Goal: Task Accomplishment & Management: Complete application form

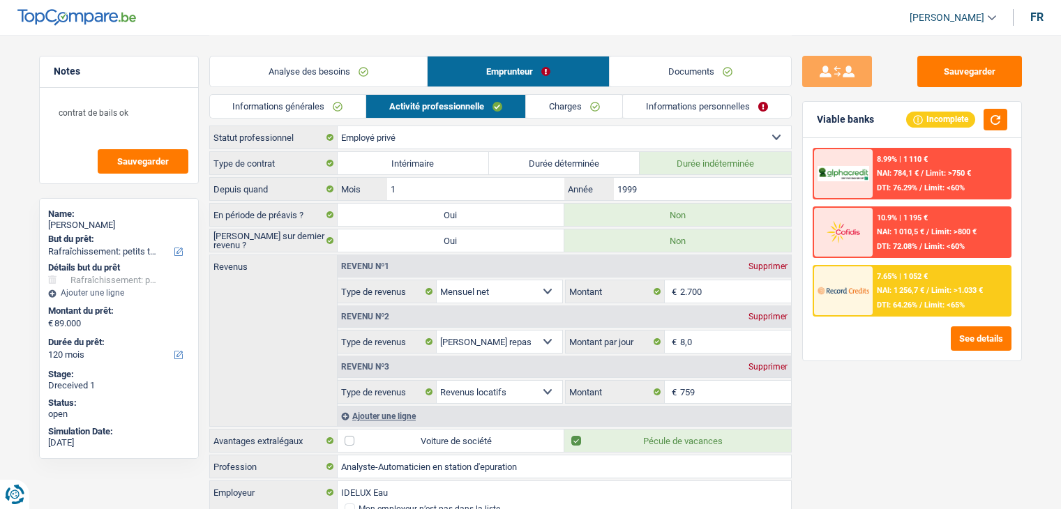
select select "houseOrGarden"
select select "120"
select select "privateEmployee"
select select "netSalary"
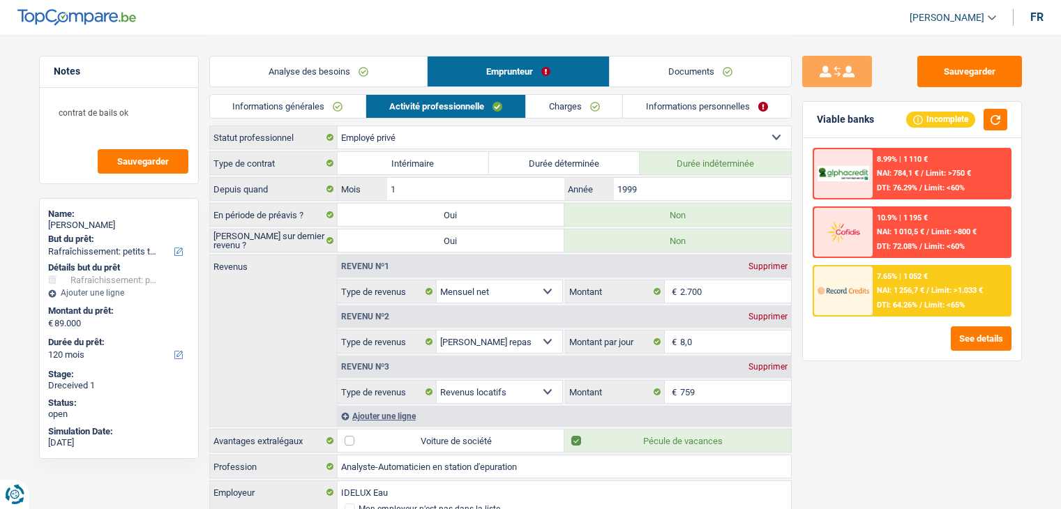
select select "mealVouchers"
select select "rentalIncome"
click at [460, 143] on select "Ouvrier Employé privé Employé public Invalide Indépendant Pensionné Chômeur Mut…" at bounding box center [564, 137] width 453 height 22
select select "mutuality"
click at [338, 126] on select "Ouvrier Employé privé Employé public Invalide Indépendant Pensionné Chômeur Mut…" at bounding box center [564, 137] width 453 height 22
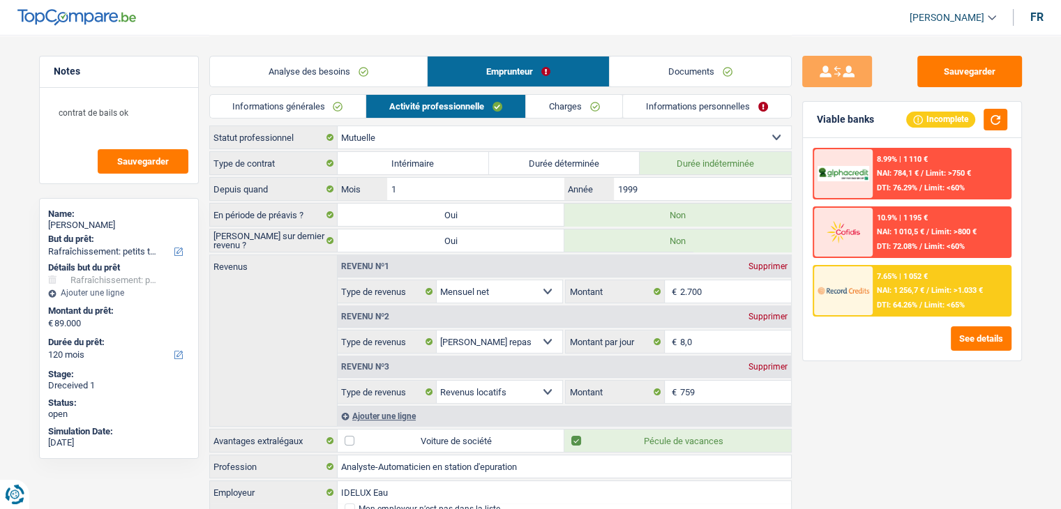
select select "netSalary"
select select "mealVouchers"
select select "rentalIncome"
select select "mutualityIndemnity"
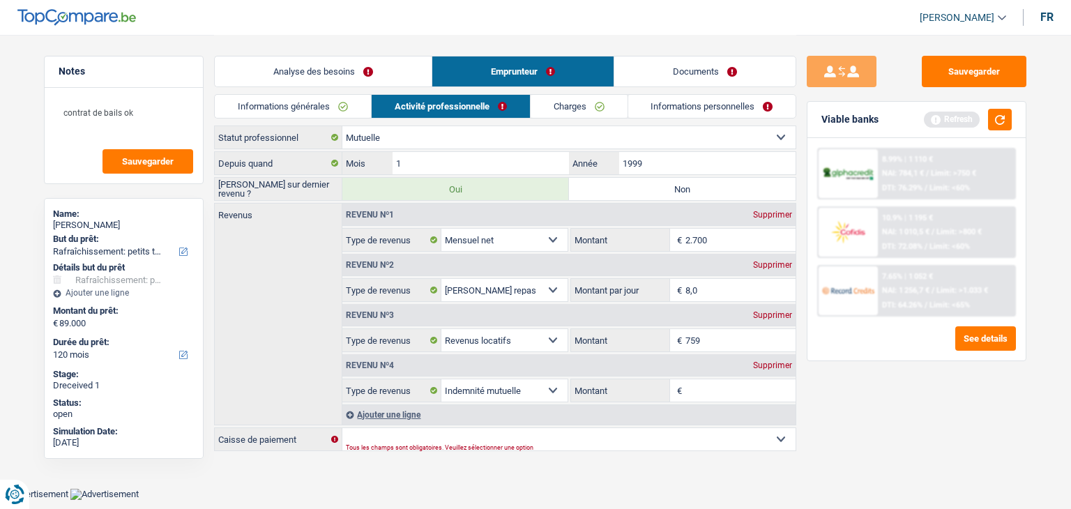
click at [700, 192] on label "Non" at bounding box center [682, 189] width 227 height 22
click at [700, 192] on input "Non" at bounding box center [682, 189] width 227 height 22
radio input "true"
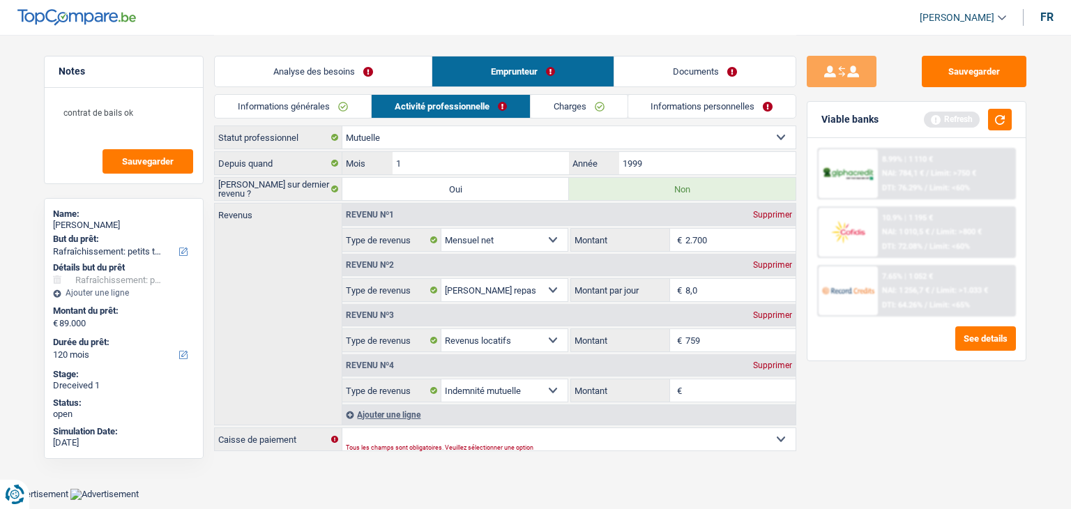
drag, startPoint x: 729, startPoint y: 238, endPoint x: 945, endPoint y: 329, distance: 234.5
click at [728, 237] on input "2.700" at bounding box center [741, 240] width 111 height 22
click at [779, 212] on div "Supprimer" at bounding box center [773, 215] width 46 height 8
select select "mealVouchers"
type input "8,0"
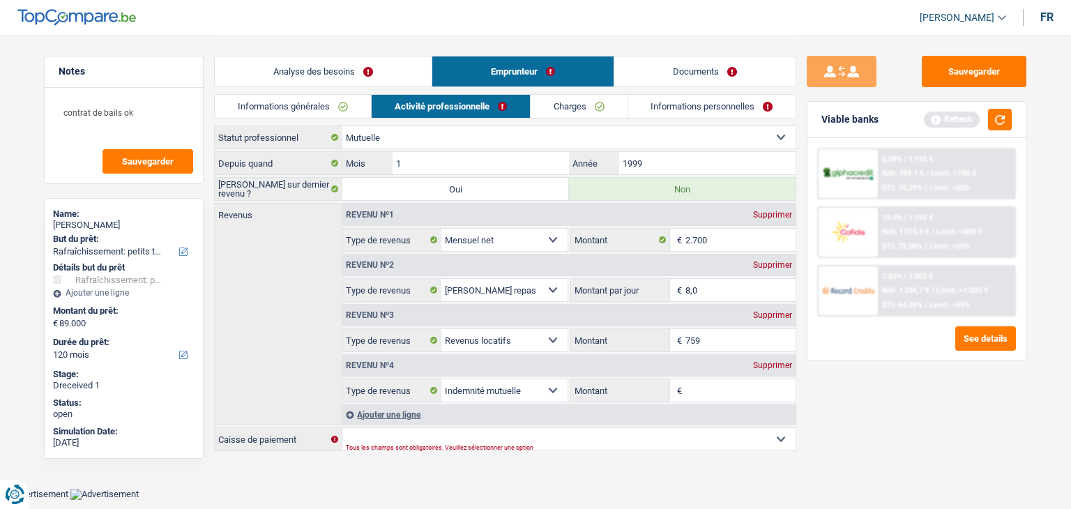
select select "rentalIncome"
type input "8"
select select "mutualityIndemnity"
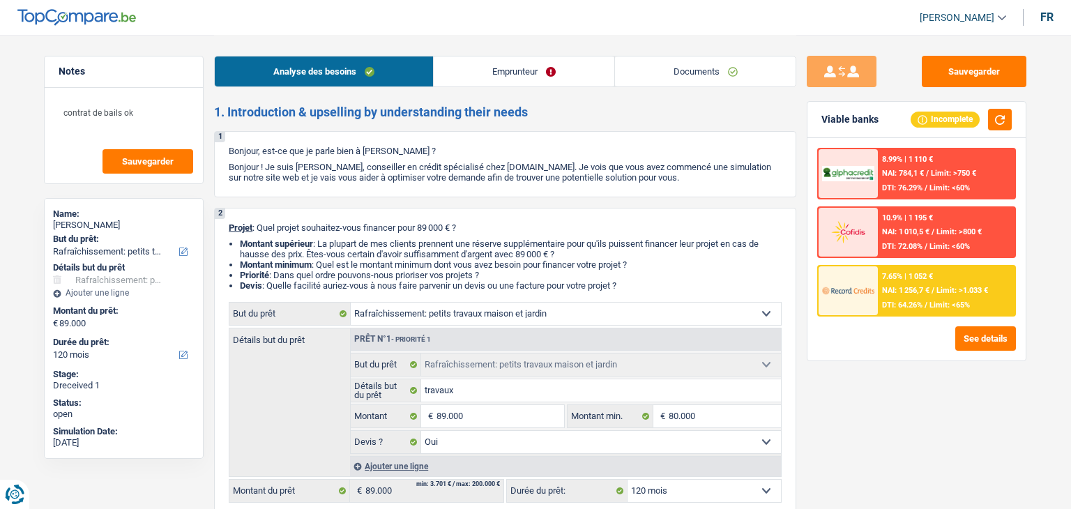
select select "houseOrGarden"
select select "120"
select select "houseOrGarden"
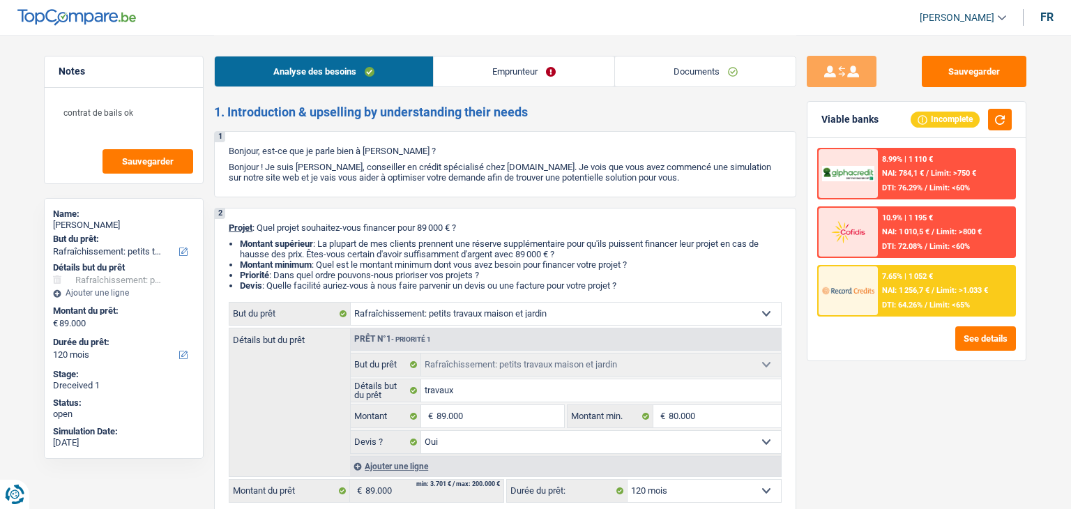
select select "yes"
select select "120"
select select "privateEmployee"
select select "netSalary"
select select "mealVouchers"
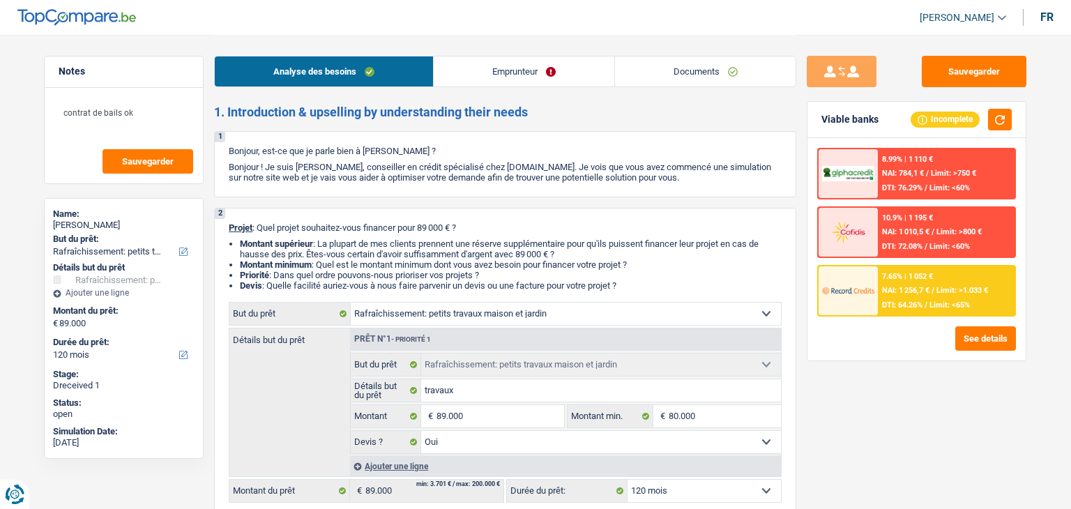
select select "rentalIncome"
select select "ownerWithMortgage"
select select "mortgage"
select select "360"
select select "mortgage"
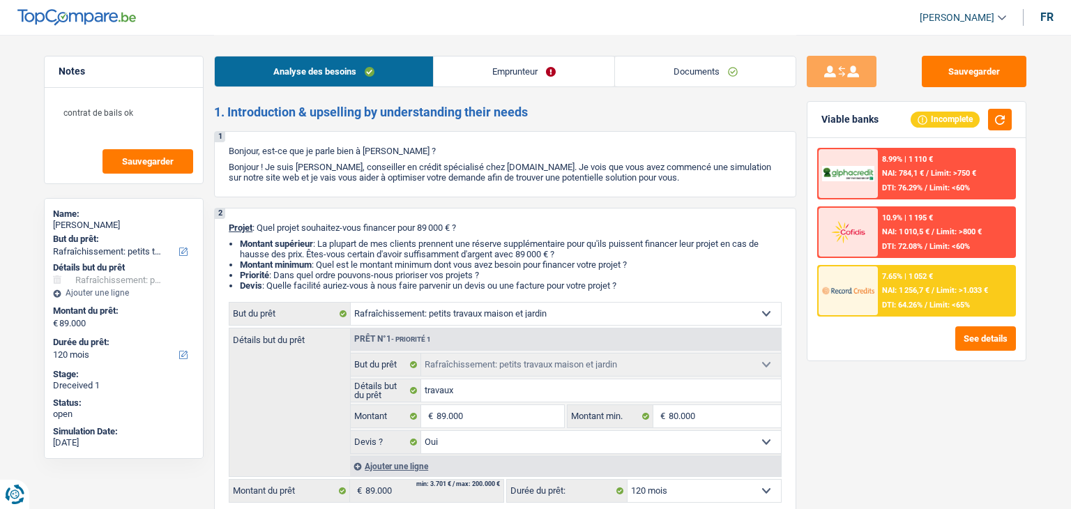
select select "240"
select select "personalLoan"
select select "homeFurnishingOrRelocation"
select select "36"
select select "houseOrGarden"
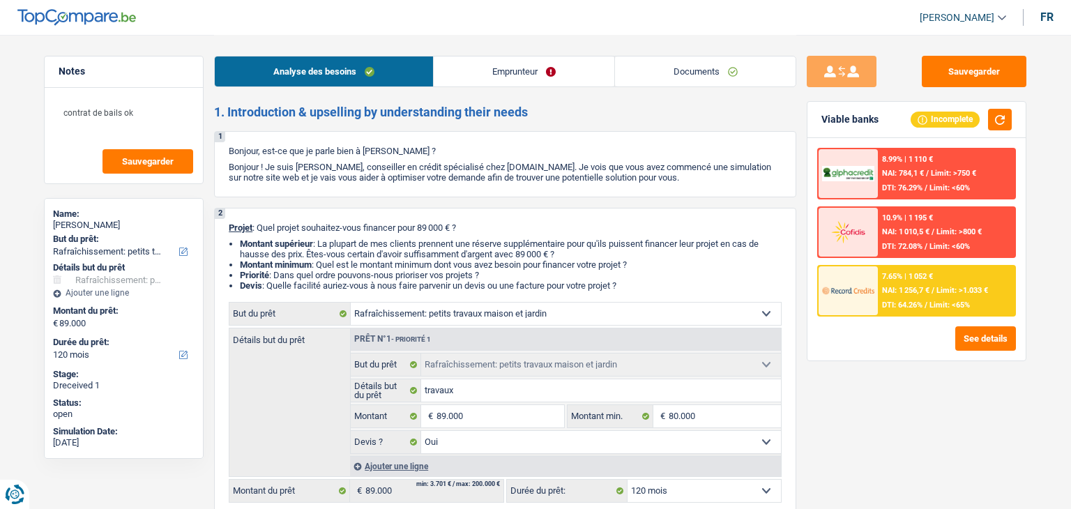
select select "houseOrGarden"
select select "yes"
select select "120"
select select "privateEmployee"
select select "netSalary"
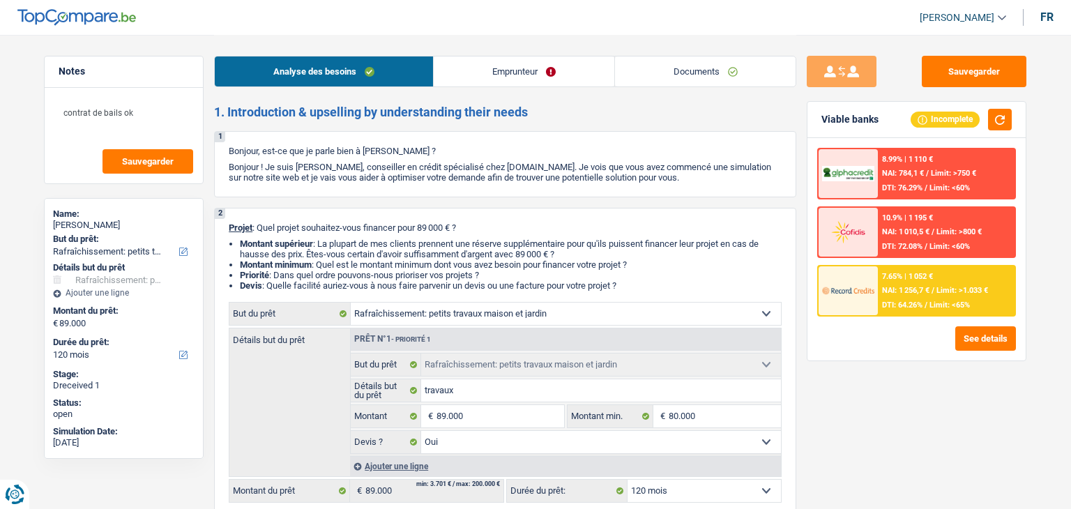
select select "mealVouchers"
select select "rentalIncome"
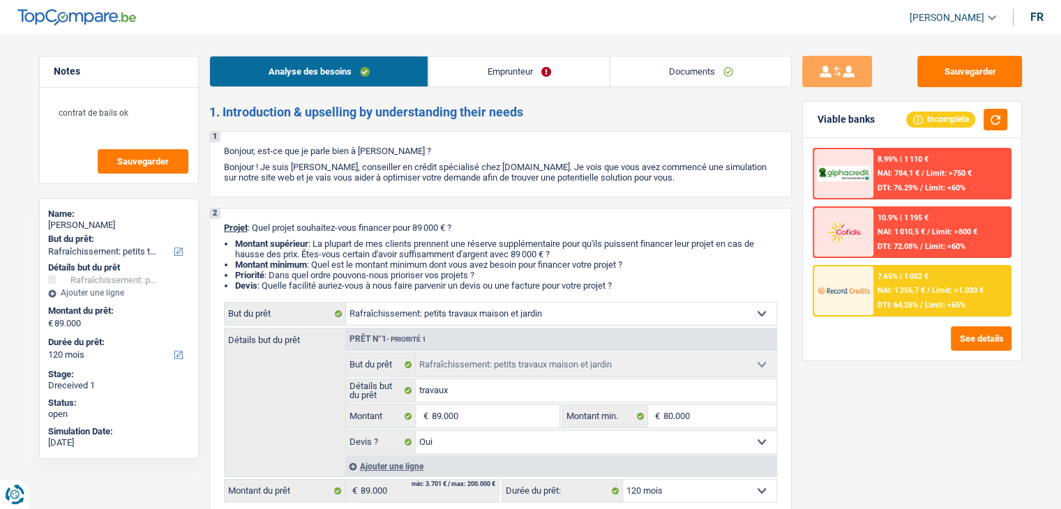
click at [485, 63] on link "Emprunteur" at bounding box center [518, 72] width 181 height 30
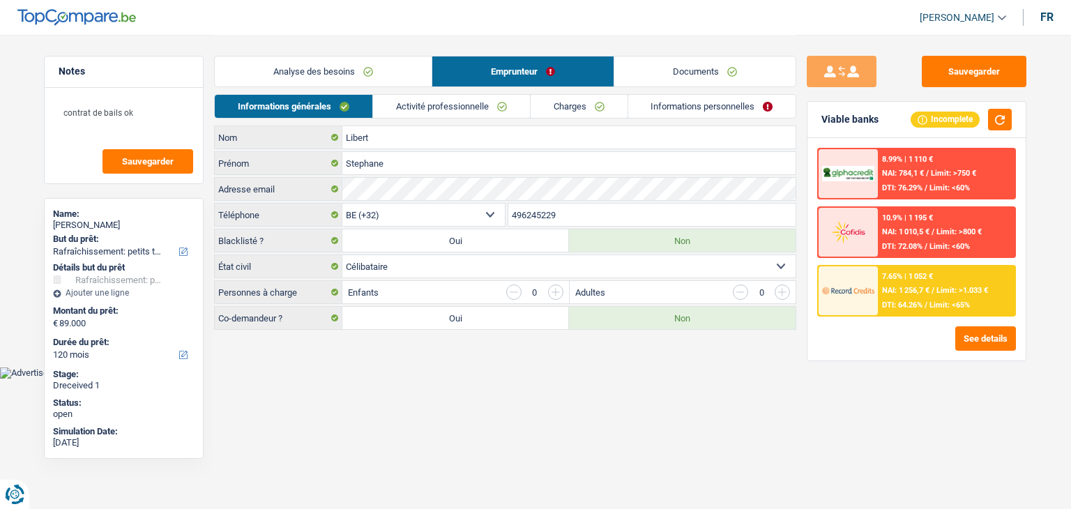
click at [432, 99] on link "Activité professionnelle" at bounding box center [451, 106] width 157 height 23
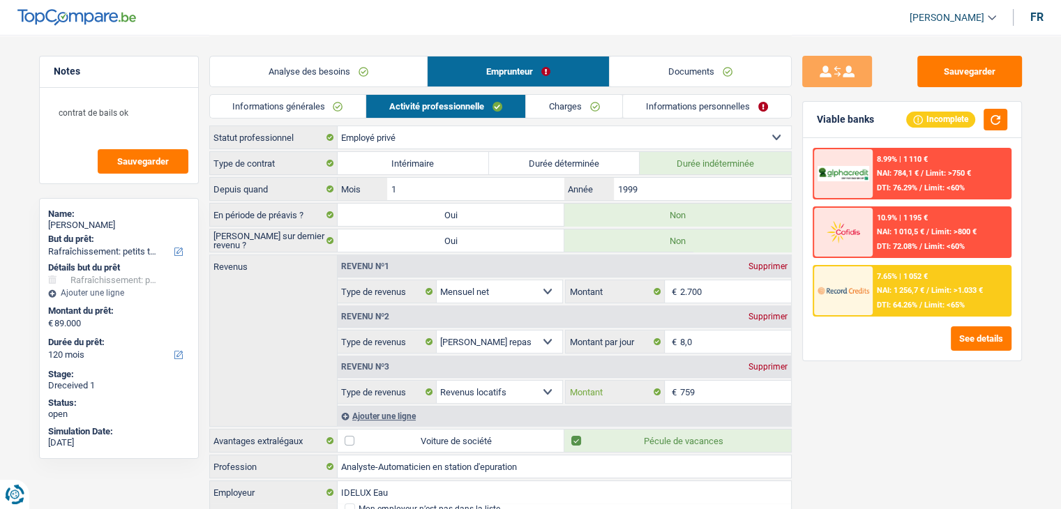
click at [723, 391] on input "759" at bounding box center [735, 392] width 111 height 22
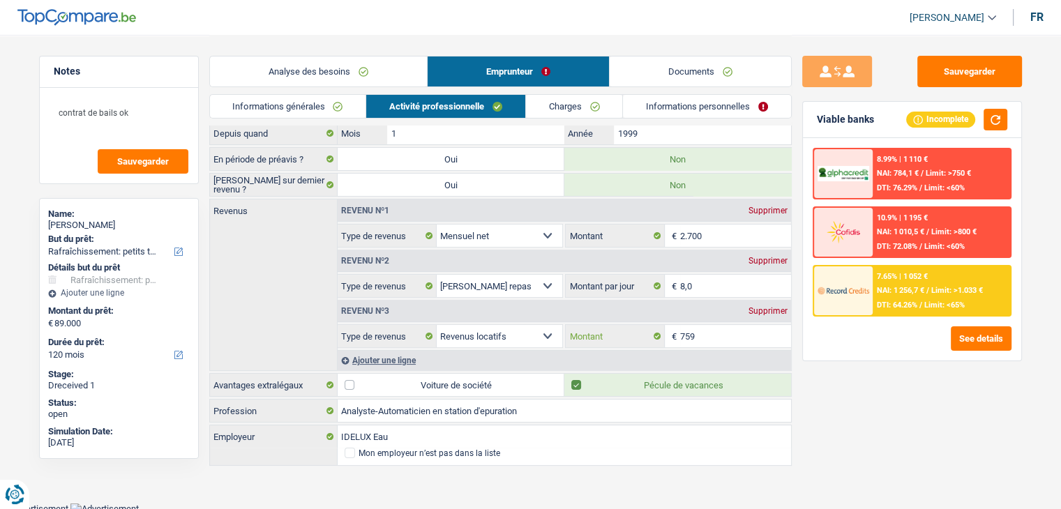
scroll to position [57, 0]
click at [414, 352] on div "Ajouter une ligne" at bounding box center [564, 359] width 453 height 20
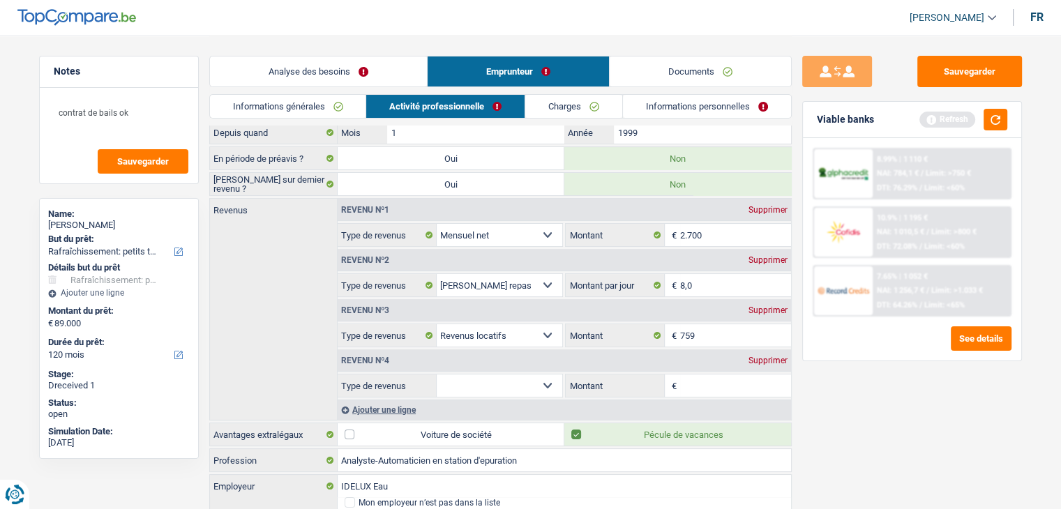
click at [519, 375] on select "Allocation d'handicap Allocations chômage Allocations familiales Chèques repas …" at bounding box center [500, 386] width 126 height 22
select select "rentalIncome"
click at [437, 375] on select "Allocation d'handicap Allocations chômage Allocations familiales Chèques repas …" at bounding box center [500, 386] width 126 height 22
drag, startPoint x: 713, startPoint y: 324, endPoint x: 640, endPoint y: 333, distance: 73.7
click at [640, 333] on div "759 € Montant" at bounding box center [678, 335] width 225 height 22
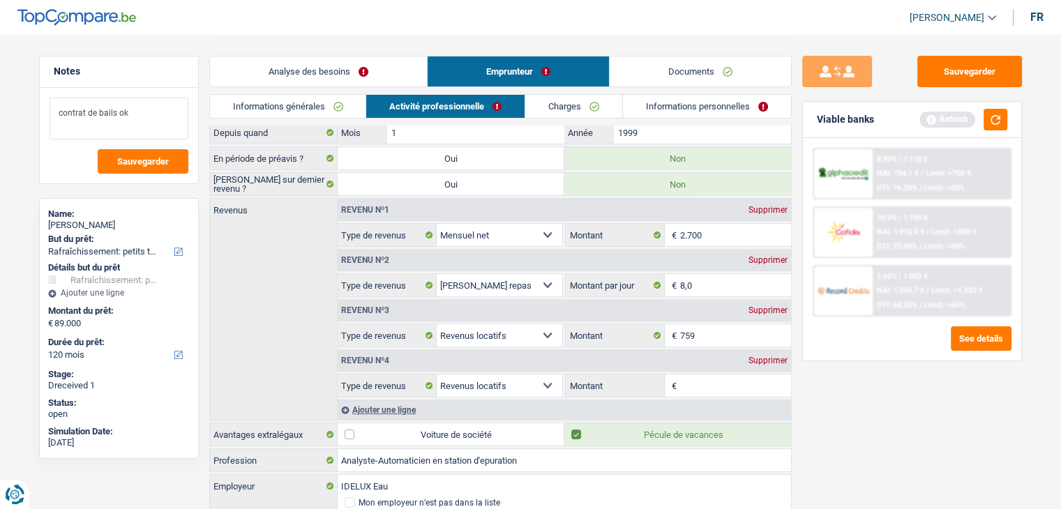
click at [145, 116] on textarea "contrat de bails ok" at bounding box center [119, 119] width 139 height 42
paste textarea "759"
type textarea "contrat de bails ok 759"
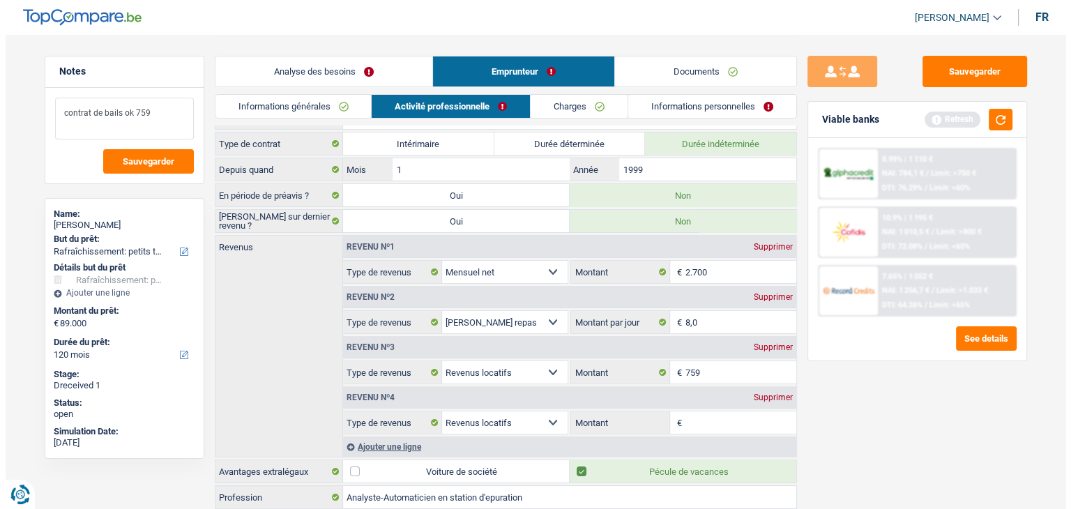
scroll to position [0, 0]
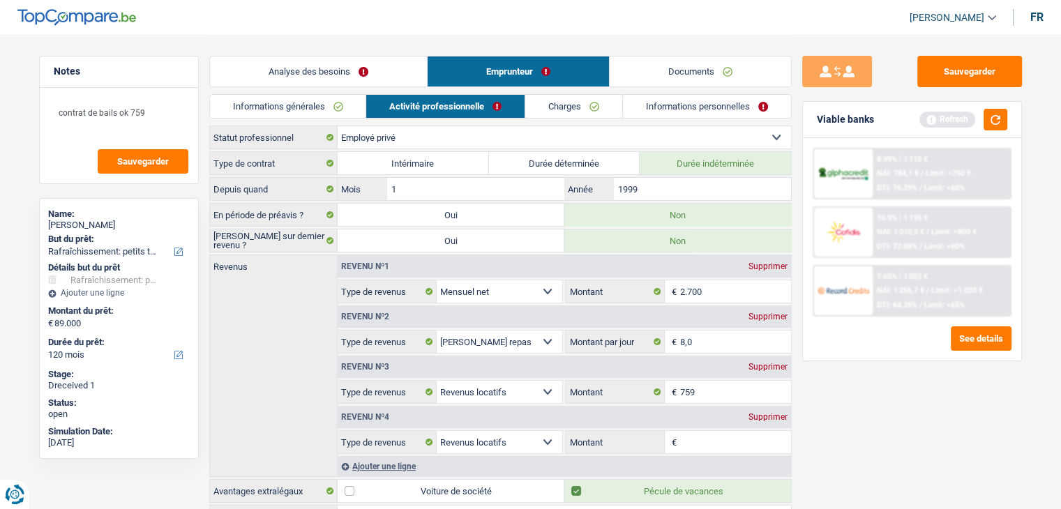
click at [539, 136] on select "Ouvrier Employé privé Employé public Invalide Indépendant Pensionné Chômeur Mut…" at bounding box center [564, 137] width 453 height 22
select select "mutuality"
click at [338, 126] on select "Ouvrier Employé privé Employé public Invalide Indépendant Pensionné Chômeur Mut…" at bounding box center [564, 137] width 453 height 22
select select "netSalary"
select select "mealVouchers"
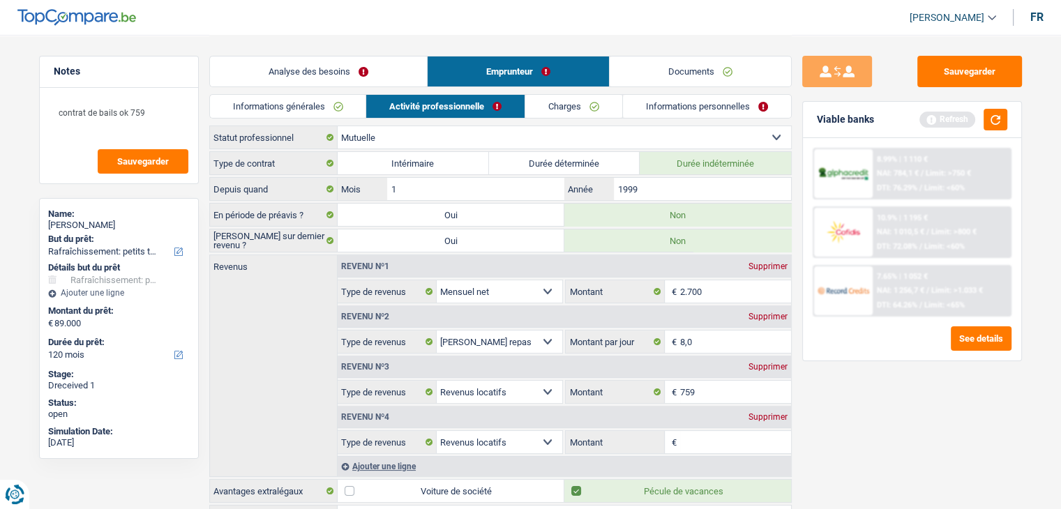
select select "rentalIncome"
select select "mutualityIndemnity"
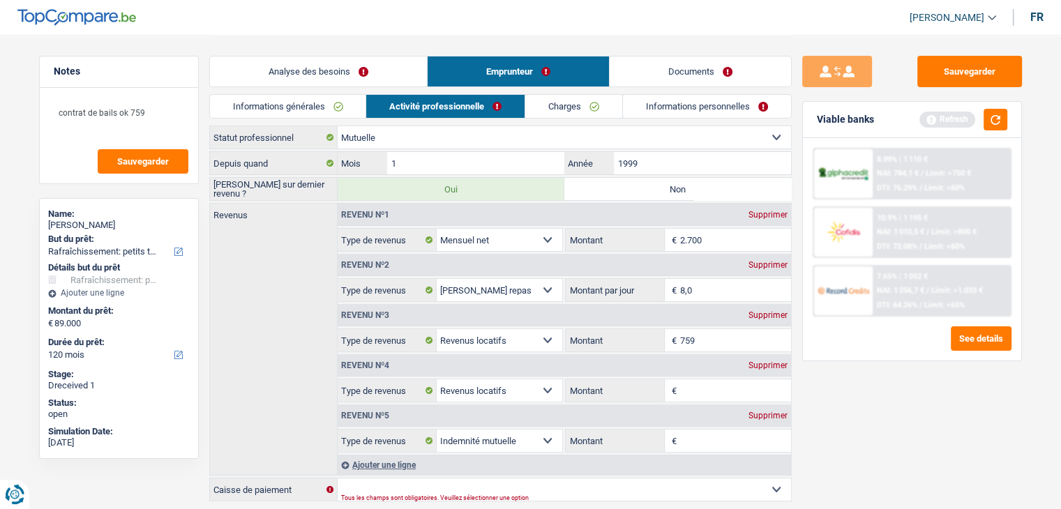
click at [638, 178] on label "Non" at bounding box center [677, 189] width 227 height 22
click at [638, 178] on input "Non" at bounding box center [677, 189] width 227 height 22
radio input "true"
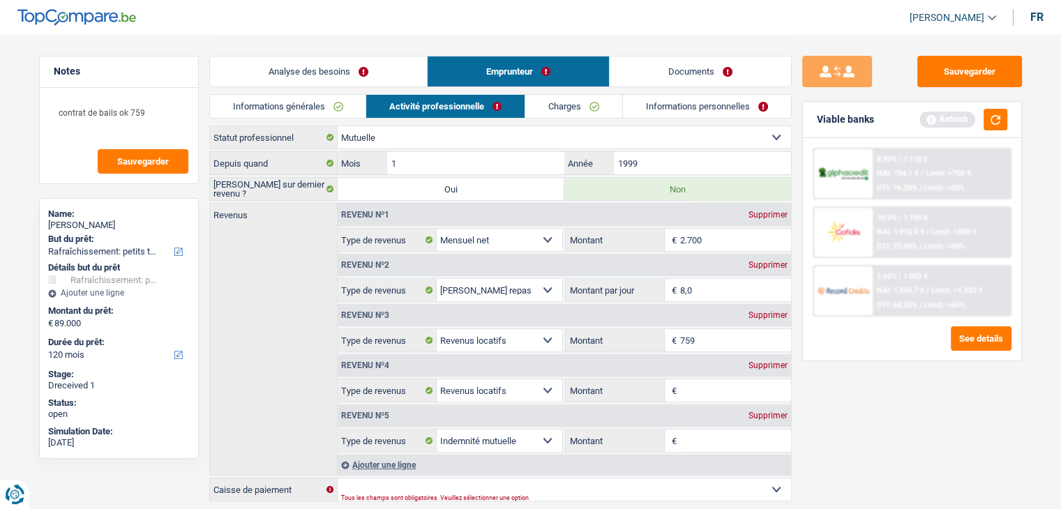
click at [646, 139] on select "Ouvrier Employé privé Employé public Invalide Indépendant Pensionné Chômeur Mut…" at bounding box center [564, 137] width 453 height 22
click at [605, 100] on link "Charges" at bounding box center [573, 106] width 97 height 23
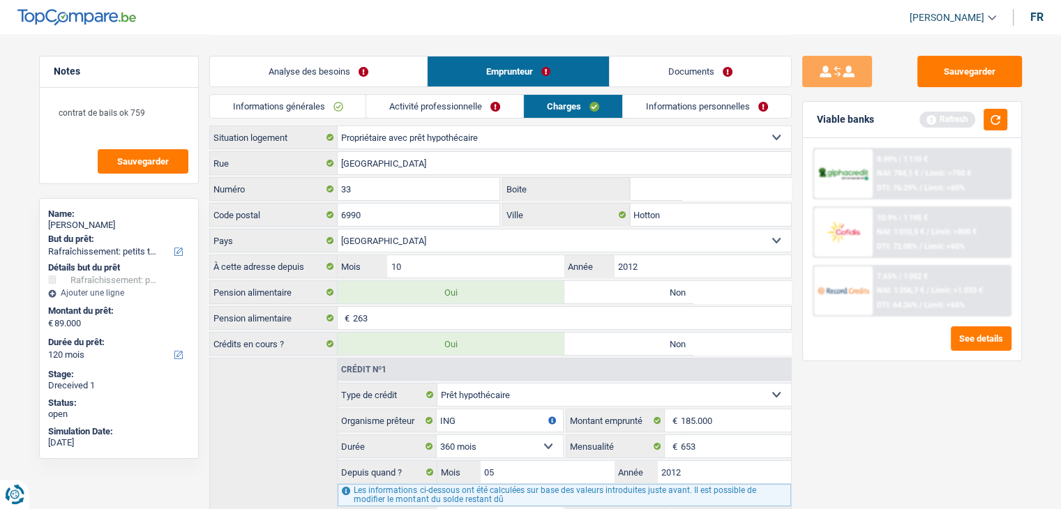
click at [439, 107] on link "Activité professionnelle" at bounding box center [444, 106] width 157 height 23
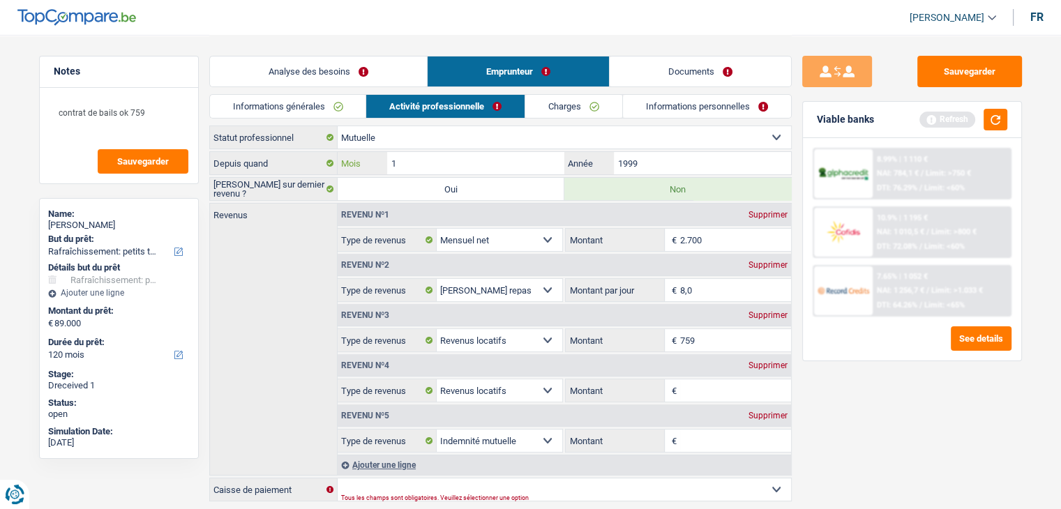
click at [504, 165] on input "1" at bounding box center [475, 163] width 176 height 22
type input "2"
click at [672, 163] on input "1999" at bounding box center [702, 163] width 176 height 22
type input "1"
type input "2025"
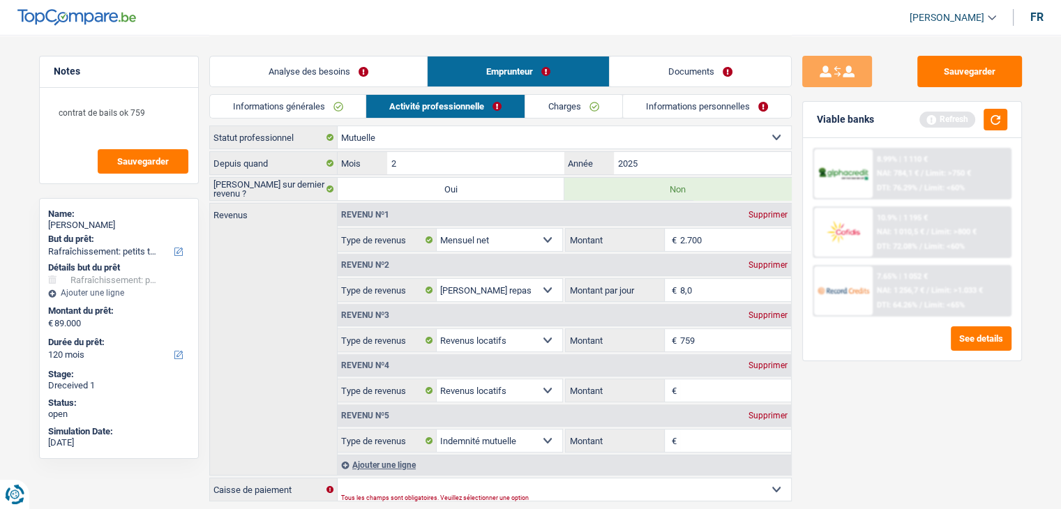
click at [843, 417] on div "Sauvegarder Viable banks Refresh 8.99% | 1 110 € NAI: 784,1 € / Limit: >750 € D…" at bounding box center [912, 271] width 241 height 431
click at [728, 425] on div "Revenu nº5 Supprimer Allocation d'handicap Allocations chômage Allocations fami…" at bounding box center [564, 427] width 453 height 50
click at [735, 434] on input "Montant" at bounding box center [735, 441] width 111 height 22
type input "2.400"
click at [894, 481] on div "Sauvegarder Viable banks Refresh 8.99% | 1 110 € NAI: 784,1 € / Limit: >750 € D…" at bounding box center [912, 271] width 241 height 431
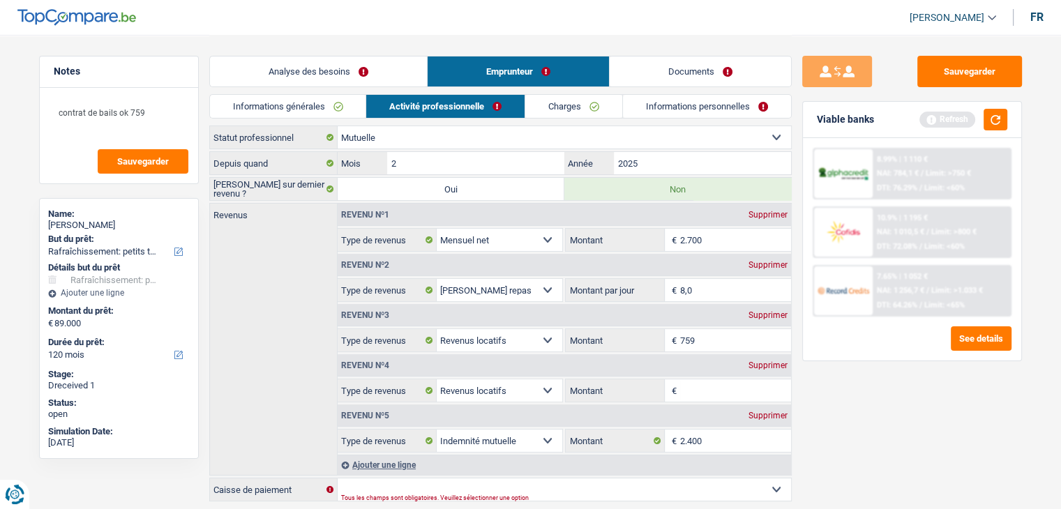
click at [770, 364] on div "Supprimer" at bounding box center [768, 365] width 46 height 8
select select "mutualityIndemnity"
type input "2.400"
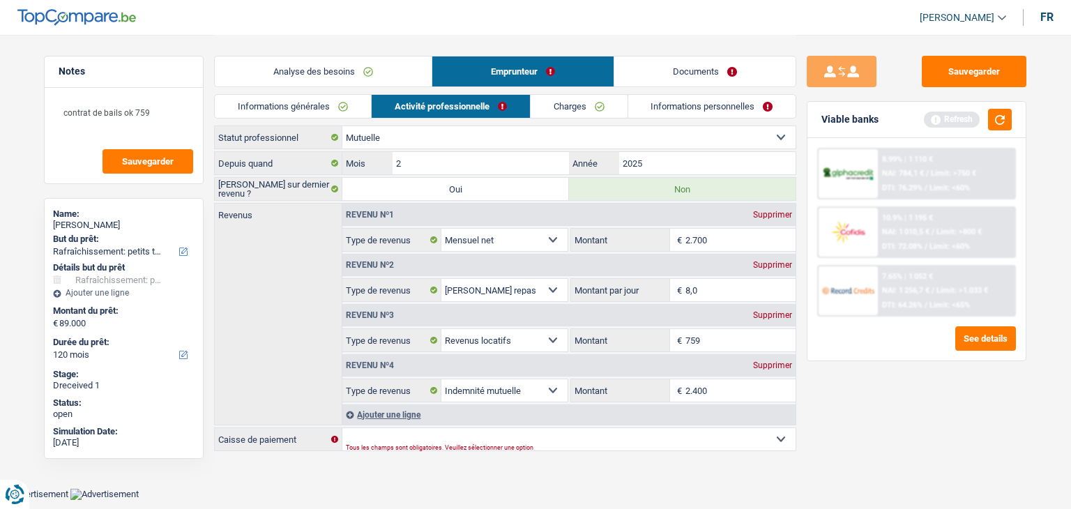
click at [770, 264] on div "Supprimer" at bounding box center [773, 265] width 46 height 8
select select "rentalIncome"
type input "8"
select select "mutualityIndemnity"
type input "2.400"
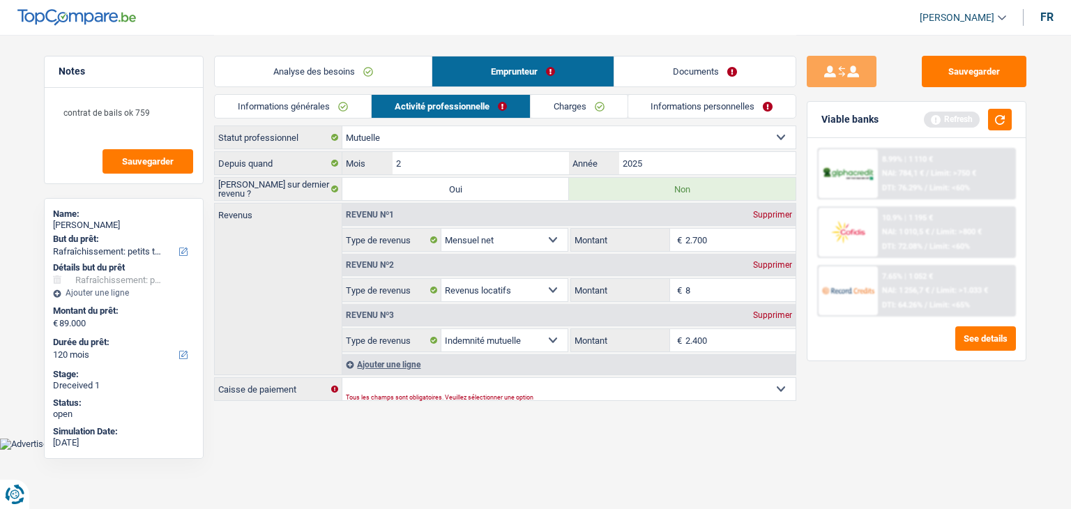
click at [765, 218] on div "Supprimer" at bounding box center [773, 215] width 46 height 8
select select "rentalIncome"
type input "8"
select select "mutualityIndemnity"
type input "2.400"
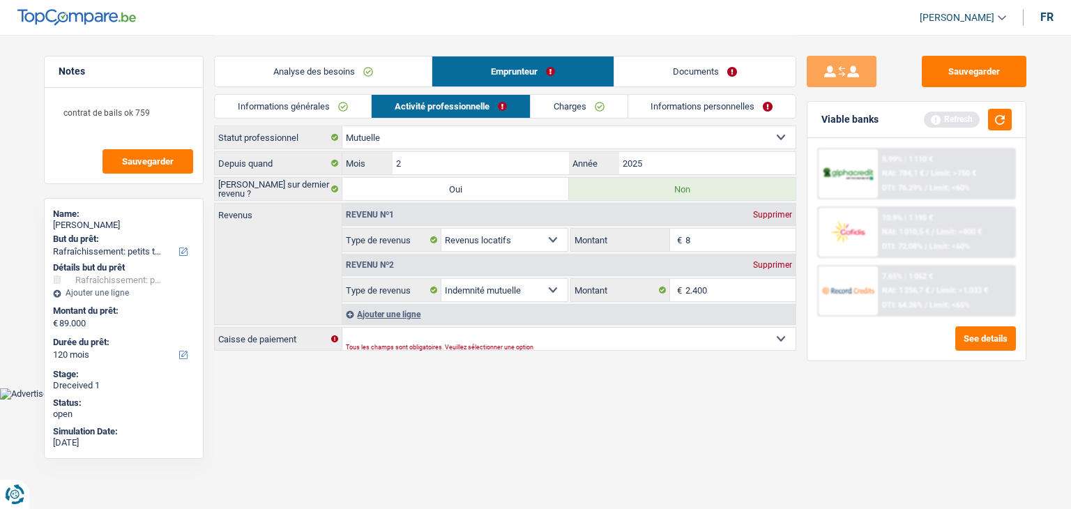
click at [720, 244] on input "8" at bounding box center [741, 240] width 111 height 22
type input "759"
click at [838, 437] on div "Sauvegarder Viable banks Refresh 8.99% | 1 110 € NAI: 784,1 € / Limit: >750 € D…" at bounding box center [917, 271] width 241 height 431
click at [441, 338] on select "Mutualité Chrétienne Mutualité Socialiste (Solidaris) SPF Sécurité Sociale Unio…" at bounding box center [568, 339] width 453 height 22
select select "solidaris"
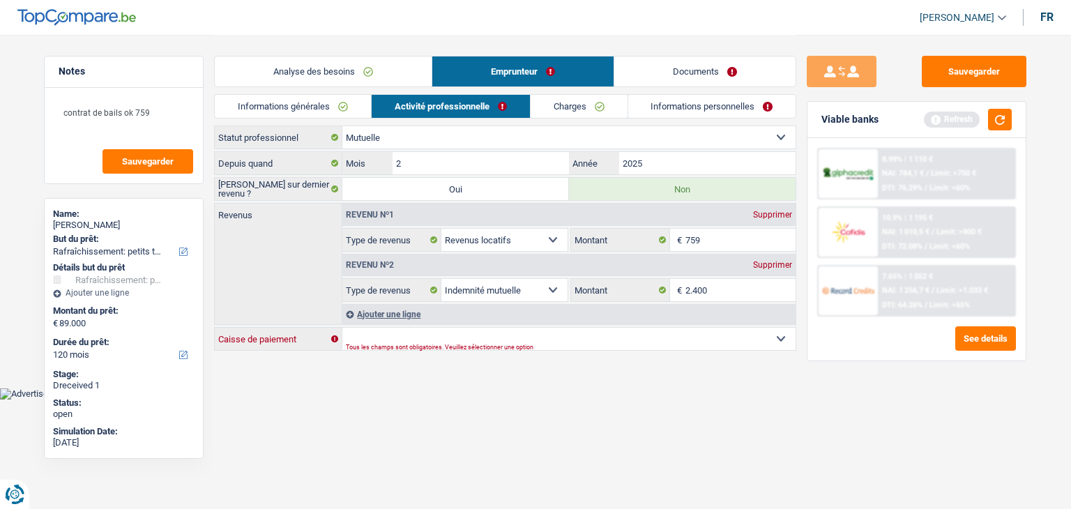
click at [342, 328] on select "Mutualité Chrétienne Mutualité Socialiste (Solidaris) SPF Sécurité Sociale Unio…" at bounding box center [568, 339] width 453 height 22
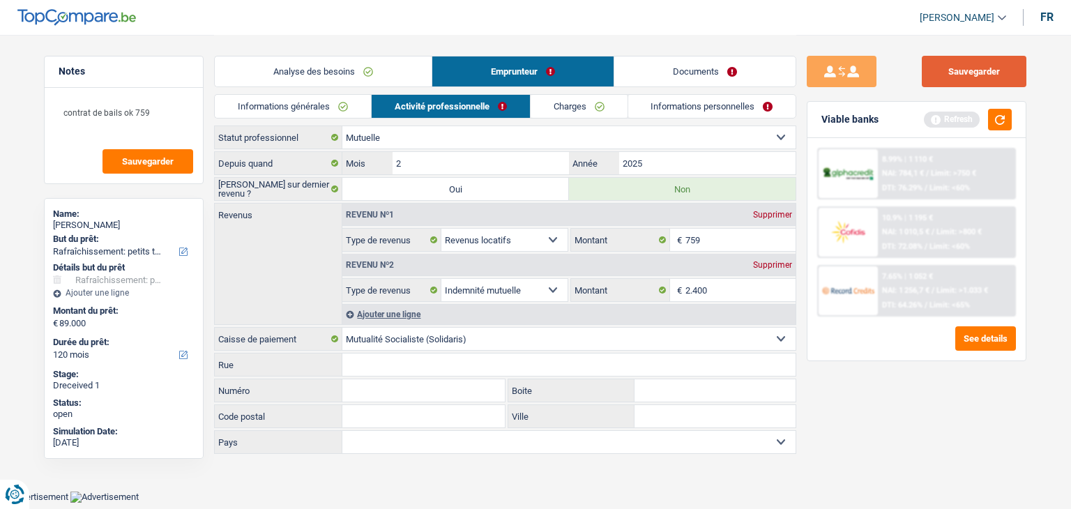
click at [954, 59] on button "Sauvegarder" at bounding box center [974, 71] width 105 height 31
click at [999, 126] on button "button" at bounding box center [1000, 120] width 24 height 22
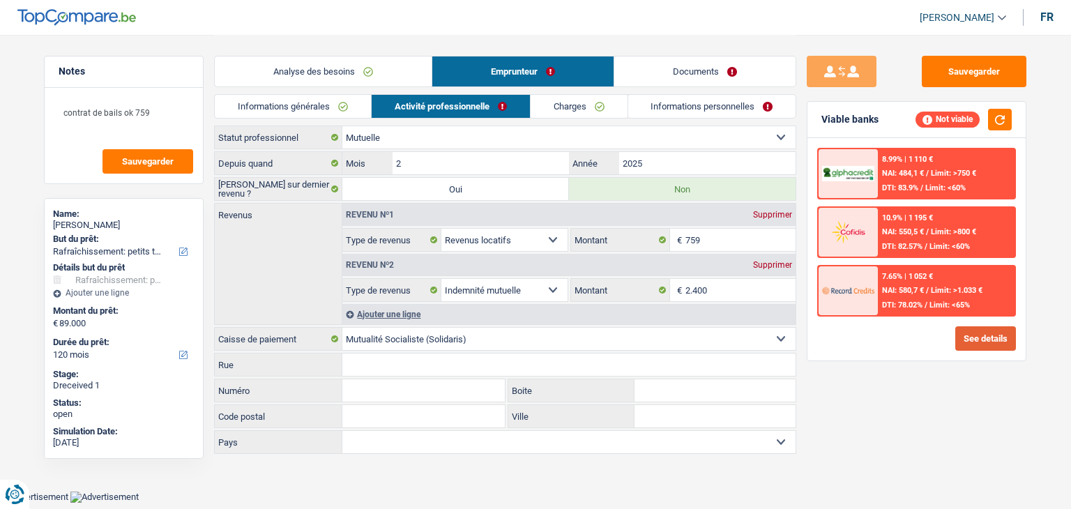
click at [973, 333] on button "See details" at bounding box center [986, 338] width 61 height 24
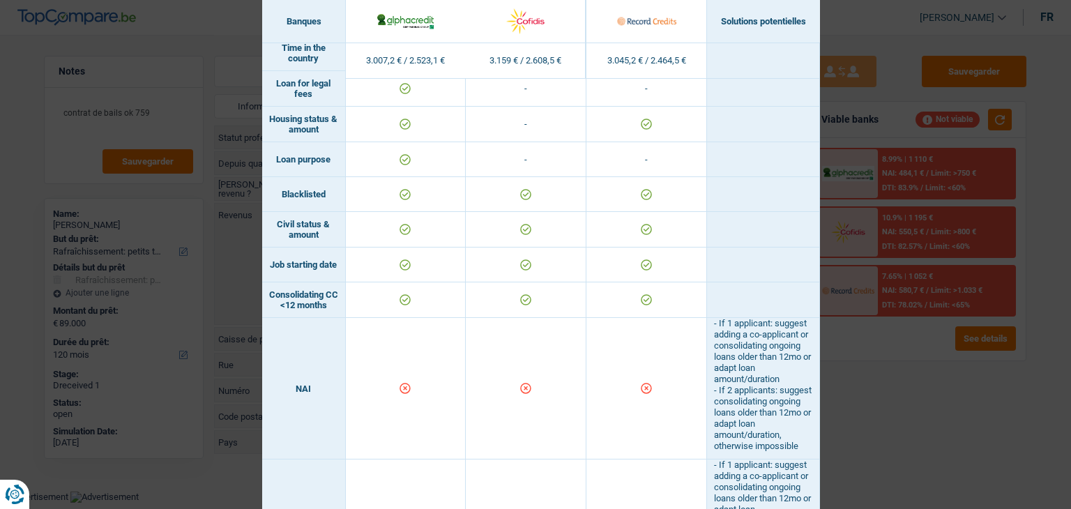
scroll to position [698, 0]
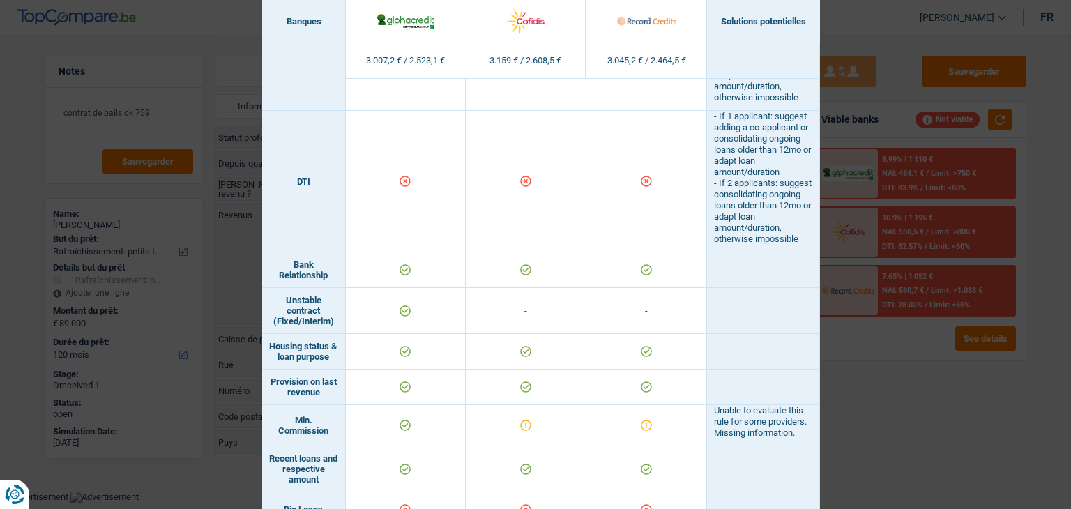
drag, startPoint x: 920, startPoint y: 402, endPoint x: 919, endPoint y: 375, distance: 27.9
click at [919, 402] on div "Banks conditions × Banques Solutions potentielles Revenus / Charges 3.007,2 € /…" at bounding box center [535, 254] width 1071 height 509
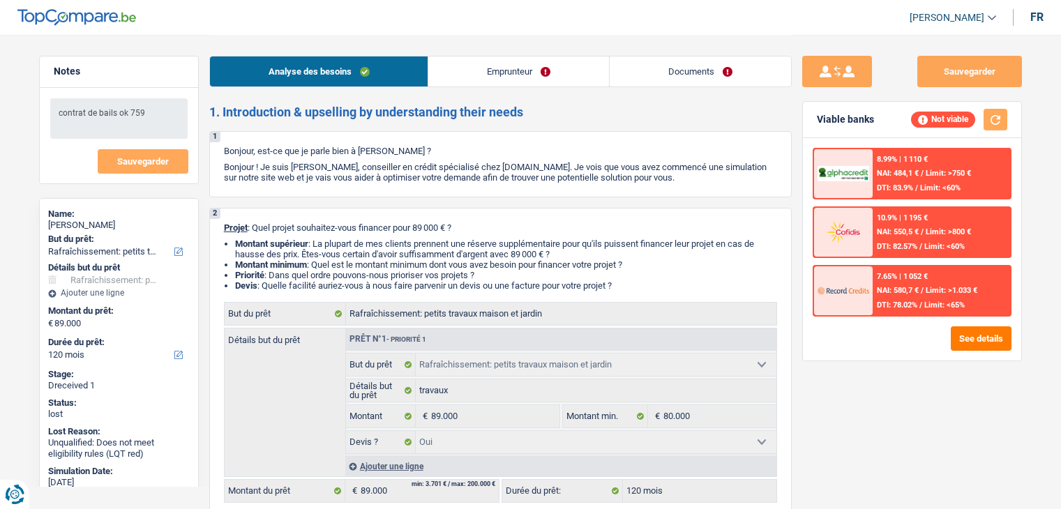
select select "houseOrGarden"
select select "120"
select select "houseOrGarden"
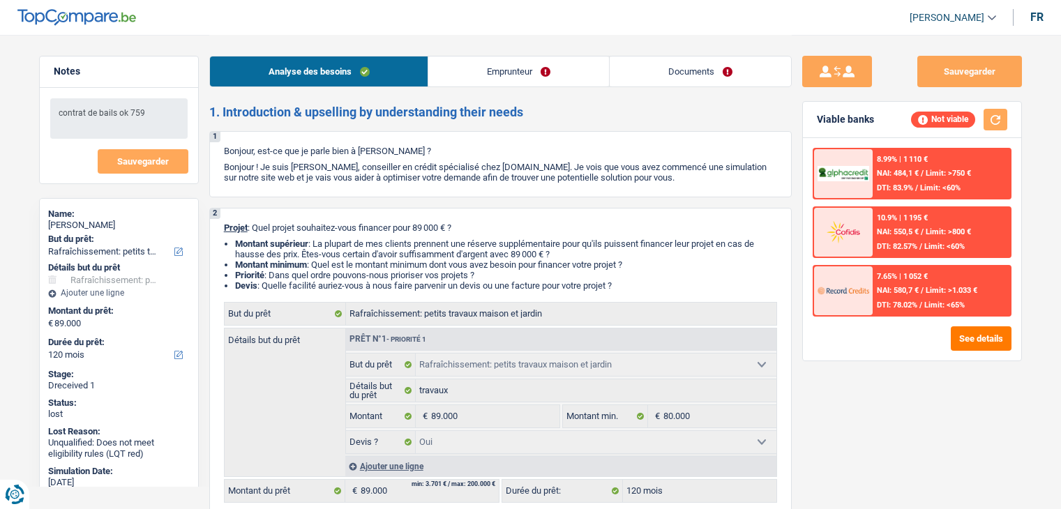
select select "yes"
select select "120"
select select "mutuality"
select select "rentalIncome"
select select "mutualityIndemnity"
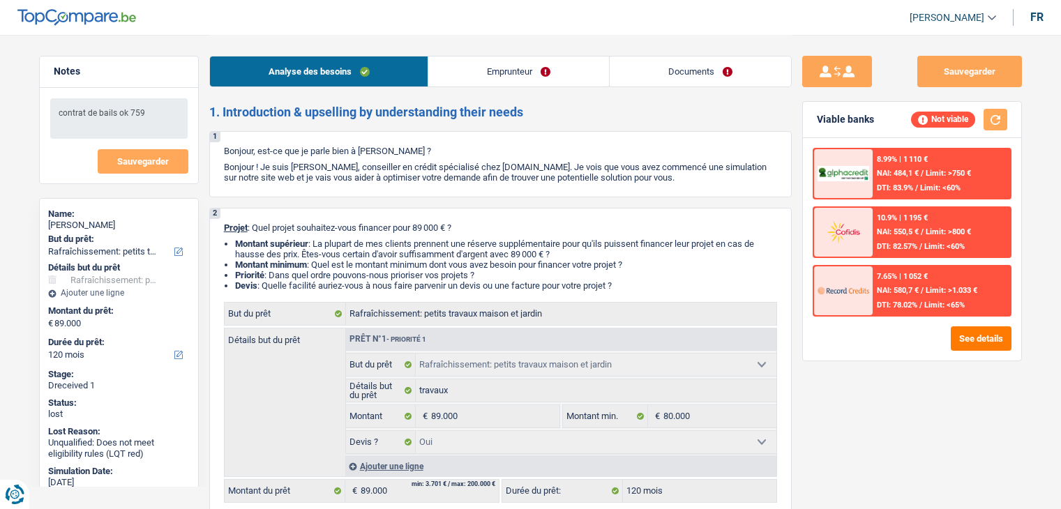
select select "ownerWithMortgage"
select select "mortgage"
select select "360"
select select "mortgage"
select select "240"
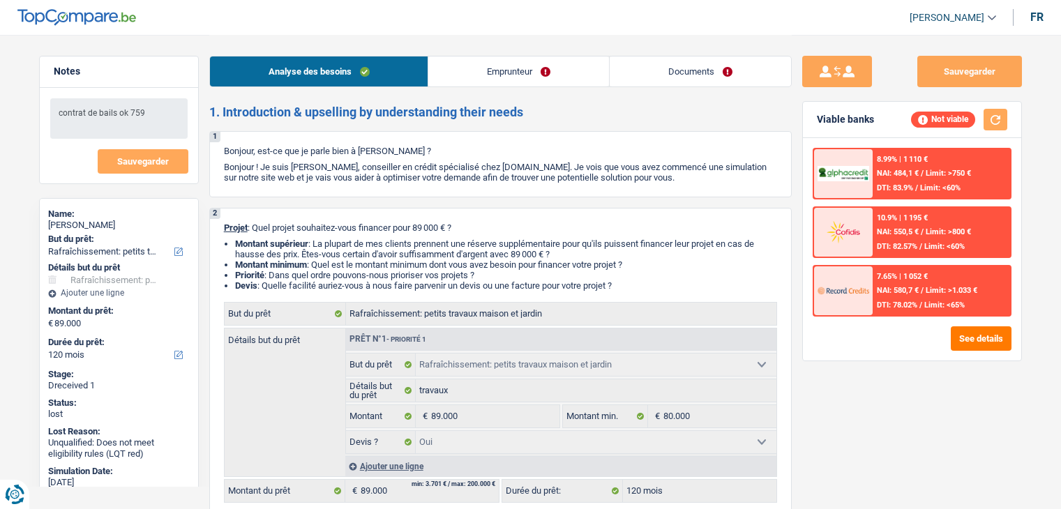
select select "personalLoan"
select select "homeFurnishingOrRelocation"
select select "36"
select select "houseOrGarden"
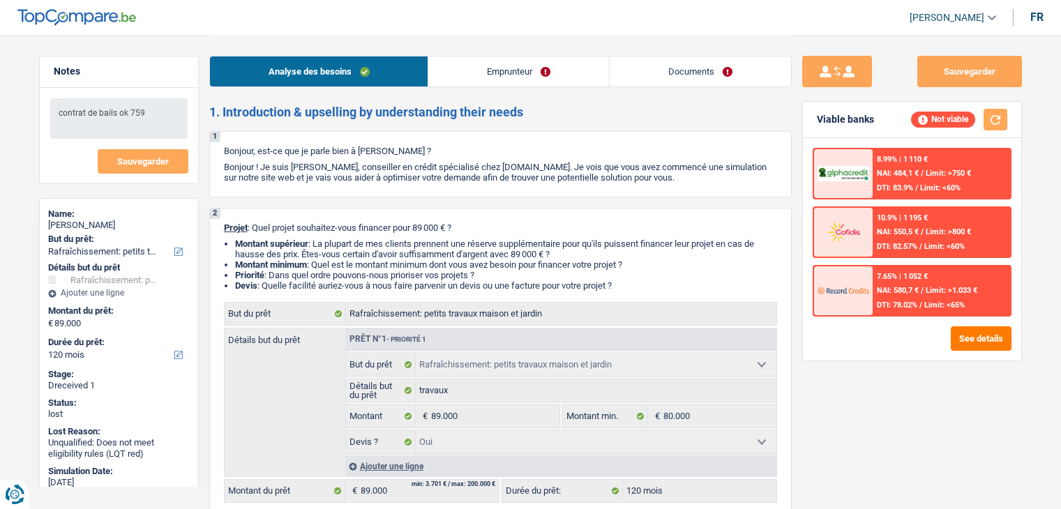
select select "yes"
select select "120"
click at [556, 38] on div "Analyse des besoins Emprunteur Documents" at bounding box center [500, 64] width 582 height 59
click at [536, 72] on link "Emprunteur" at bounding box center [518, 72] width 181 height 30
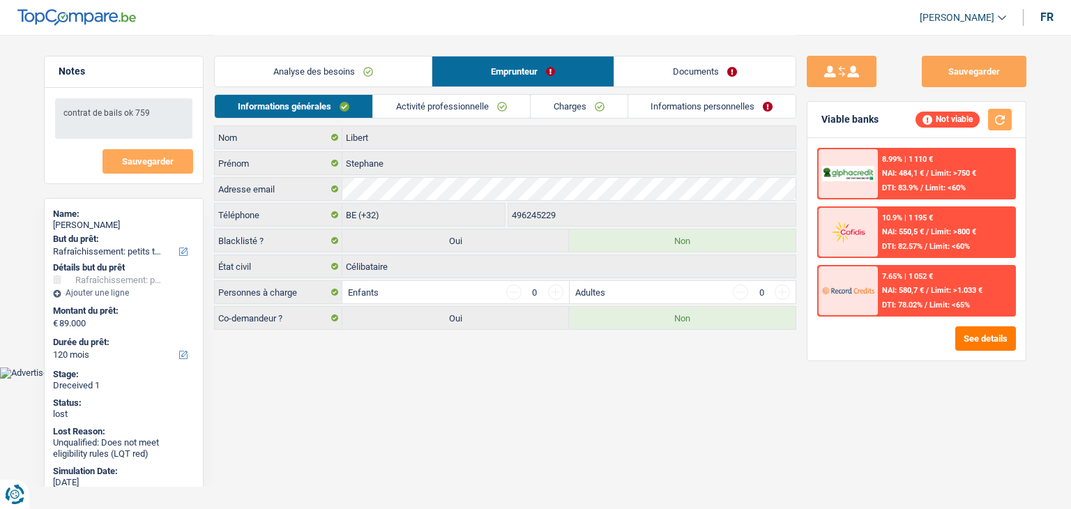
click at [497, 110] on link "Activité professionnelle" at bounding box center [451, 106] width 157 height 23
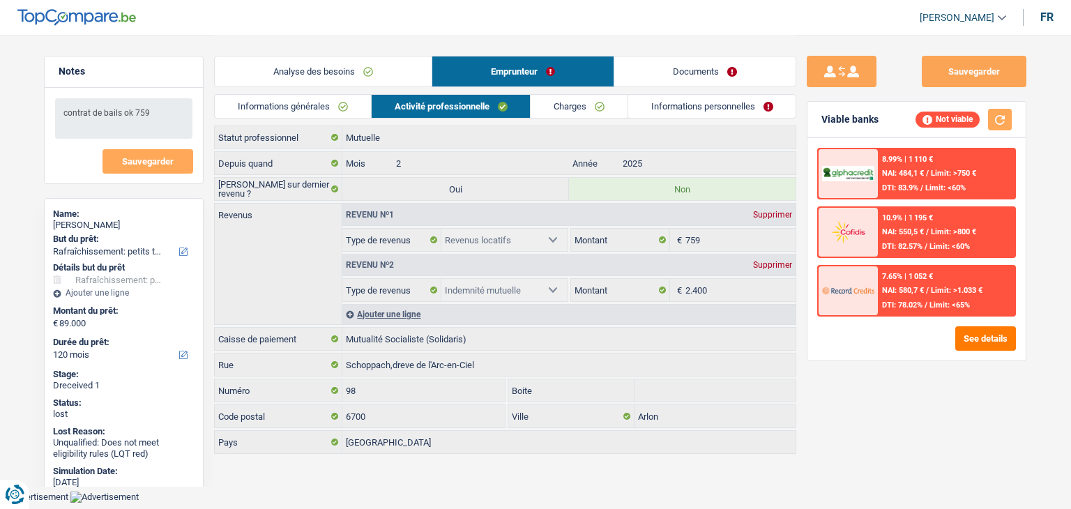
click at [615, 109] on link "Charges" at bounding box center [579, 106] width 97 height 23
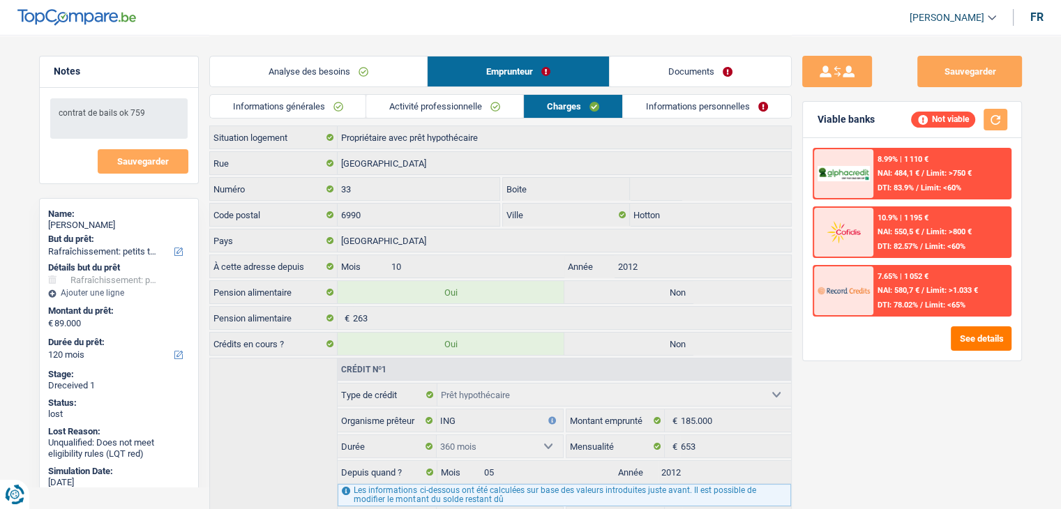
click at [709, 115] on link "Informations personnelles" at bounding box center [707, 106] width 168 height 23
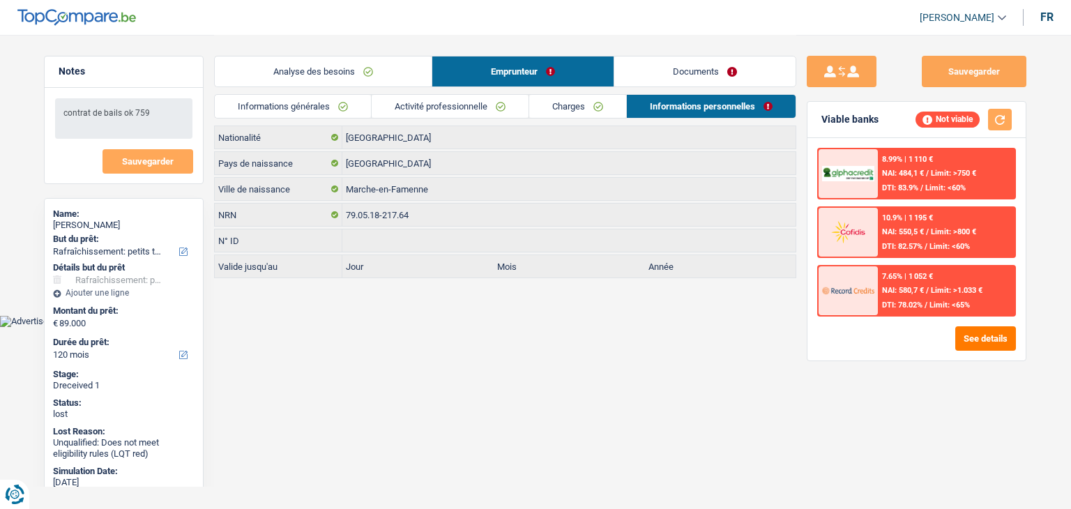
click at [732, 73] on link "Documents" at bounding box center [705, 72] width 181 height 30
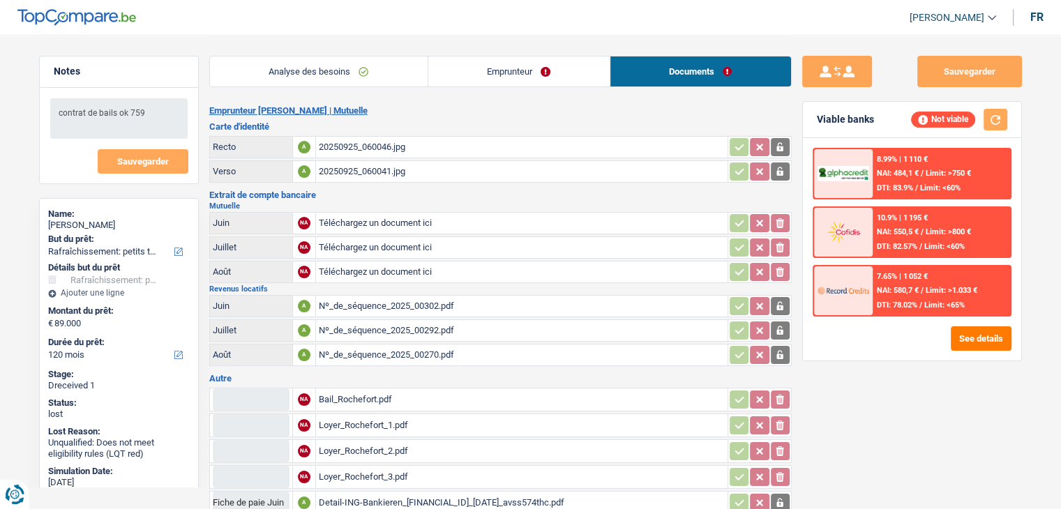
click at [492, 73] on link "Emprunteur" at bounding box center [518, 72] width 181 height 30
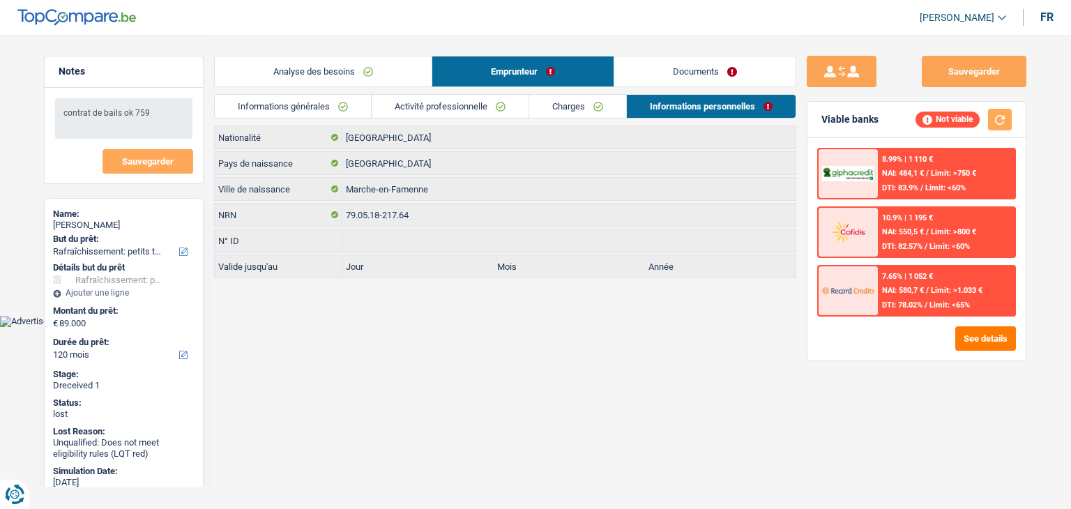
click at [478, 104] on link "Activité professionnelle" at bounding box center [450, 106] width 157 height 23
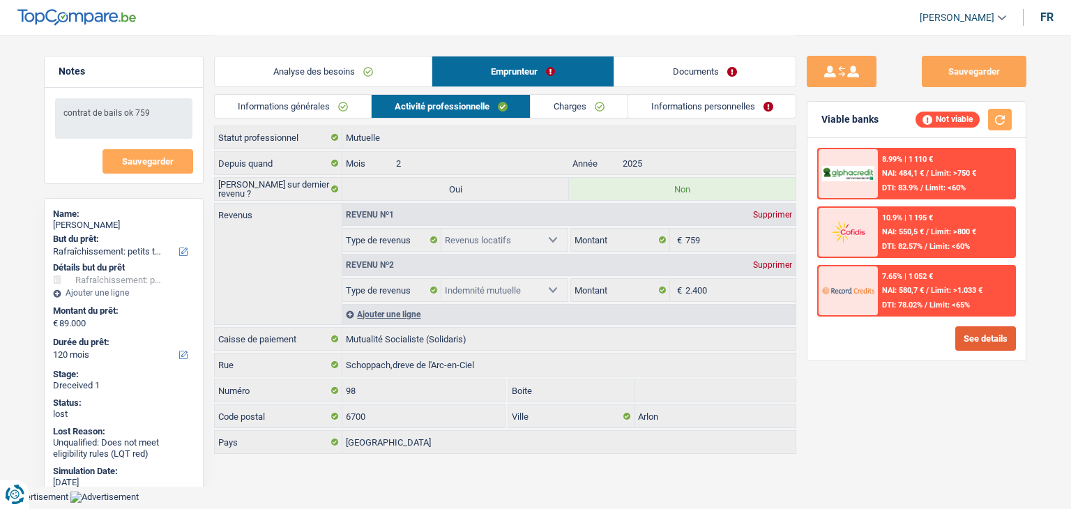
click at [1004, 341] on button "See details" at bounding box center [986, 338] width 61 height 24
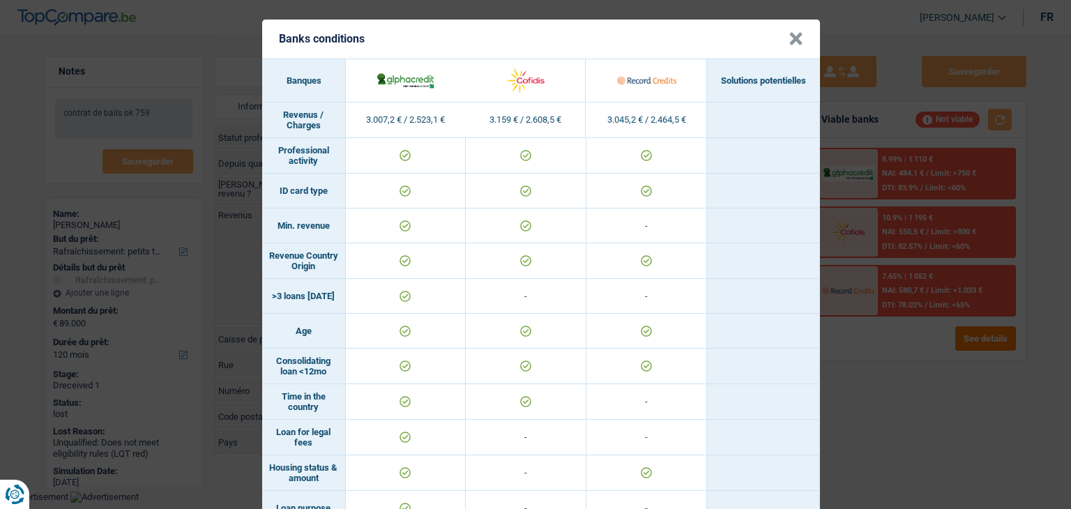
click at [1009, 356] on div "Banks conditions × Banques Solutions potentielles Revenus / Charges 3.007,2 € /…" at bounding box center [535, 254] width 1071 height 509
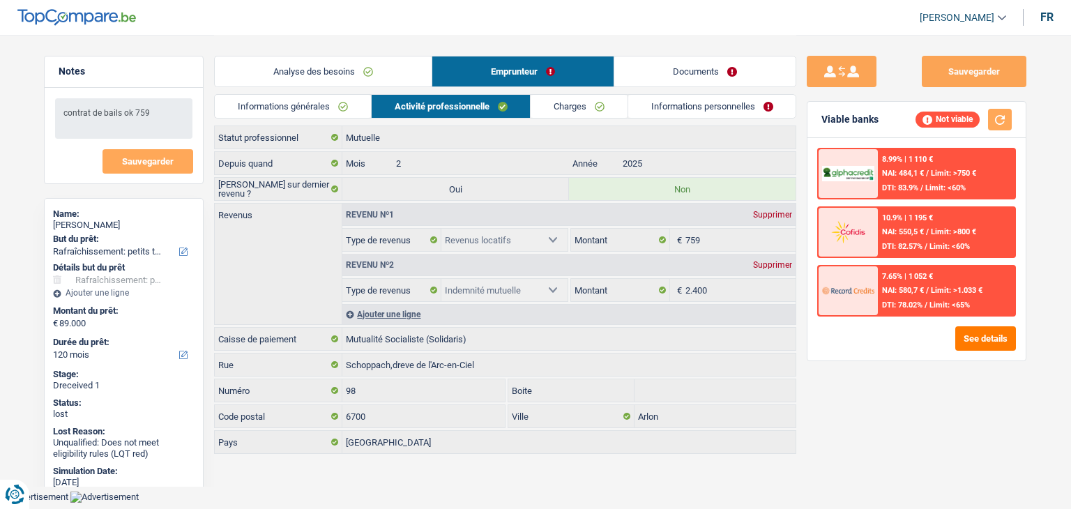
click at [898, 282] on div "7.65% | 1 052 € NAI: 580,7 € / Limit: >1.033 € DTI: 78.02% / Limit: <65%" at bounding box center [946, 290] width 137 height 49
click at [857, 270] on div at bounding box center [848, 290] width 59 height 49
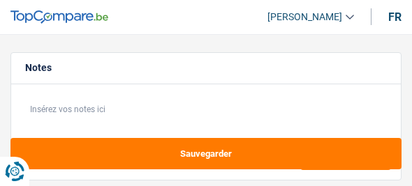
select select "refinancing"
select select "120"
select select "refinancing"
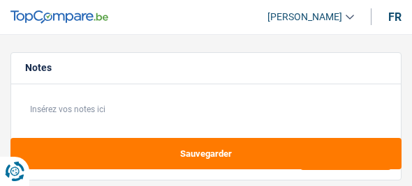
select select "120"
select select "publicEmployee"
select select "netSalary"
select select "mealVouchers"
select select "rents"
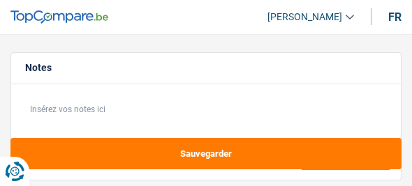
select select "personalLoan"
select select "familyEvent"
select select "84"
select select "personalLoan"
select select "loanRepayment"
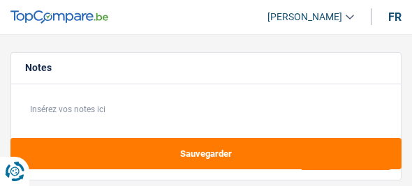
select select "84"
select select "refinancing"
select select "120"
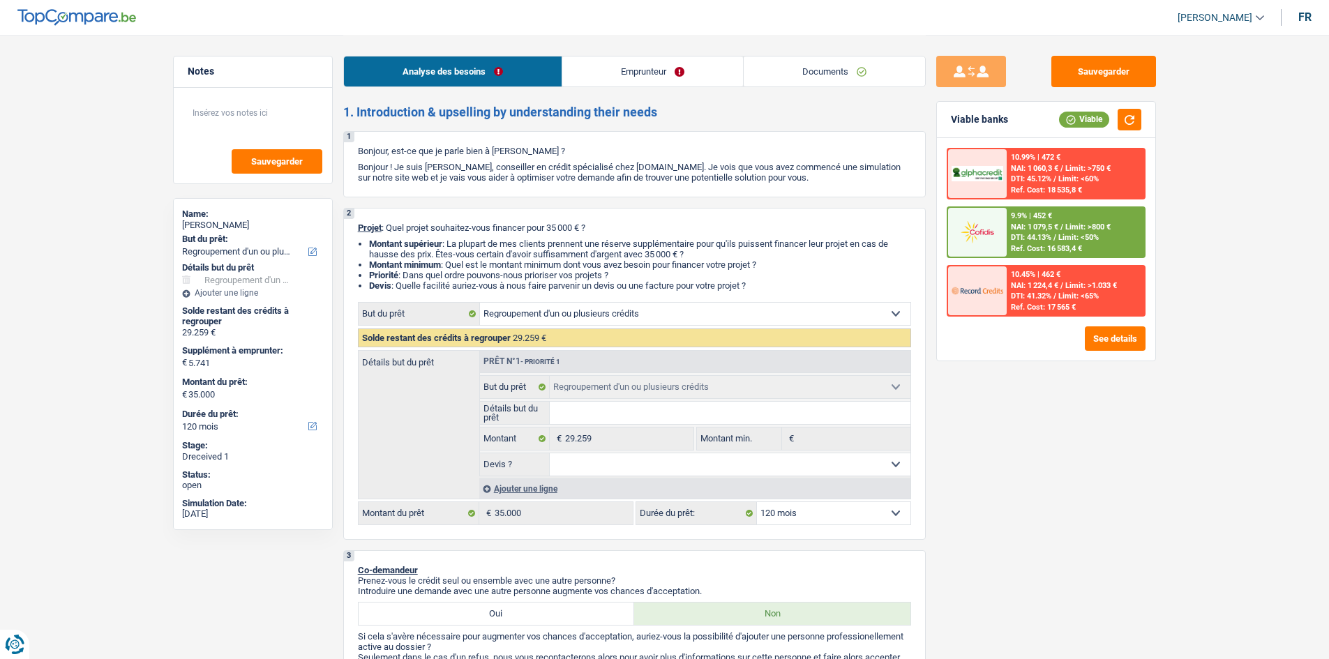
click at [269, 186] on div "Name: François Panarisi But du prêt: Confort maison: meubles, textile, peinture…" at bounding box center [253, 364] width 160 height 332
click at [185, 186] on div "Supplément à emprunter: € 5.741" at bounding box center [253, 357] width 142 height 25
click at [411, 186] on div "Ajouter une ligne" at bounding box center [694, 489] width 431 height 20
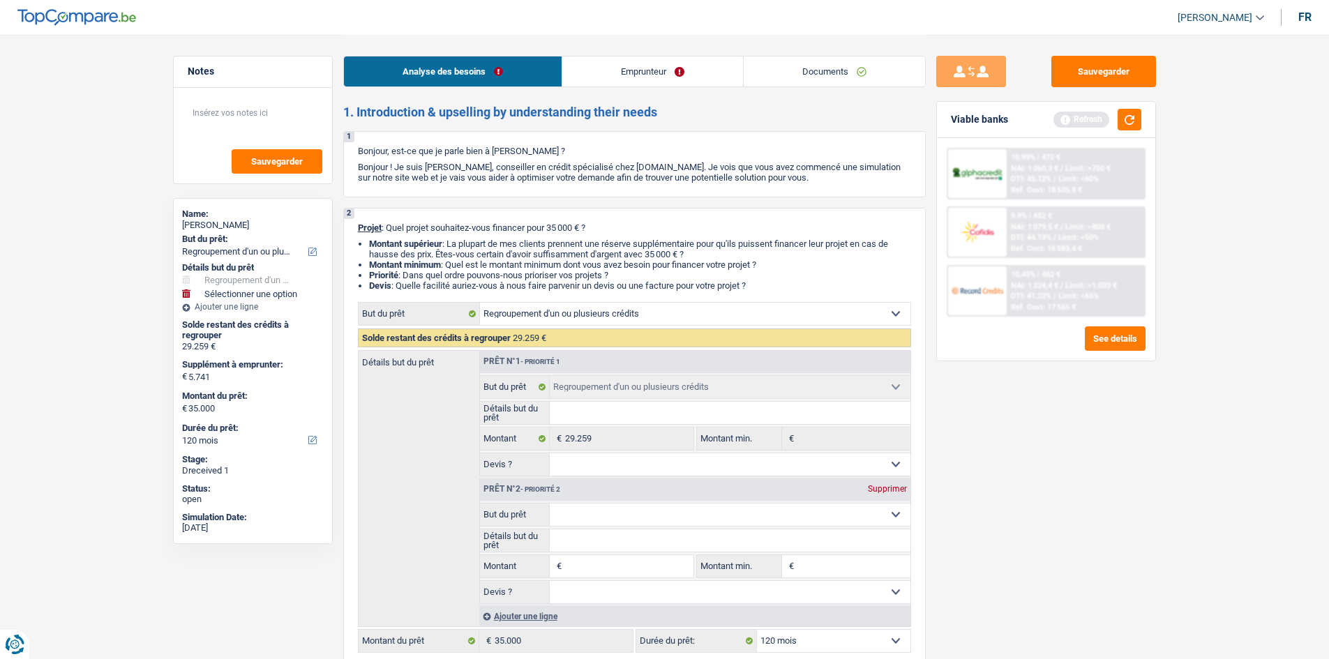
click at [411, 186] on select "Confort maison: meubles, textile, peinture, électroménager, outillage non-profe…" at bounding box center [730, 515] width 361 height 22
select select "household"
click at [411, 186] on select "Confort maison: meubles, textile, peinture, électroménager, outillage non-profe…" at bounding box center [730, 515] width 361 height 22
type input "0"
type input "29.259"
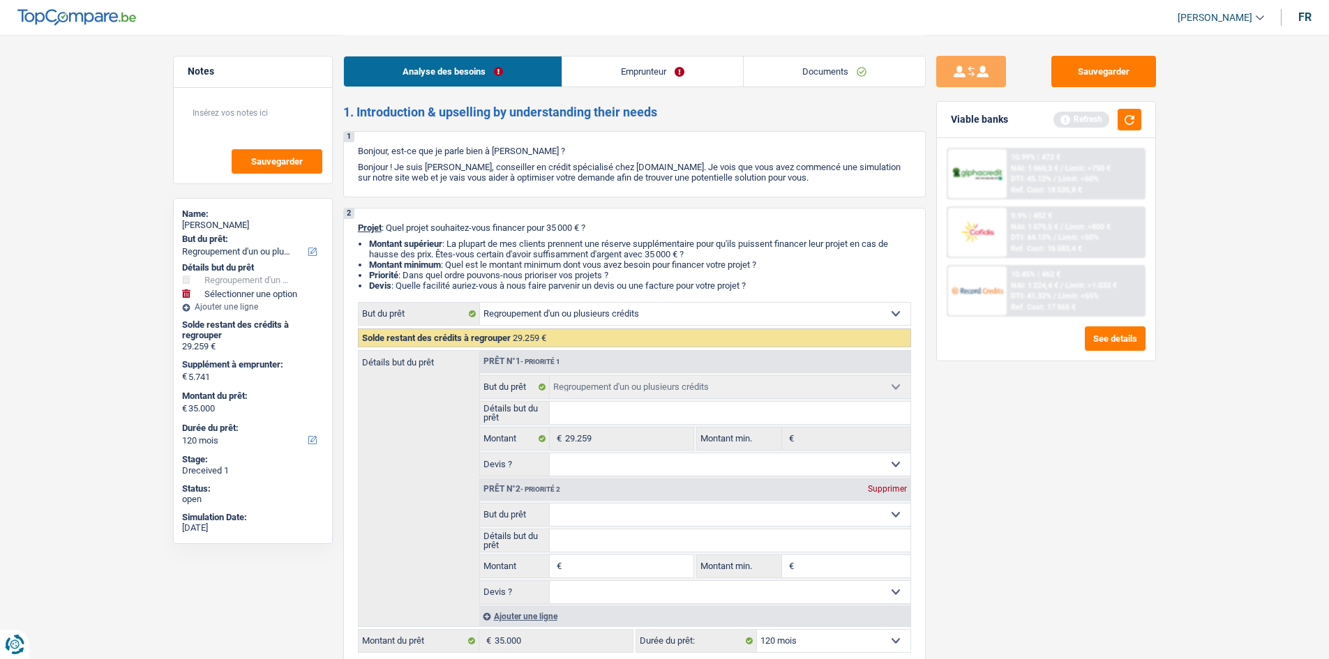
type input "29.259"
select select "household"
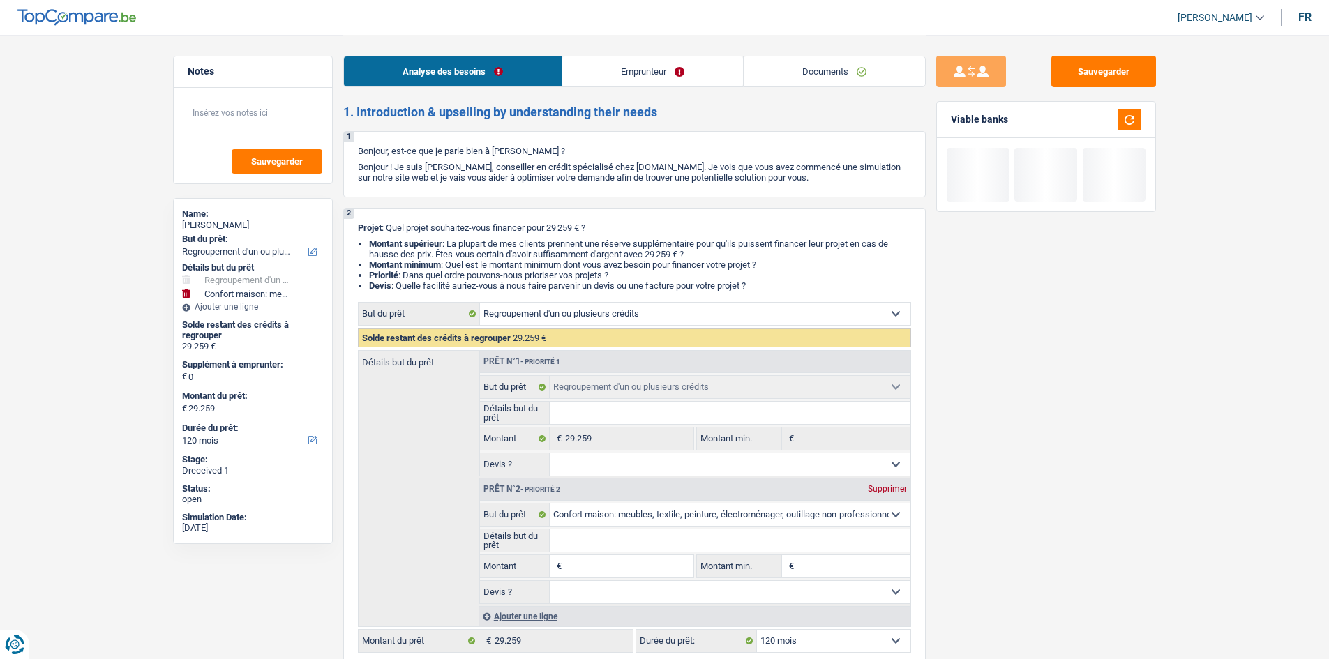
click at [411, 186] on input "Montant" at bounding box center [629, 566] width 128 height 22
paste input "5.741"
type input "5.741"
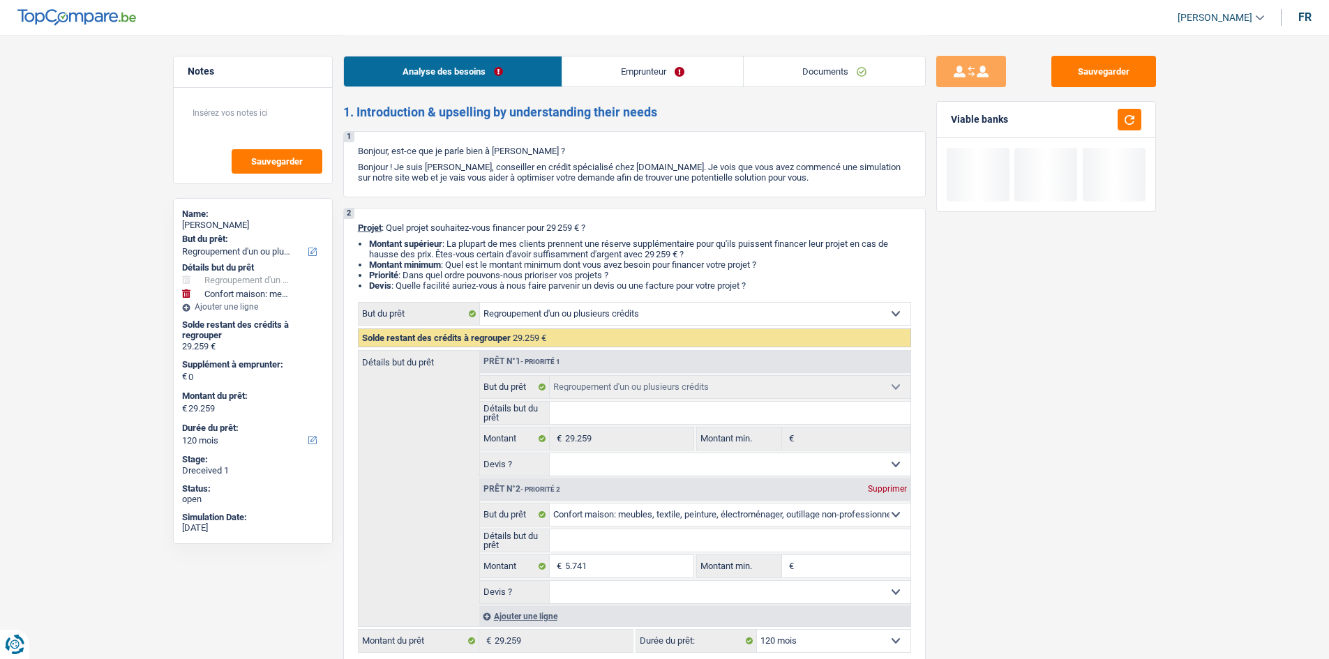
type input "5.741"
type input "35.000"
click at [411, 186] on div "Sauvegarder Viable banks" at bounding box center [1046, 346] width 241 height 581
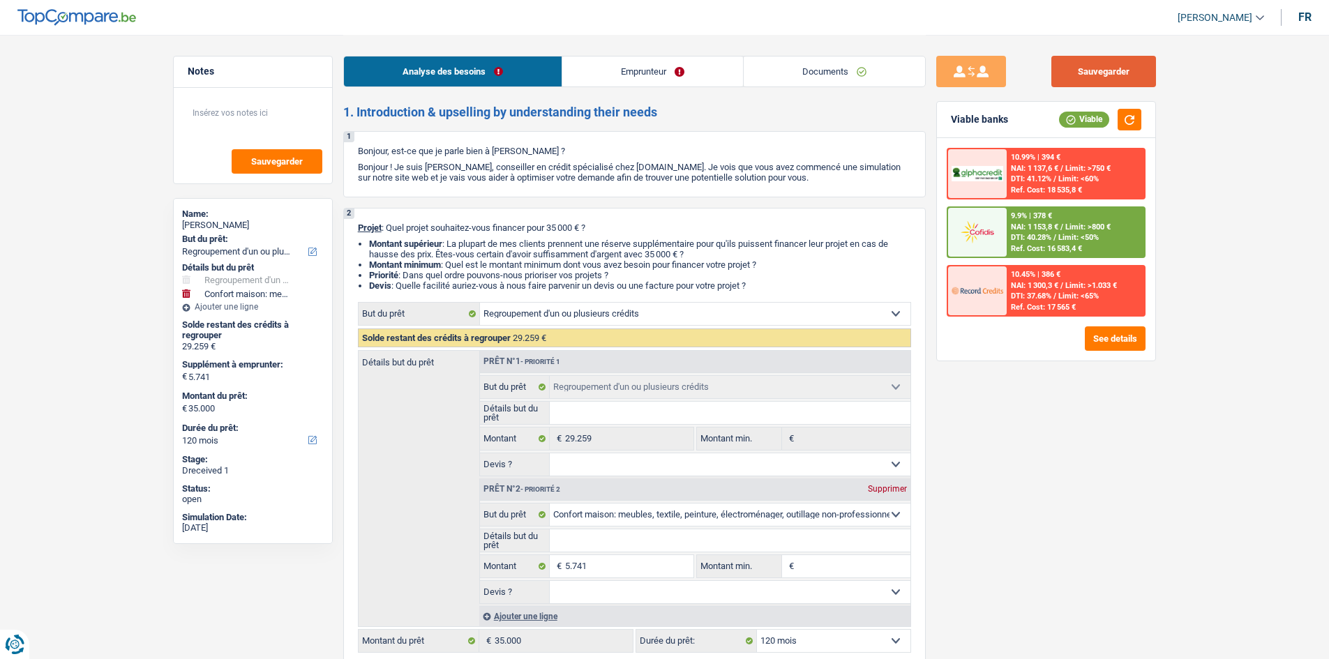
click at [411, 58] on button "Sauvegarder" at bounding box center [1103, 71] width 105 height 31
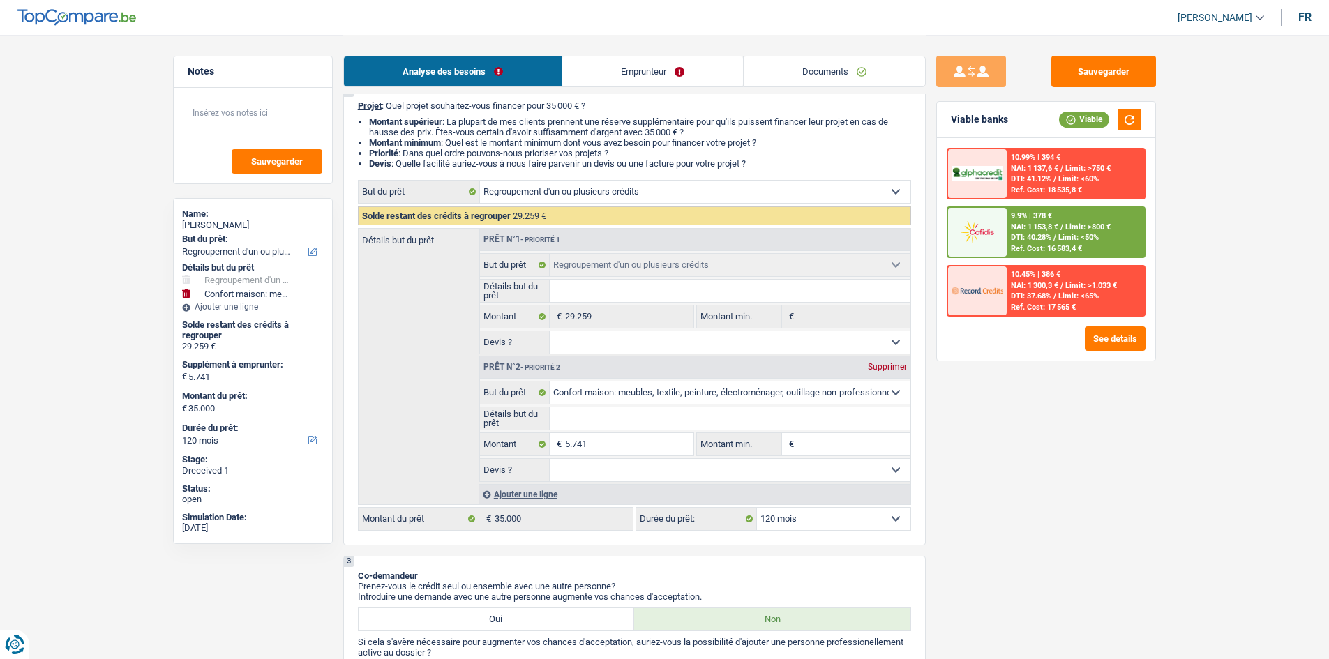
scroll to position [140, 0]
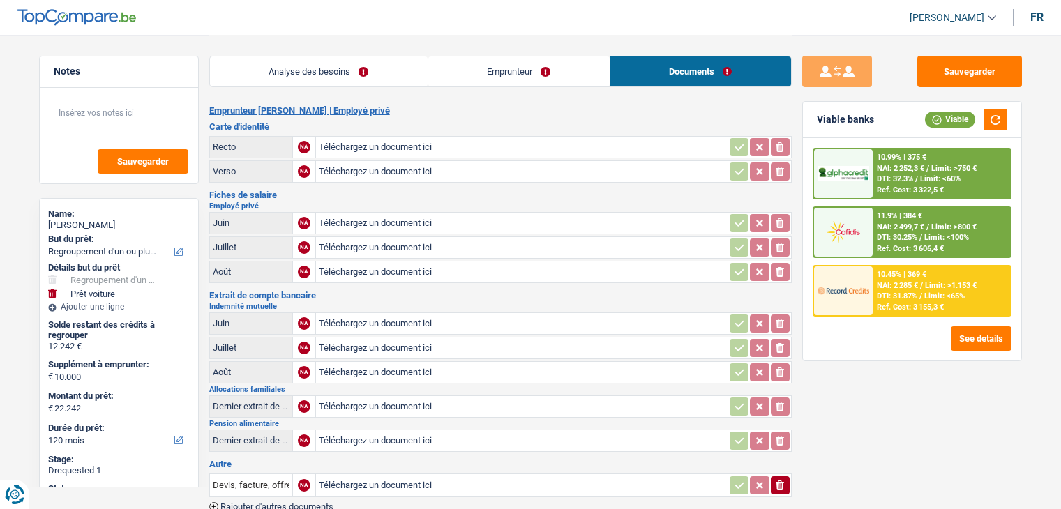
select select "refinancing"
select select "car"
select select "120"
click at [520, 65] on link "Emprunteur" at bounding box center [518, 72] width 181 height 30
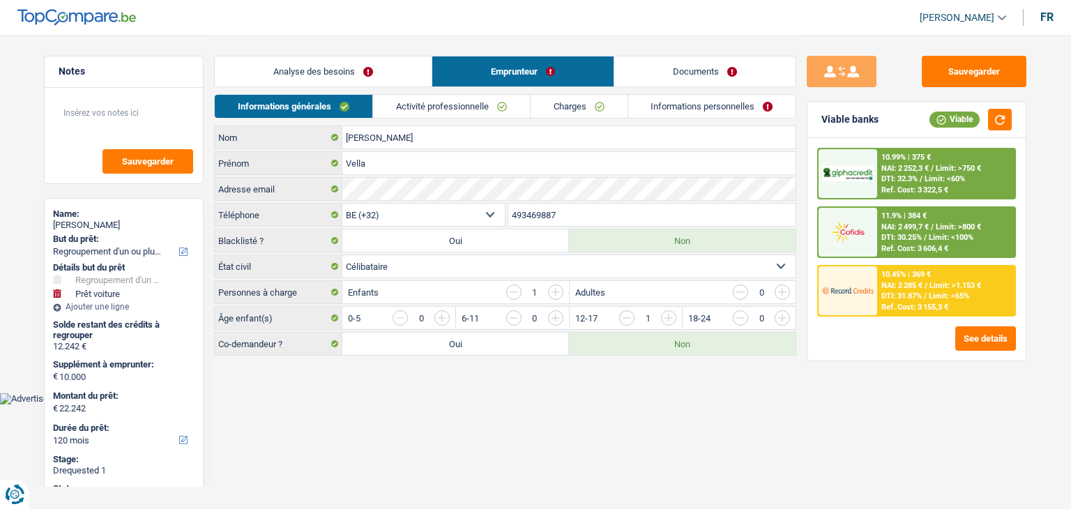
drag, startPoint x: 520, startPoint y: 112, endPoint x: 449, endPoint y: 68, distance: 83.0
click at [519, 112] on link "Activité professionnelle" at bounding box center [451, 106] width 157 height 23
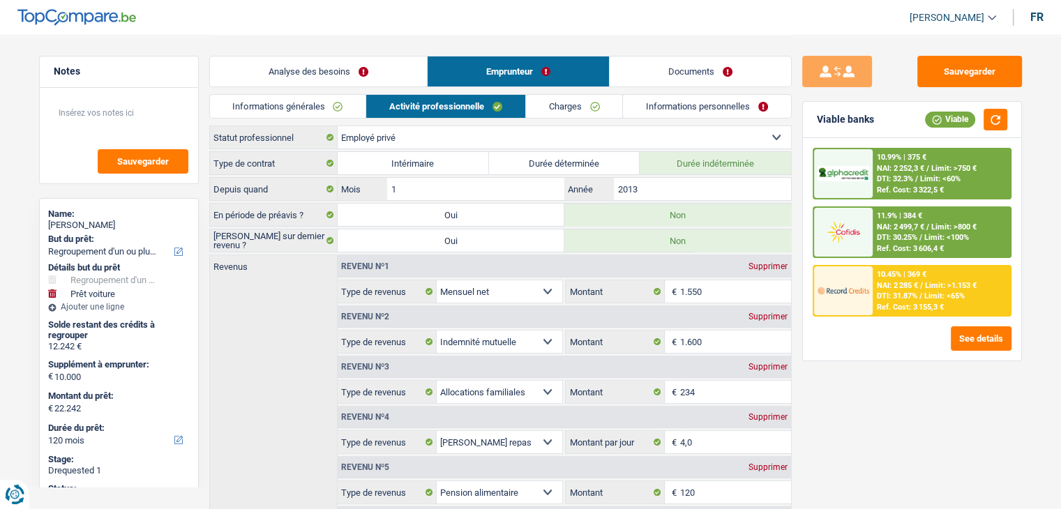
click at [592, 99] on link "Charges" at bounding box center [574, 106] width 97 height 23
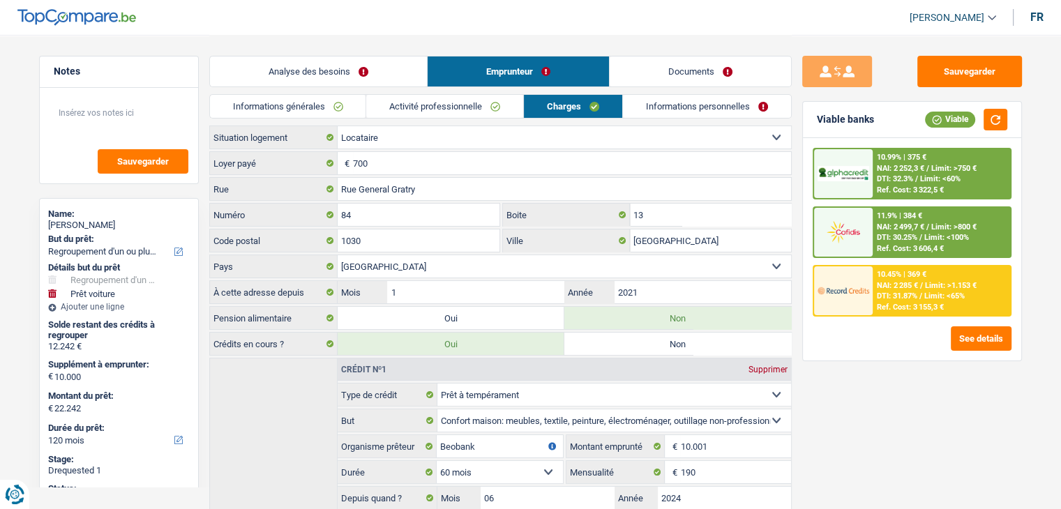
click at [702, 112] on link "Informations personnelles" at bounding box center [707, 106] width 168 height 23
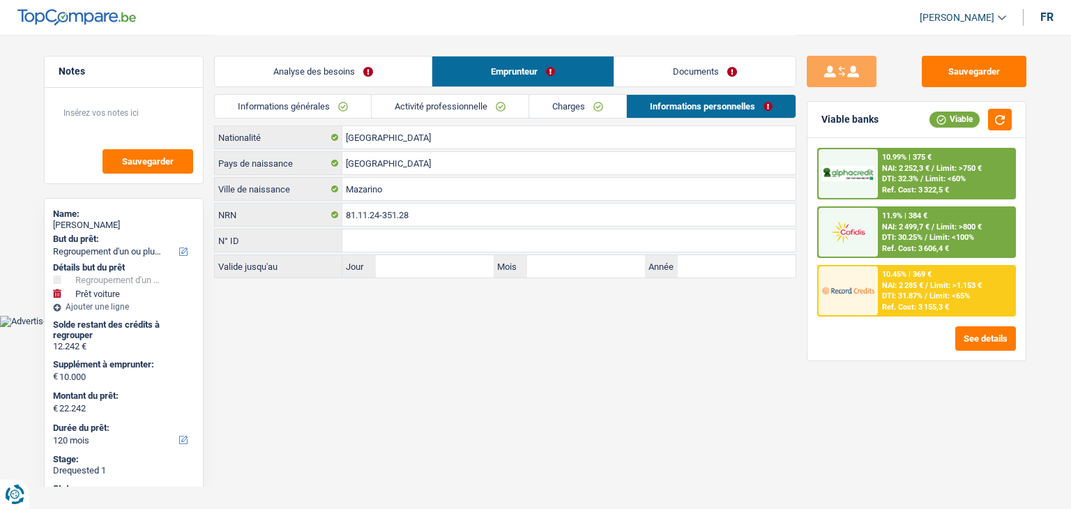
click at [487, 109] on link "Activité professionnelle" at bounding box center [450, 106] width 157 height 23
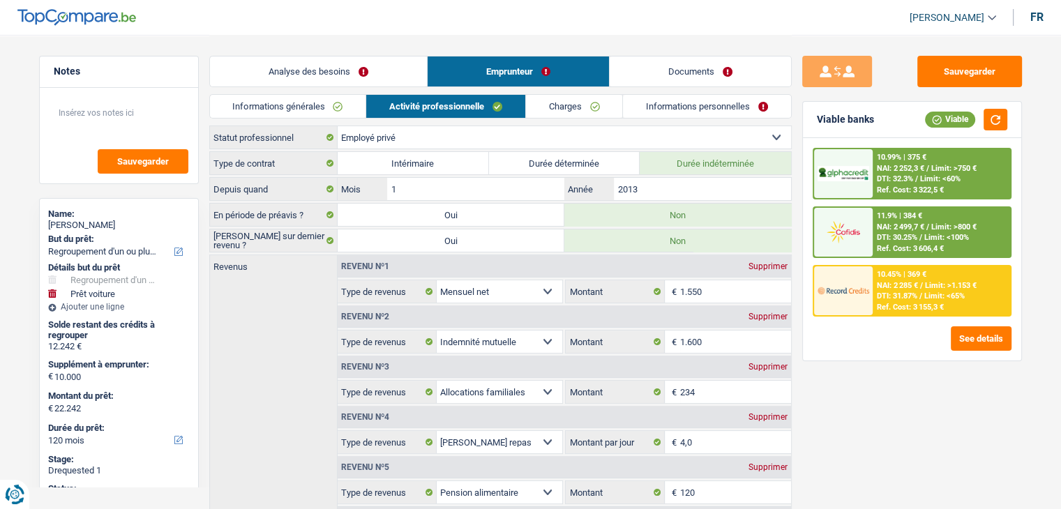
click at [602, 116] on link "Charges" at bounding box center [574, 106] width 97 height 23
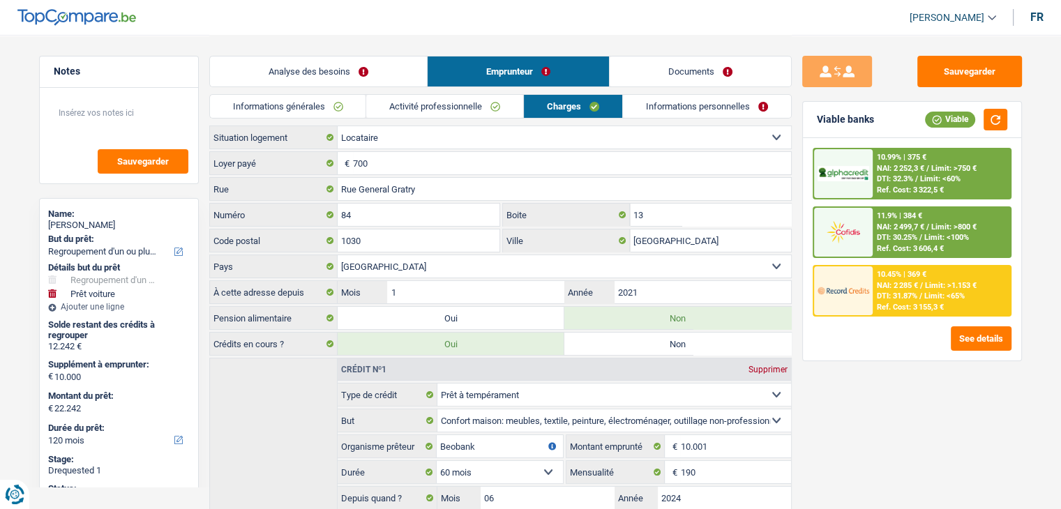
click at [676, 103] on link "Informations personnelles" at bounding box center [707, 106] width 168 height 23
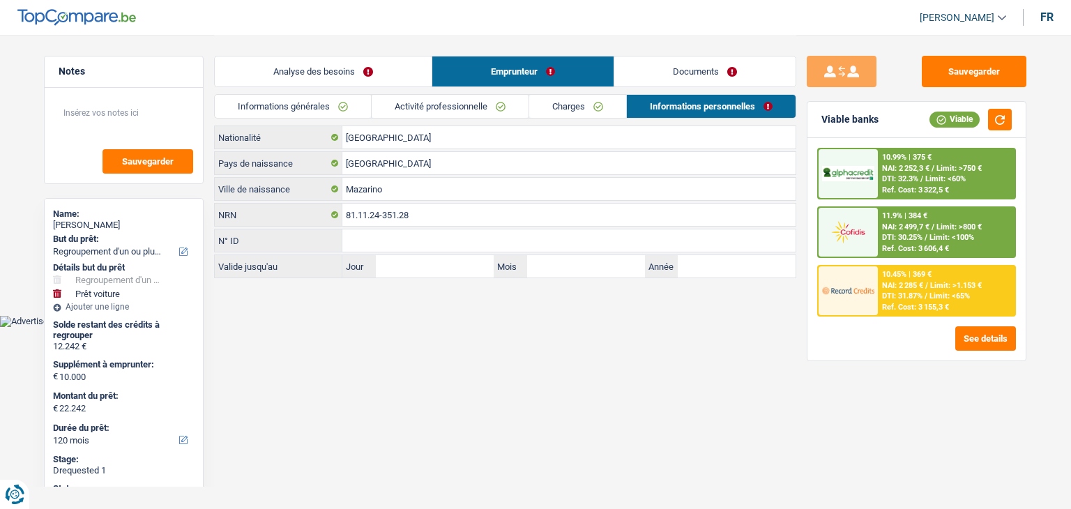
click at [590, 107] on link "Charges" at bounding box center [577, 106] width 97 height 23
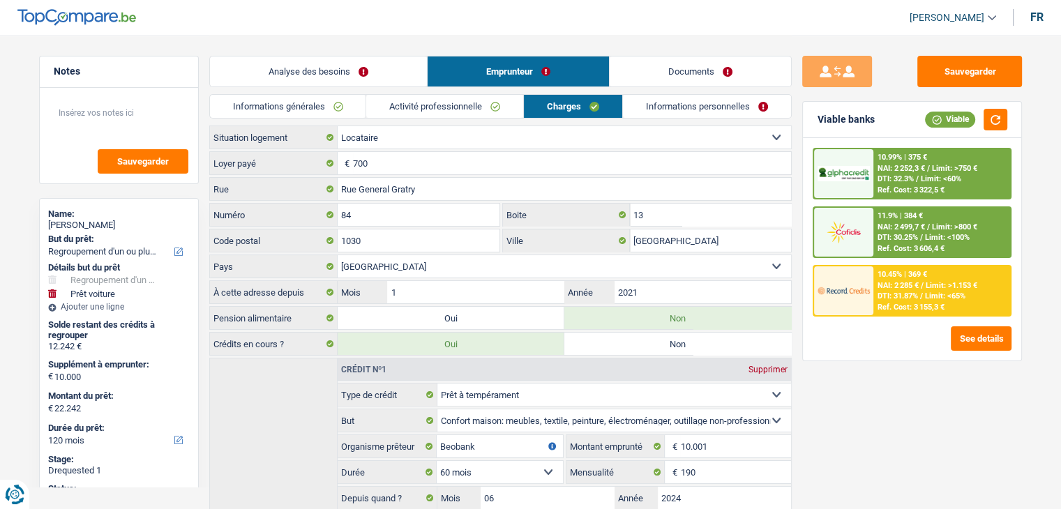
click at [477, 107] on link "Activité professionnelle" at bounding box center [444, 106] width 157 height 23
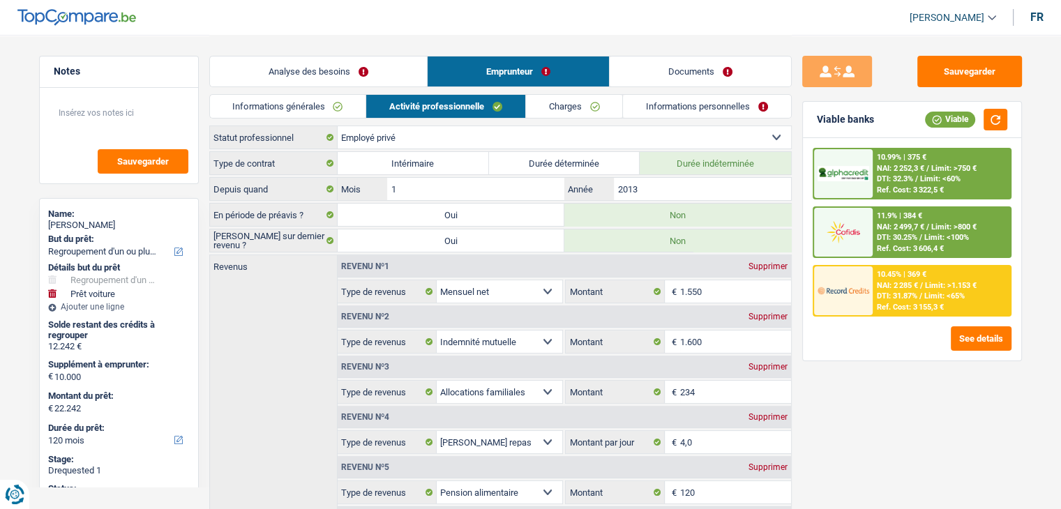
click at [712, 64] on link "Documents" at bounding box center [700, 72] width 181 height 30
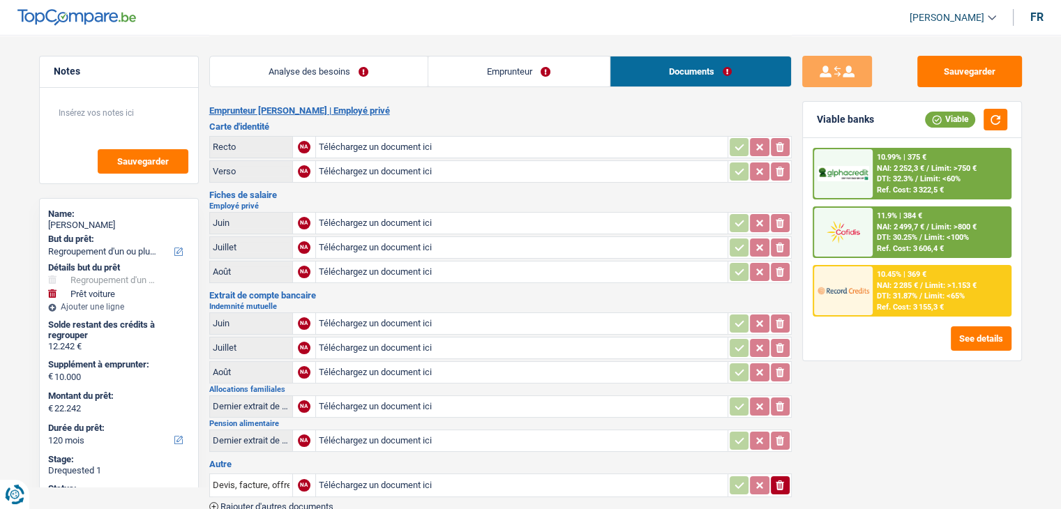
click at [556, 70] on link "Emprunteur" at bounding box center [518, 72] width 181 height 30
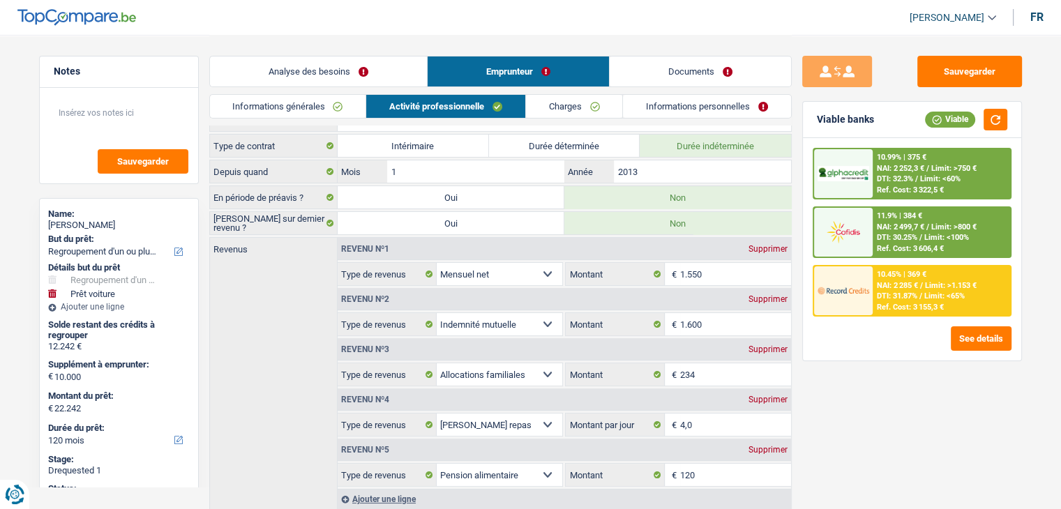
scroll to position [70, 0]
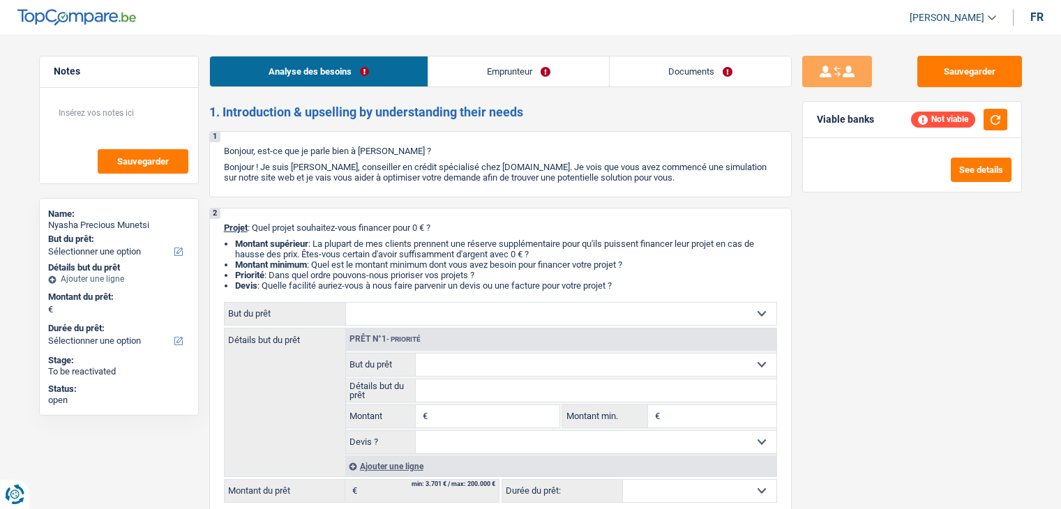
select select "privateEmployee"
select select "netSalary"
select select "mealVouchers"
select select "ownerWithMortgage"
select select "mortgage"
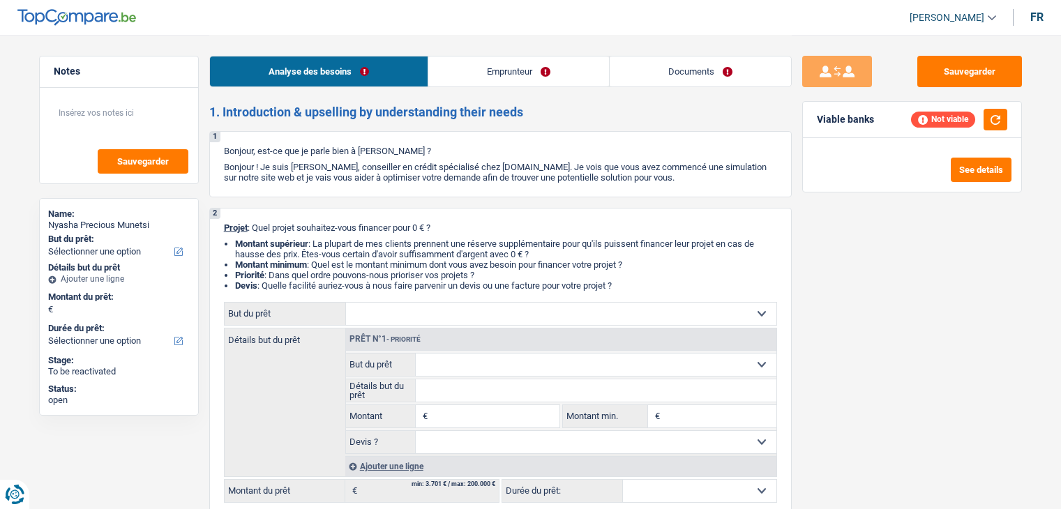
select select "240"
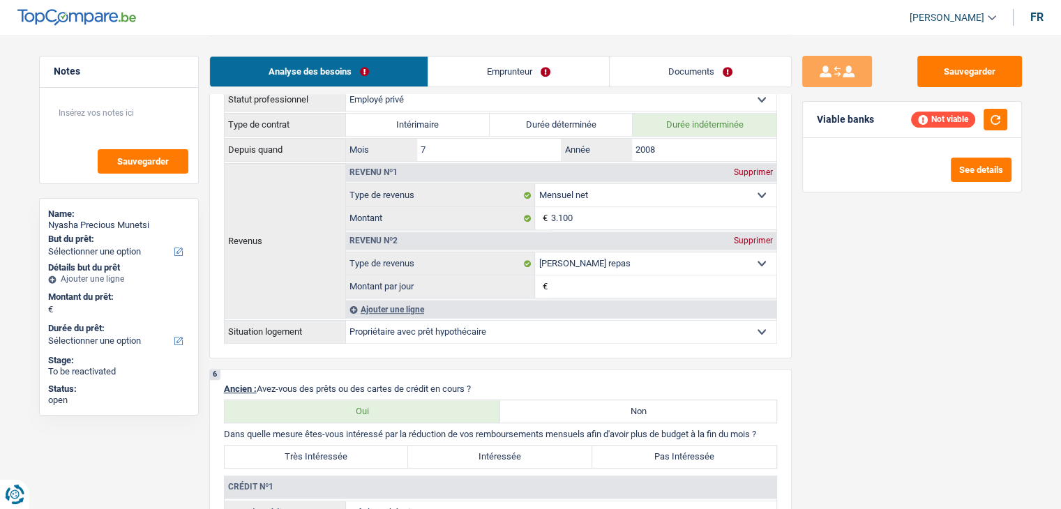
scroll to position [907, 0]
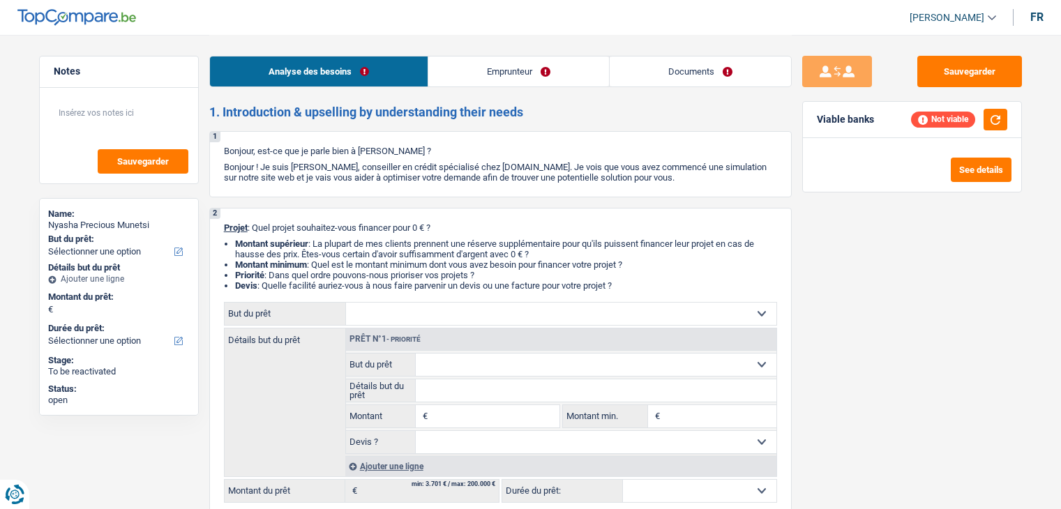
select select "privateEmployee"
select select "netSalary"
select select "mealVouchers"
select select "ownerWithMortgage"
select select "mortgage"
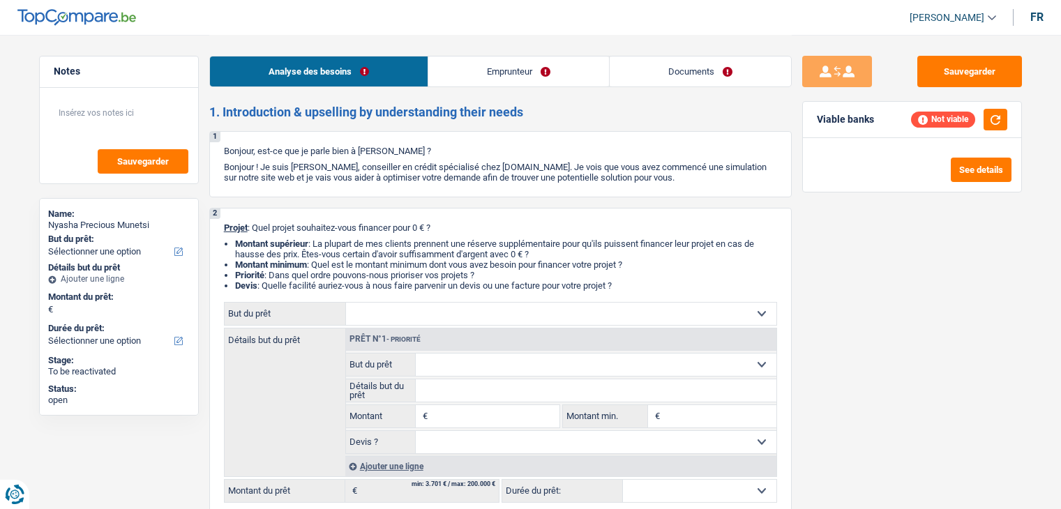
select select "240"
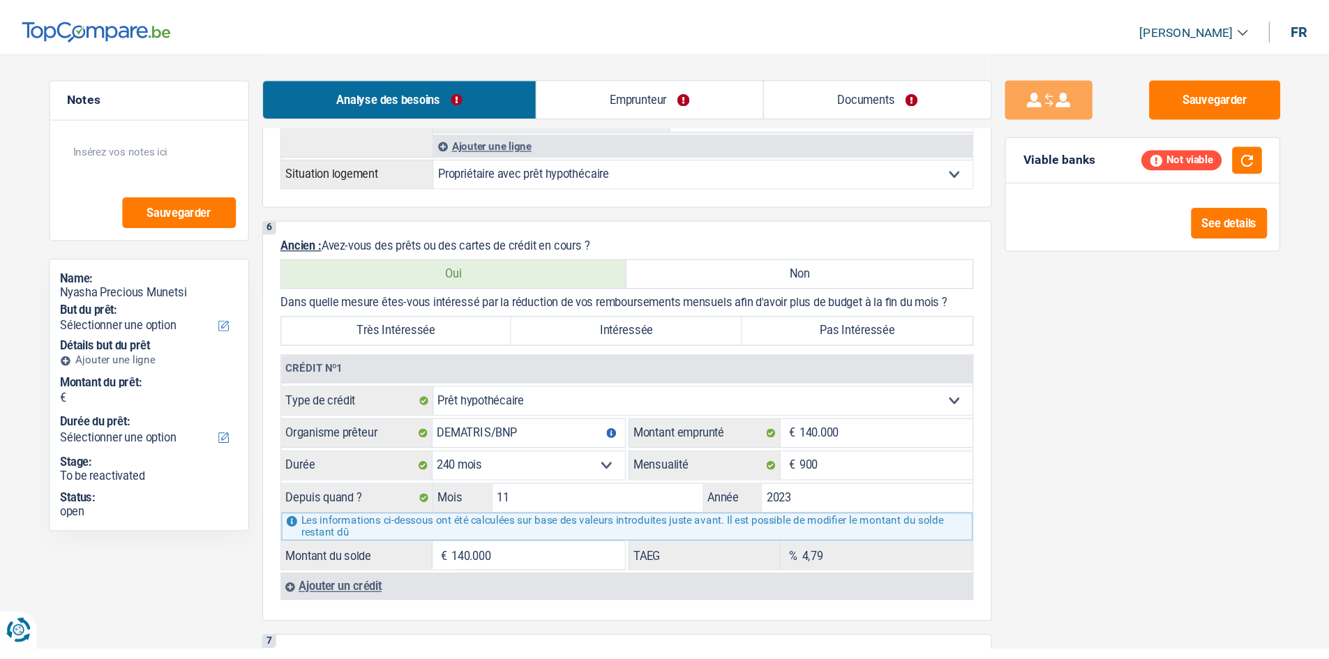
scroll to position [977, 0]
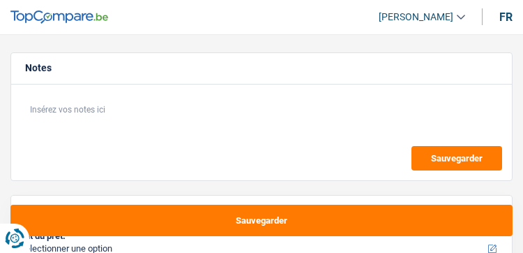
select select "worker"
select select "housewife"
select select "familyAllowances"
select select "netSalary"
select select "familyAllowances"
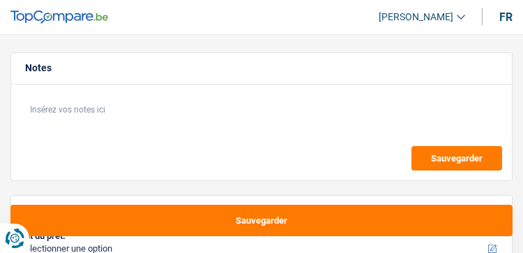
select select "ownerWithMortgage"
select select "personalLoan"
select select "homeFurnishingOrRelocation"
select select "84"
select select "mortgage"
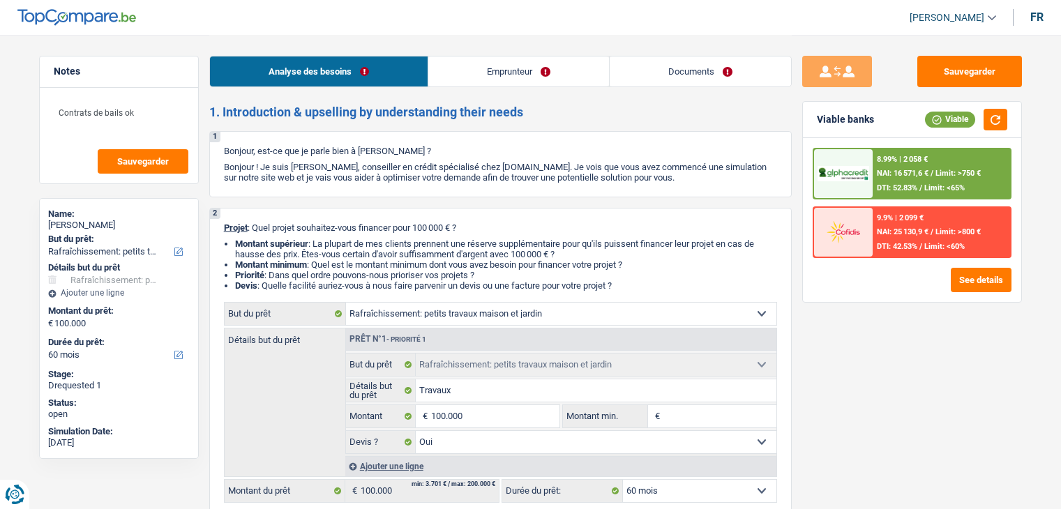
select select "houseOrGarden"
select select "60"
select select "houseOrGarden"
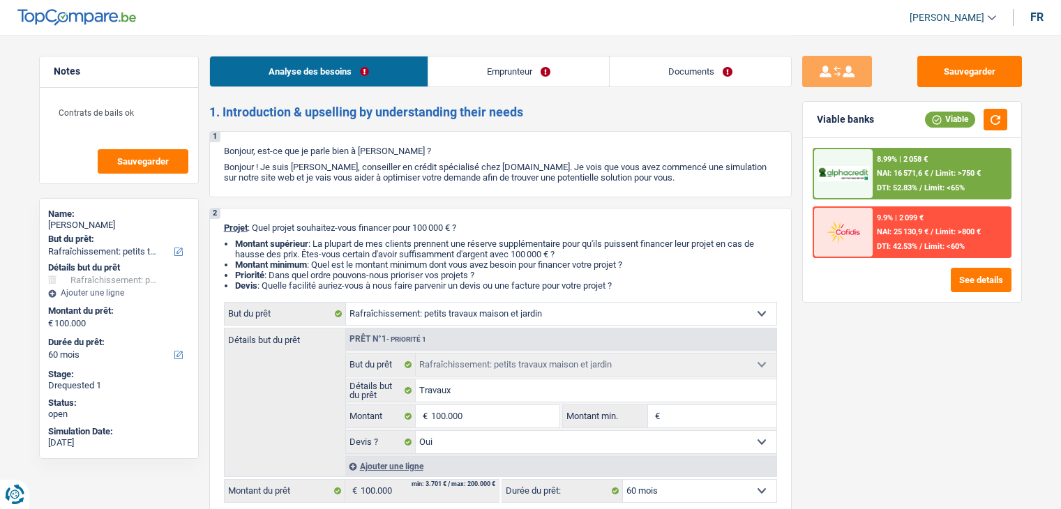
select select "yes"
select select "60"
select select "retired"
select select "rentalIncome"
select select "pension"
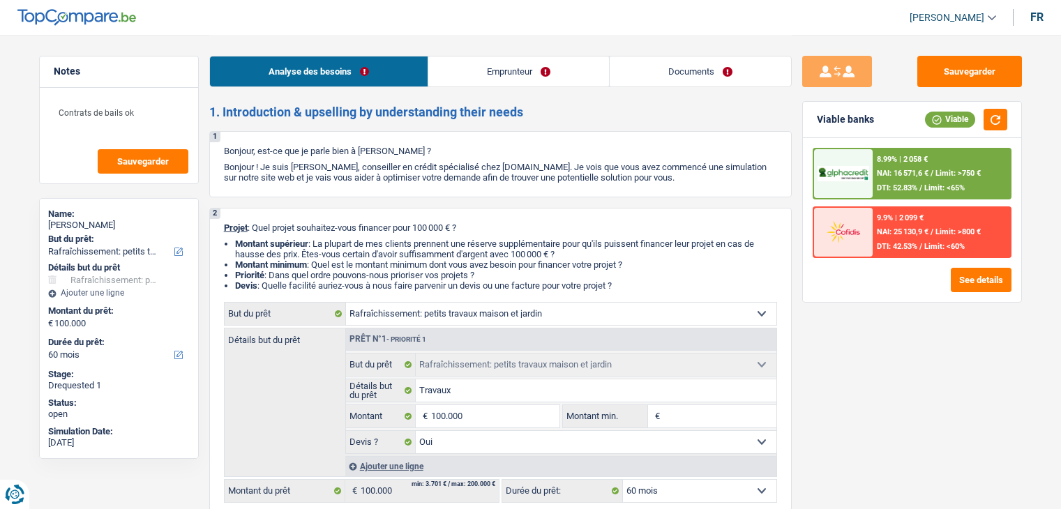
select select "ownerWithoutMortgage"
select select "houseOrGarden"
select select "yes"
select select "60"
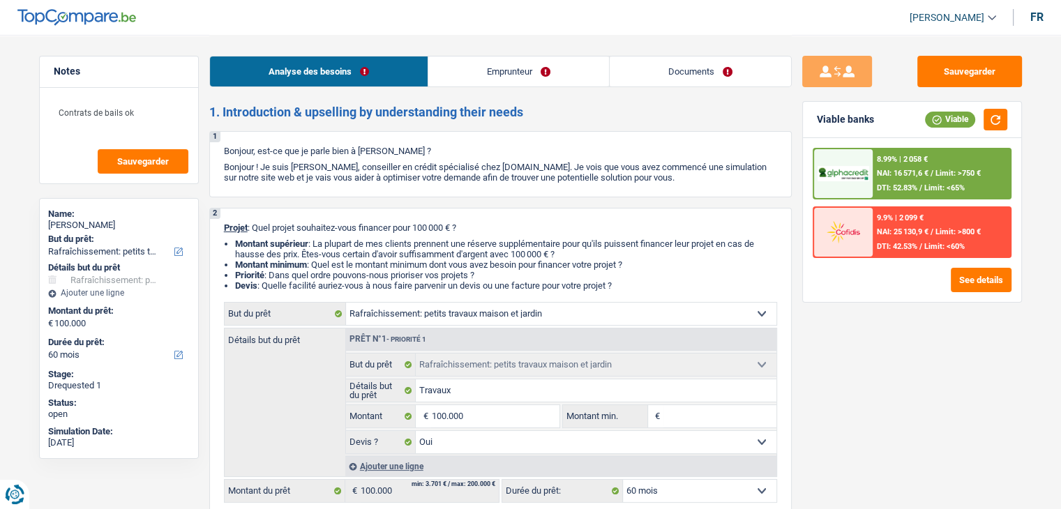
click at [691, 68] on link "Documents" at bounding box center [700, 72] width 181 height 30
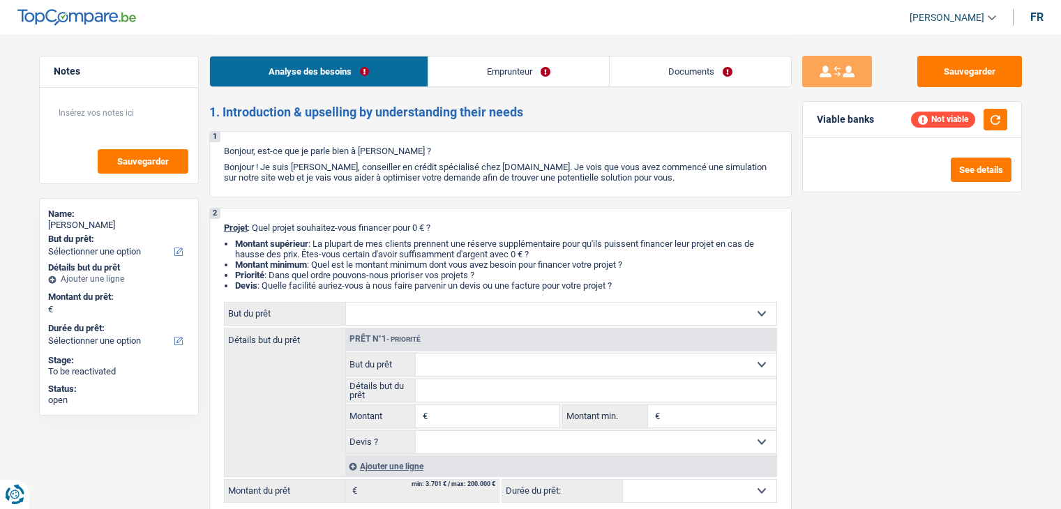
select select "independent"
select select "netSalary"
select select "rents"
select select "personalLoan"
select select "smallWorks"
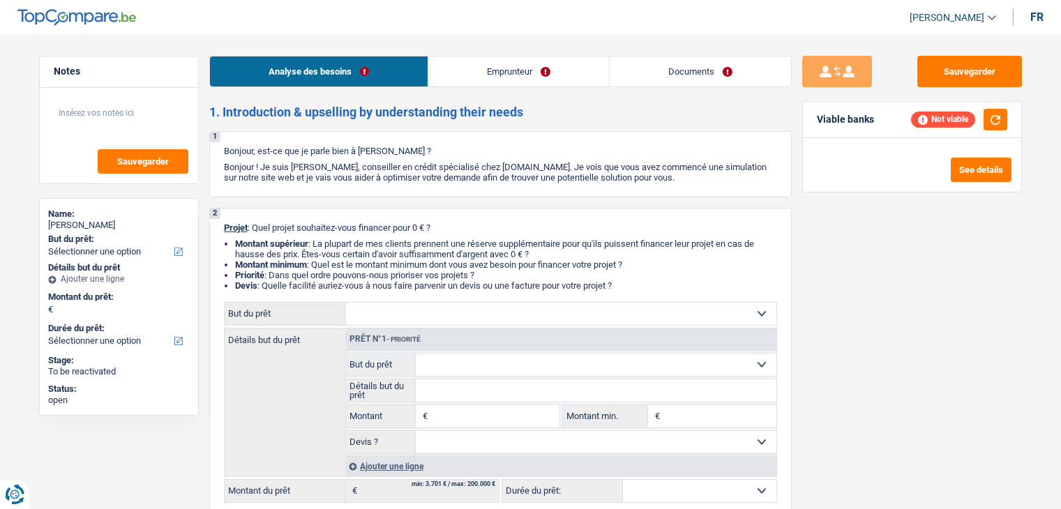
select select "96"
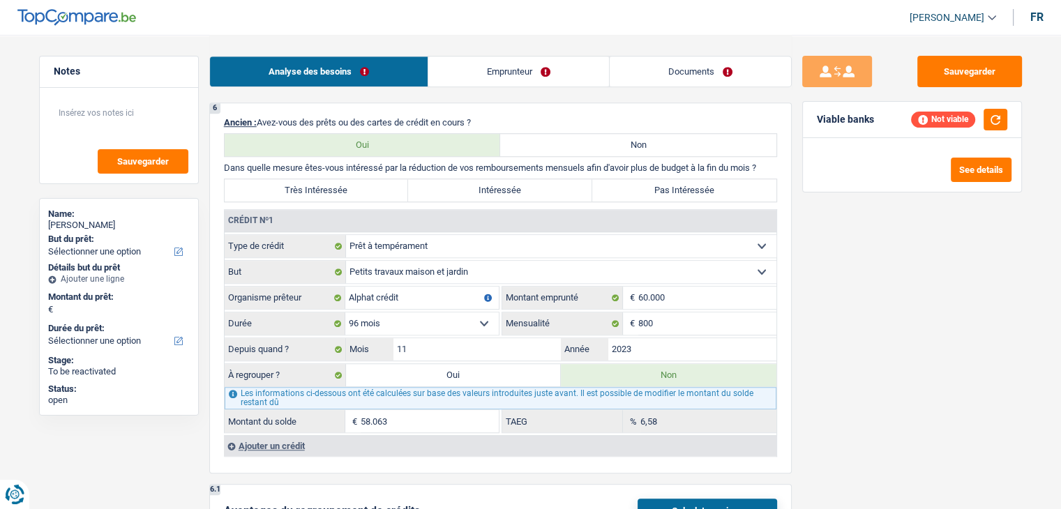
scroll to position [977, 0]
click at [686, 328] on input "800" at bounding box center [707, 324] width 138 height 22
type input "48.820"
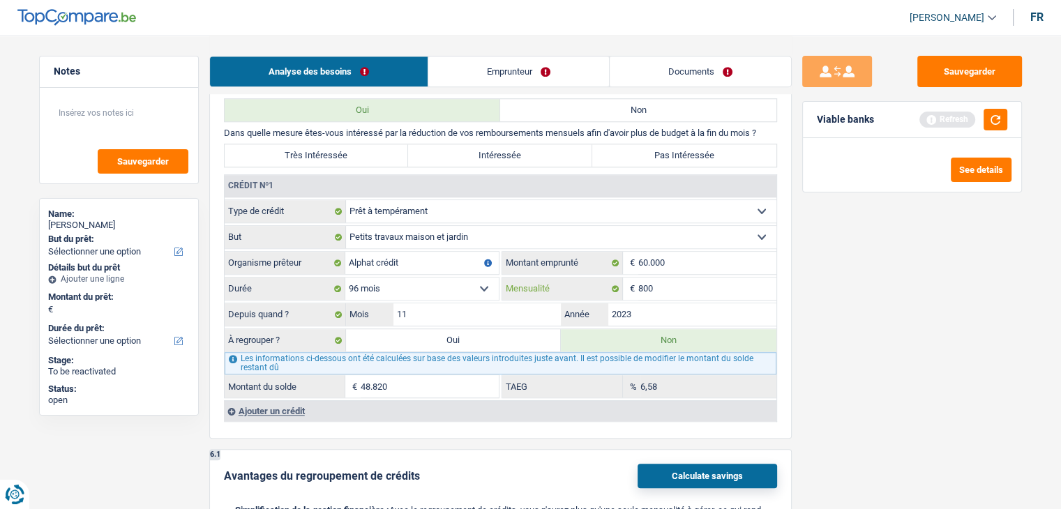
scroll to position [837, 0]
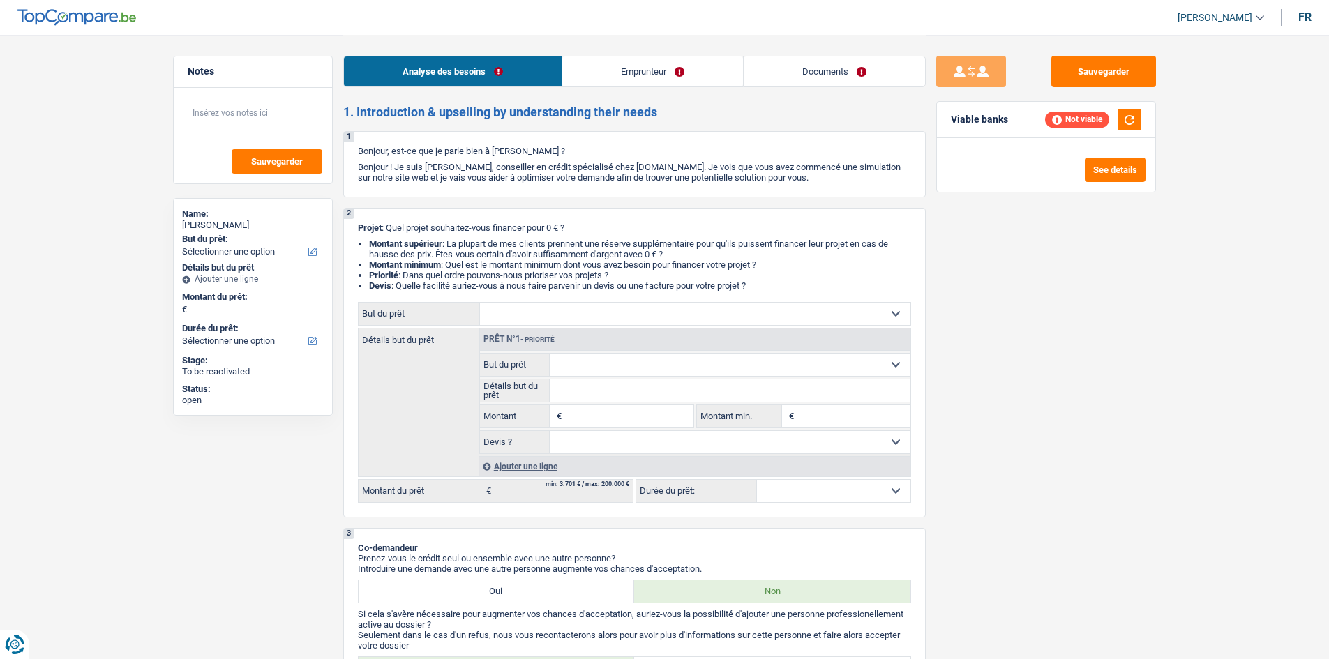
select select "independent"
select select "netSalary"
select select "rents"
select select "personalLoan"
select select "smallWorks"
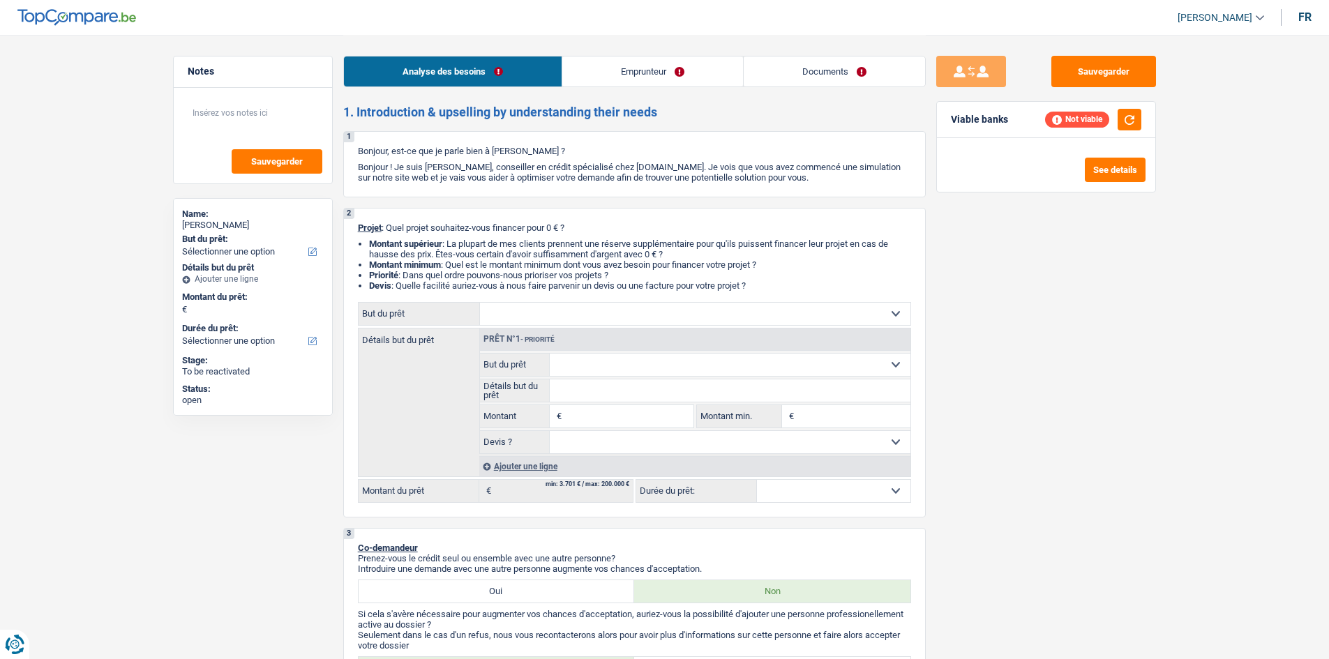
select select "96"
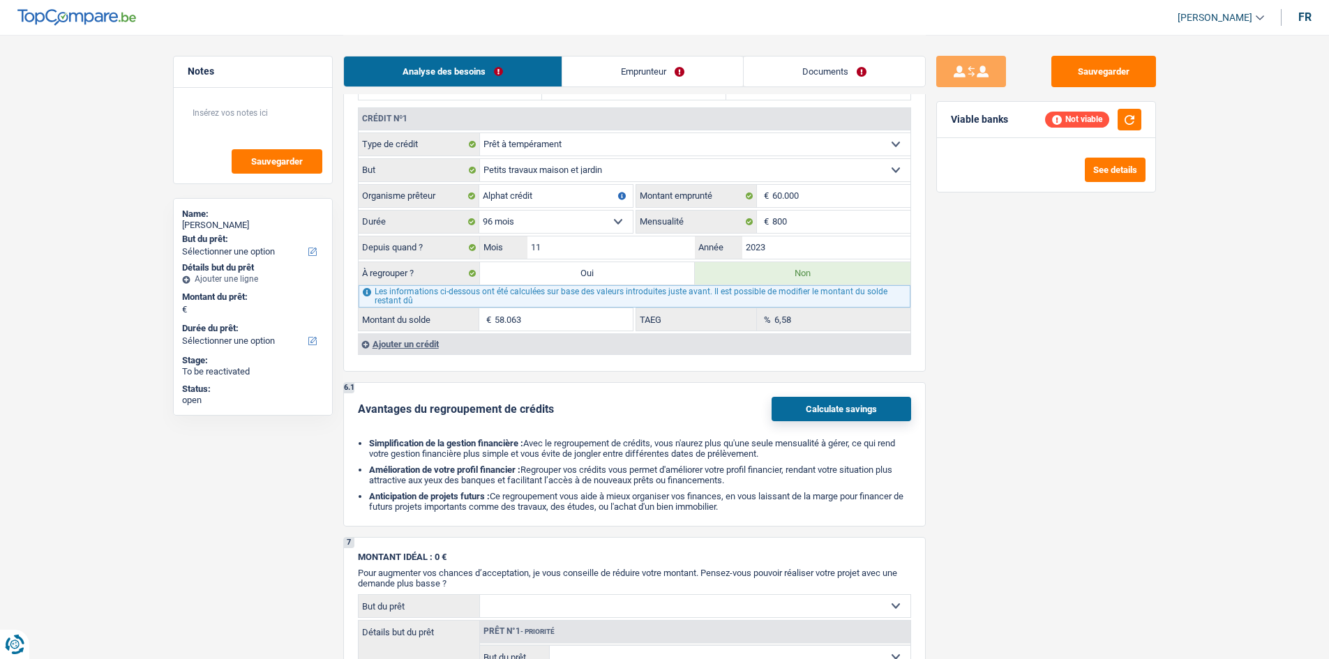
scroll to position [1046, 0]
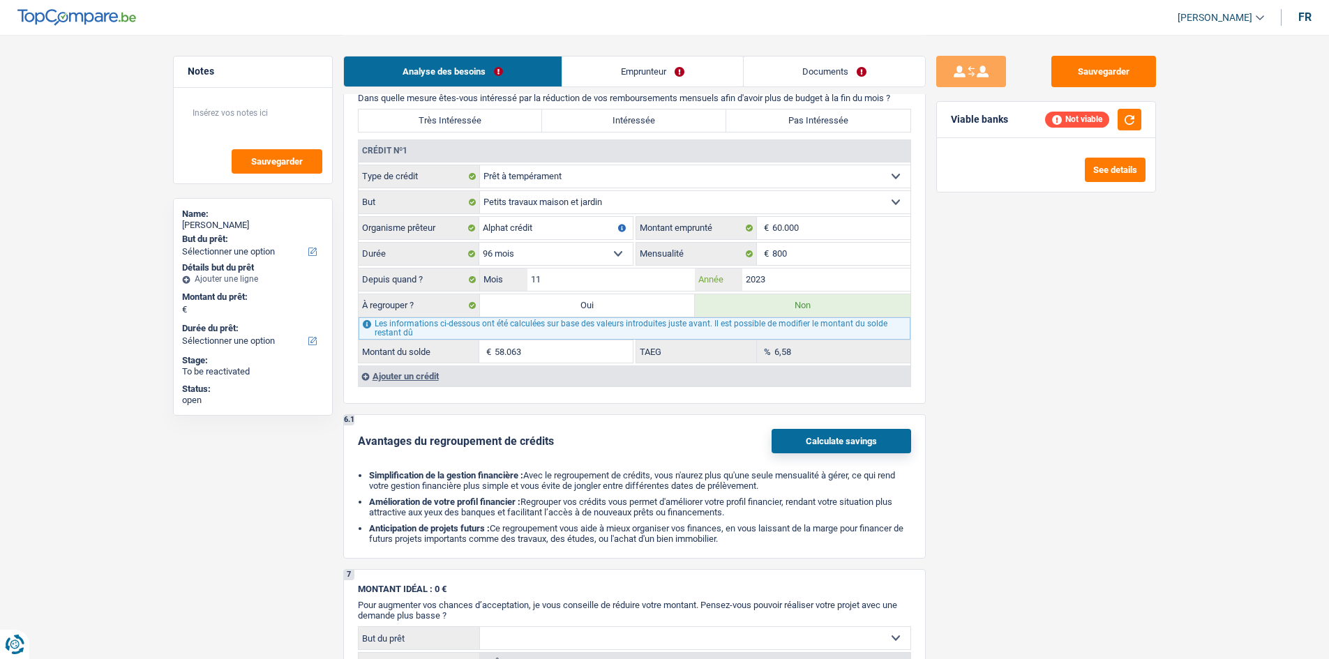
click at [785, 276] on input "2023" at bounding box center [826, 280] width 168 height 22
type input "48.820"
click at [797, 257] on input "800" at bounding box center [841, 254] width 138 height 22
click at [1088, 305] on div "Sauvegarder Viable banks Refresh See details" at bounding box center [1046, 346] width 241 height 581
click at [594, 255] on select "12 mois 18 mois 24 mois 30 mois 36 mois 42 mois 48 mois 60 mois 72 mois 84 mois…" at bounding box center [555, 254] width 153 height 22
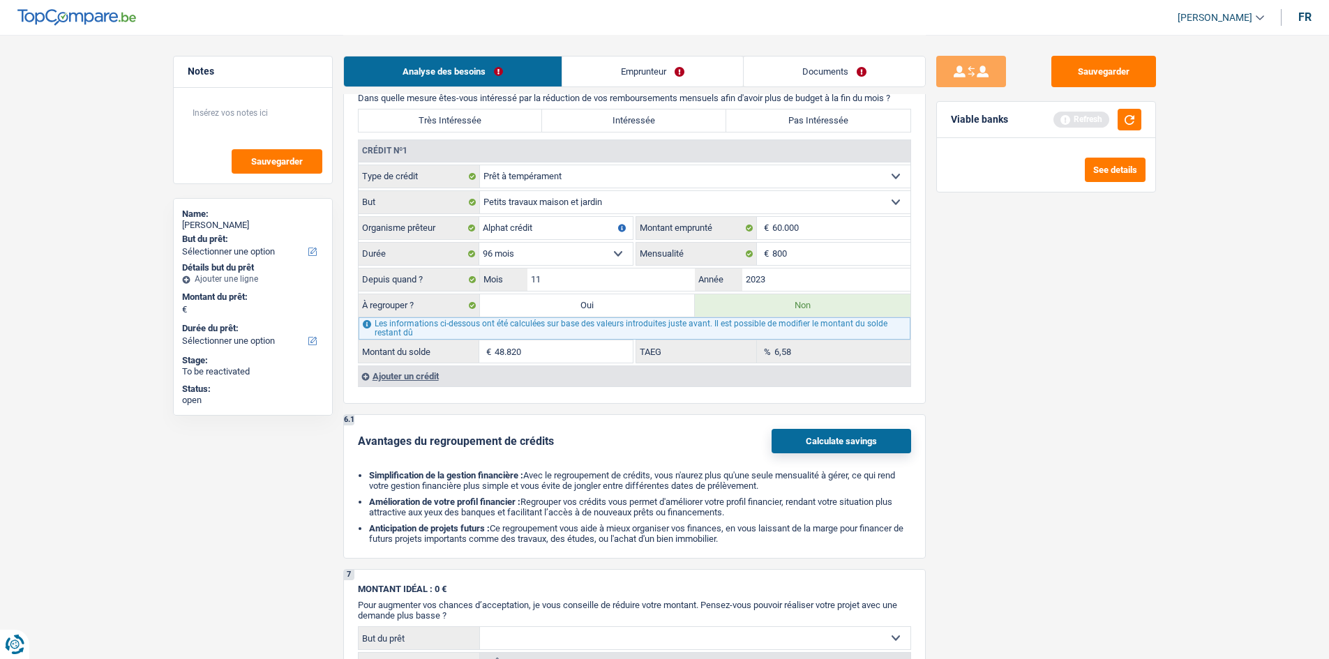
select select "120"
click at [479, 243] on select "12 mois 18 mois 24 mois 30 mois 36 mois 42 mois 48 mois 60 mois 72 mois 84 mois…" at bounding box center [555, 254] width 153 height 22
type input "53.032"
type input "10,70"
click at [816, 257] on input "800" at bounding box center [841, 254] width 138 height 22
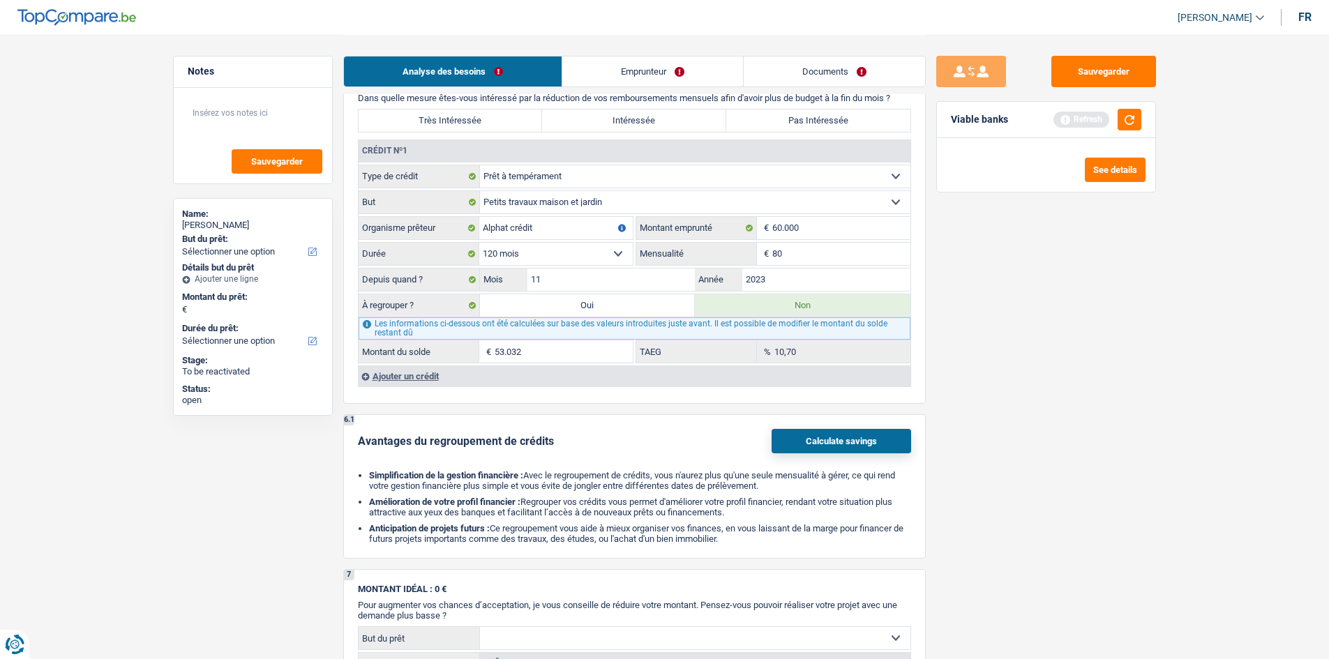
type input "8"
type input "1.200"
type input "56.030"
type input "23,16"
click at [1073, 340] on div "Sauvegarder Viable banks Refresh See details" at bounding box center [1046, 346] width 241 height 581
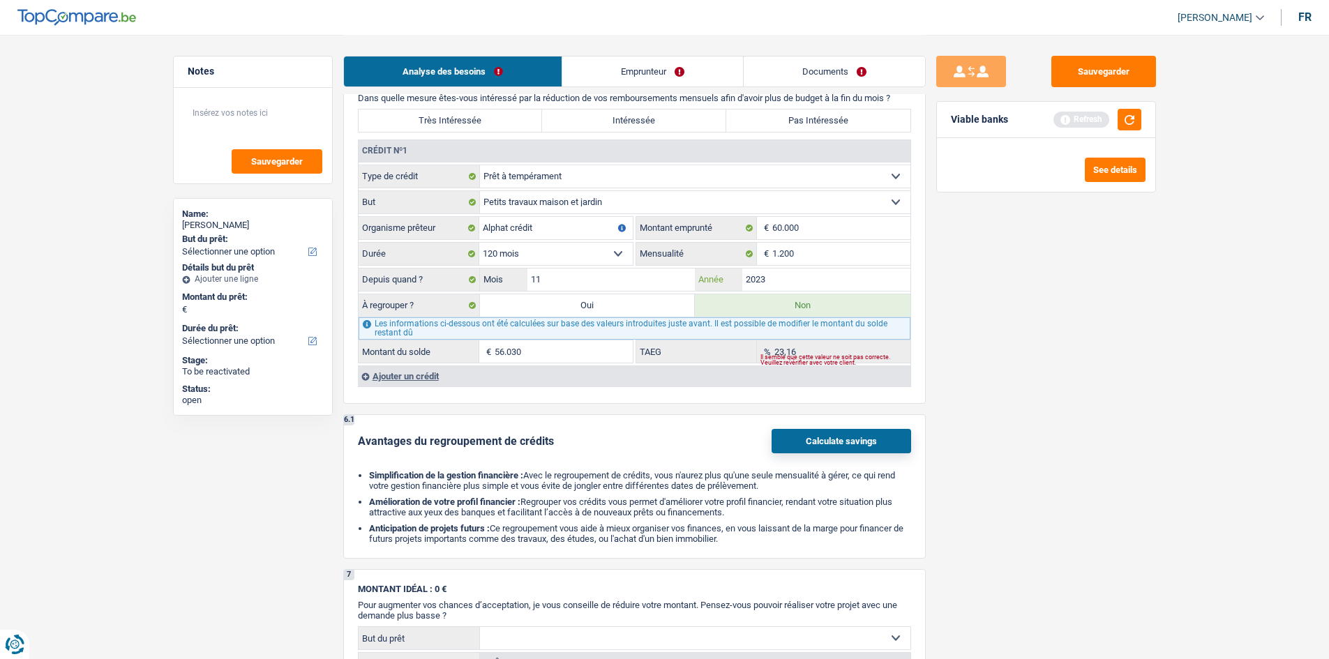
click at [801, 281] on input "2023" at bounding box center [826, 280] width 168 height 22
type input "2024"
type input "58.382"
click at [1143, 363] on div "Sauvegarder Viable banks Refresh See details" at bounding box center [1046, 346] width 241 height 581
click at [812, 232] on input "60.000" at bounding box center [841, 228] width 138 height 22
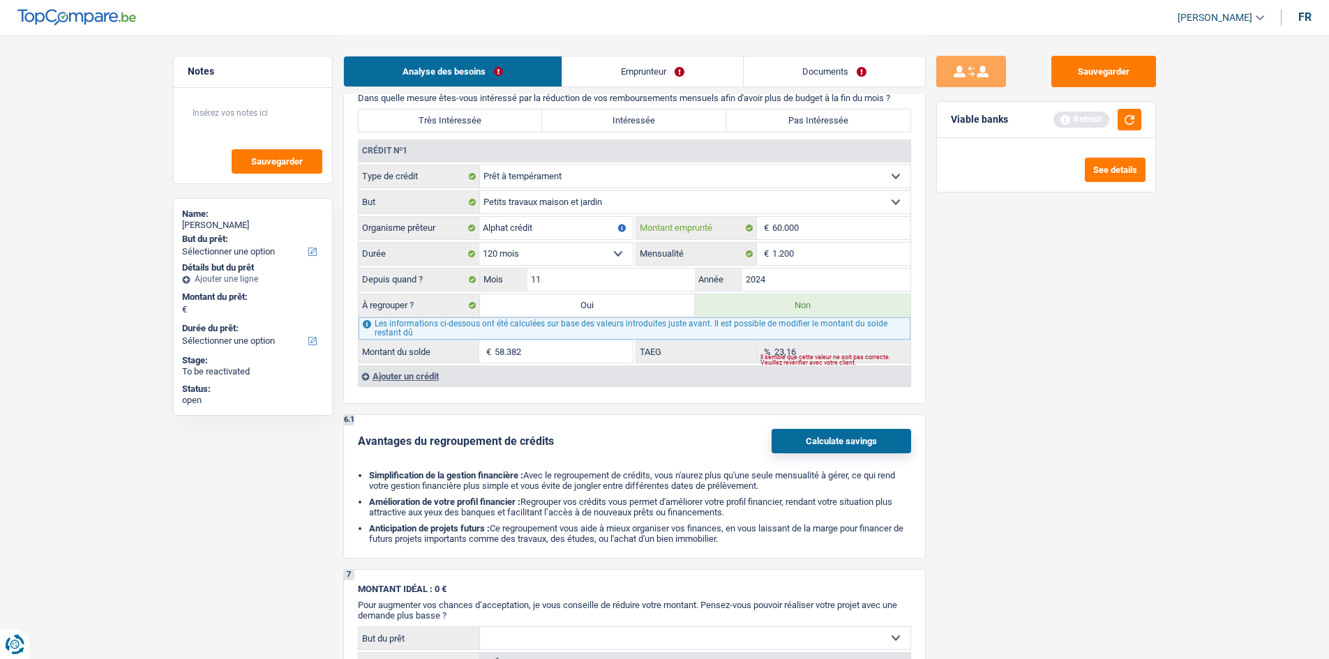
type input "6.000"
select select
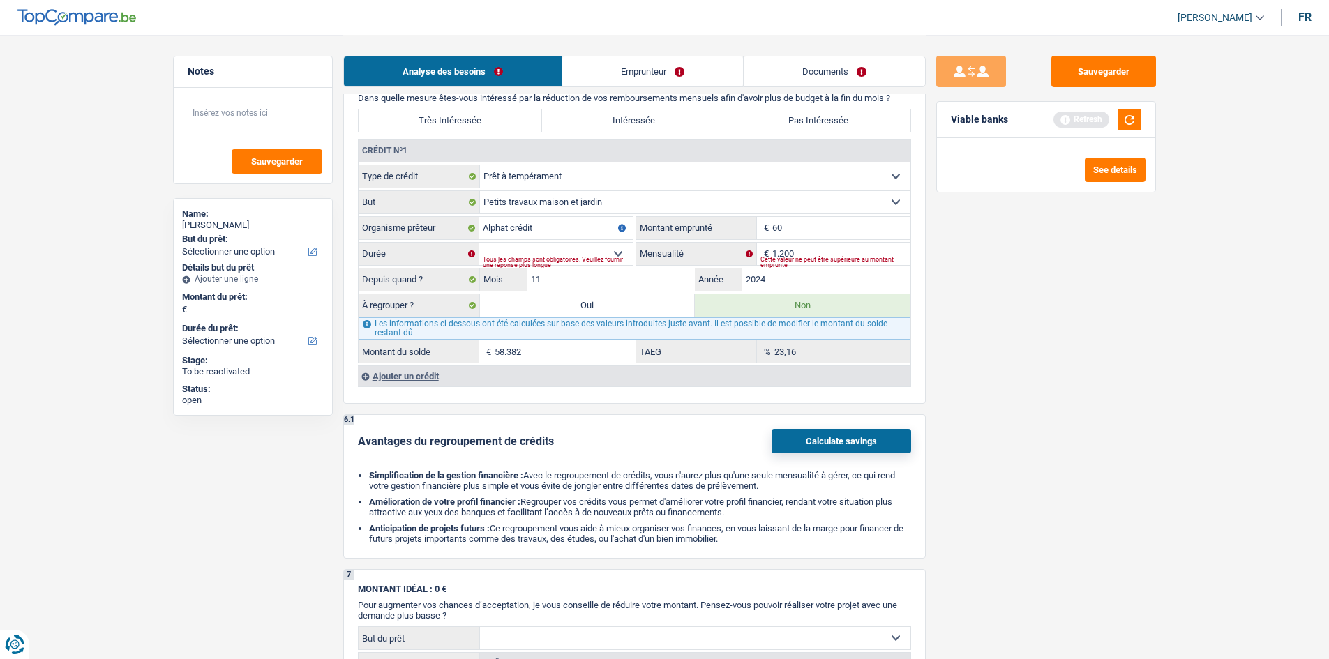
type input "6"
type input "130.000"
click at [1179, 383] on main "Notes Sauvegarder Name: [PERSON_NAME] But du prêt: Confort maison: meubles, tex…" at bounding box center [664, 124] width 1329 height 2341
click at [596, 253] on select "12 mois 18 mois 24 mois 30 mois 36 mois 42 mois 48 mois 60 mois 72 mois 84 mois…" at bounding box center [555, 254] width 153 height 22
select select "120"
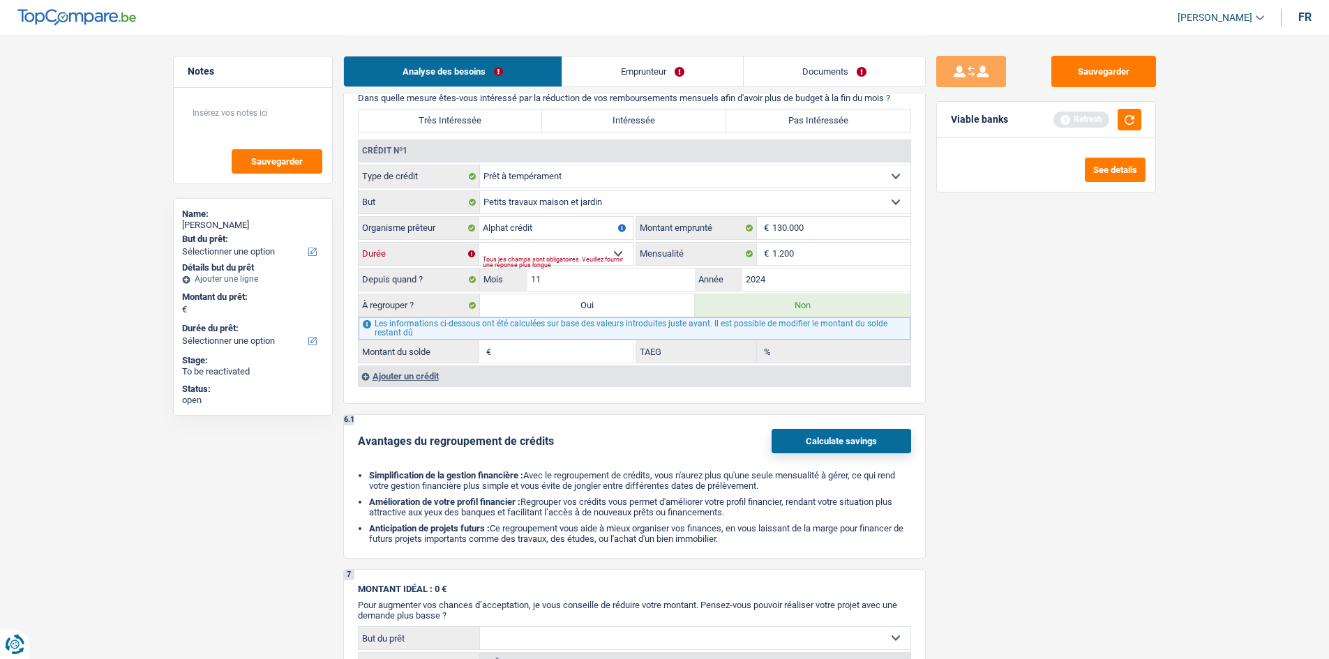
click at [479, 243] on select "12 mois 18 mois 24 mois 30 mois 36 mois 42 mois 48 mois 60 mois 72 mois 84 mois…" at bounding box center [555, 254] width 153 height 22
type input "120.162"
type input "2,09"
click at [576, 277] on input "11" at bounding box center [611, 280] width 168 height 22
type input "1"
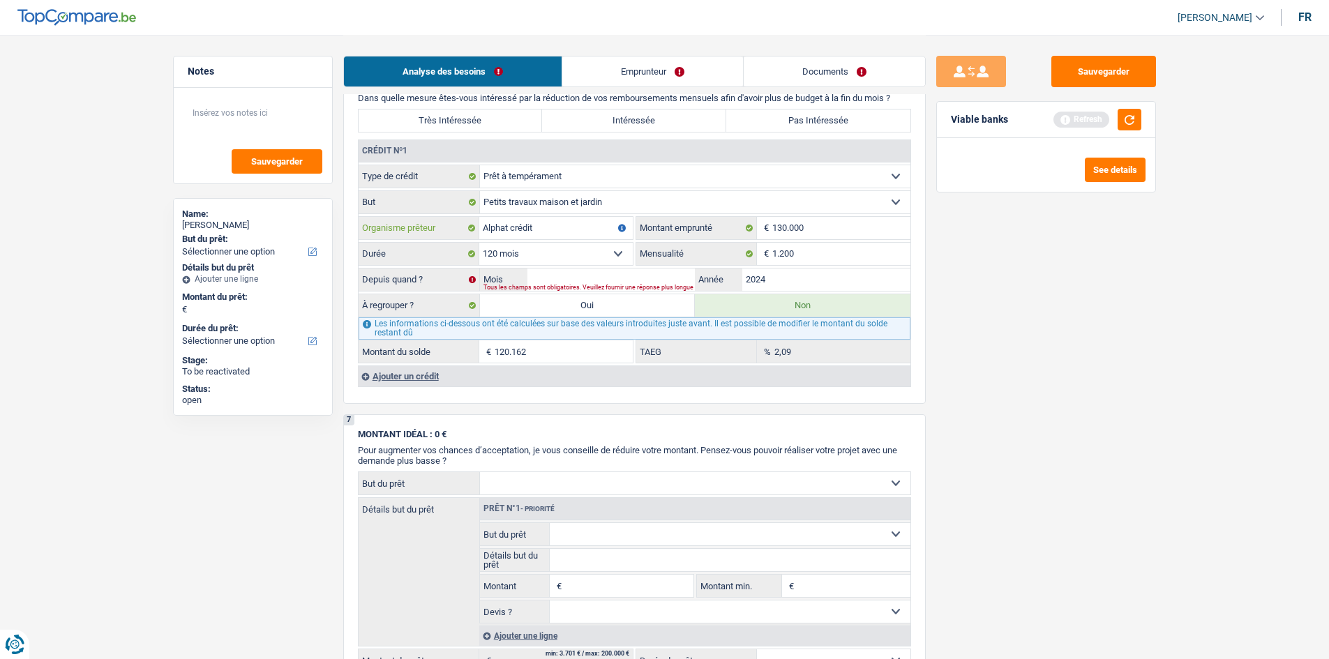
type input "1"
click at [576, 233] on input "Alphat crédit" at bounding box center [555, 228] width 153 height 22
type input "A"
type input "euro finance"
click at [573, 278] on input "Mois" at bounding box center [611, 280] width 168 height 22
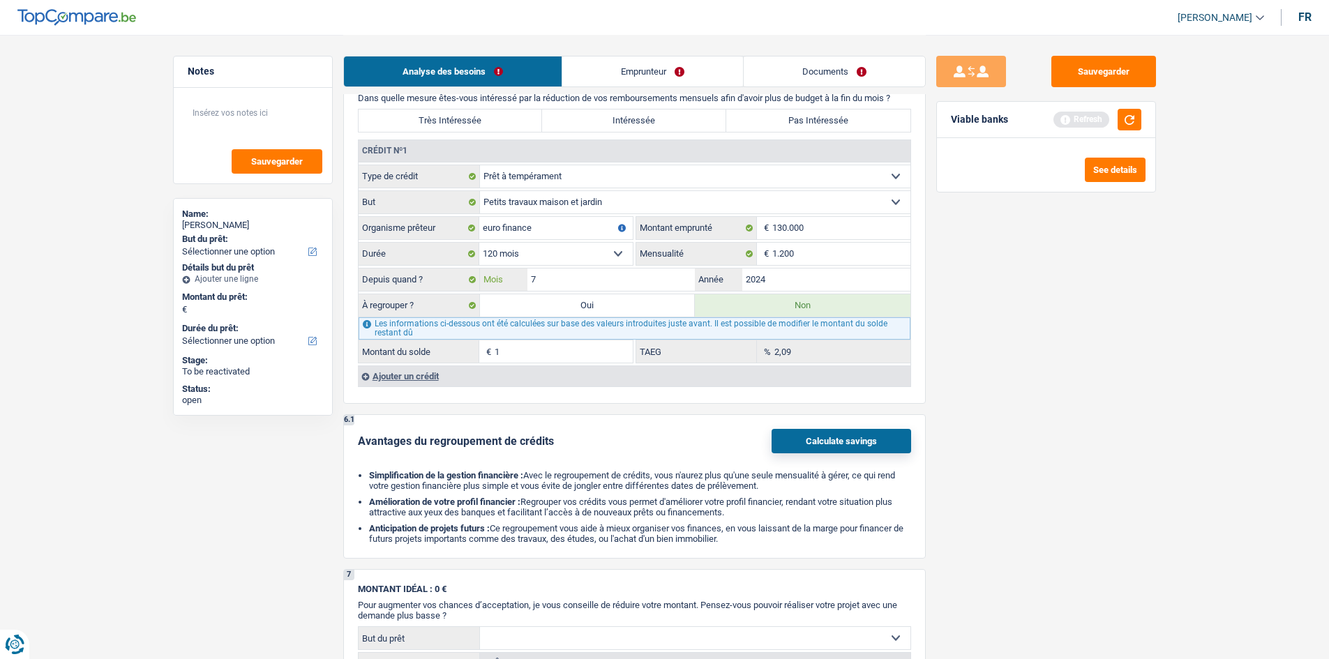
type input "7"
type input "116.179"
click at [998, 370] on div "Sauvegarder Viable banks Refresh See details" at bounding box center [1046, 346] width 241 height 581
click at [591, 281] on input "7" at bounding box center [611, 280] width 168 height 22
type input "6"
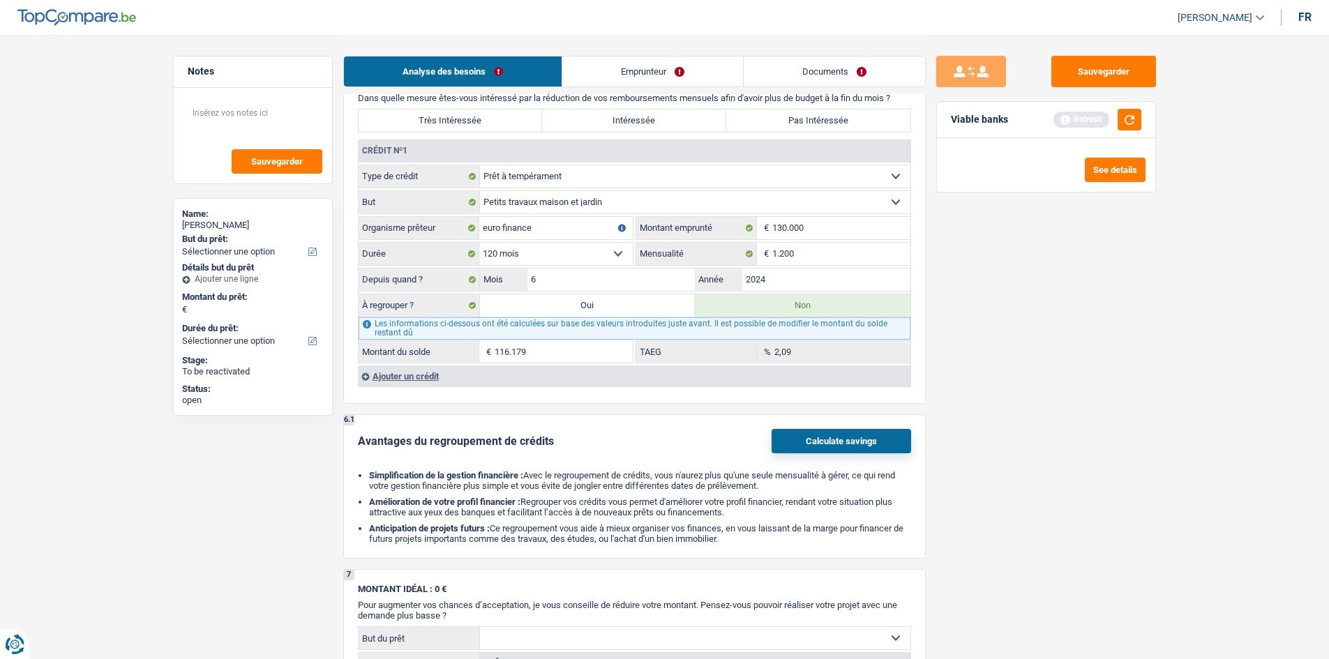
type input "115.179"
click at [1064, 382] on div "Sauvegarder Viable banks Refresh See details" at bounding box center [1046, 346] width 241 height 581
click at [792, 280] on input "2024" at bounding box center [826, 280] width 168 height 22
click at [823, 228] on input "130.000" at bounding box center [841, 228] width 138 height 22
click at [811, 253] on input "1.200" at bounding box center [841, 254] width 138 height 22
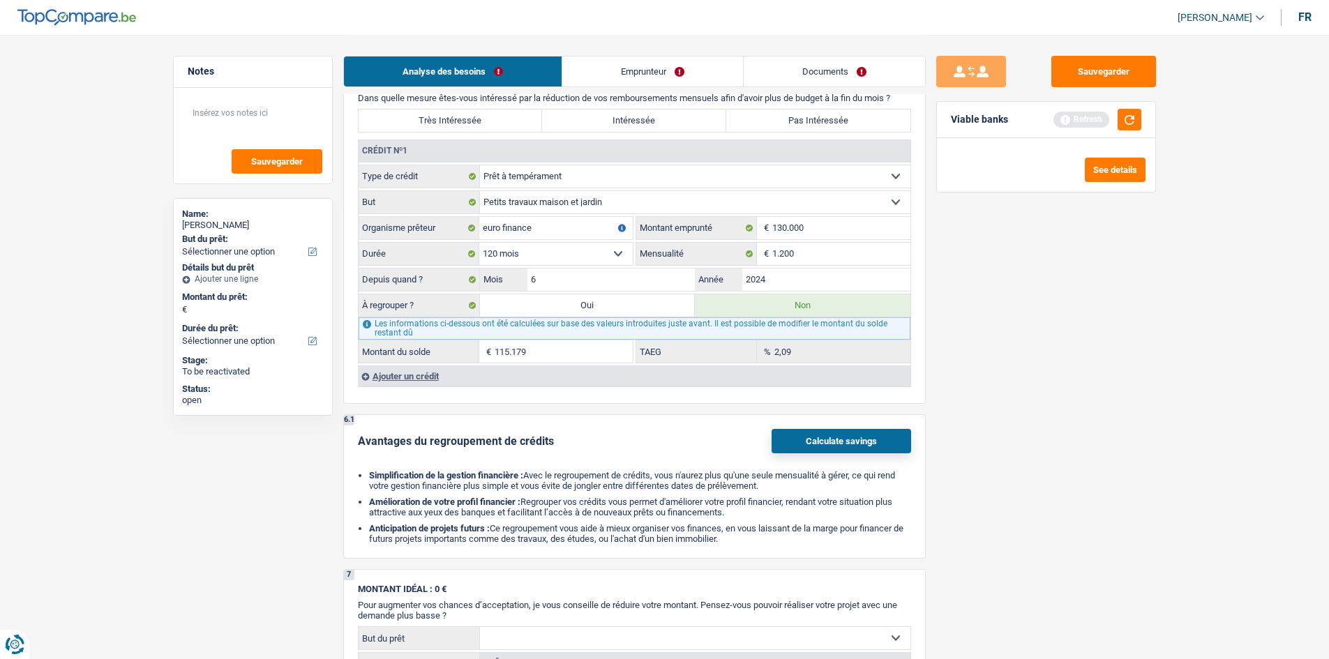
click at [614, 312] on label "Oui" at bounding box center [588, 305] width 216 height 22
click at [614, 312] on input "Oui" at bounding box center [588, 305] width 216 height 22
radio input "true"
type input "115.179"
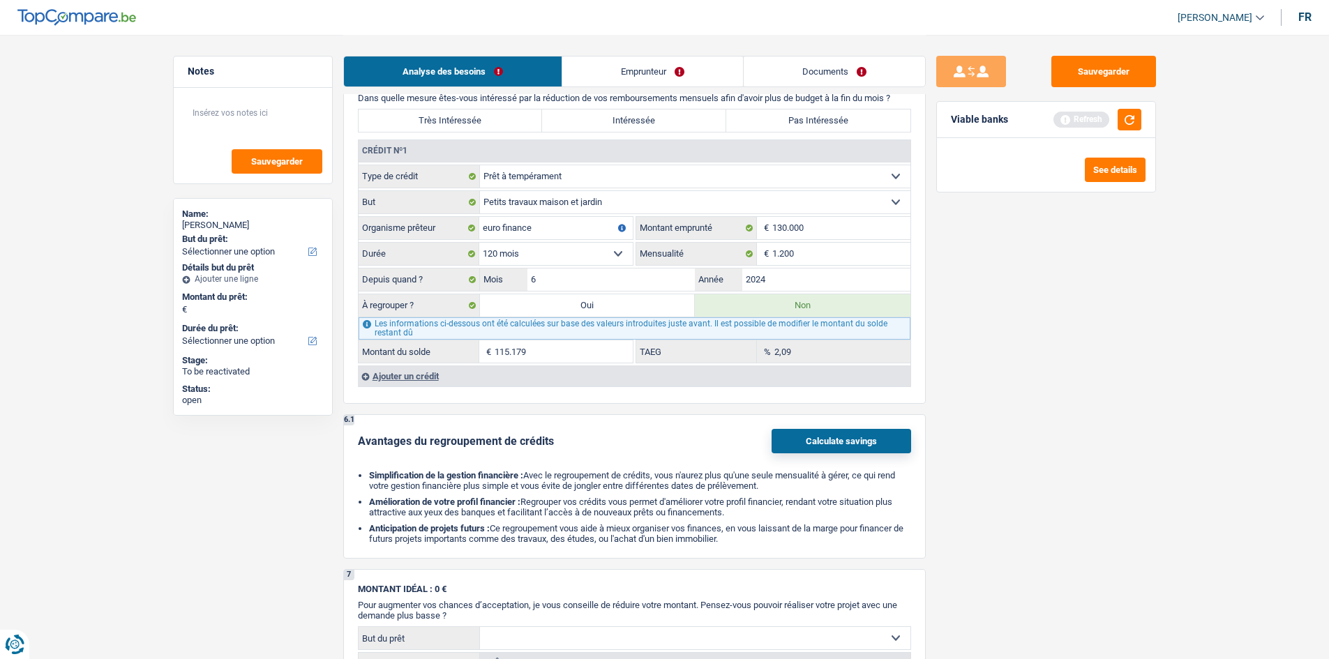
radio input "false"
type input "115.179"
select select "refinancing"
select select "144"
select select "refinancing"
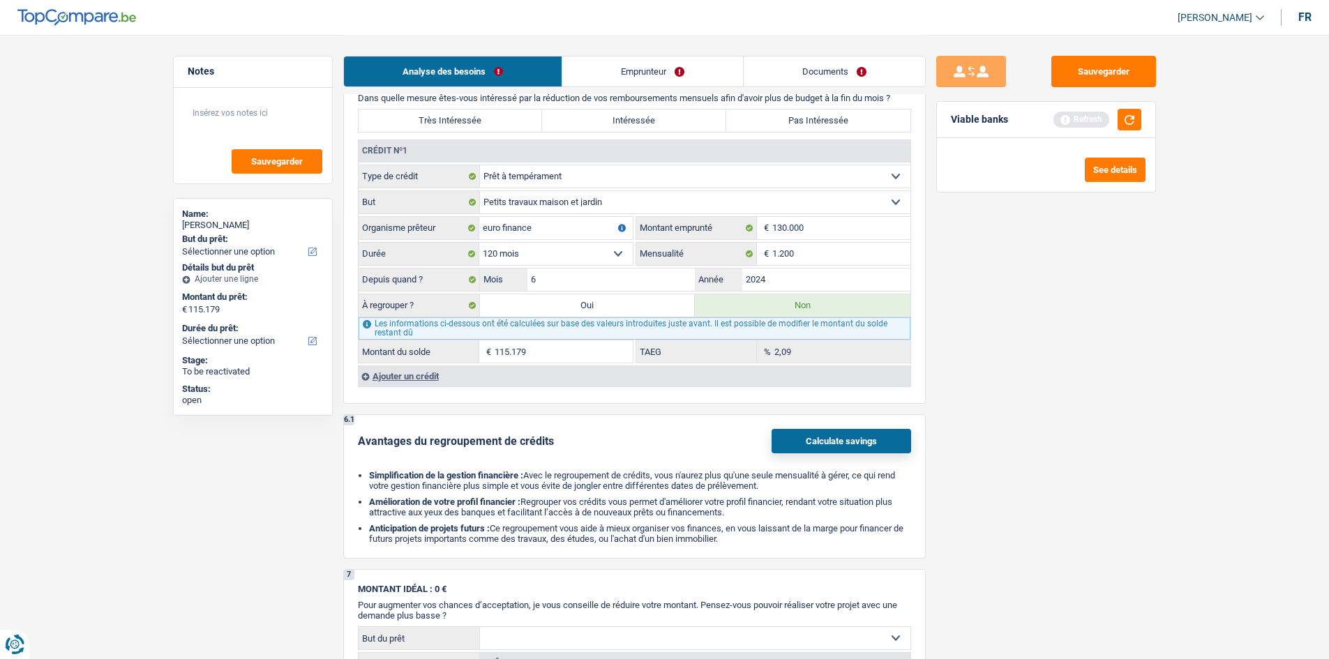
select select "refinancing"
select select "144"
select select "refinancing"
select select "144"
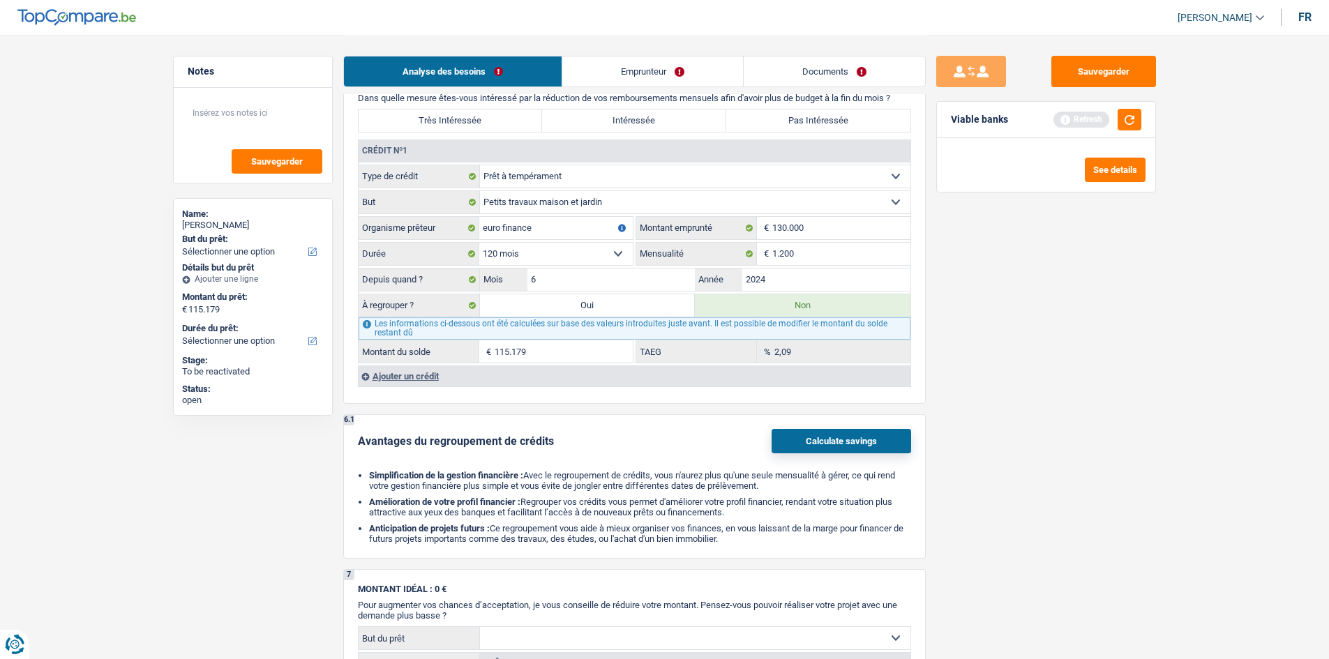
select select "refinancing"
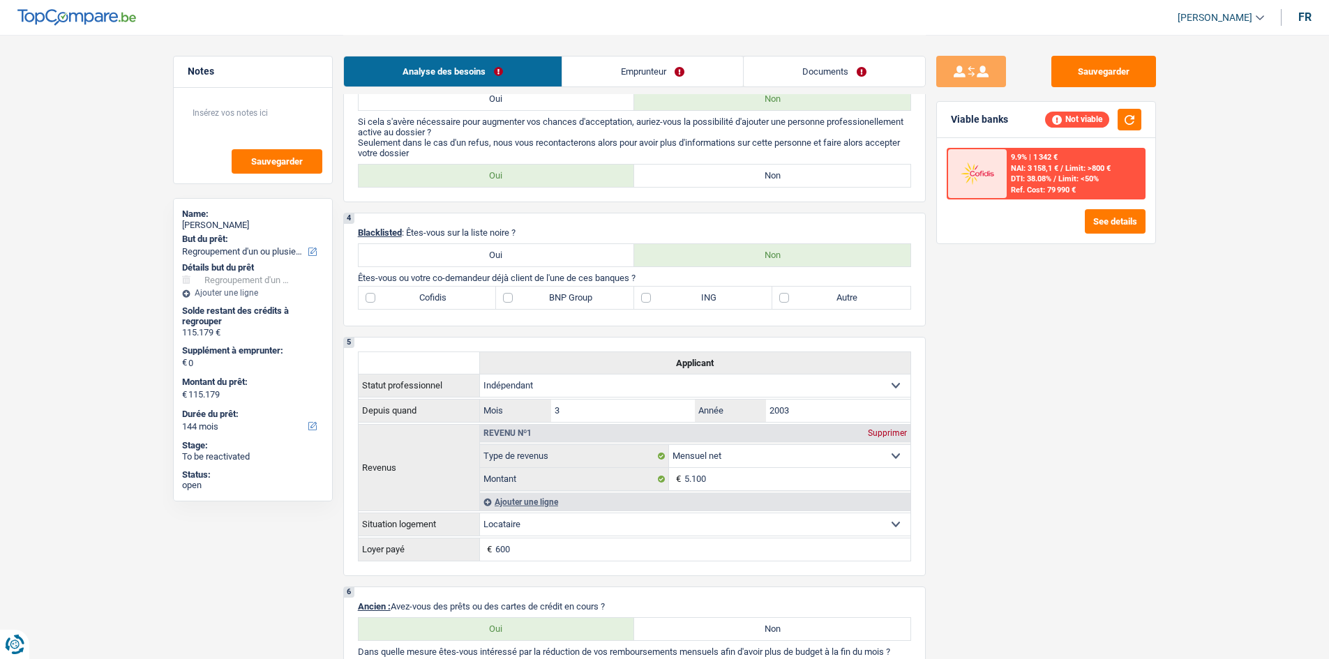
scroll to position [349, 0]
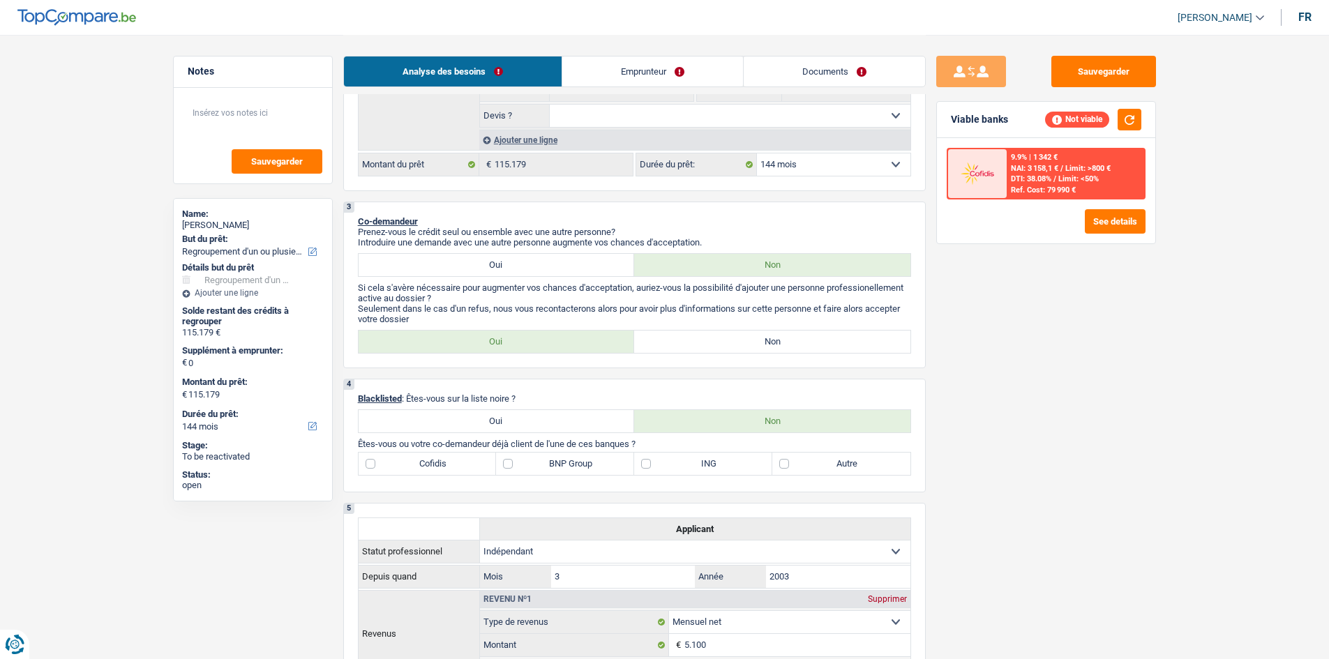
click at [817, 172] on select "12 mois 18 mois 24 mois 30 mois 36 mois 42 mois 48 mois 60 mois 72 mois 84 mois…" at bounding box center [833, 164] width 153 height 22
select select "120"
click at [757, 153] on select "12 mois 18 mois 24 mois 30 mois 36 mois 42 mois 48 mois 60 mois 72 mois 84 mois…" at bounding box center [833, 164] width 153 height 22
select select "120"
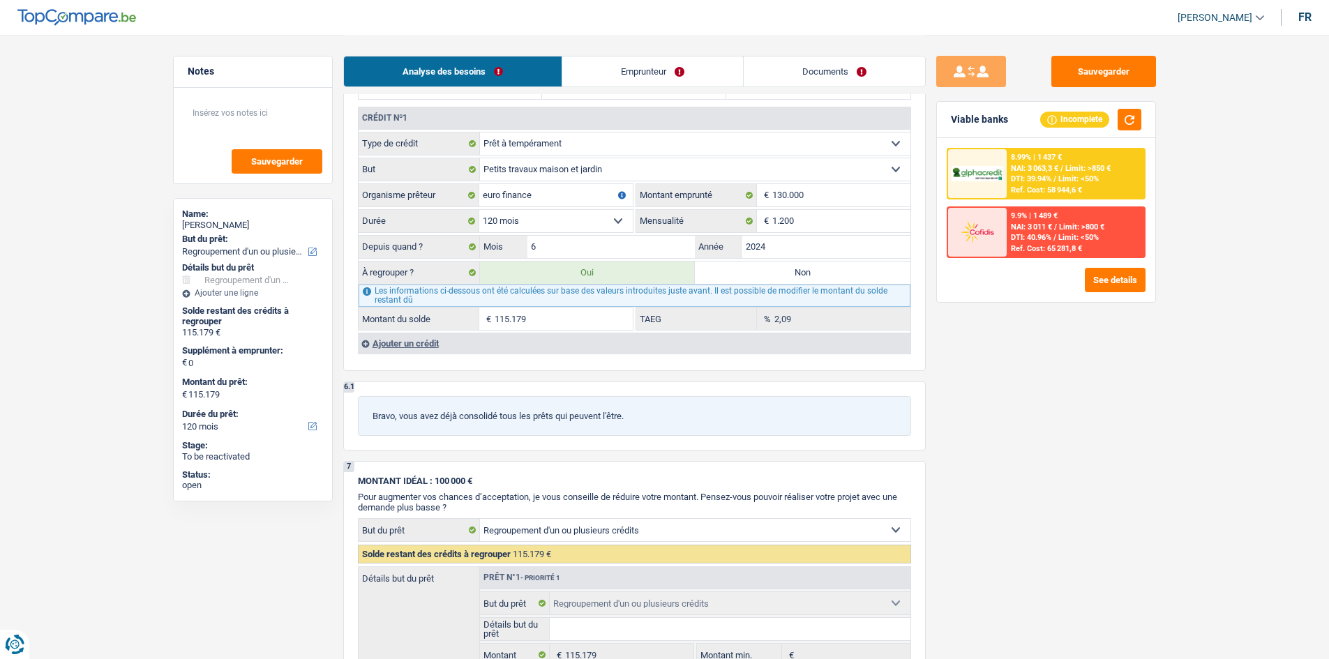
scroll to position [977, 0]
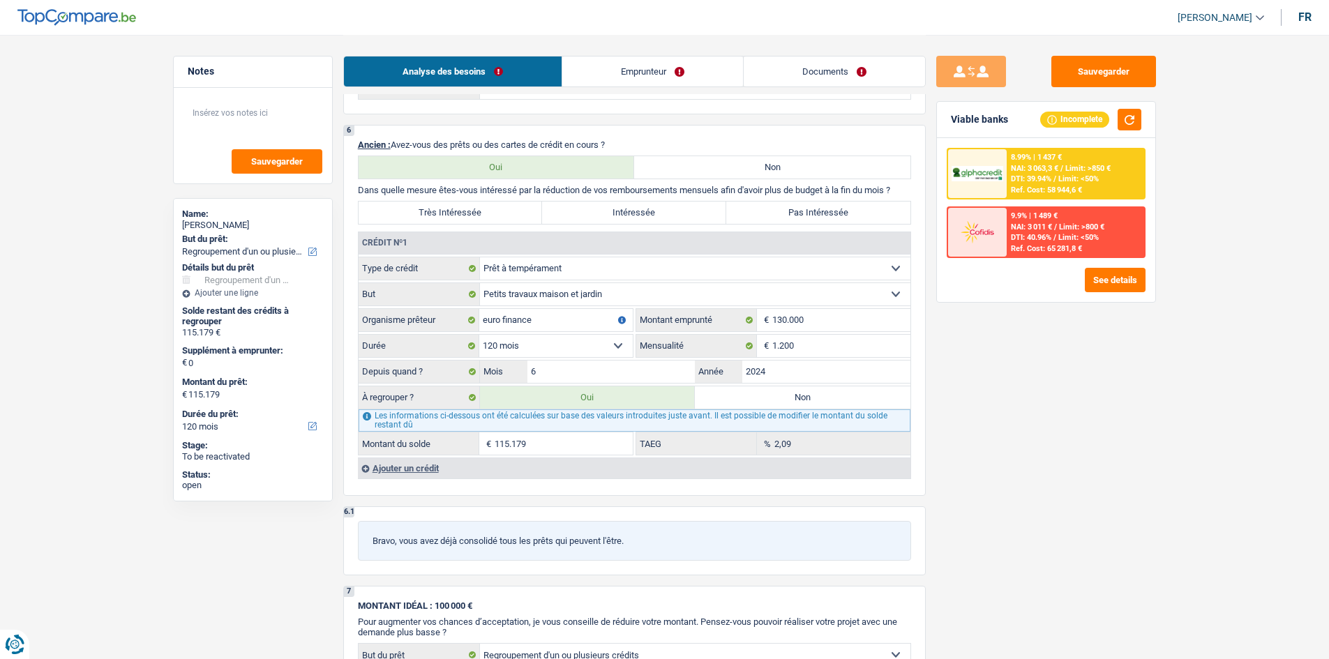
click at [849, 80] on link "Documents" at bounding box center [834, 72] width 181 height 30
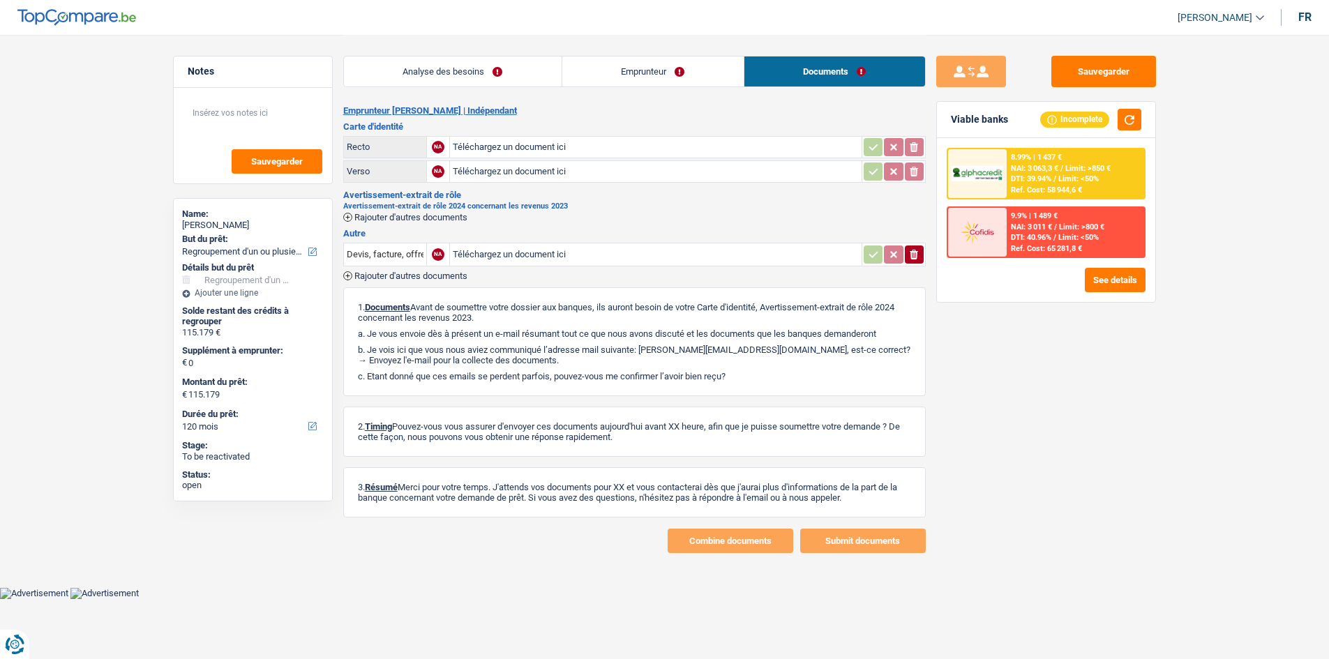
scroll to position [0, 0]
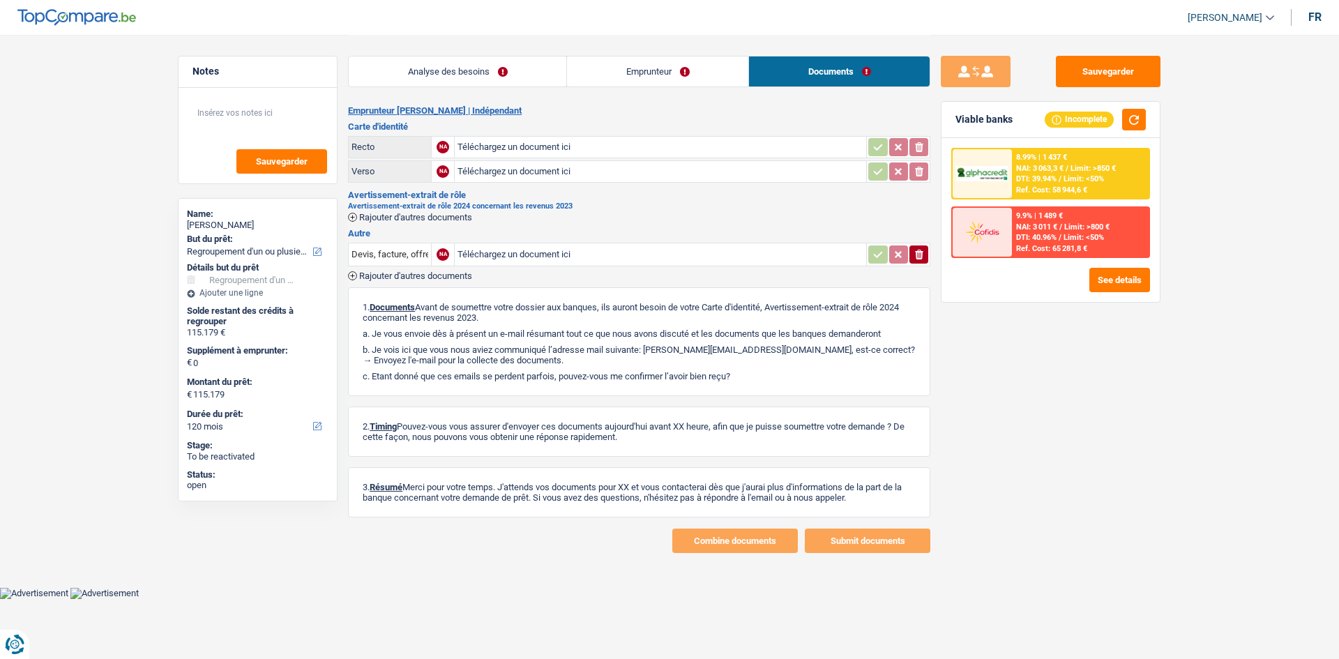
click at [712, 85] on link "Emprunteur" at bounding box center [657, 72] width 181 height 30
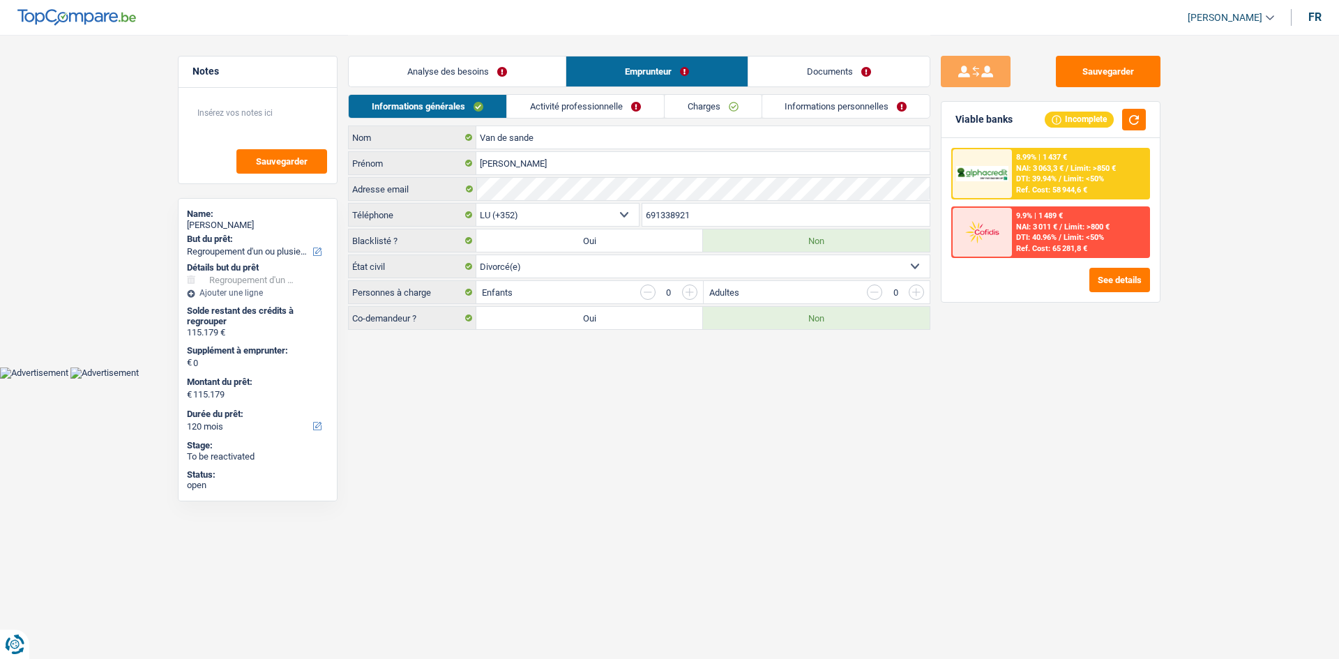
click at [869, 112] on link "Informations personnelles" at bounding box center [846, 106] width 168 height 23
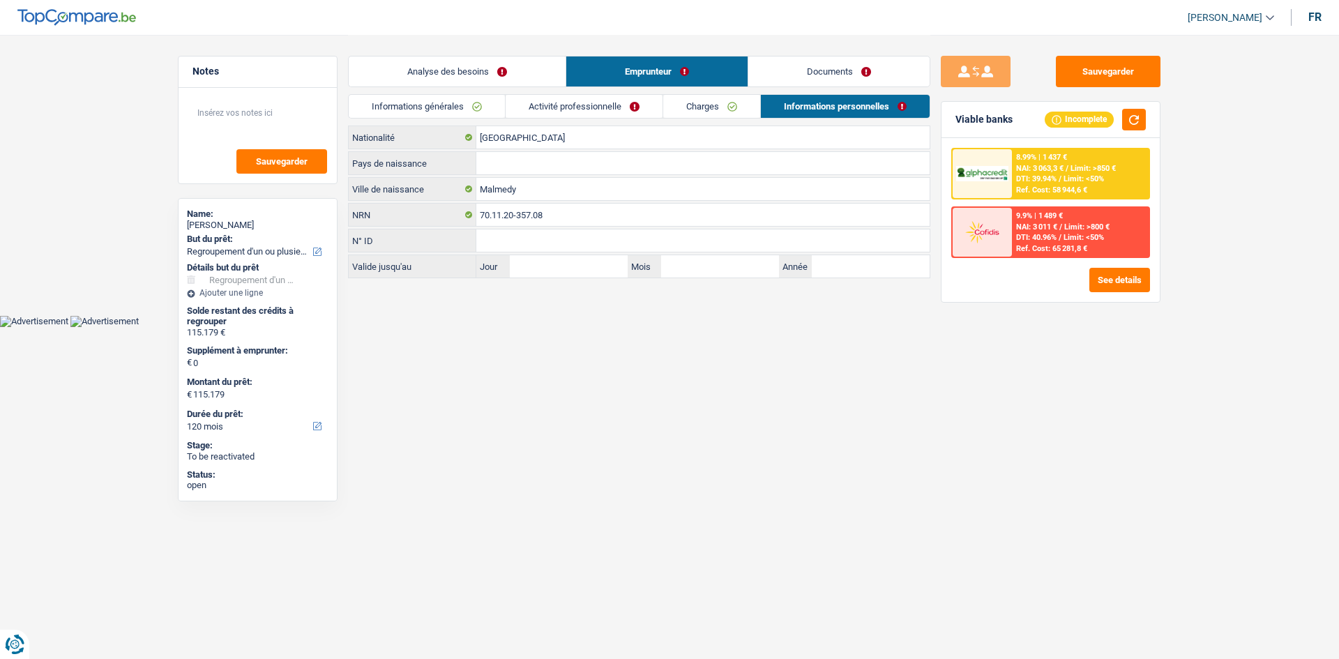
click at [724, 110] on link "Charges" at bounding box center [711, 106] width 97 height 23
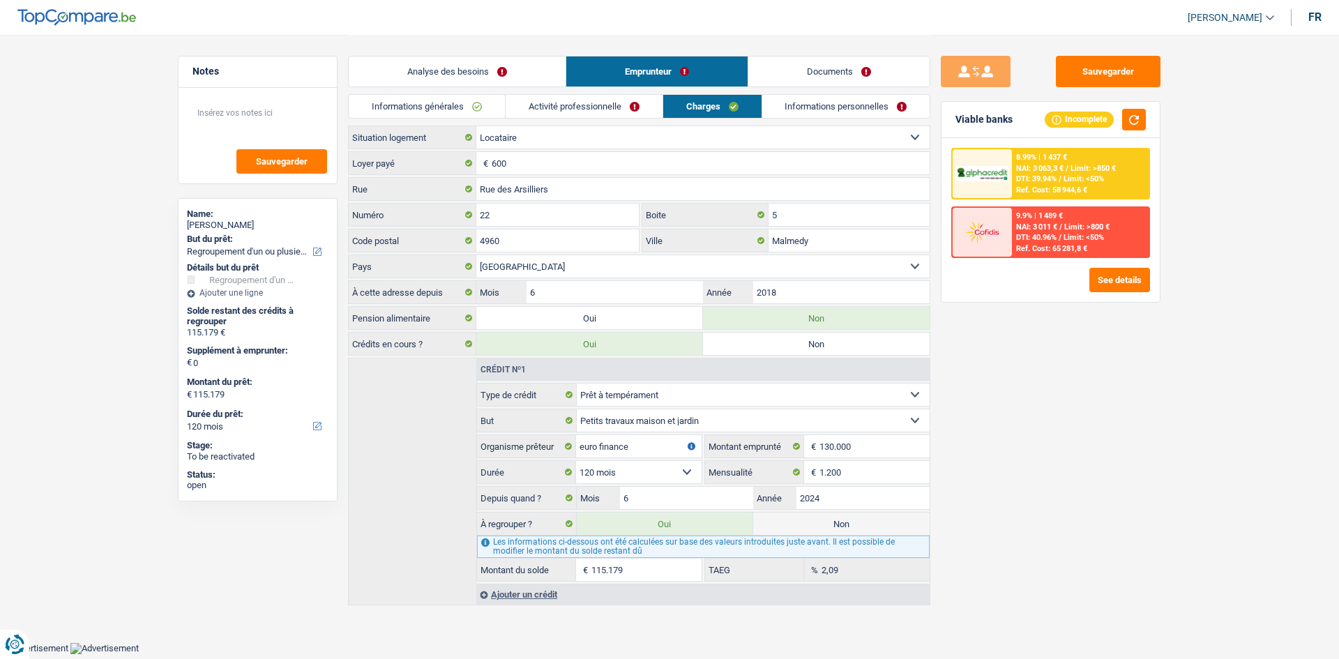
click at [640, 107] on link "Activité professionnelle" at bounding box center [584, 106] width 157 height 23
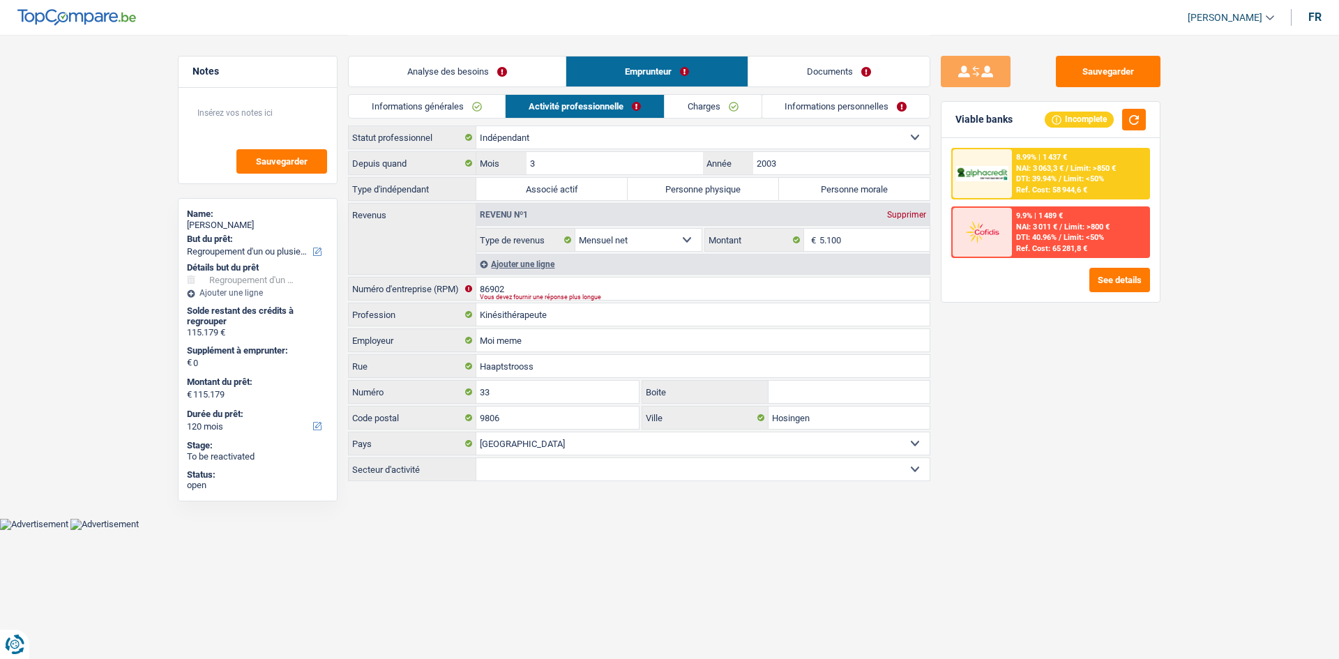
click at [412, 85] on link "Analyse des besoins" at bounding box center [457, 72] width 217 height 30
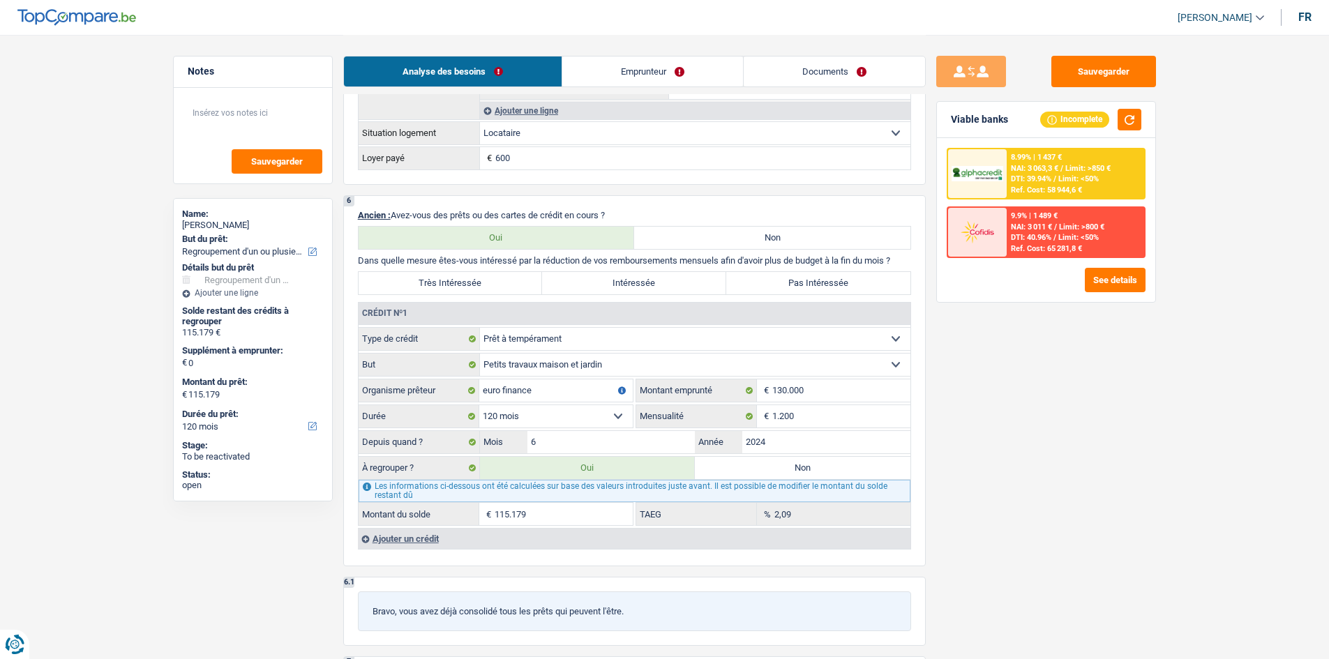
scroll to position [907, 0]
click at [1032, 153] on div "8.99% | 1 437 €" at bounding box center [1036, 157] width 51 height 9
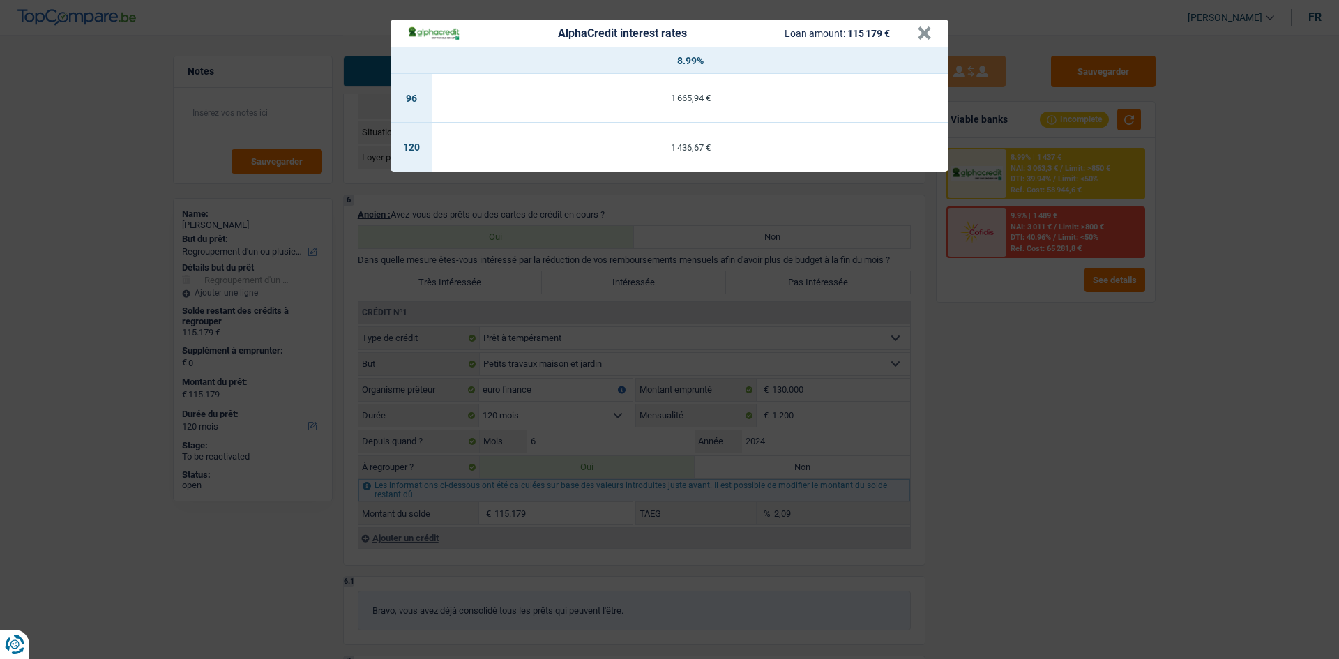
click at [1006, 382] on div "AlphaCredit interest rates Loan amount: 115 179 € × 8.99% 96 1 665,94 € 120 1 4…" at bounding box center [669, 329] width 1339 height 659
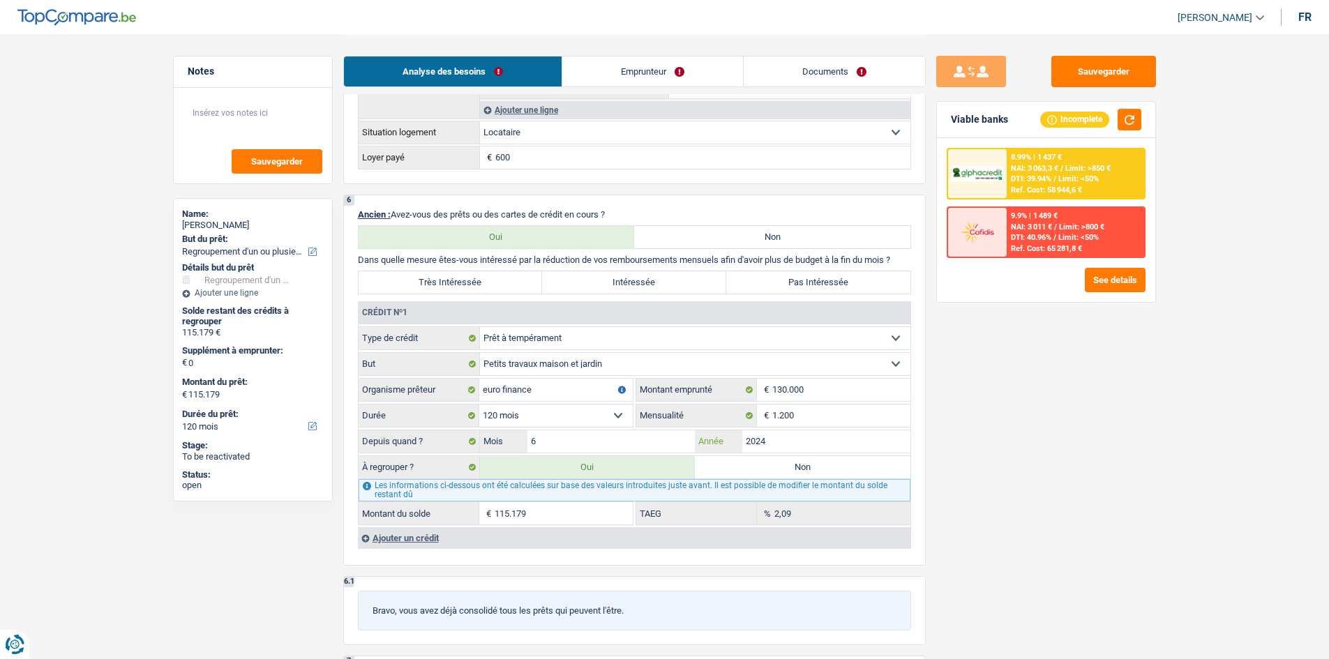
click at [830, 442] on input "2024" at bounding box center [826, 441] width 168 height 22
click at [1043, 439] on div "Sauvegarder Viable banks Incomplete 8.99% | 1 437 € NAI: 3 063,3 € / Limit: >85…" at bounding box center [1046, 346] width 241 height 581
drag, startPoint x: 247, startPoint y: 98, endPoint x: 458, endPoint y: 183, distance: 227.2
click at [252, 97] on div "Sauvegarder" at bounding box center [253, 136] width 158 height 96
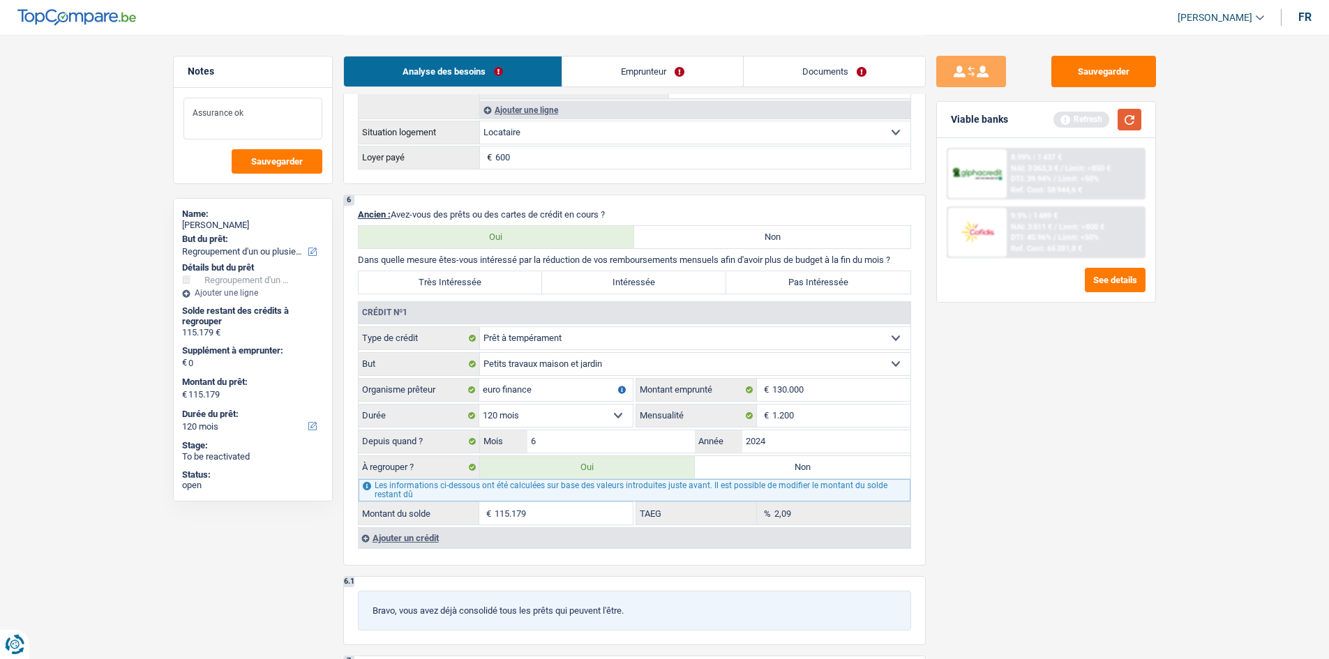
type textarea "Assurance ok"
click at [1140, 114] on button "button" at bounding box center [1129, 120] width 24 height 22
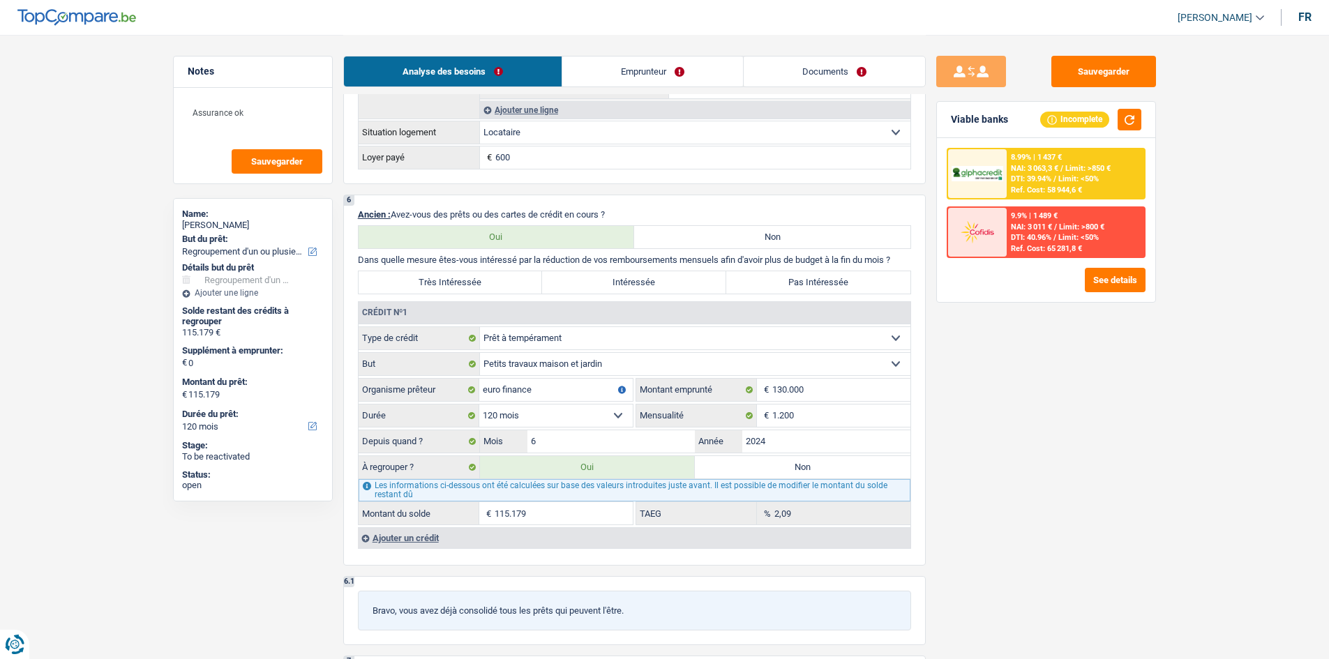
click at [664, 80] on link "Emprunteur" at bounding box center [652, 72] width 181 height 30
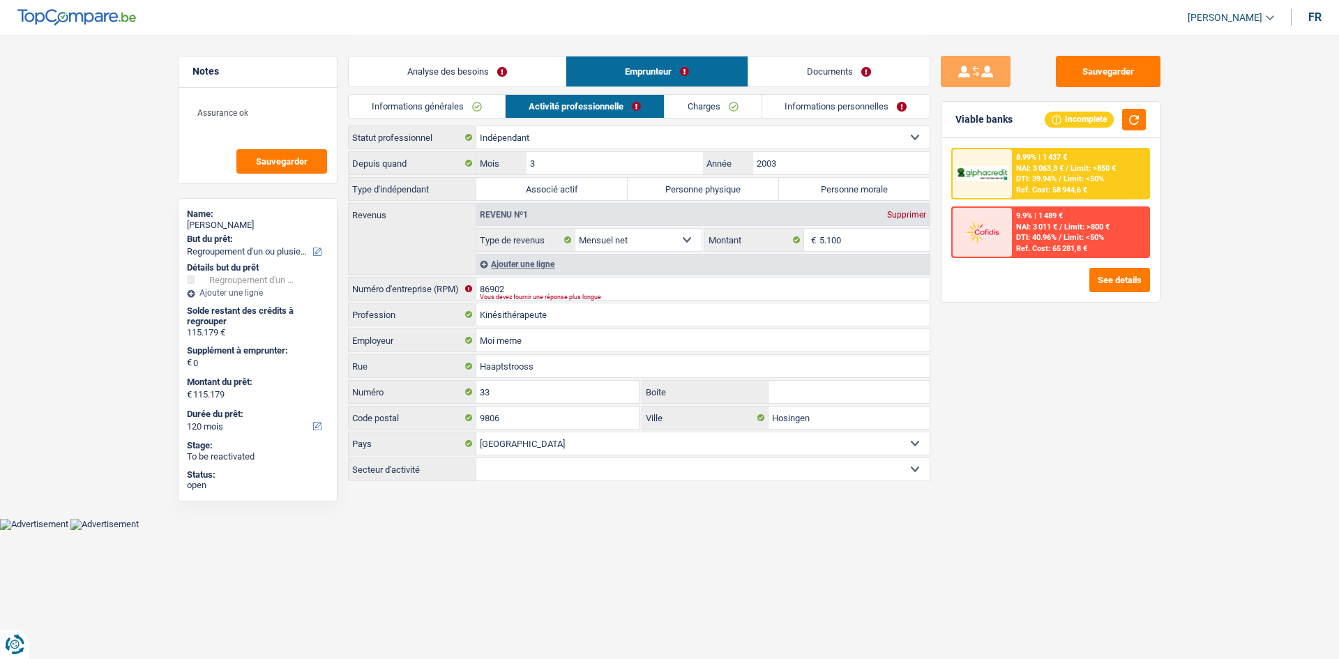
drag, startPoint x: 702, startPoint y: 106, endPoint x: 803, endPoint y: 116, distance: 100.9
click at [703, 106] on link "Charges" at bounding box center [713, 106] width 97 height 23
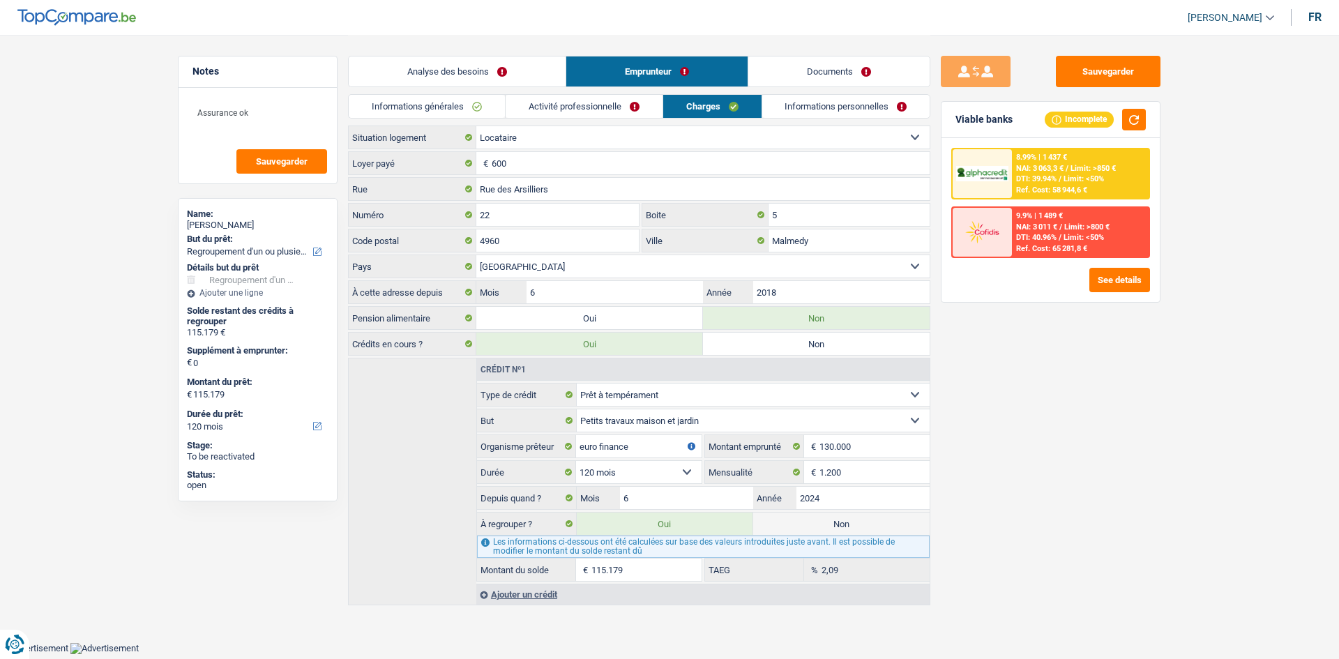
click at [811, 98] on link "Informations personnelles" at bounding box center [846, 106] width 168 height 23
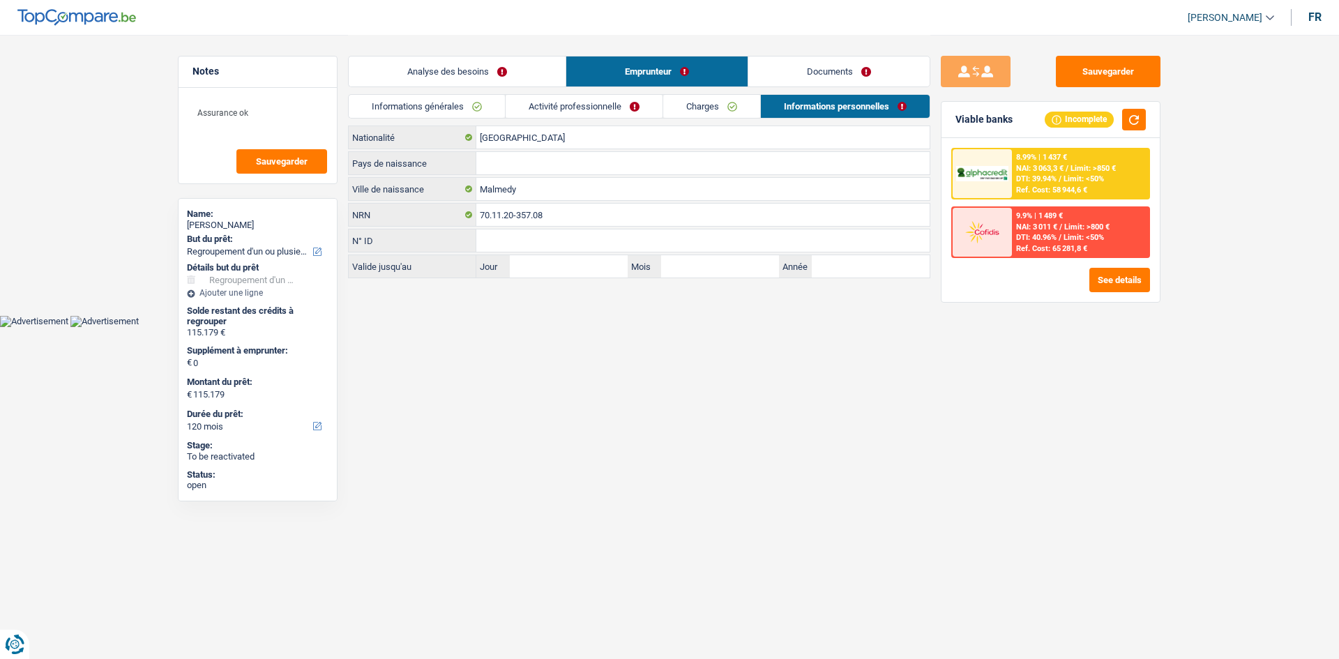
drag, startPoint x: 485, startPoint y: 110, endPoint x: 495, endPoint y: 92, distance: 20.0
click at [485, 110] on link "Informations générales" at bounding box center [427, 106] width 156 height 23
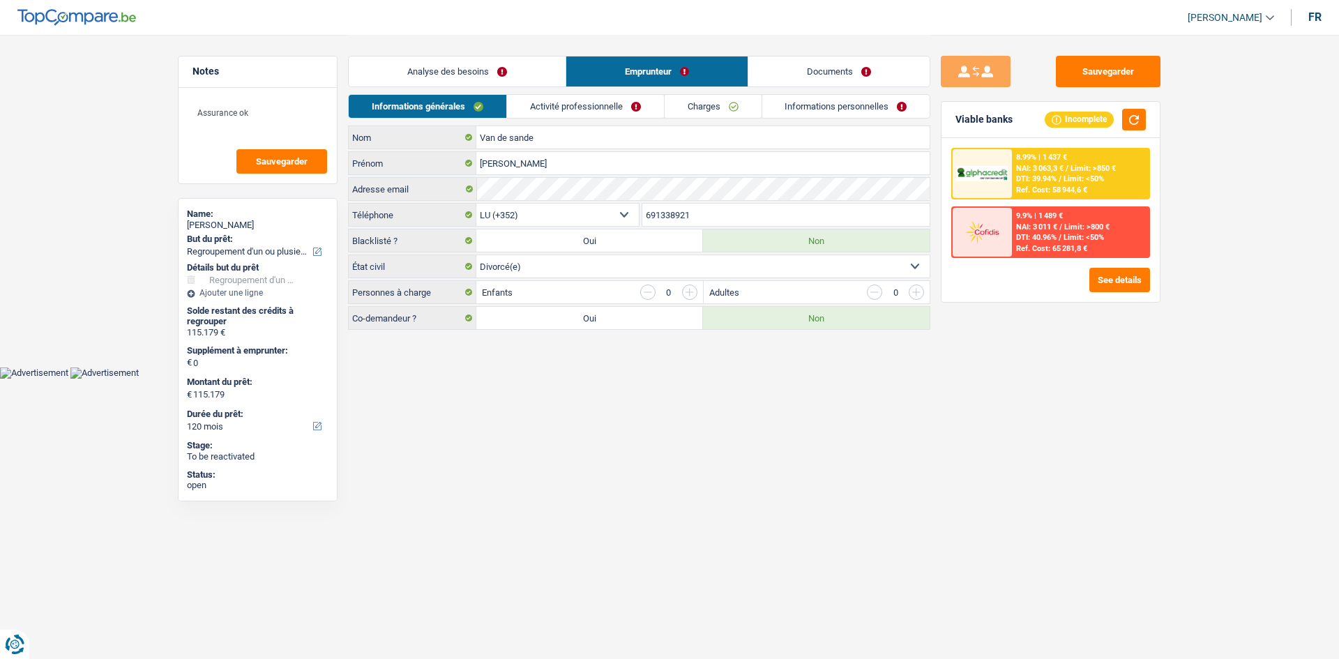
click at [503, 76] on link "Analyse des besoins" at bounding box center [457, 72] width 217 height 30
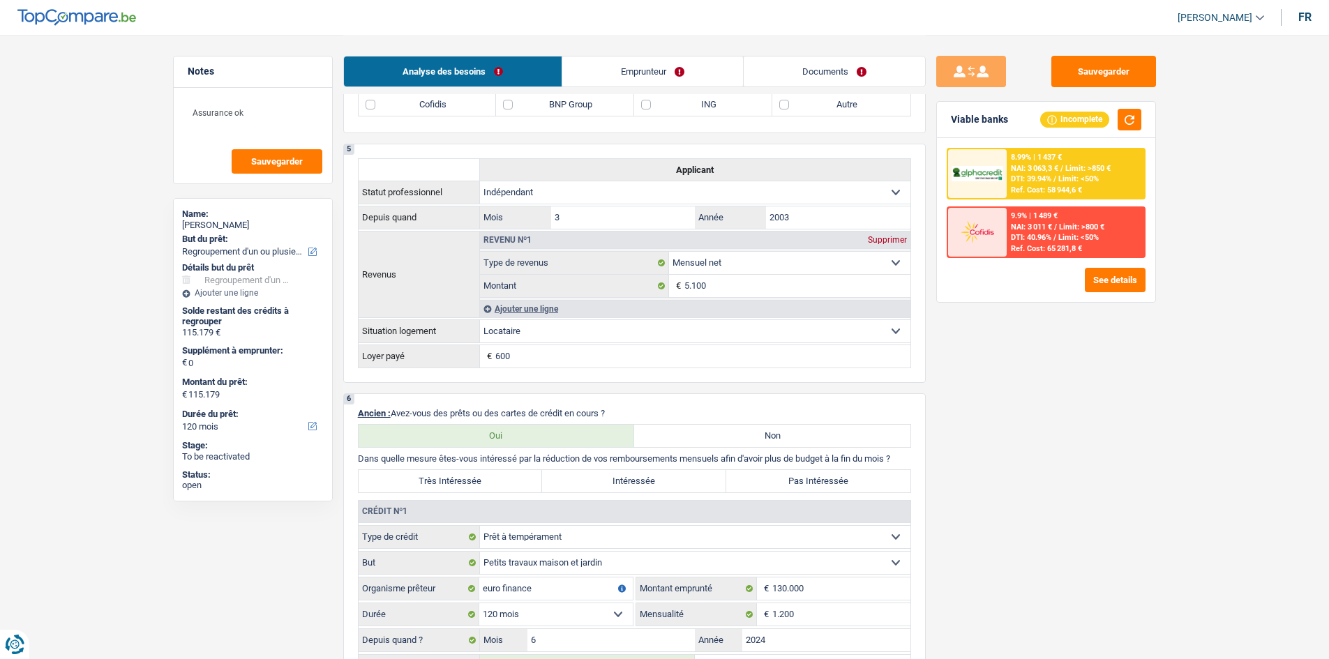
scroll to position [837, 0]
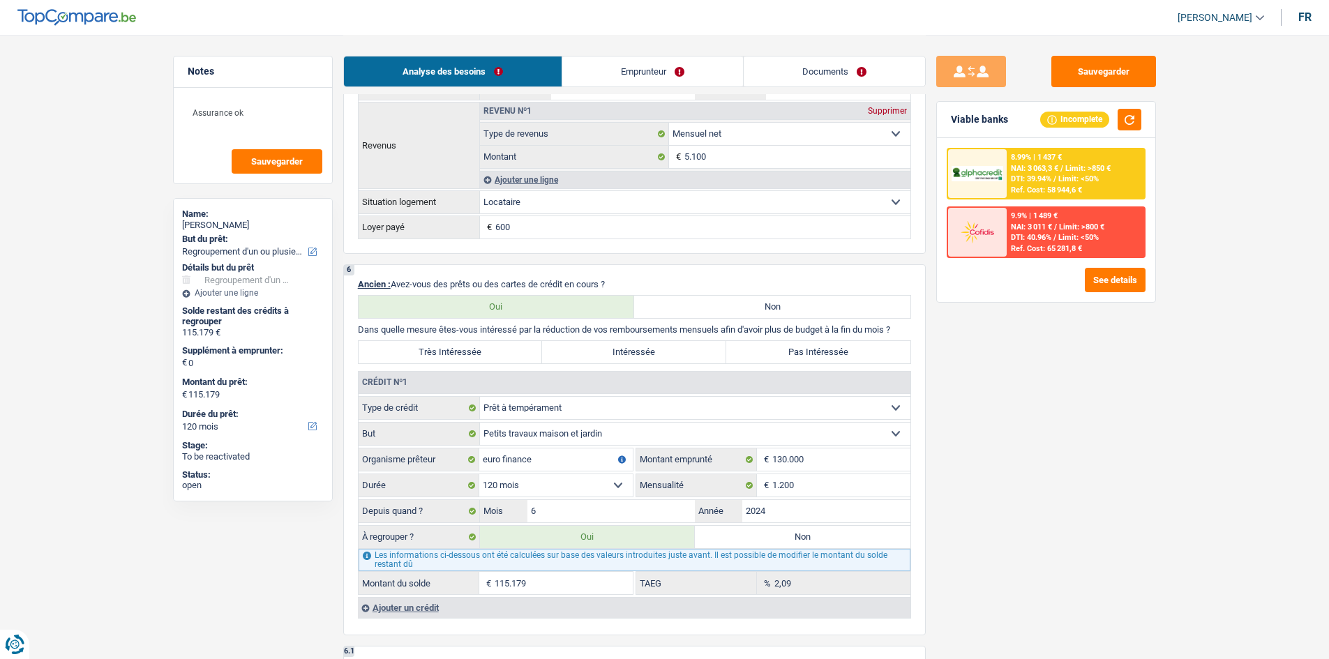
click at [523, 583] on input "115.179" at bounding box center [564, 583] width 138 height 22
click at [578, 594] on input "115.179" at bounding box center [564, 583] width 138 height 22
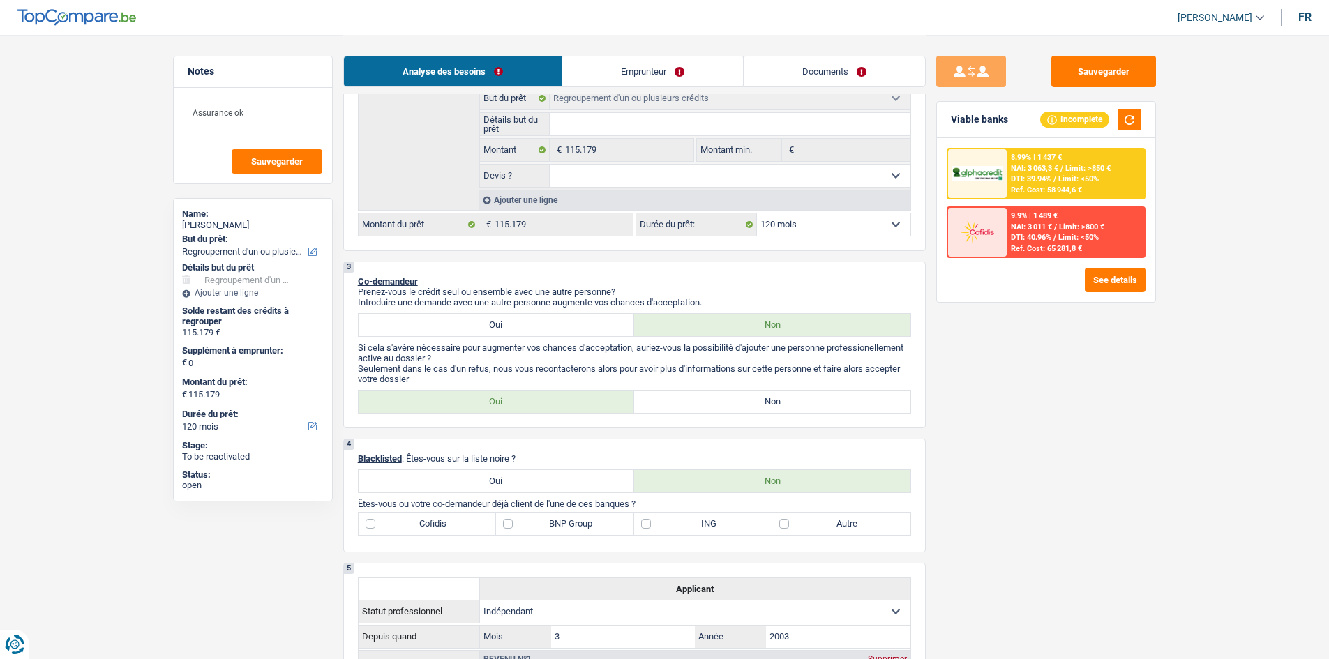
scroll to position [70, 0]
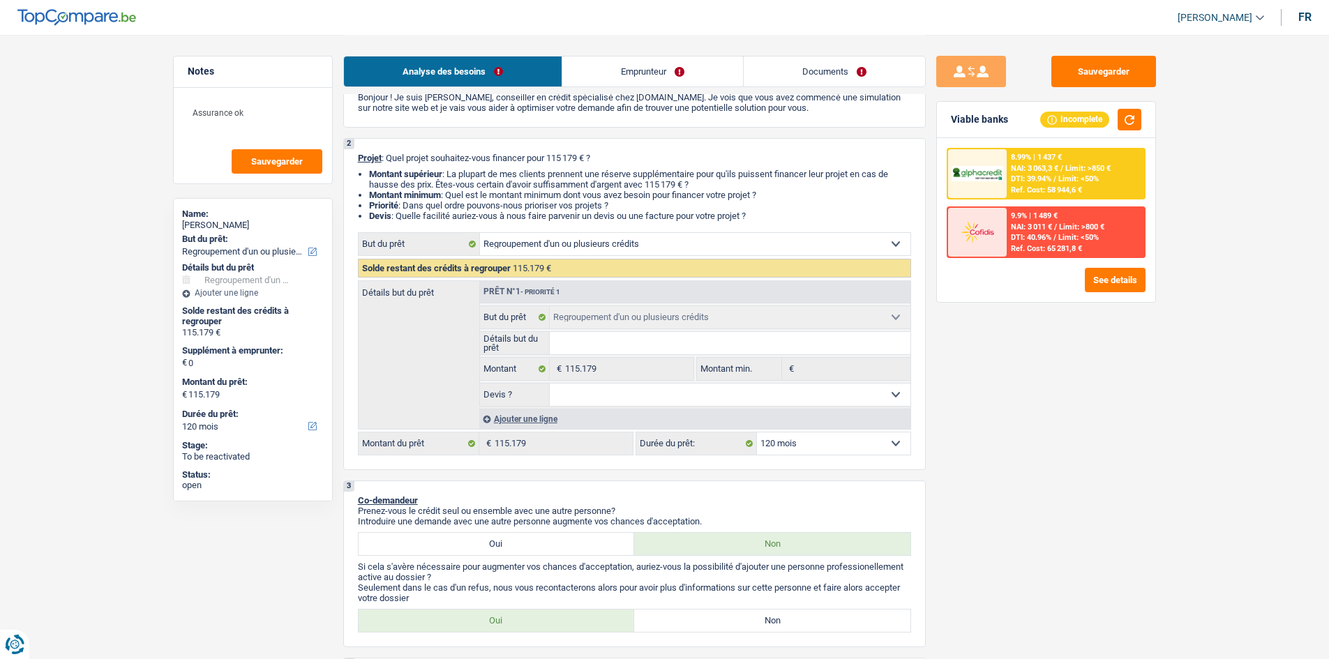
click at [520, 420] on div "Ajouter une ligne" at bounding box center [694, 419] width 431 height 20
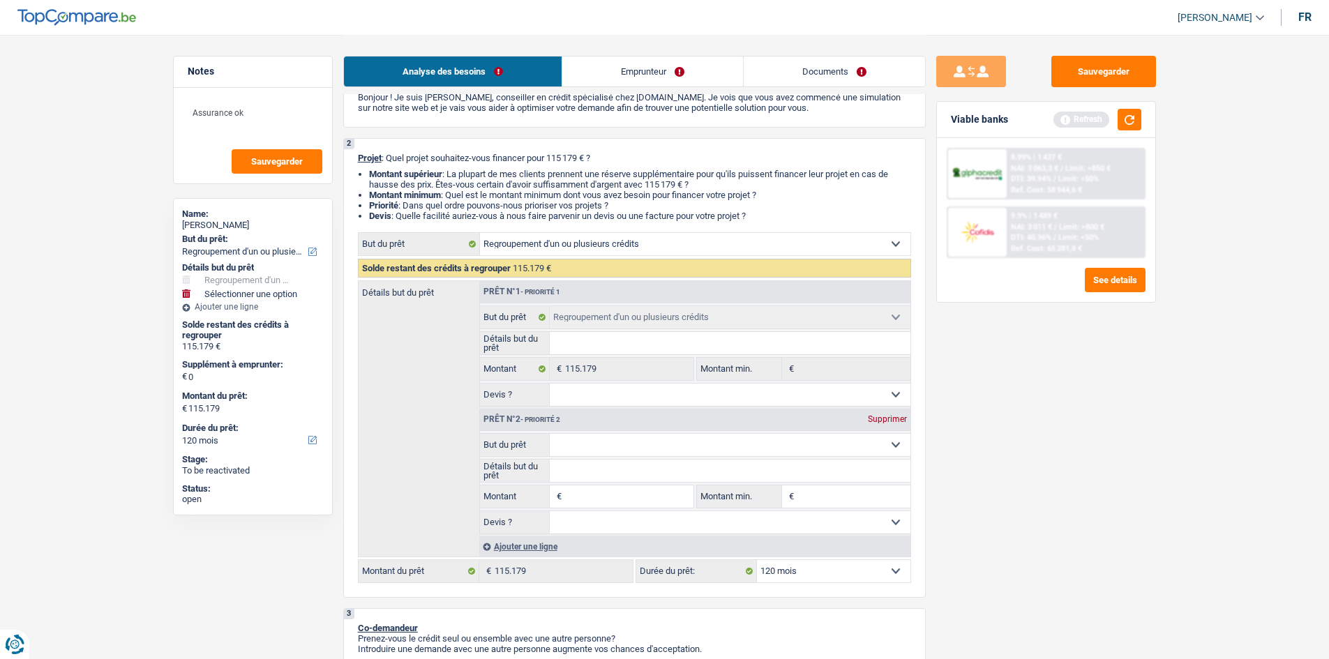
click at [592, 431] on div "Prêt n°2 - Priorité 2 Supprimer Confort maison: meubles, textile, peinture, éle…" at bounding box center [694, 472] width 431 height 126
click at [618, 454] on select "Confort maison: meubles, textile, peinture, électroménager, outillage non-profe…" at bounding box center [730, 445] width 361 height 22
select select "household"
click at [550, 434] on select "Confort maison: meubles, textile, peinture, électroménager, outillage non-profe…" at bounding box center [730, 445] width 361 height 22
select select "household"
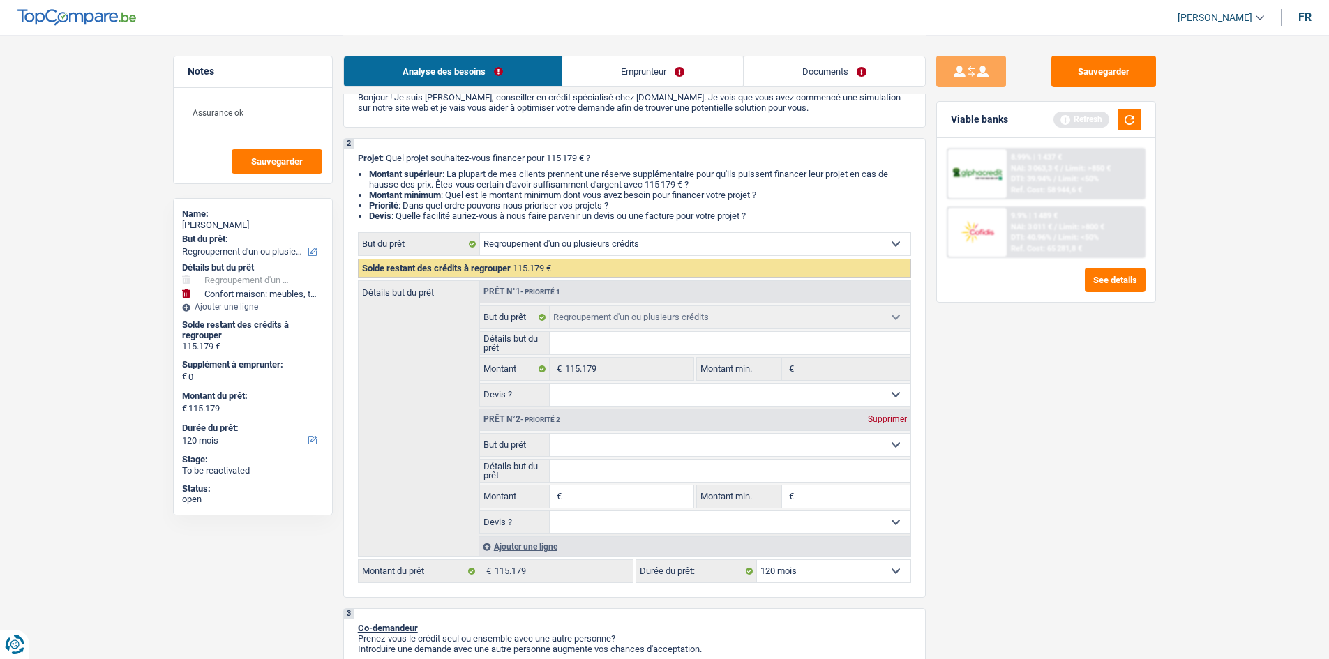
select select "household"
click at [593, 492] on input "Montant" at bounding box center [629, 496] width 128 height 22
type input "1"
type input "15"
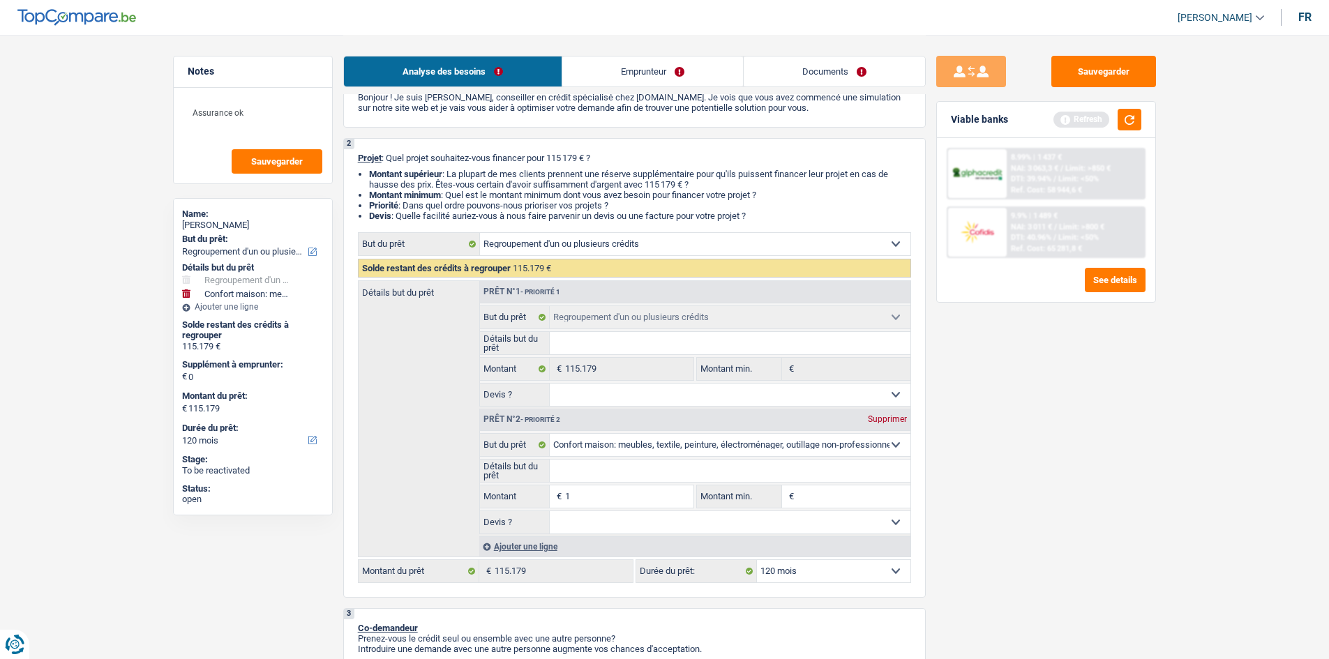
type input "15"
type input "150"
type input "1.500"
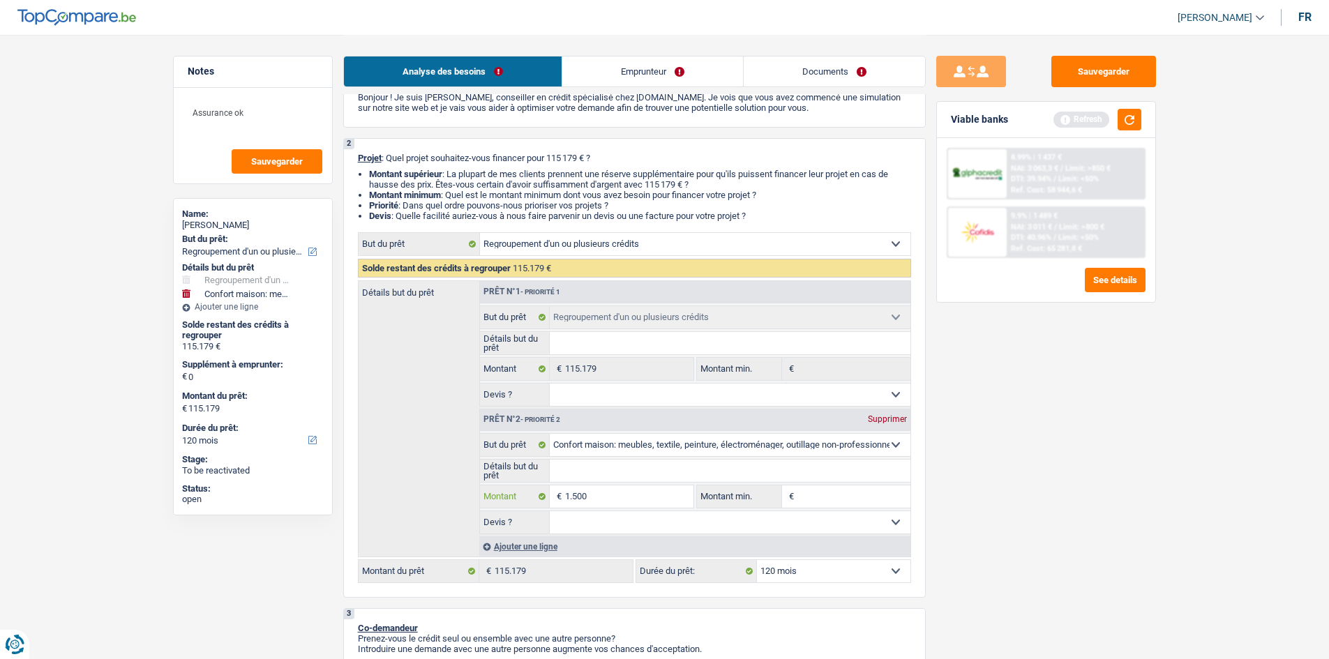
type input "15.000"
select select "144"
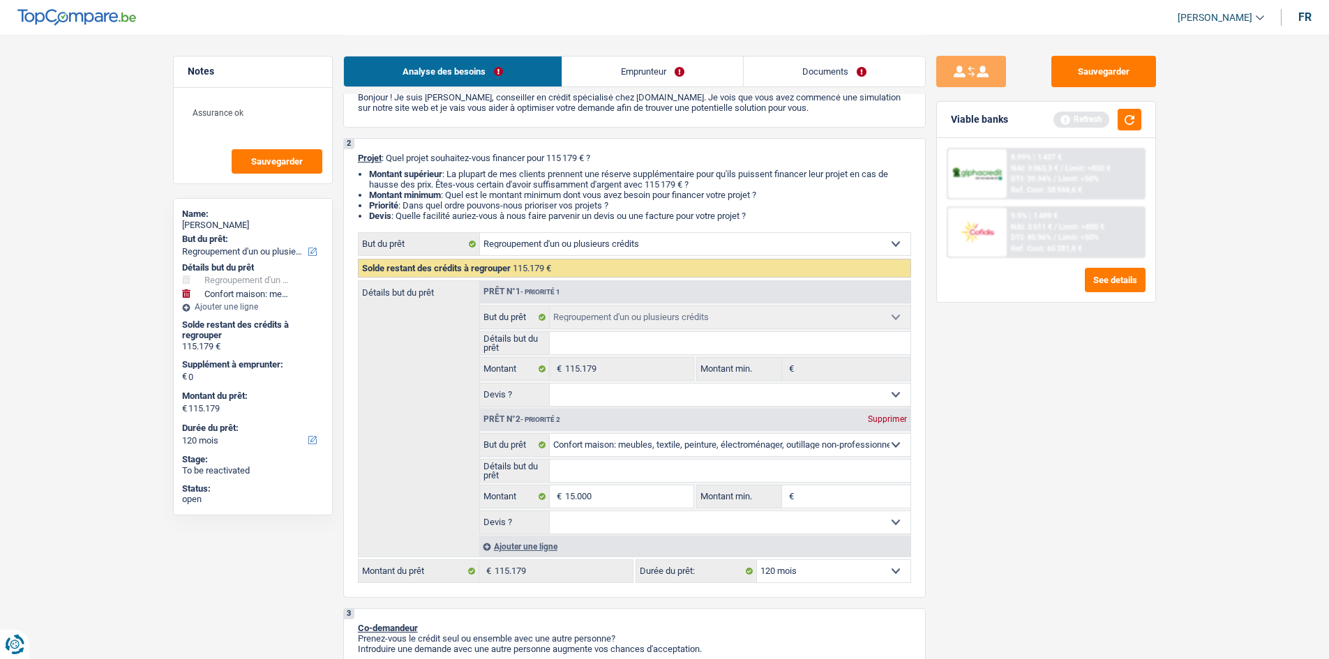
select select "144"
type input "15.000"
type input "130.179"
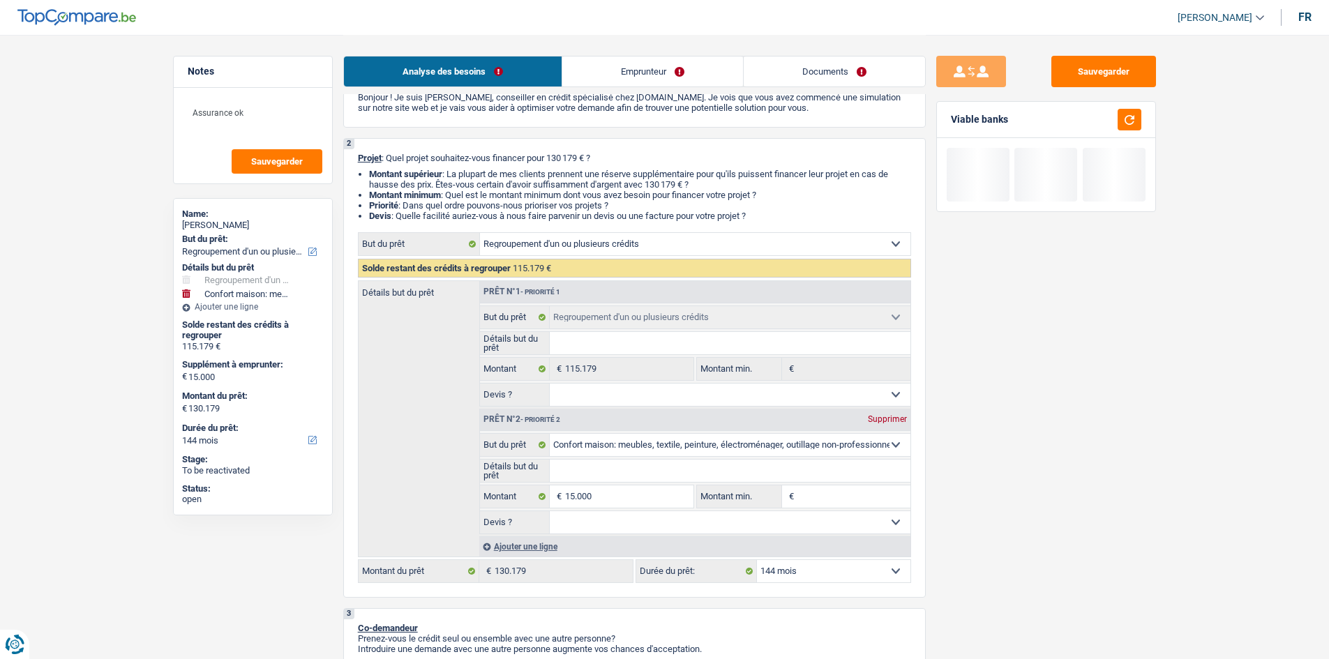
drag, startPoint x: 1030, startPoint y: 475, endPoint x: 914, endPoint y: 516, distance: 122.2
click at [1030, 449] on div "Sauvegarder Viable banks" at bounding box center [1046, 346] width 241 height 581
click at [864, 498] on input "Montant min." at bounding box center [853, 496] width 113 height 22
type input "1"
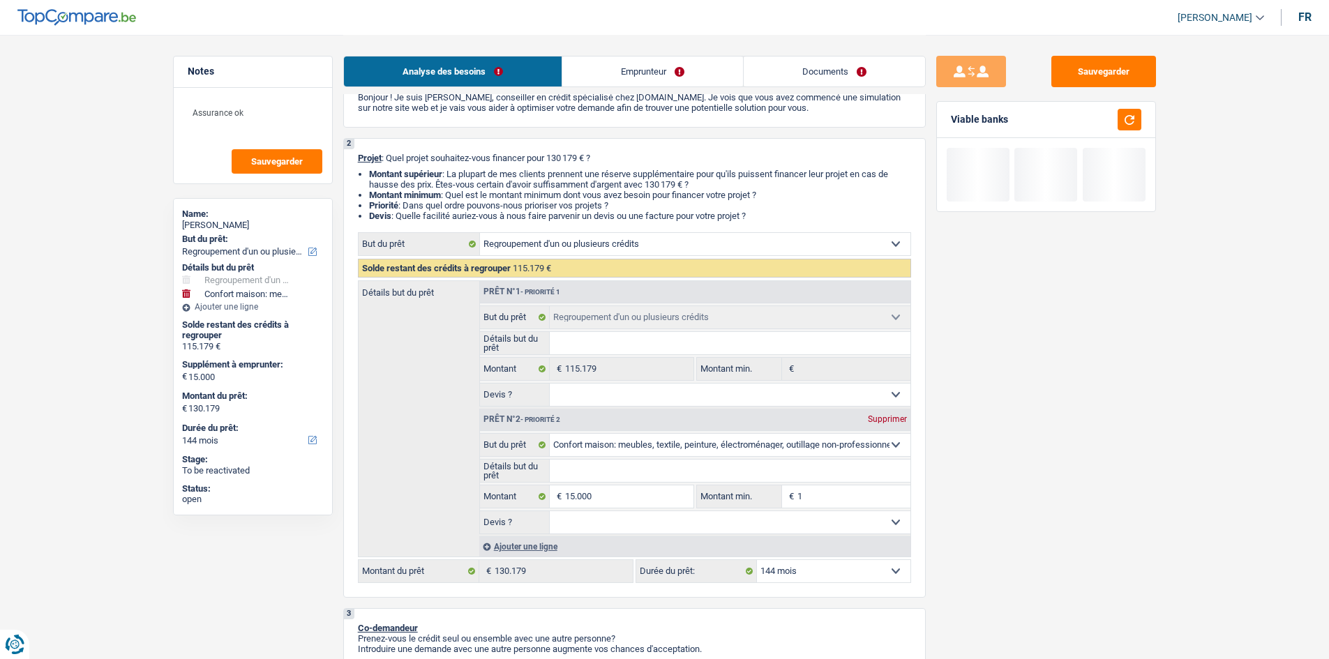
type input "10"
type input "100"
type input "1.000"
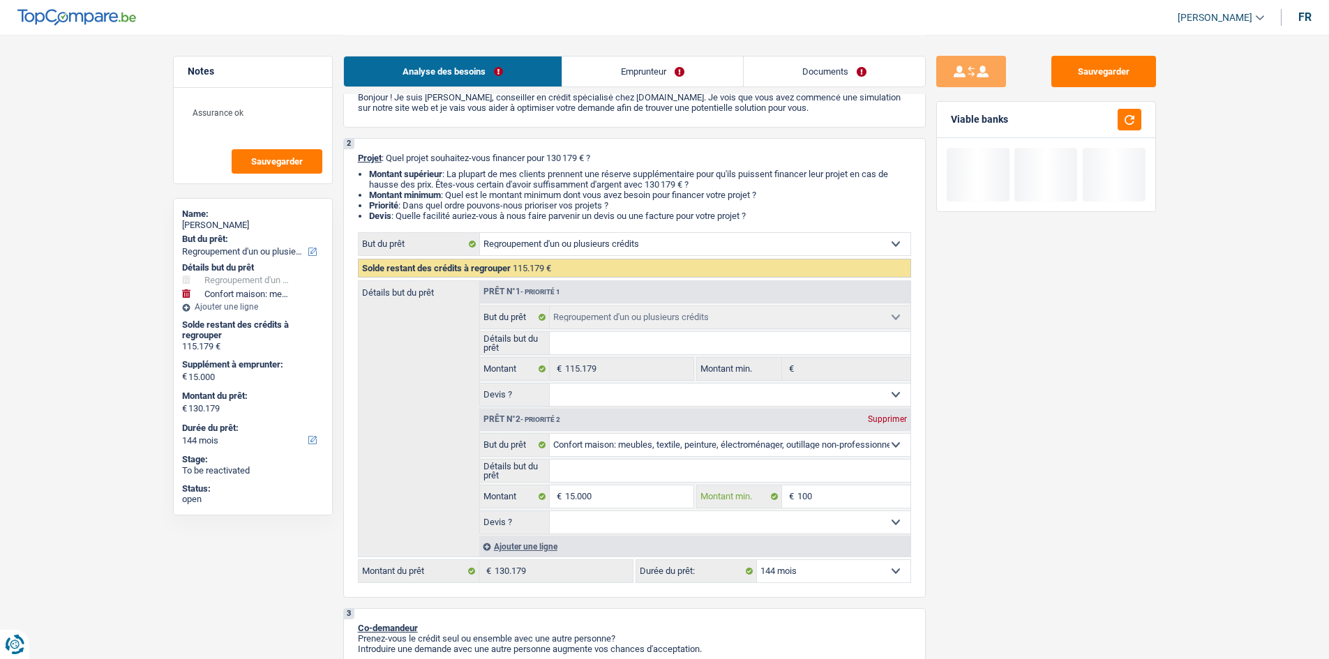
type input "1.000"
type input "10.000"
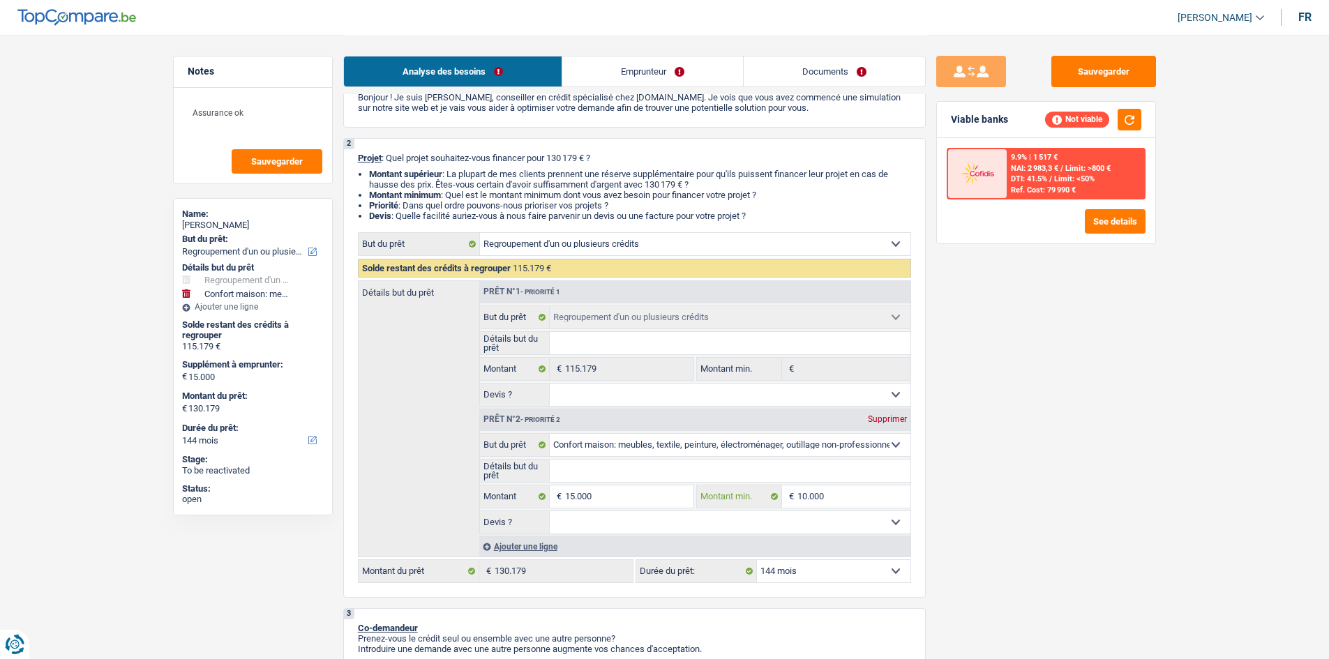
type input "10.000"
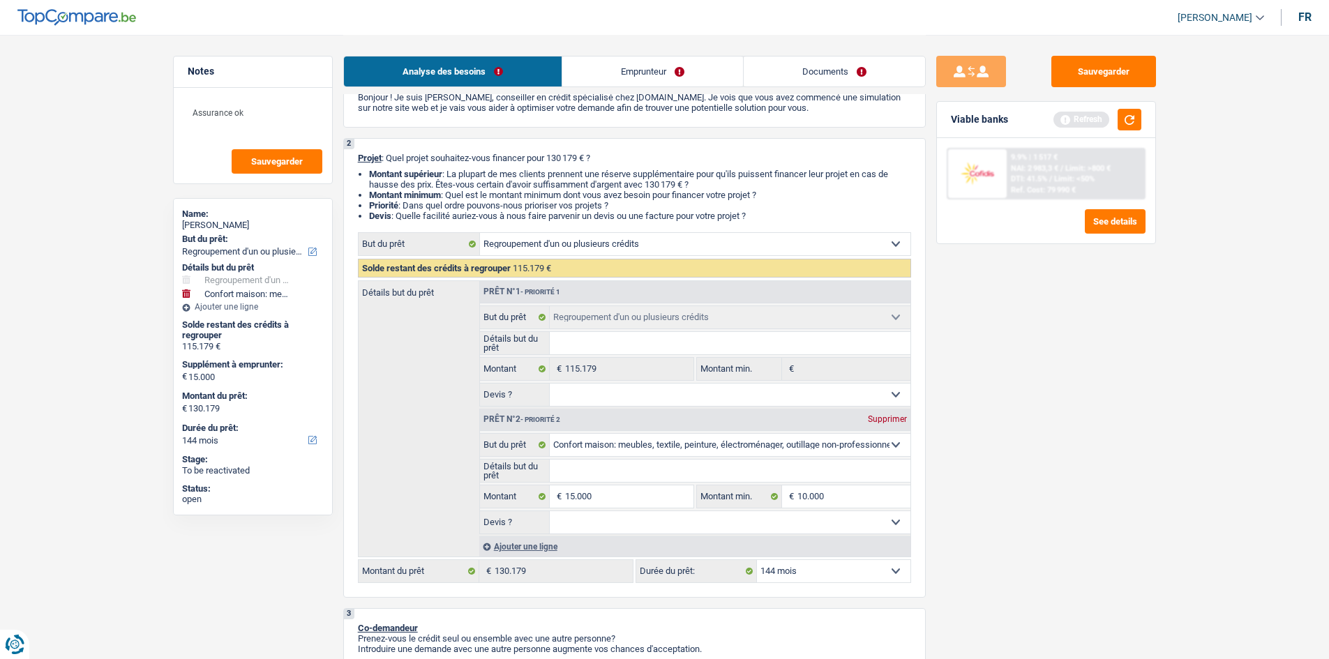
drag, startPoint x: 1042, startPoint y: 489, endPoint x: 804, endPoint y: 556, distance: 247.1
click at [1025, 487] on div "Sauvegarder Viable banks Refresh 9.9% | 1 517 € NAI: 2 983,3 € / Limit: >800 € …" at bounding box center [1046, 346] width 241 height 581
click at [803, 567] on select "12 mois 18 mois 24 mois 30 mois 36 mois 42 mois 48 mois 60 mois 72 mois 84 mois…" at bounding box center [833, 571] width 153 height 22
select select "120"
click at [757, 560] on select "12 mois 18 mois 24 mois 30 mois 36 mois 42 mois 48 mois 60 mois 72 mois 84 mois…" at bounding box center [833, 571] width 153 height 22
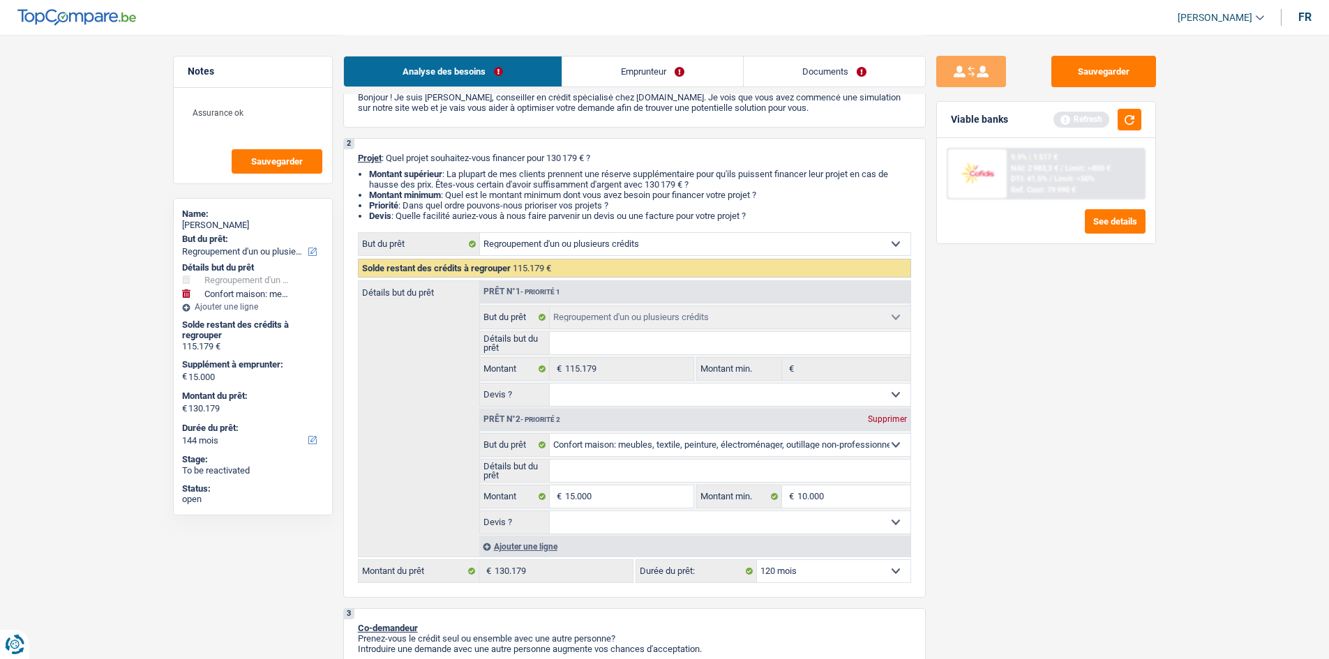
select select "120"
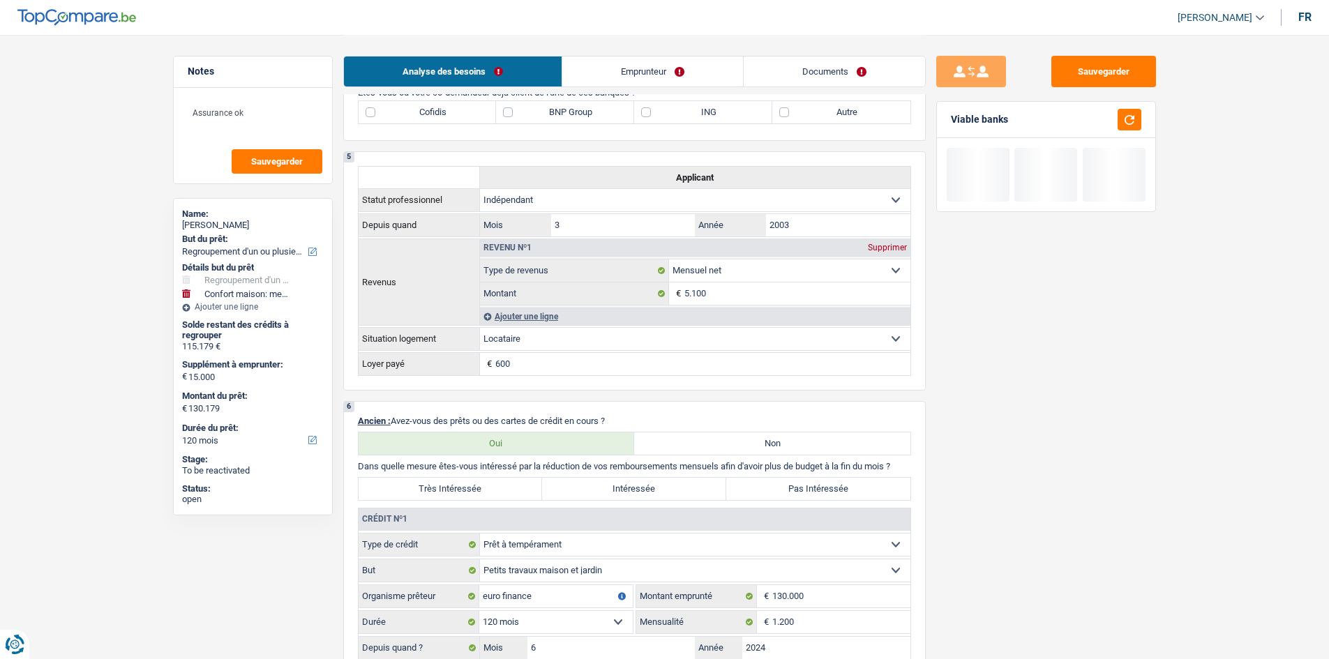
scroll to position [1046, 0]
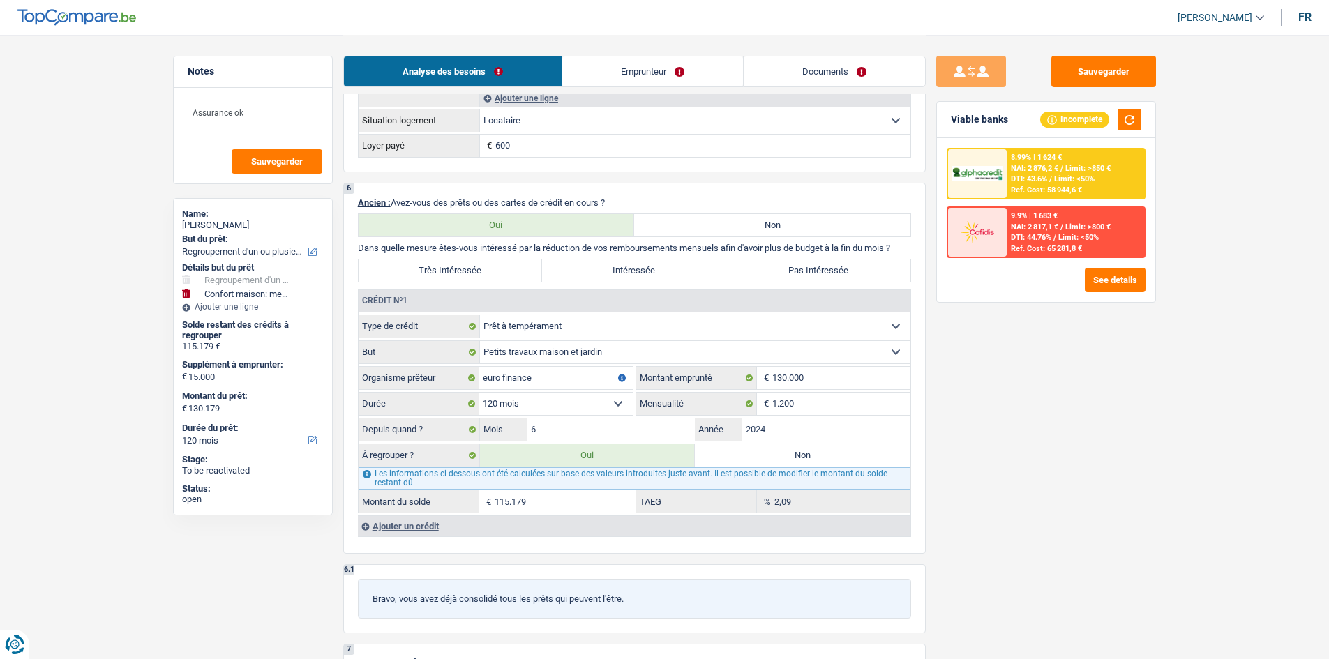
drag, startPoint x: 1127, startPoint y: 194, endPoint x: 1113, endPoint y: 190, distance: 13.7
click at [1113, 190] on div "8.99% | 1 624 € NAI: 2 876,2 € / Limit: >850 € DTI: 43.6% / Limit: <50% Ref. Co…" at bounding box center [1075, 173] width 137 height 49
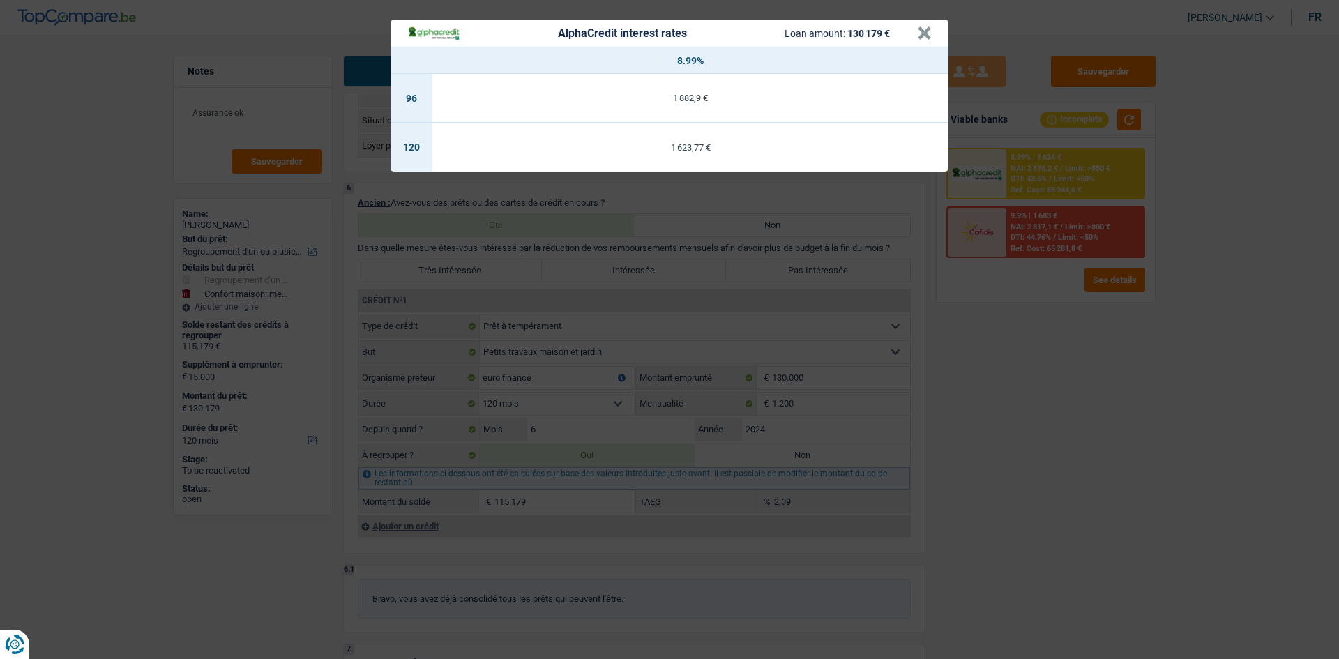
drag, startPoint x: 1050, startPoint y: 448, endPoint x: 1030, endPoint y: 449, distance: 19.6
click at [1030, 449] on div "AlphaCredit interest rates Loan amount: 130 179 € × 8.99% 96 1 882,9 € 120 1 62…" at bounding box center [669, 329] width 1339 height 659
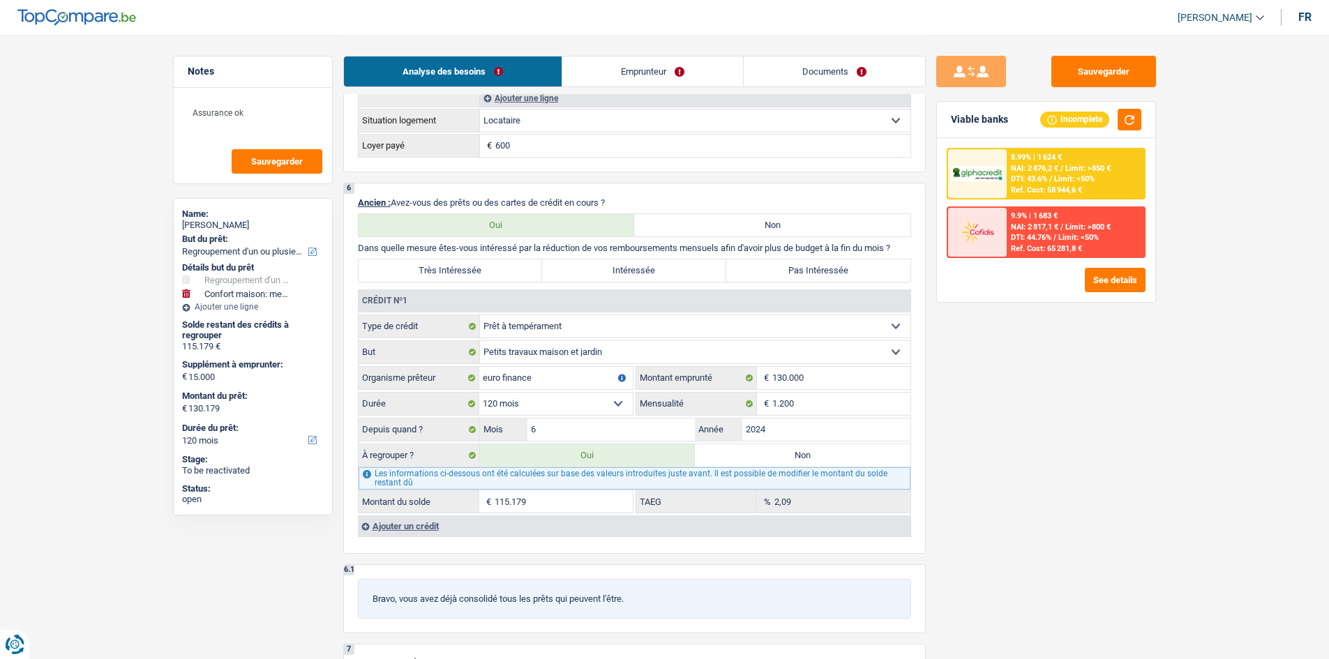
click at [639, 278] on label "Intéressée" at bounding box center [634, 270] width 184 height 22
click at [639, 278] on input "Intéressée" at bounding box center [634, 270] width 184 height 22
radio input "true"
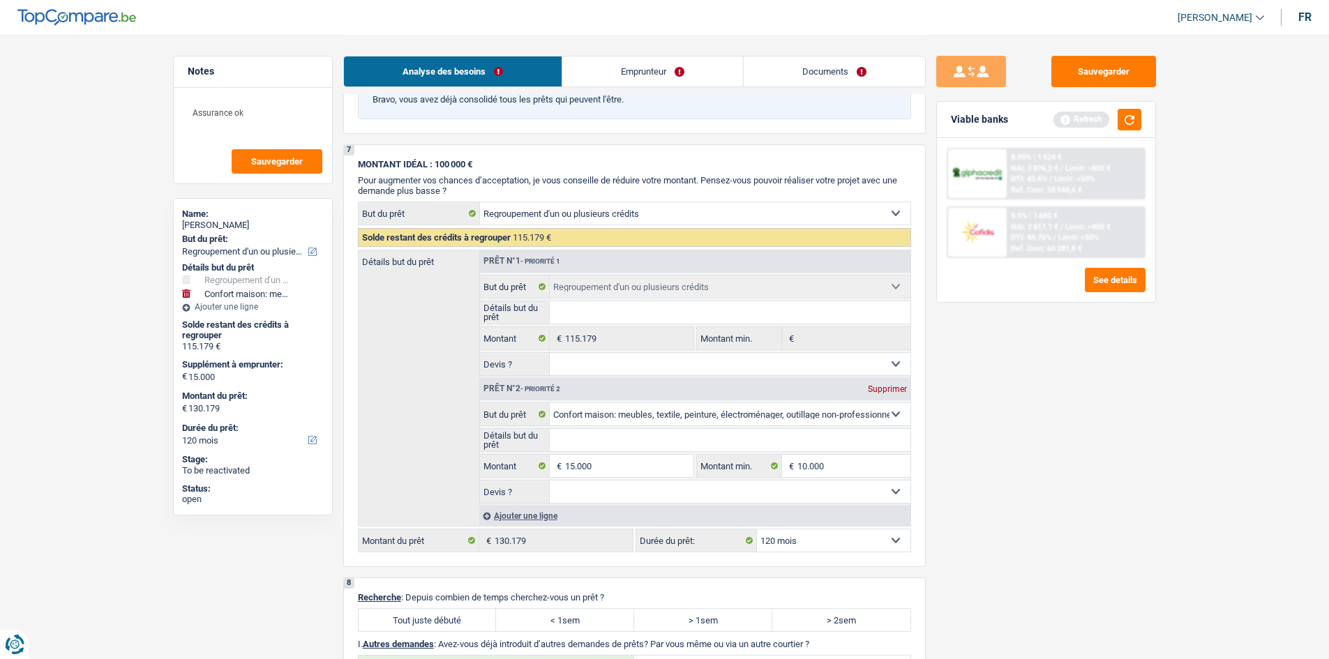
scroll to position [1674, 0]
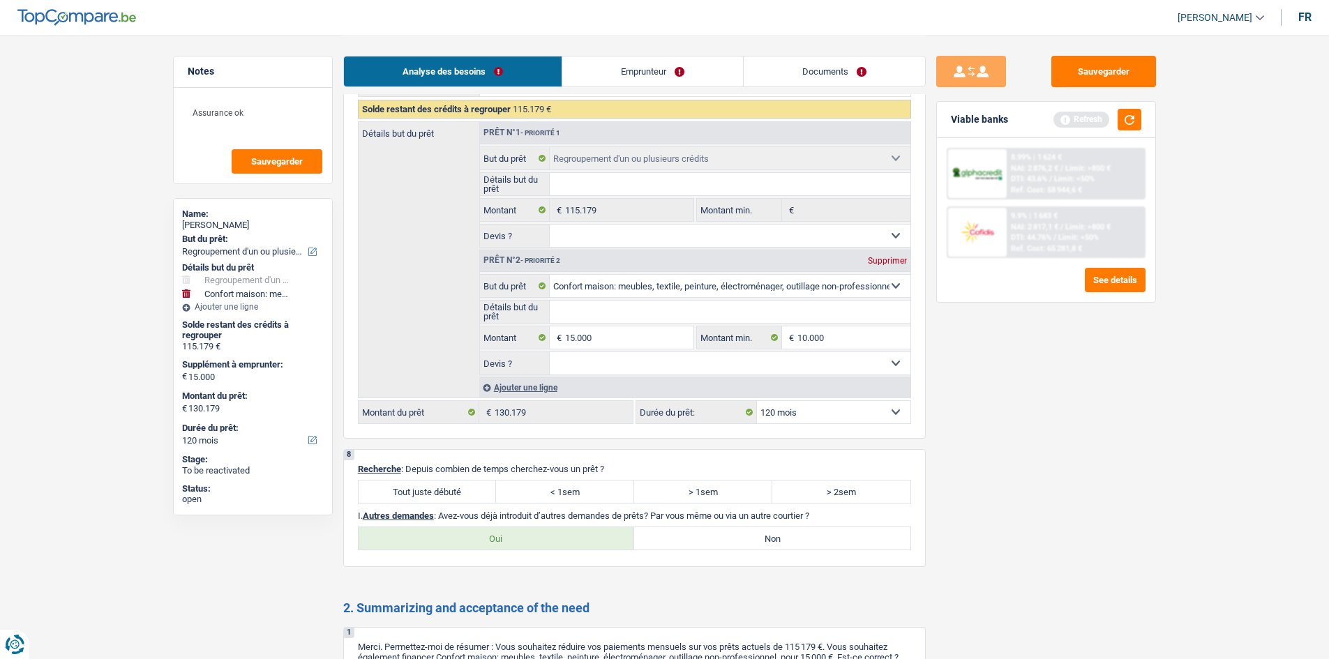
click at [447, 491] on label "Tout juste débuté" at bounding box center [428, 492] width 138 height 22
click at [447, 491] on input "Tout juste débuté" at bounding box center [428, 492] width 138 height 22
radio input "true"
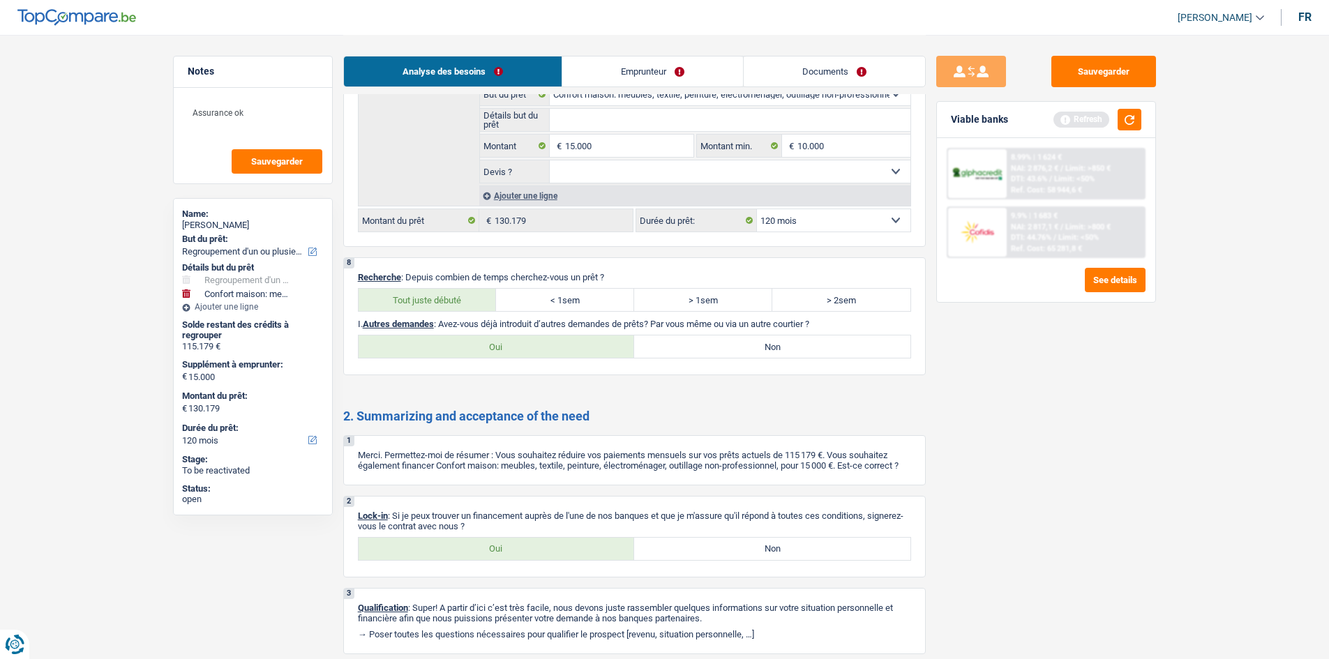
scroll to position [1917, 0]
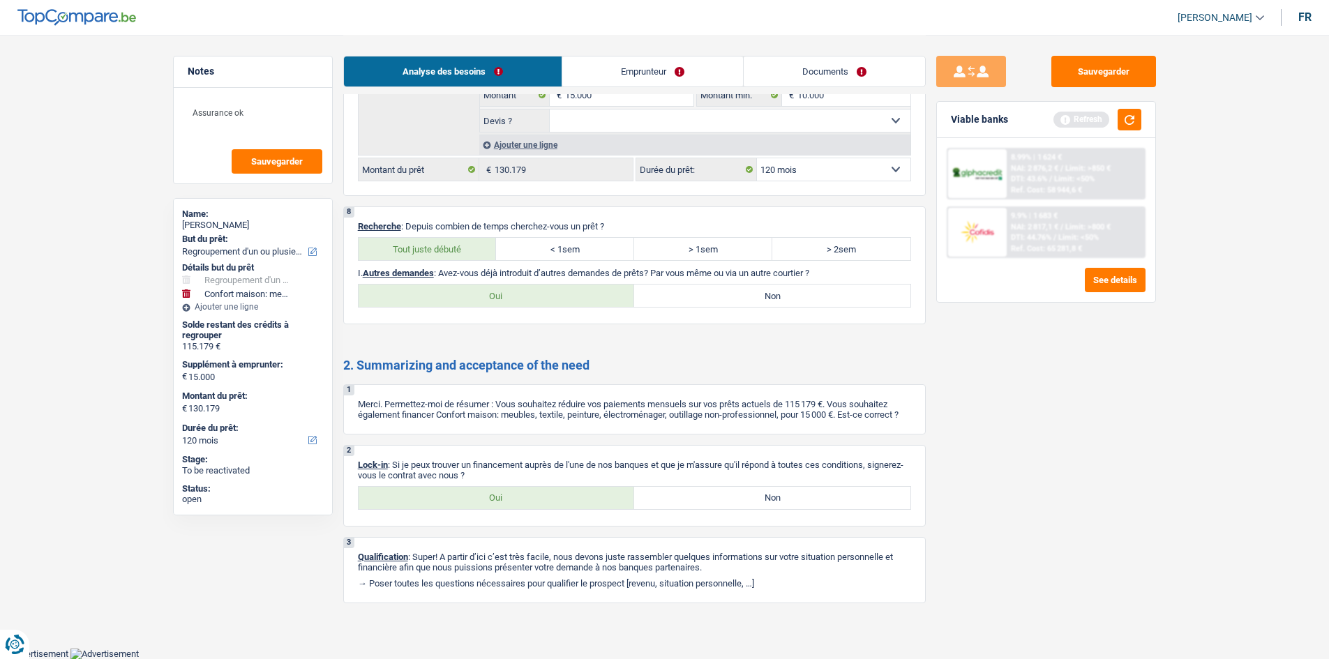
drag, startPoint x: 520, startPoint y: 506, endPoint x: 777, endPoint y: 561, distance: 263.1
click at [518, 505] on label "Oui" at bounding box center [497, 498] width 276 height 22
click at [518, 505] on input "Oui" at bounding box center [497, 498] width 276 height 22
radio input "true"
click at [857, 301] on label "Non" at bounding box center [772, 296] width 276 height 22
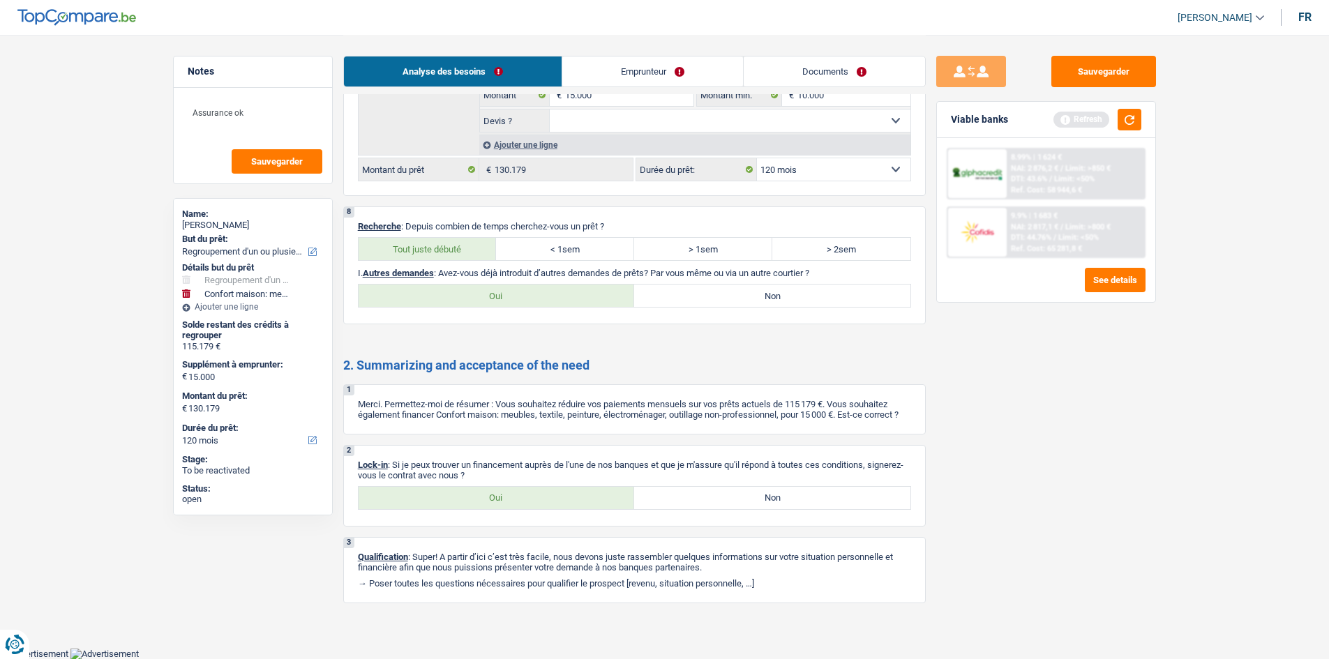
click at [857, 301] on input "Non" at bounding box center [772, 296] width 276 height 22
radio input "true"
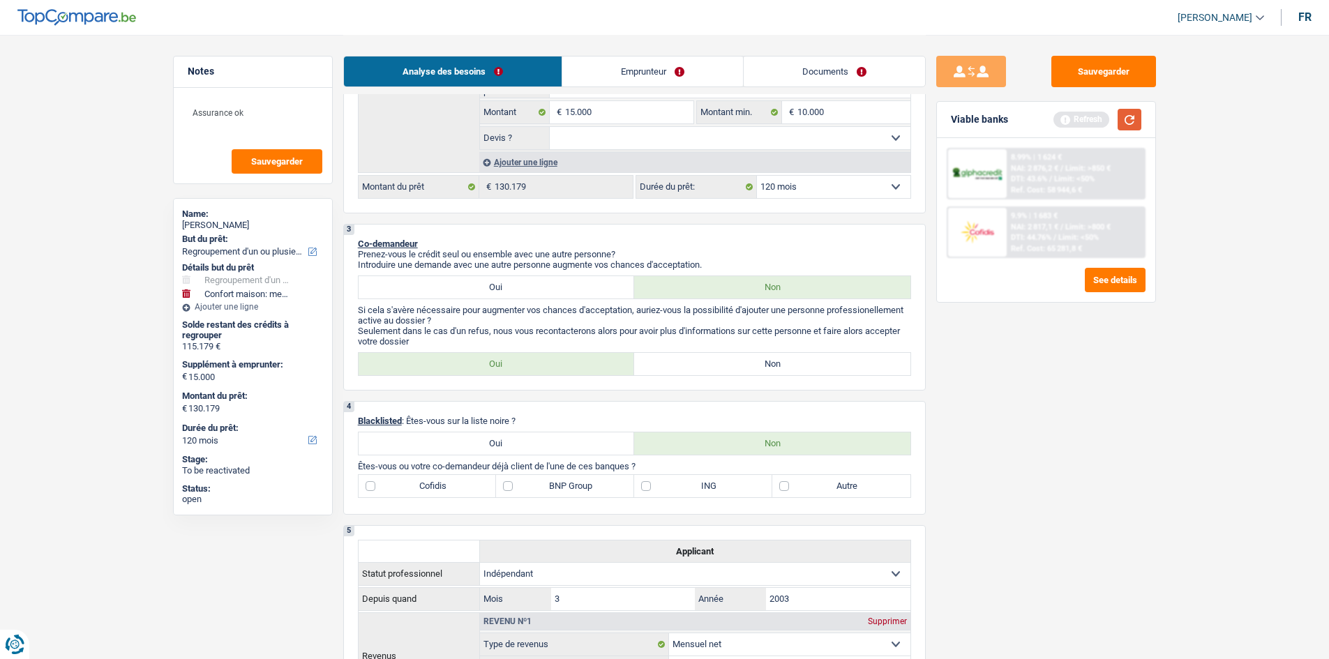
scroll to position [452, 0]
click at [1138, 118] on button "button" at bounding box center [1129, 120] width 24 height 22
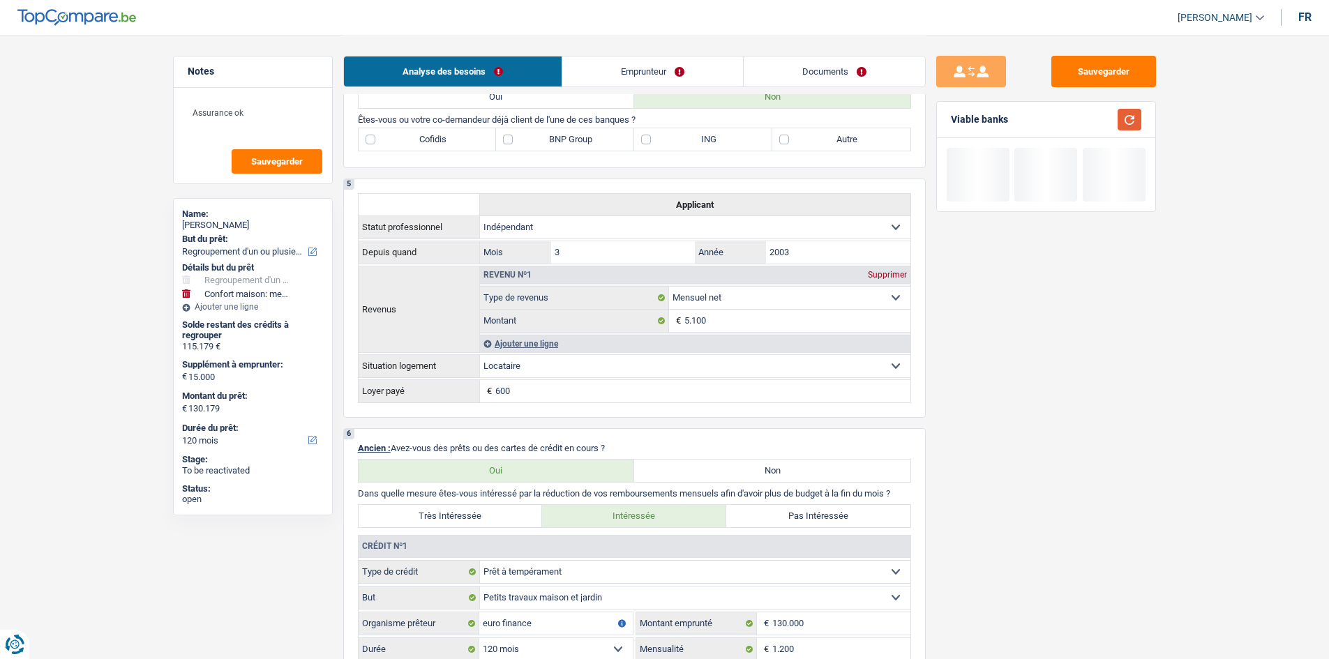
scroll to position [1080, 0]
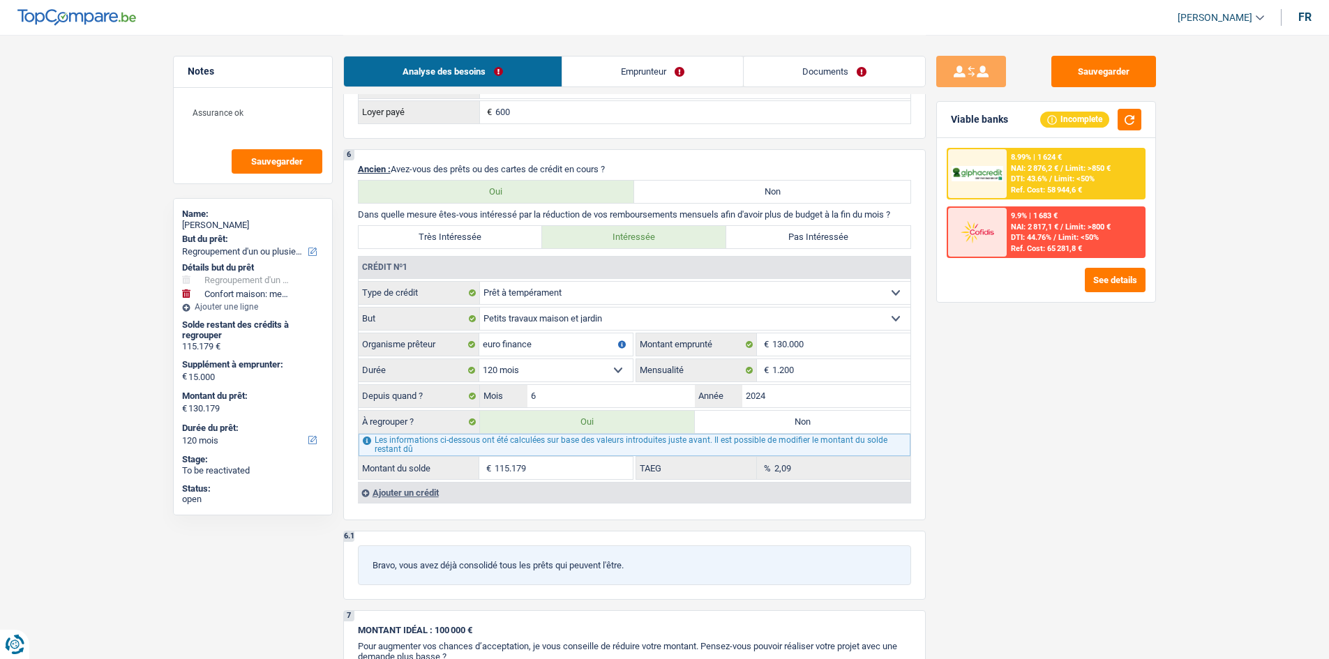
click at [627, 68] on link "Emprunteur" at bounding box center [652, 72] width 181 height 30
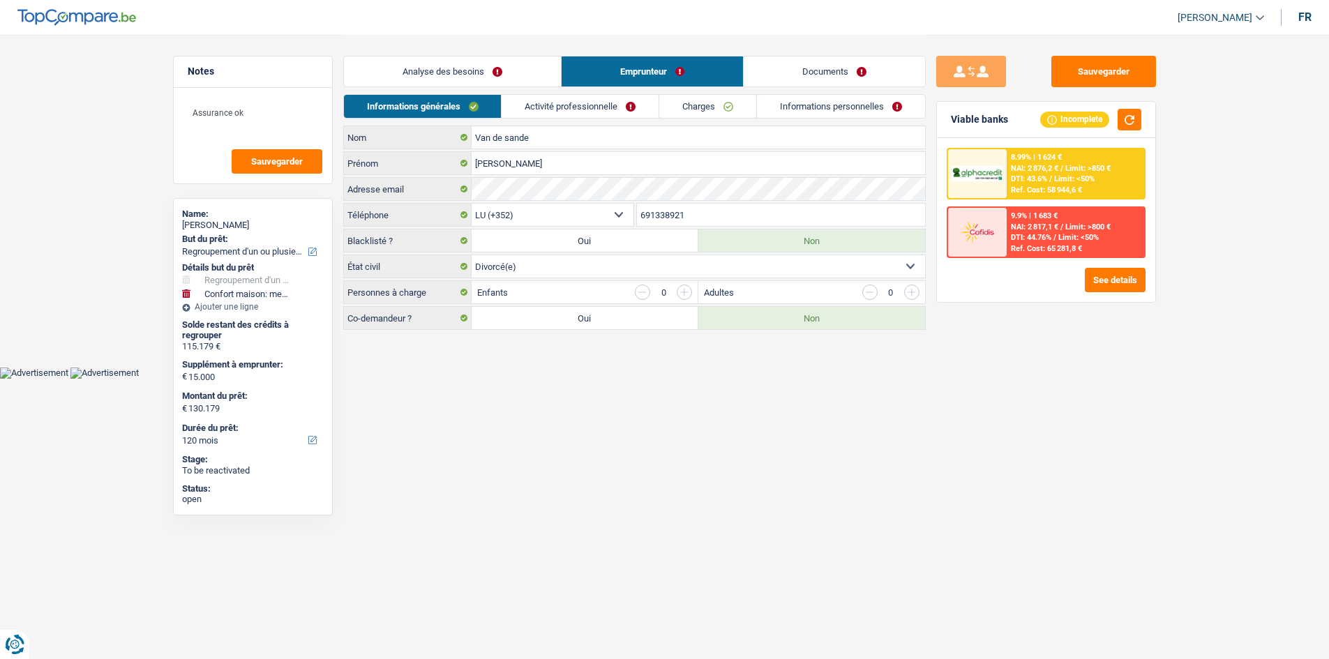
scroll to position [0, 0]
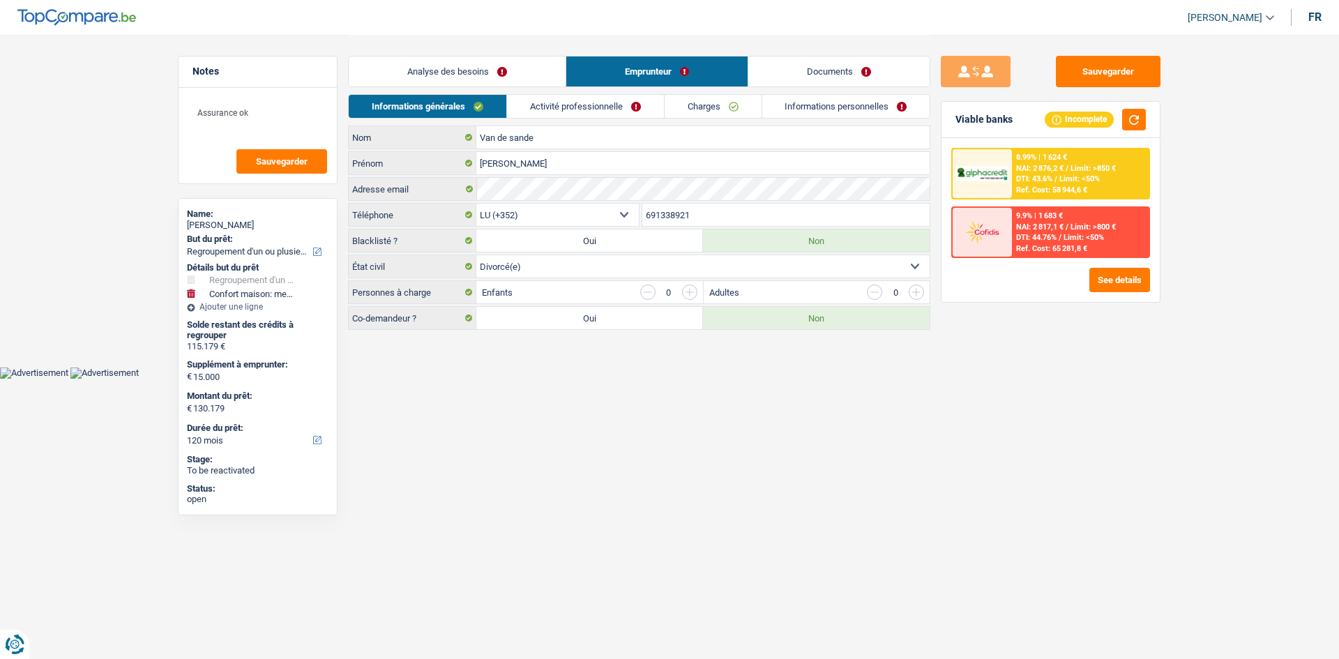
click at [616, 110] on link "Activité professionnelle" at bounding box center [585, 106] width 157 height 23
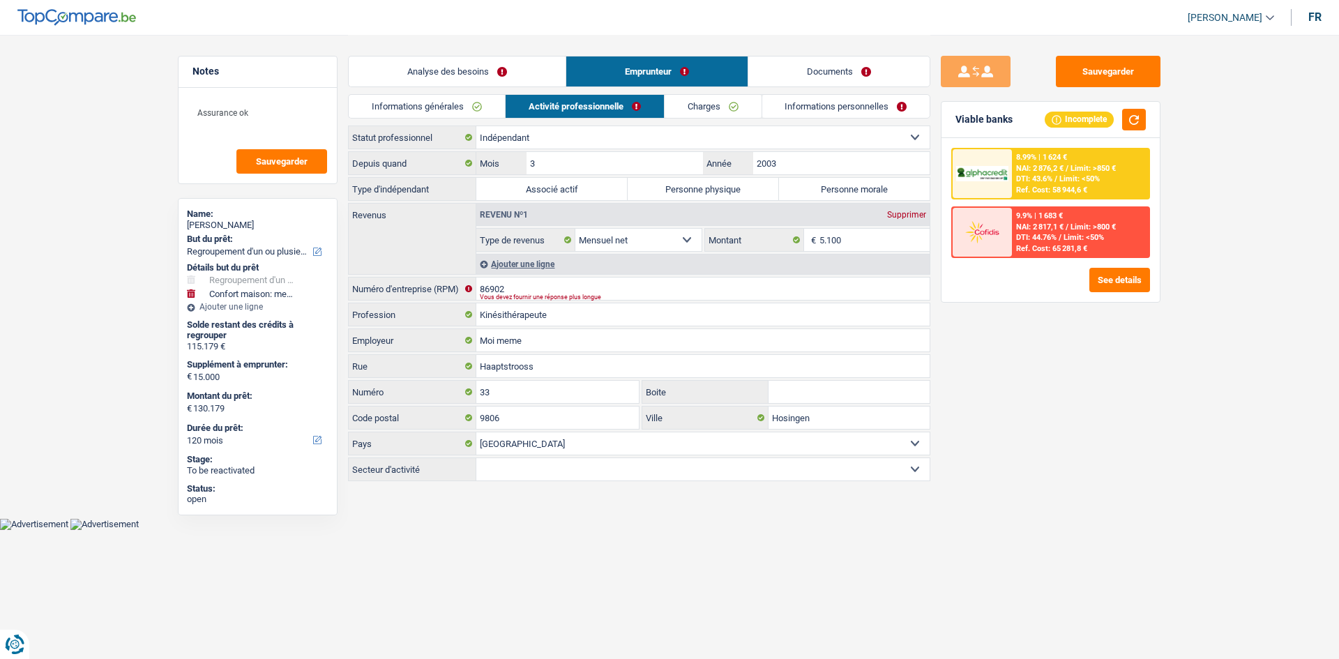
click at [741, 110] on link "Charges" at bounding box center [713, 106] width 97 height 23
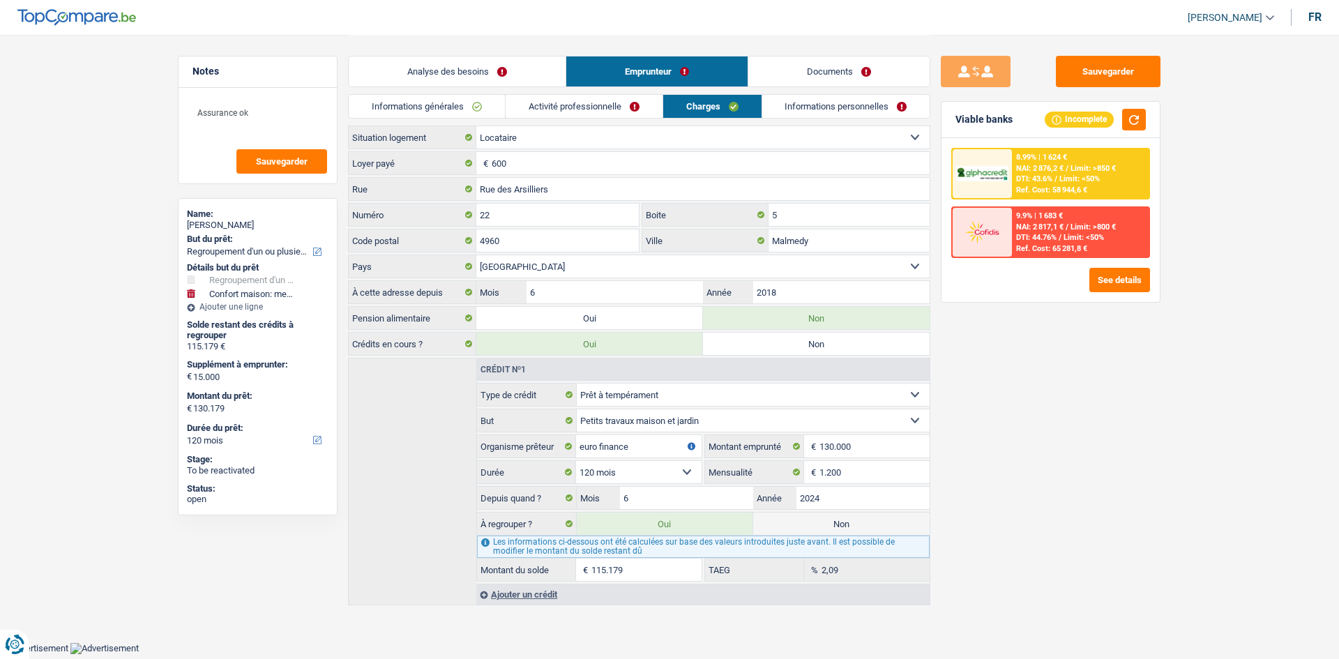
click at [876, 105] on link "Informations personnelles" at bounding box center [846, 106] width 168 height 23
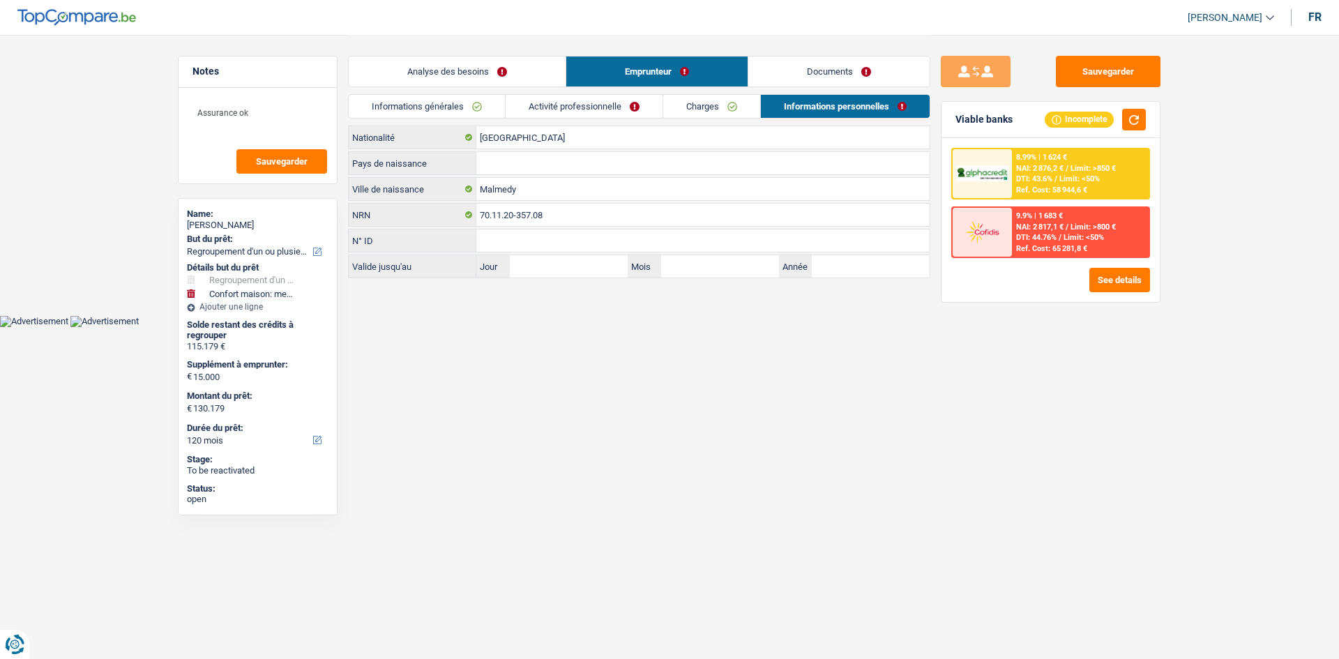
click at [710, 103] on link "Charges" at bounding box center [711, 106] width 97 height 23
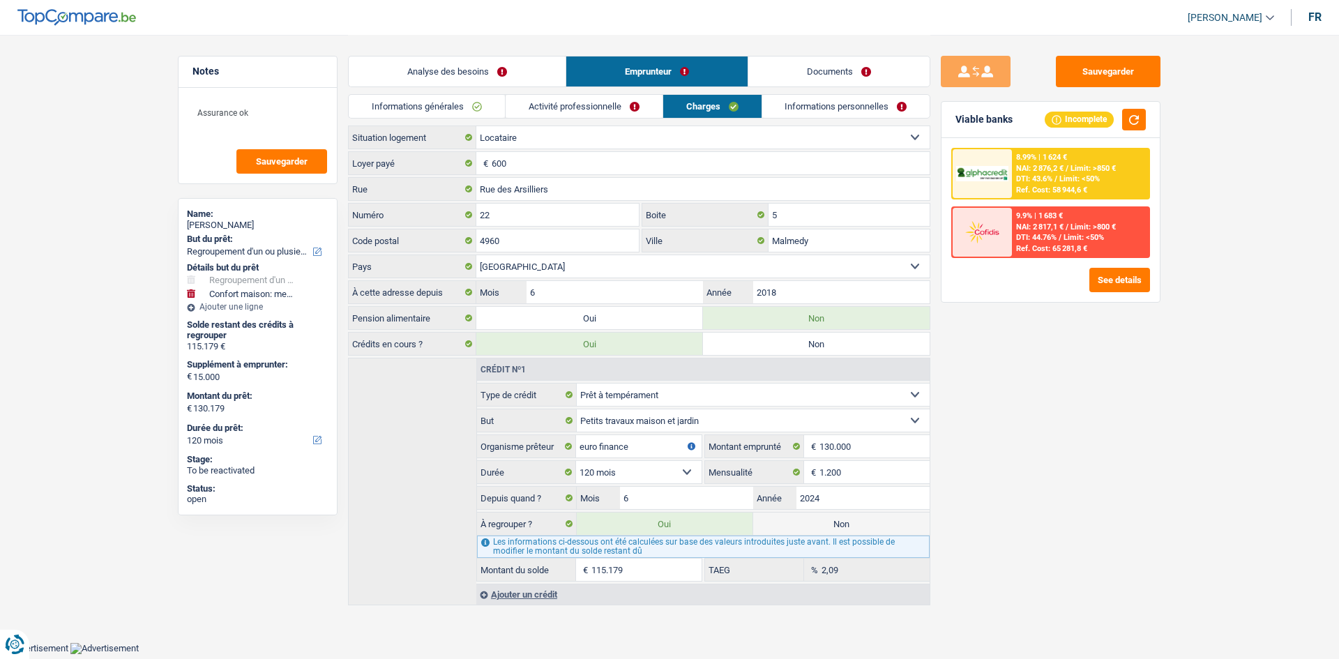
click at [645, 112] on link "Activité professionnelle" at bounding box center [584, 106] width 157 height 23
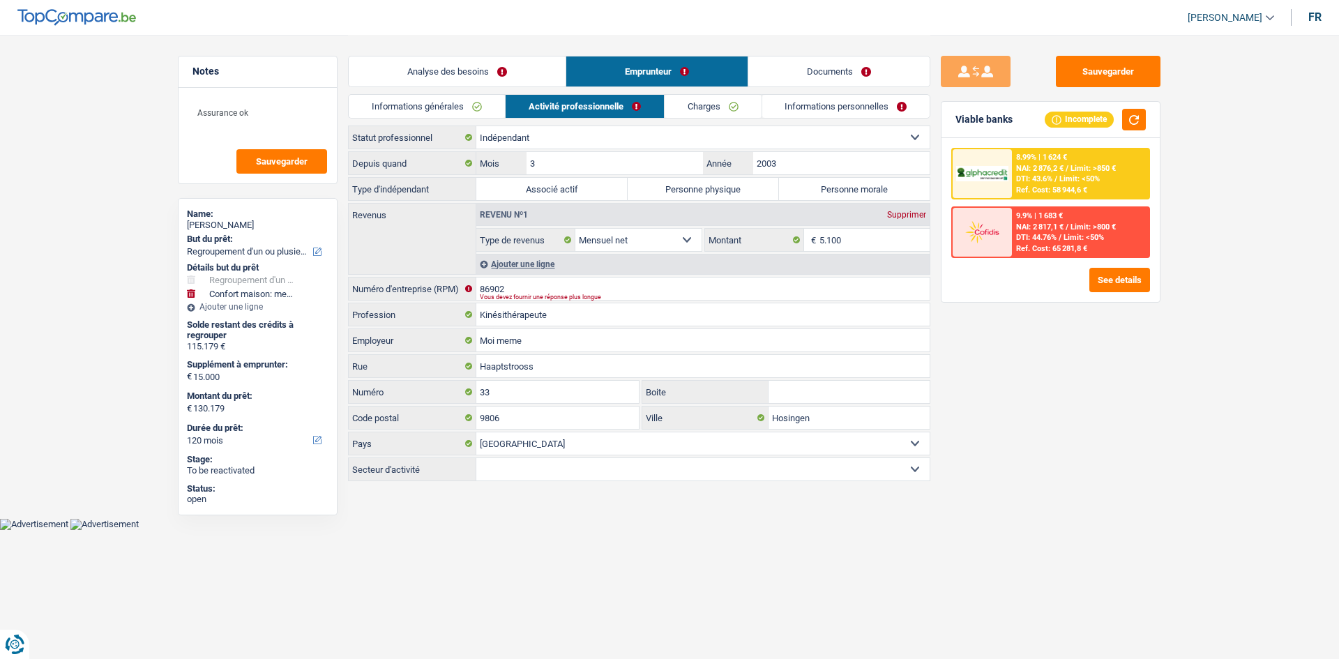
click at [438, 110] on link "Informations générales" at bounding box center [427, 106] width 156 height 23
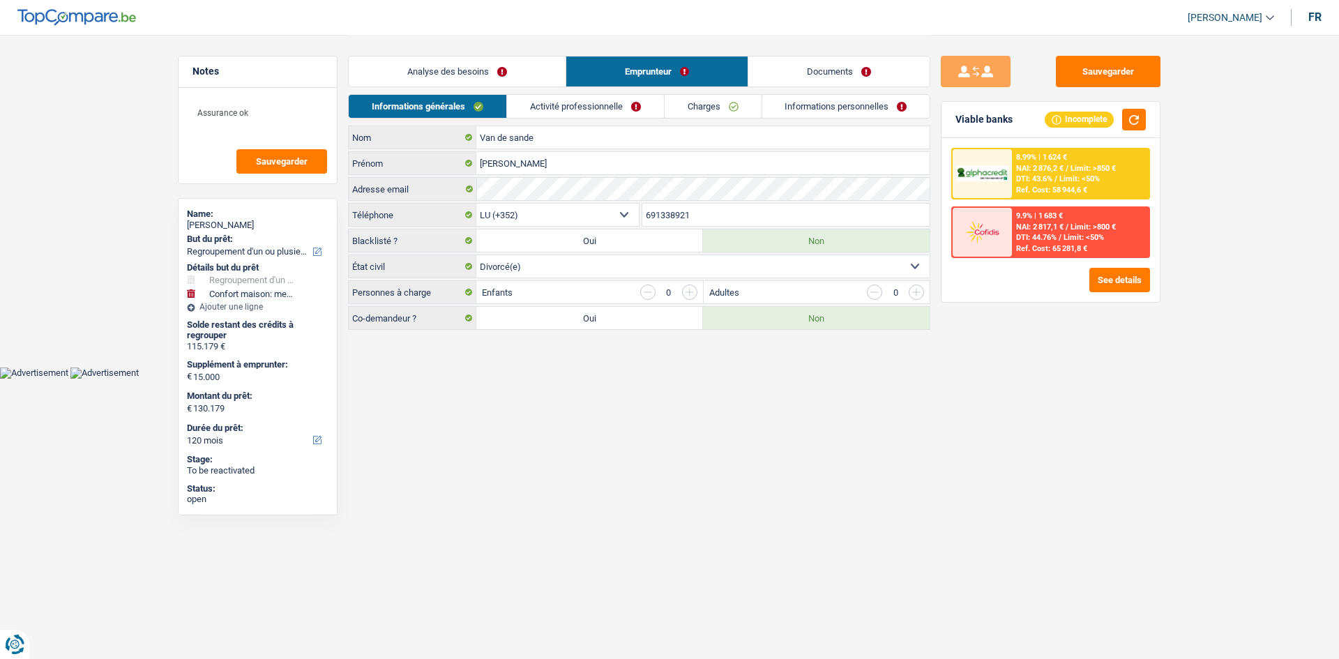
click at [481, 69] on link "Analyse des besoins" at bounding box center [457, 72] width 217 height 30
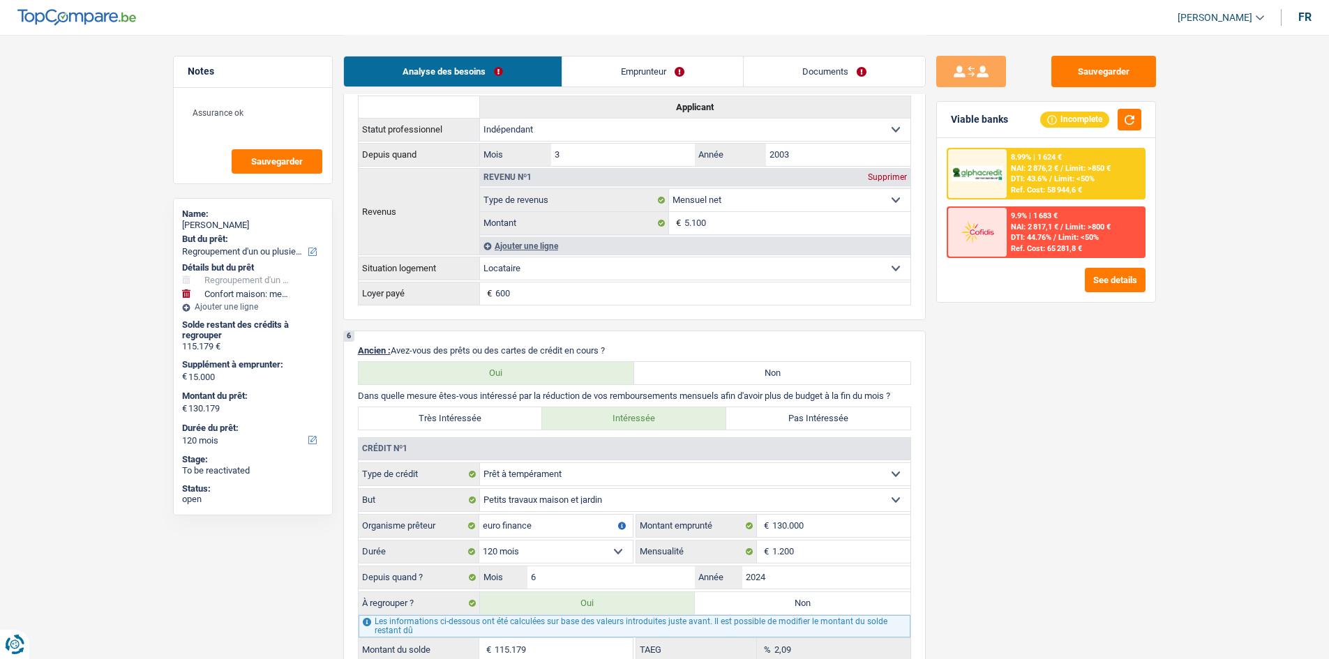
scroll to position [907, 0]
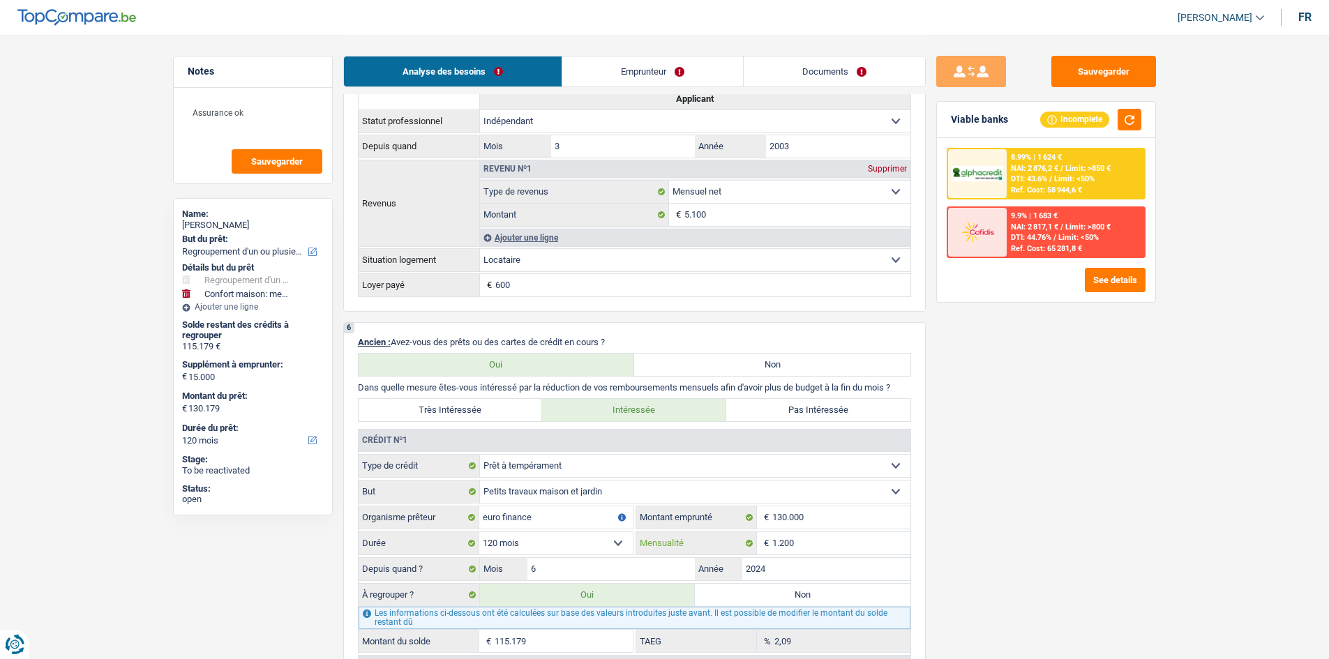
click at [827, 548] on input "1.200" at bounding box center [841, 543] width 138 height 22
click at [1080, 532] on div "Sauvegarder Viable banks Incomplete 8.99% | 1 624 € NAI: 2 876,2 € / Limit: >85…" at bounding box center [1046, 346] width 241 height 581
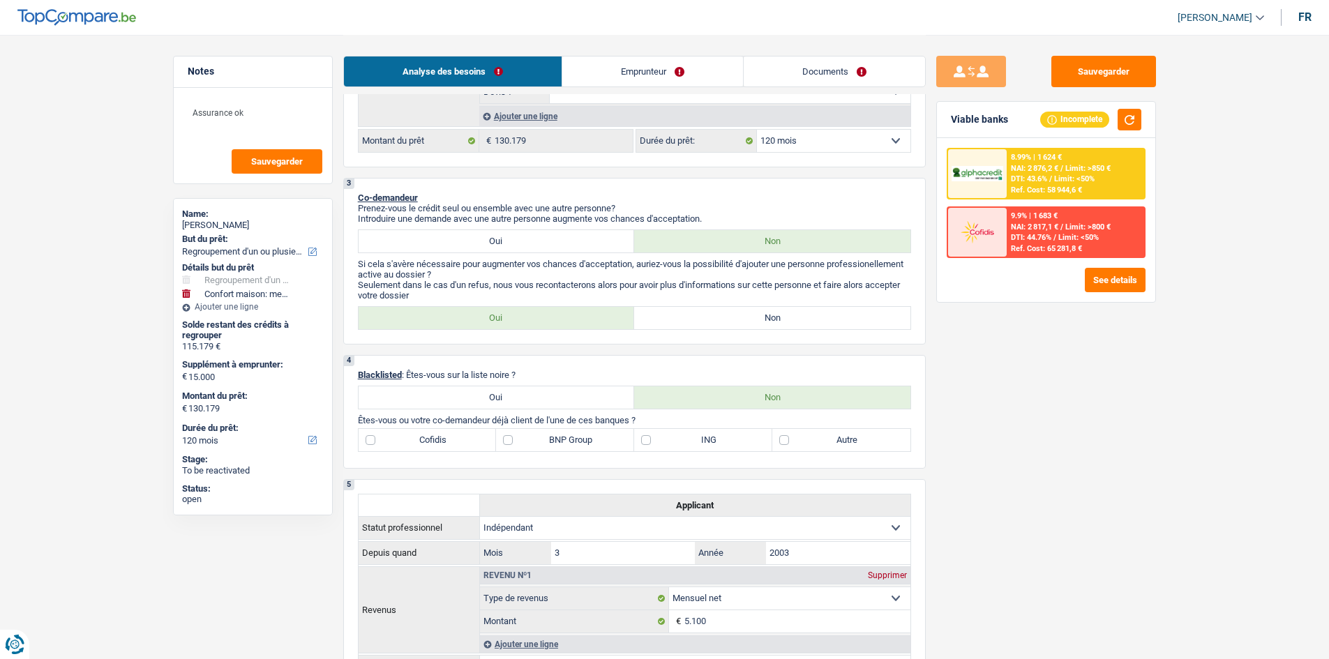
scroll to position [382, 0]
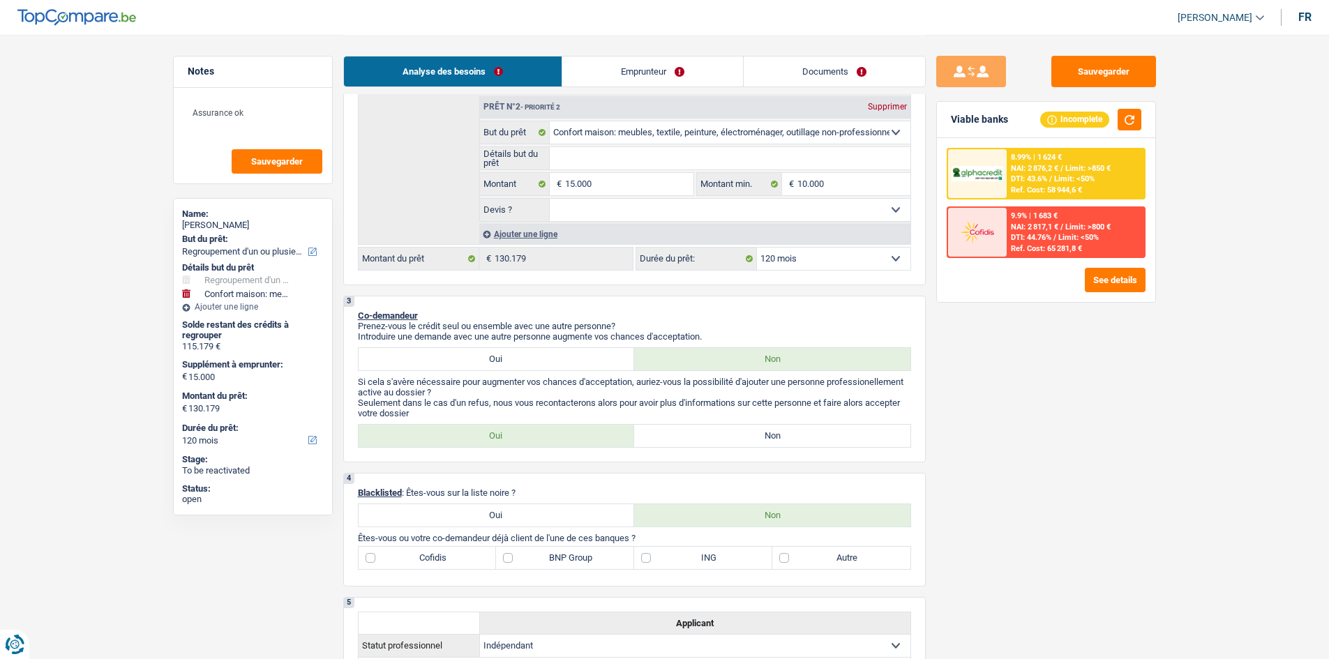
click at [880, 109] on div "Supprimer" at bounding box center [887, 107] width 46 height 8
select select "144"
type input "0"
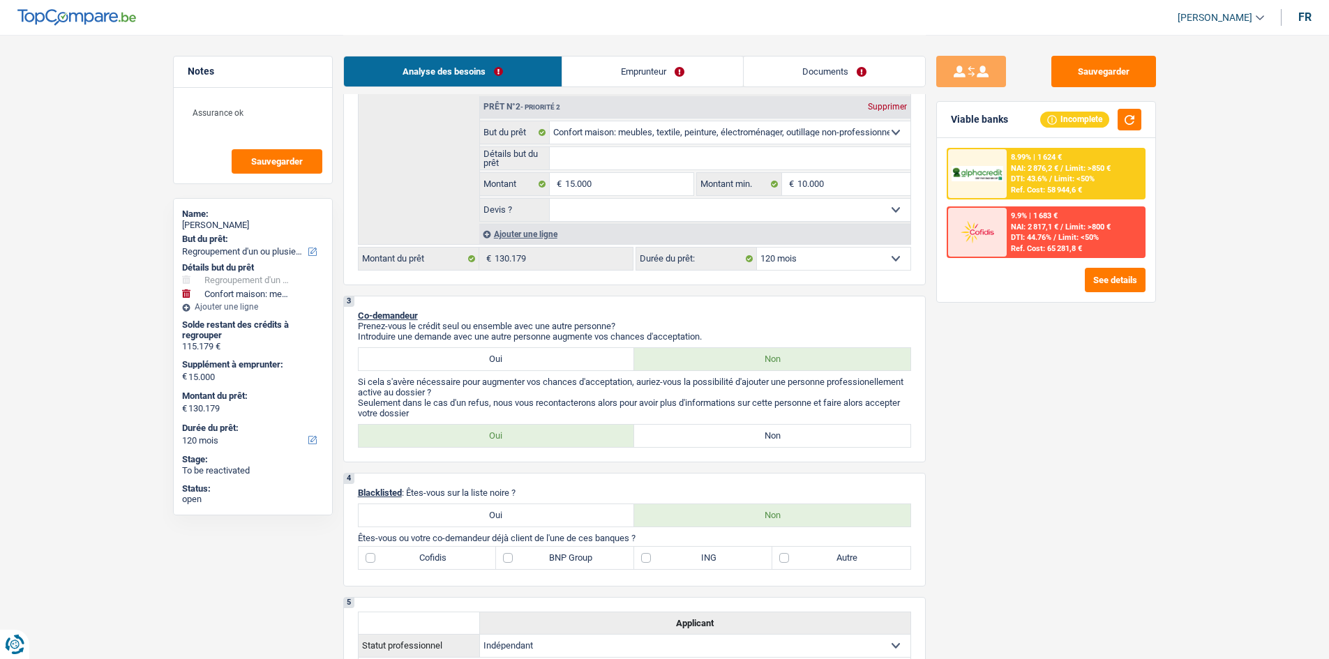
type input "115.179"
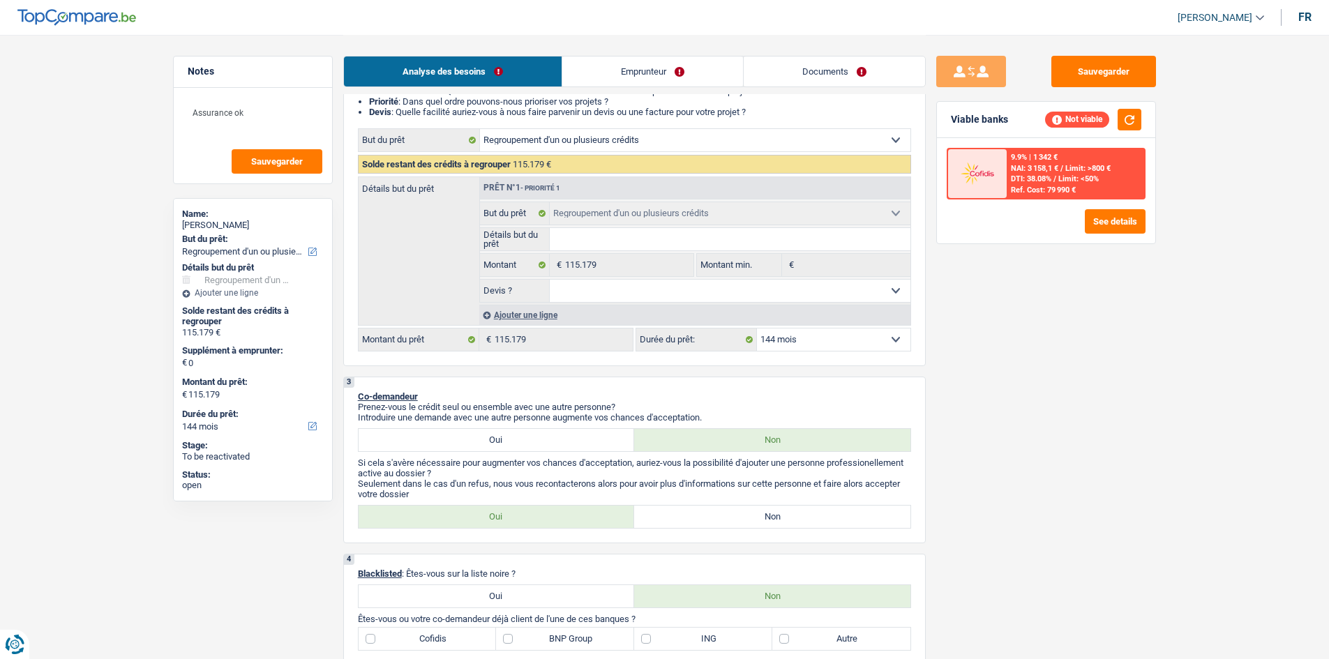
scroll to position [173, 0]
click at [821, 327] on div "Confort maison: meubles, textile, peinture, électroménager, outillage non-profe…" at bounding box center [634, 240] width 553 height 223
click at [822, 343] on select "12 mois 18 mois 24 mois 30 mois 36 mois 42 mois 48 mois 60 mois 72 mois 84 mois…" at bounding box center [833, 340] width 153 height 22
select select "120"
click at [757, 329] on select "12 mois 18 mois 24 mois 30 mois 36 mois 42 mois 48 mois 60 mois 72 mois 84 mois…" at bounding box center [833, 340] width 153 height 22
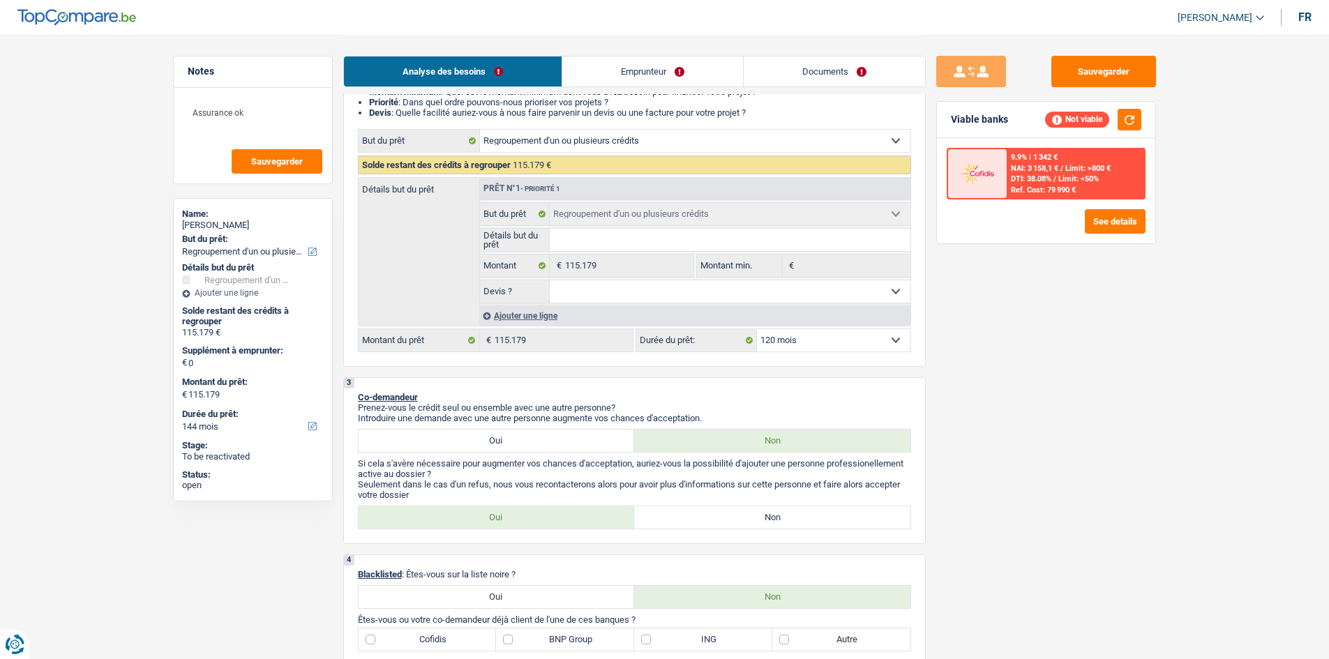
select select "120"
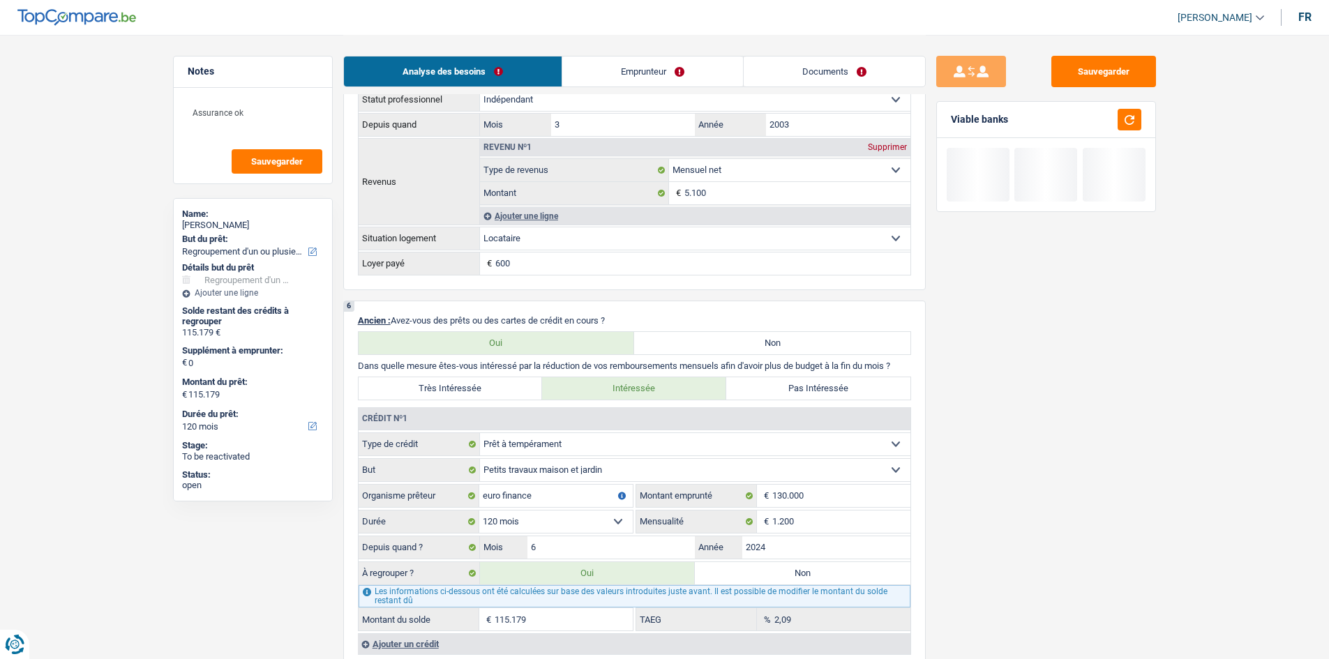
scroll to position [1080, 0]
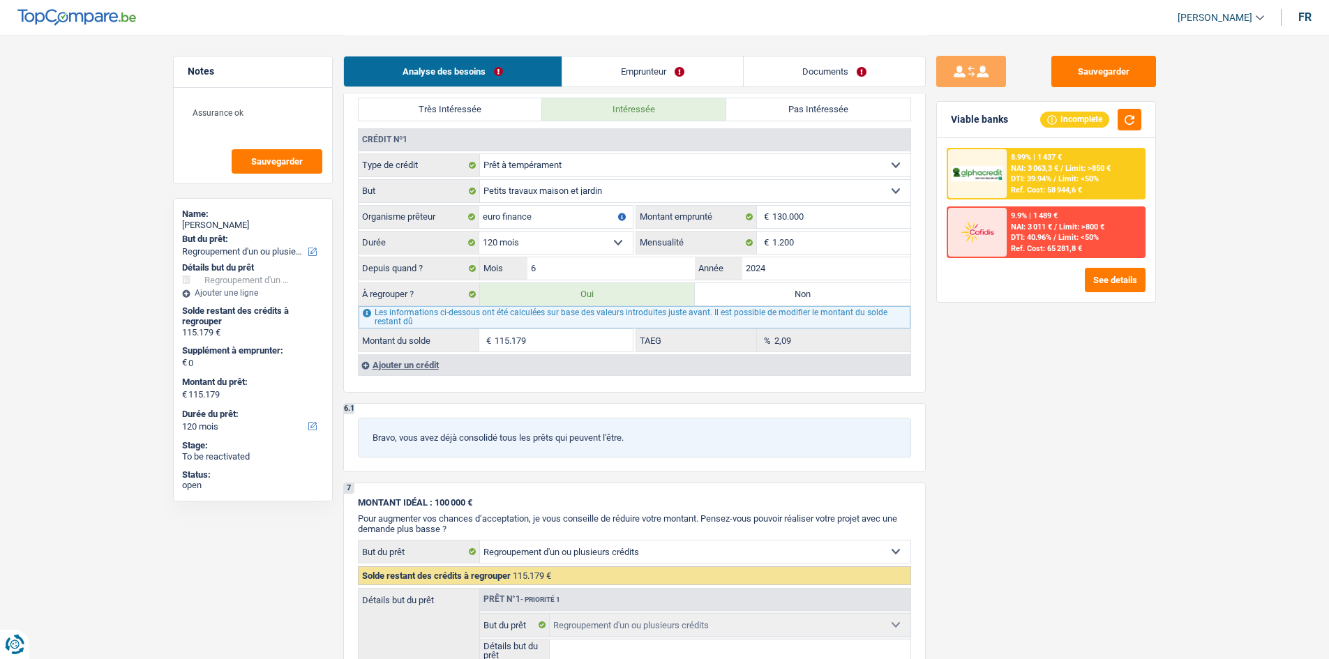
click at [1048, 179] on span "DTI: 39.94%" at bounding box center [1031, 178] width 40 height 9
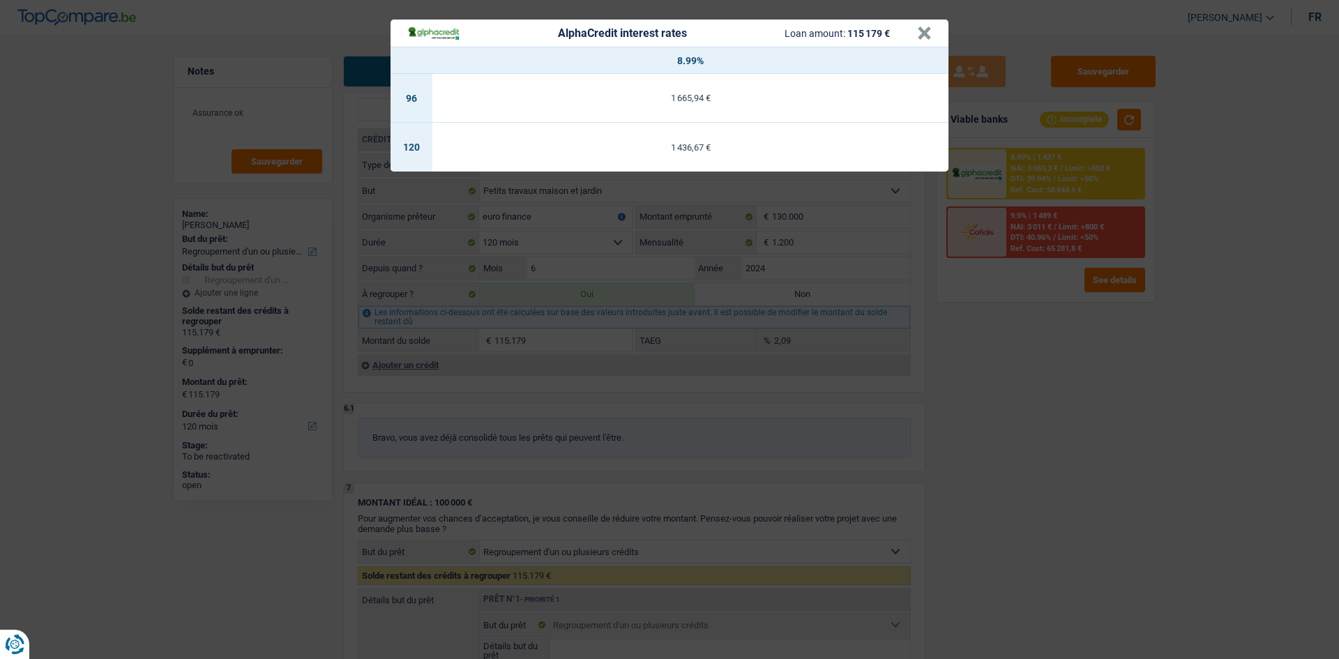
click at [1060, 428] on div "AlphaCredit interest rates Loan amount: 115 179 € × 8.99% 96 1 665,94 € 120 1 4…" at bounding box center [669, 329] width 1339 height 659
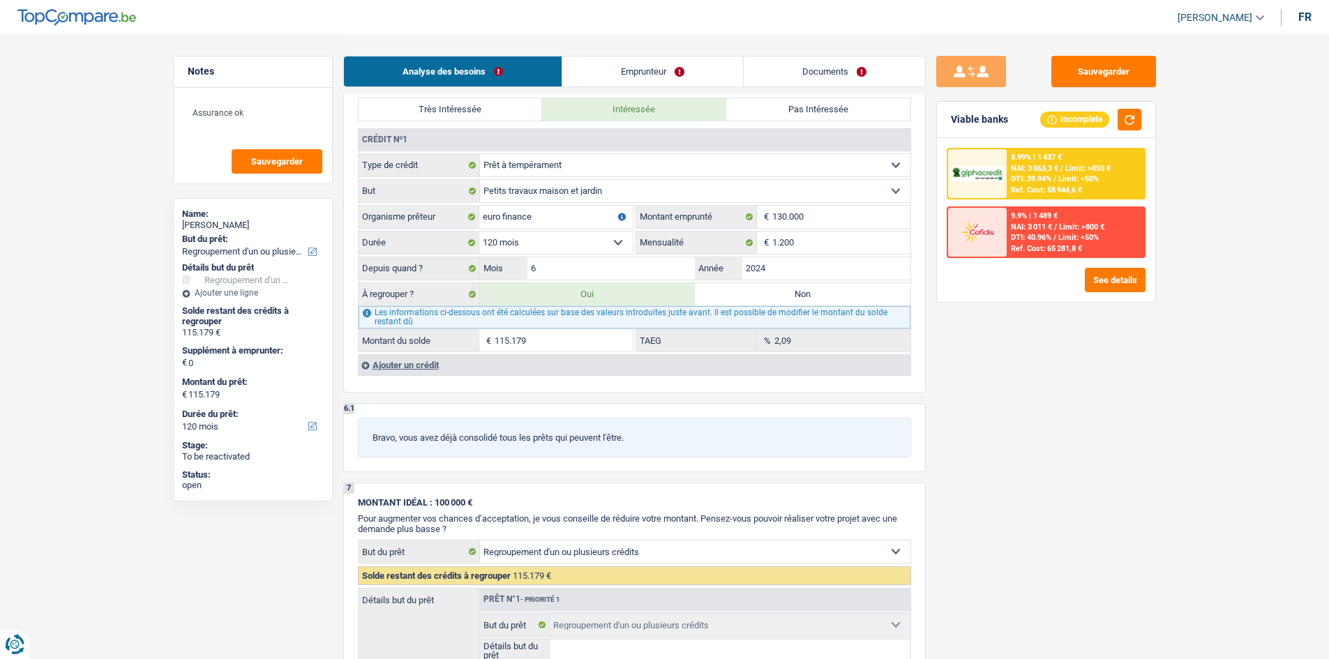
click at [756, 340] on div "2,09 % TAEG" at bounding box center [773, 340] width 274 height 22
click at [1063, 401] on div "Sauvegarder Viable banks Incomplete 8.99% | 1 437 € NAI: 3 063,3 € / Limit: >85…" at bounding box center [1046, 346] width 241 height 581
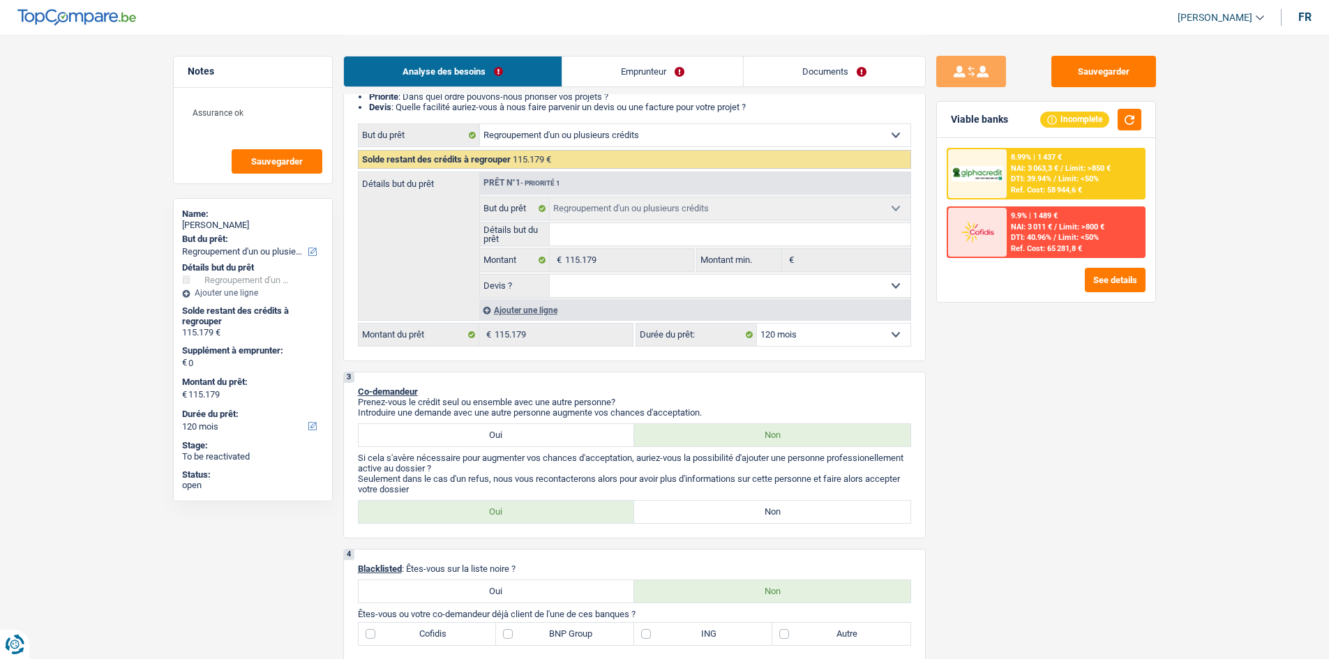
scroll to position [0, 0]
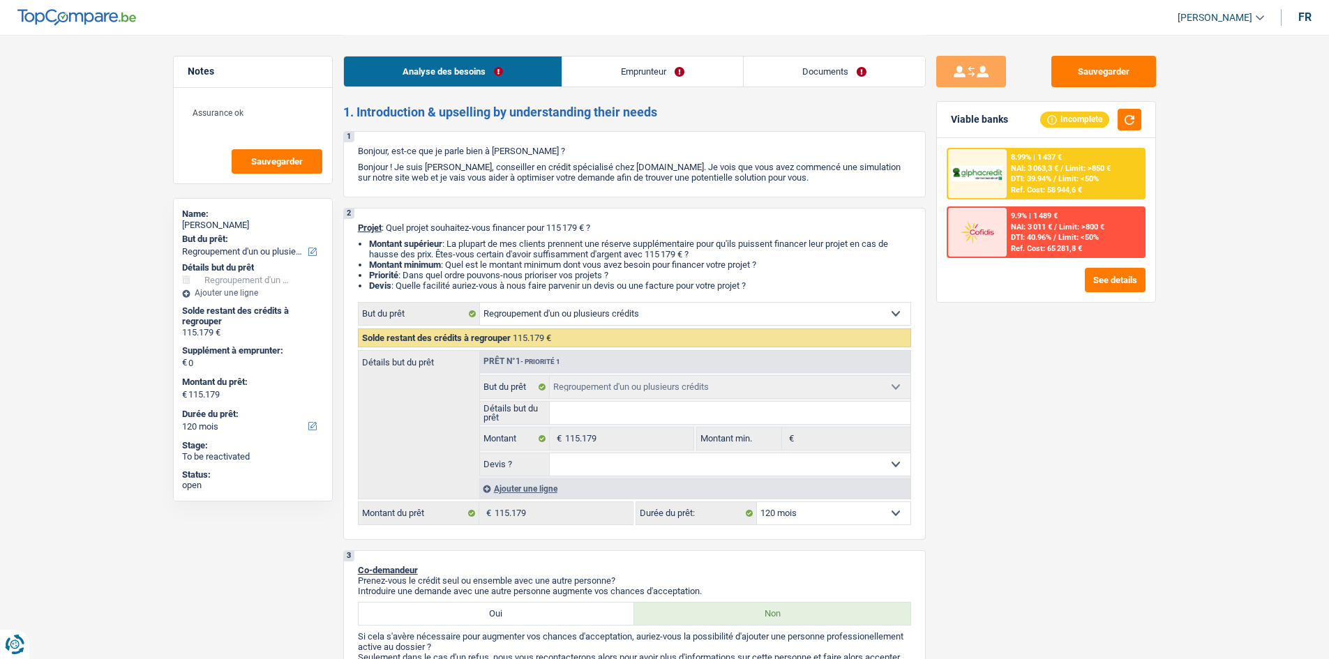
click at [546, 488] on div "Ajouter une ligne" at bounding box center [694, 489] width 431 height 20
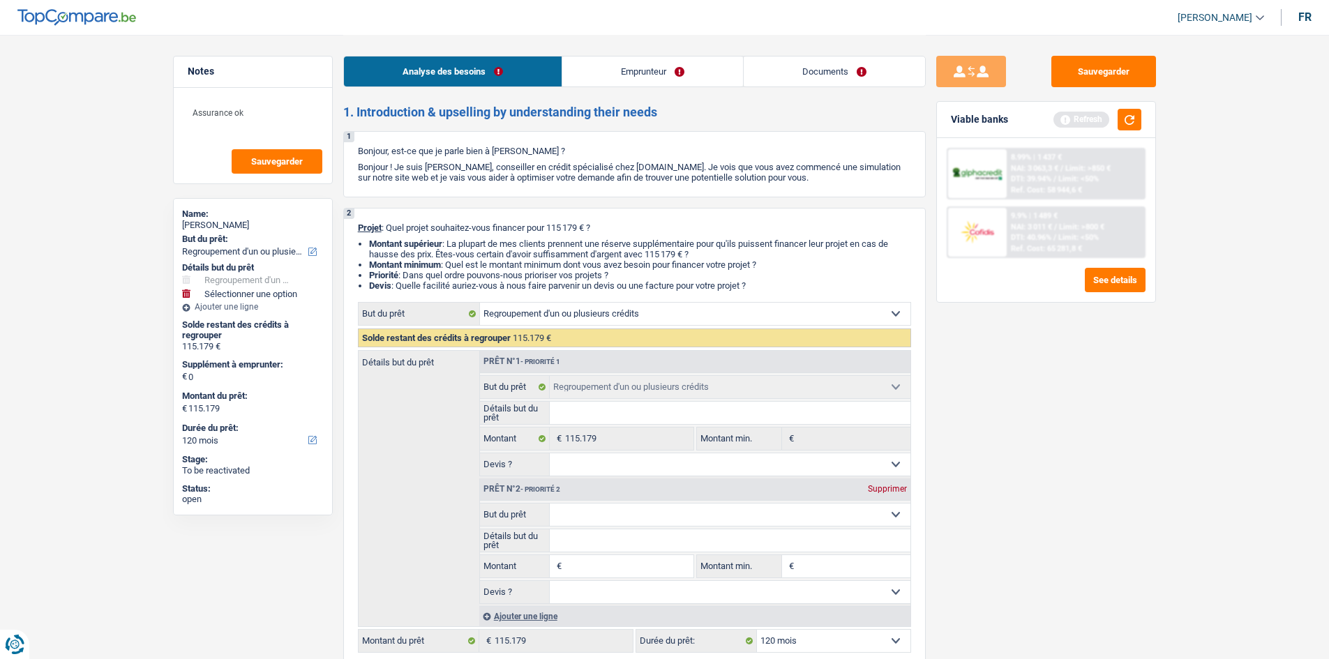
click at [619, 508] on select "Confort maison: meubles, textile, peinture, électroménager, outillage non-profe…" at bounding box center [730, 515] width 361 height 22
select select "household"
click at [550, 504] on select "Confort maison: meubles, textile, peinture, électroménager, outillage non-profe…" at bounding box center [730, 515] width 361 height 22
select select "household"
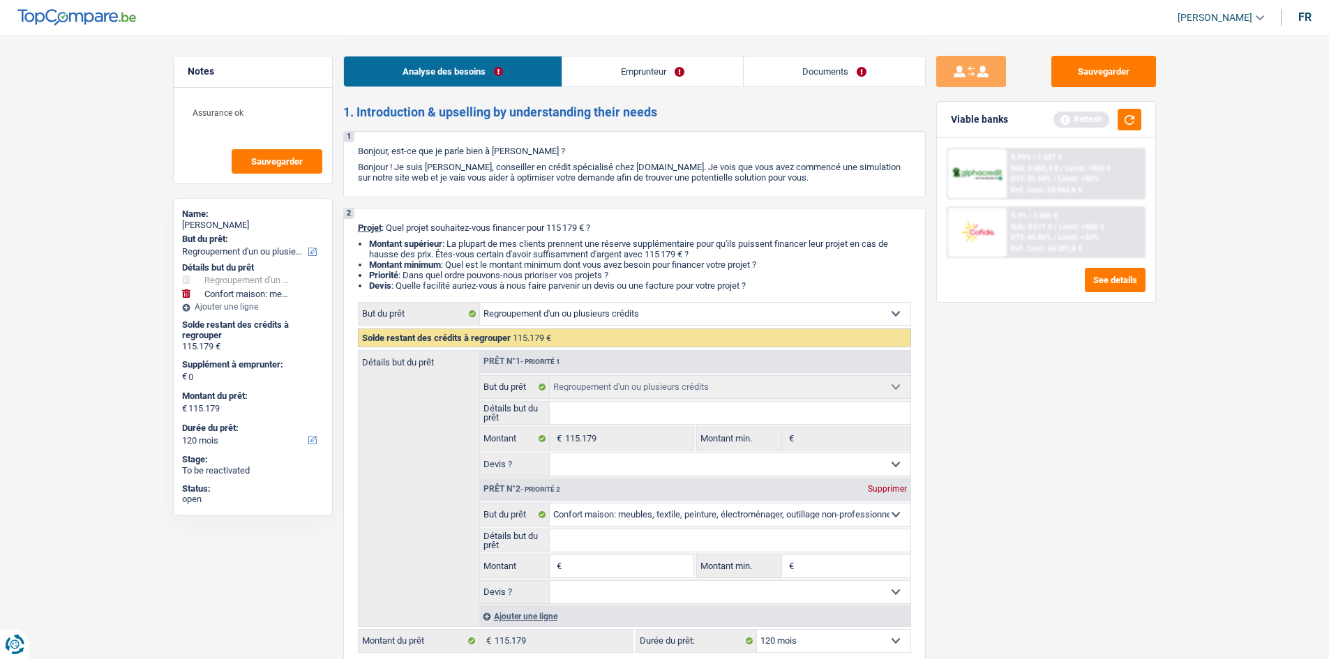
click at [632, 562] on input "Montant" at bounding box center [629, 566] width 128 height 22
type input "1"
type input "15"
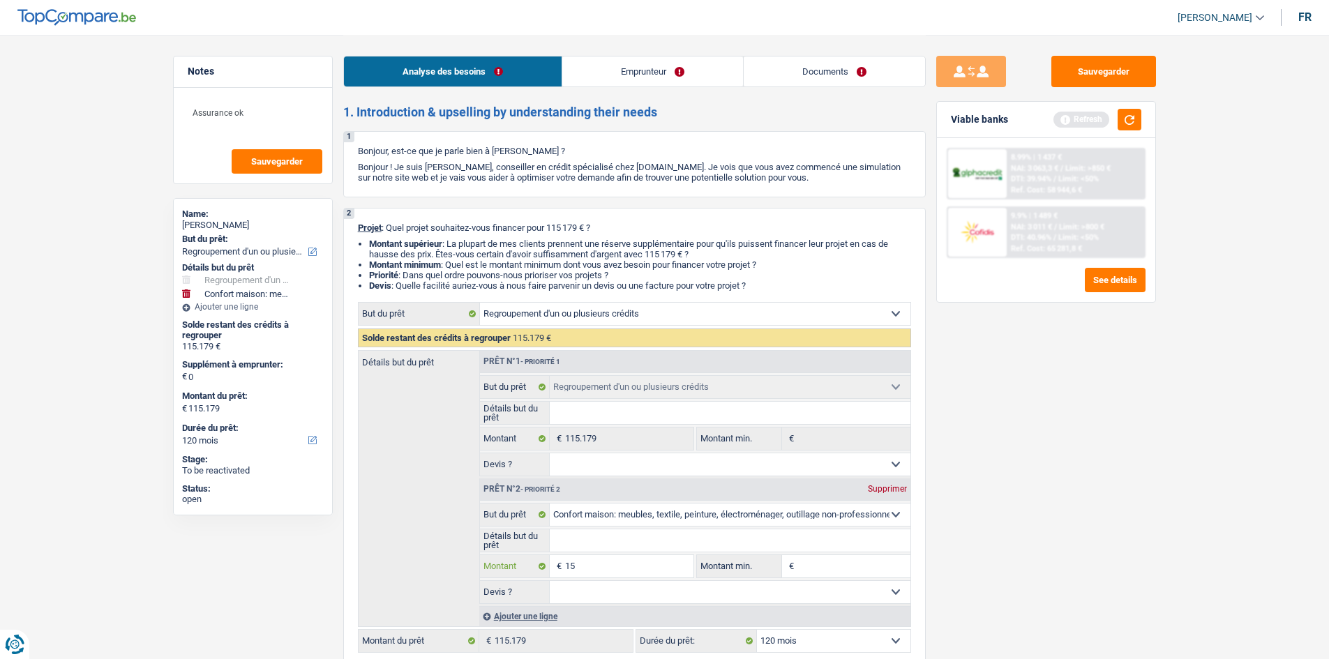
type input "150"
type input "1.500"
type input "15.000"
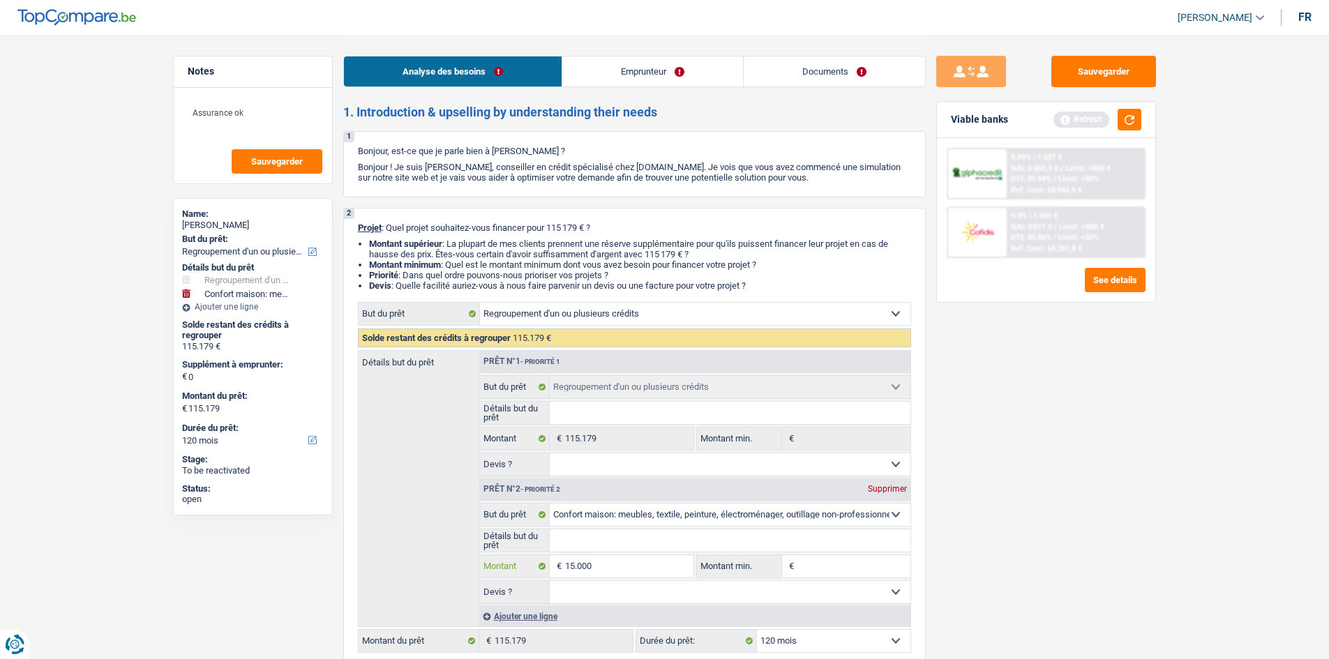
type input "15.000"
select select "144"
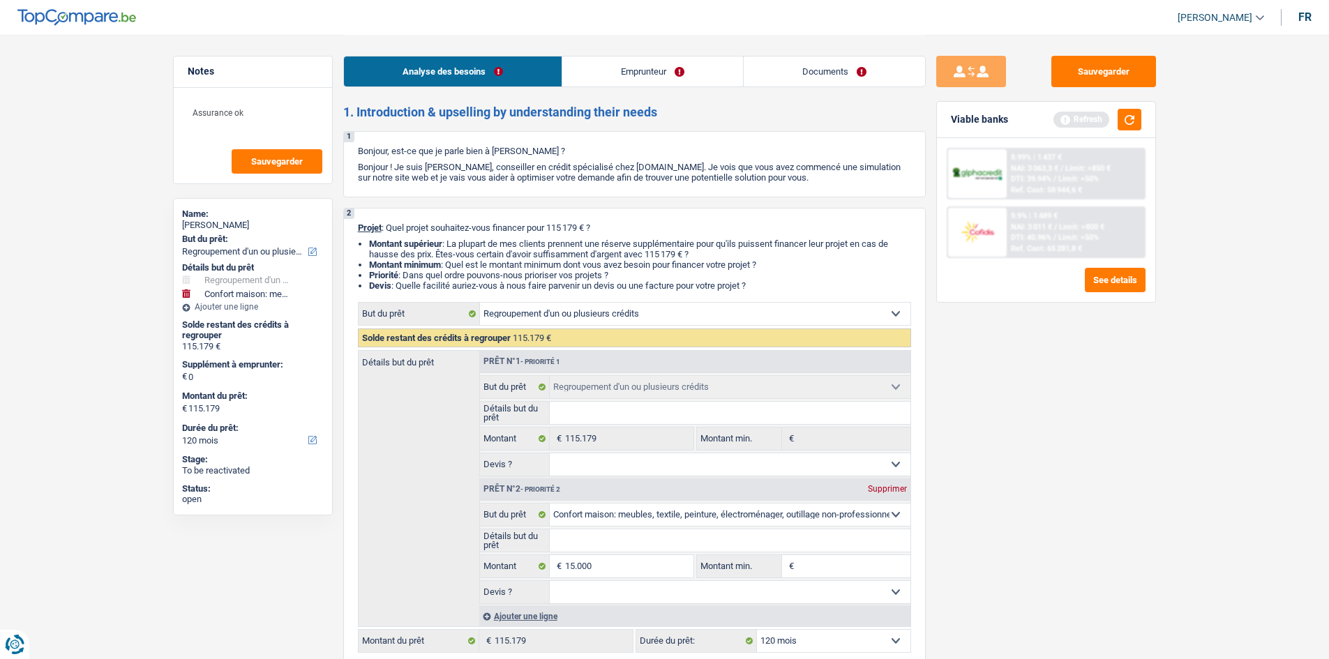
type input "15.000"
type input "130.179"
click at [1064, 538] on div "Sauvegarder Viable banks Refresh 8.99% | 1 437 € NAI: 3 063,3 € / Limit: >850 €…" at bounding box center [1046, 346] width 241 height 581
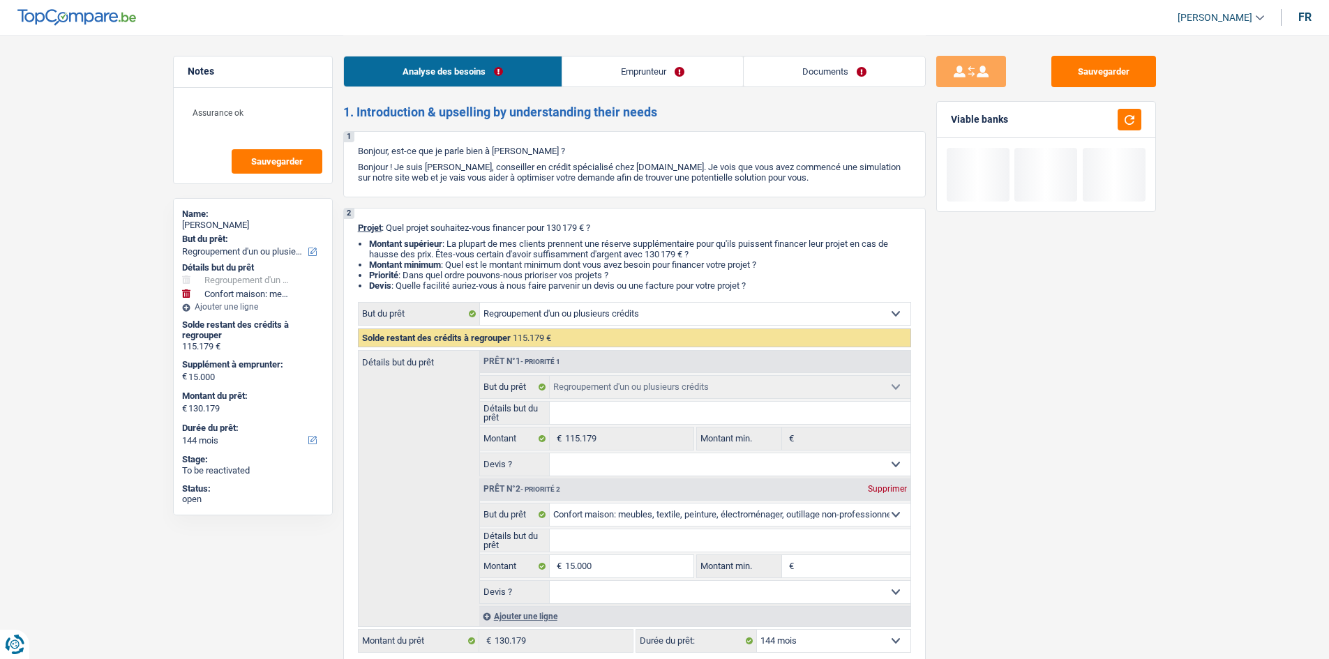
click at [831, 637] on select "12 mois 18 mois 24 mois 30 mois 36 mois 42 mois 48 mois 60 mois 72 mois 84 mois…" at bounding box center [833, 641] width 153 height 22
select select "120"
click at [757, 630] on select "12 mois 18 mois 24 mois 30 mois 36 mois 42 mois 48 mois 60 mois 72 mois 84 mois…" at bounding box center [833, 641] width 153 height 22
select select "120"
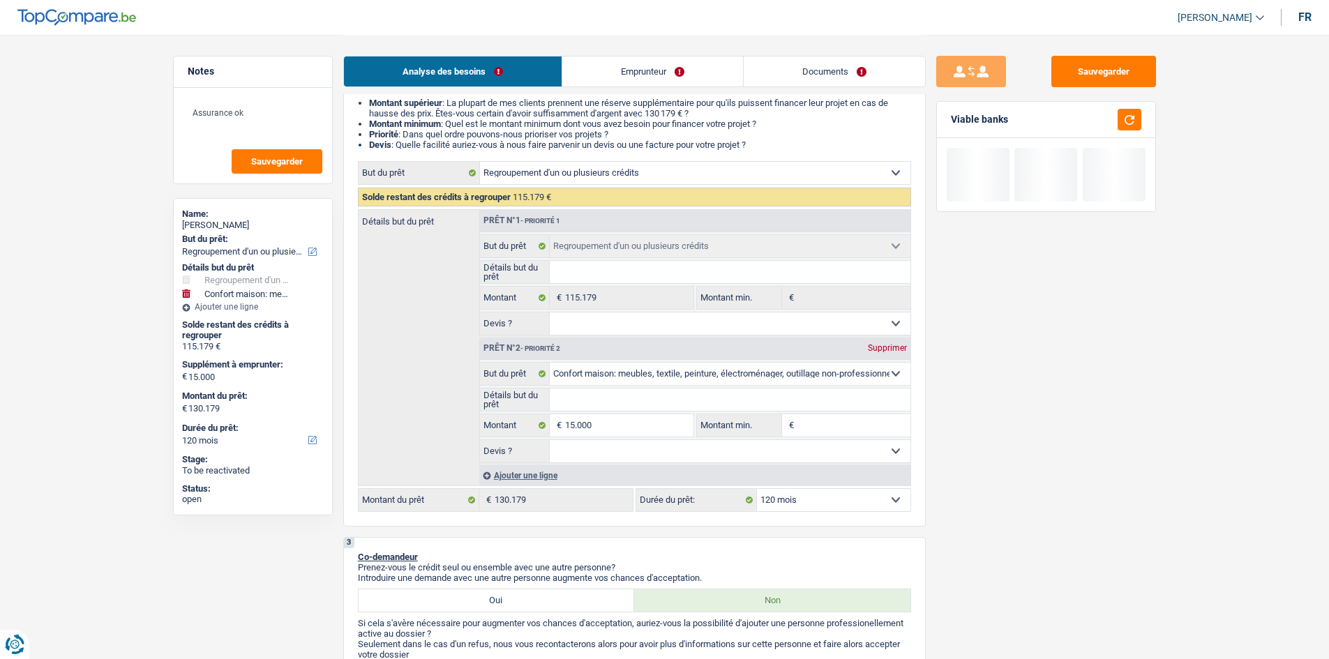
scroll to position [140, 0]
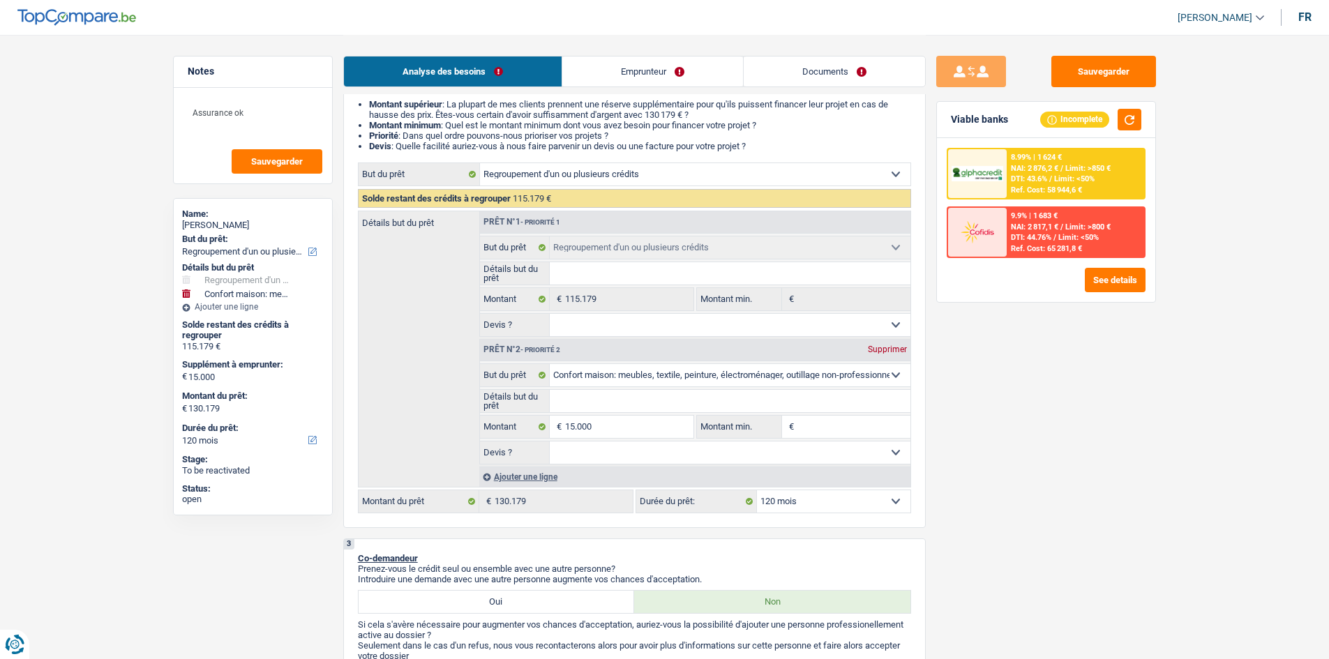
click at [885, 347] on div "Supprimer" at bounding box center [887, 349] width 46 height 8
select select "144"
type input "0"
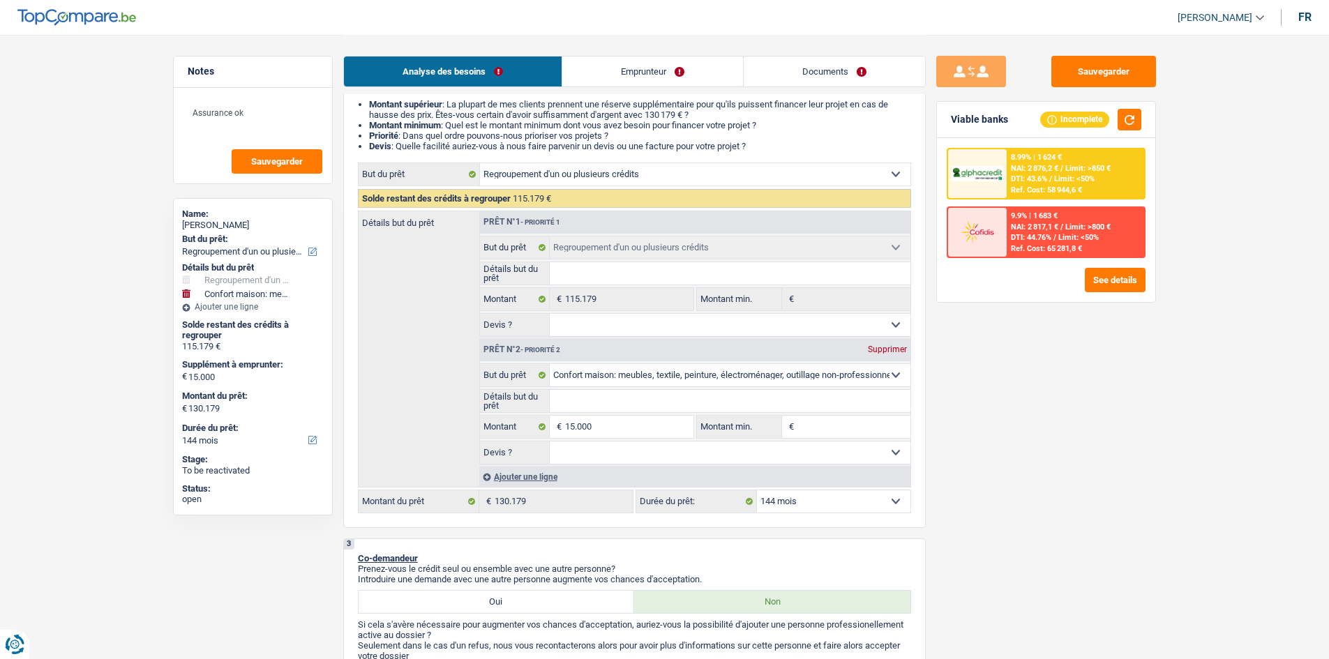
type input "115.179"
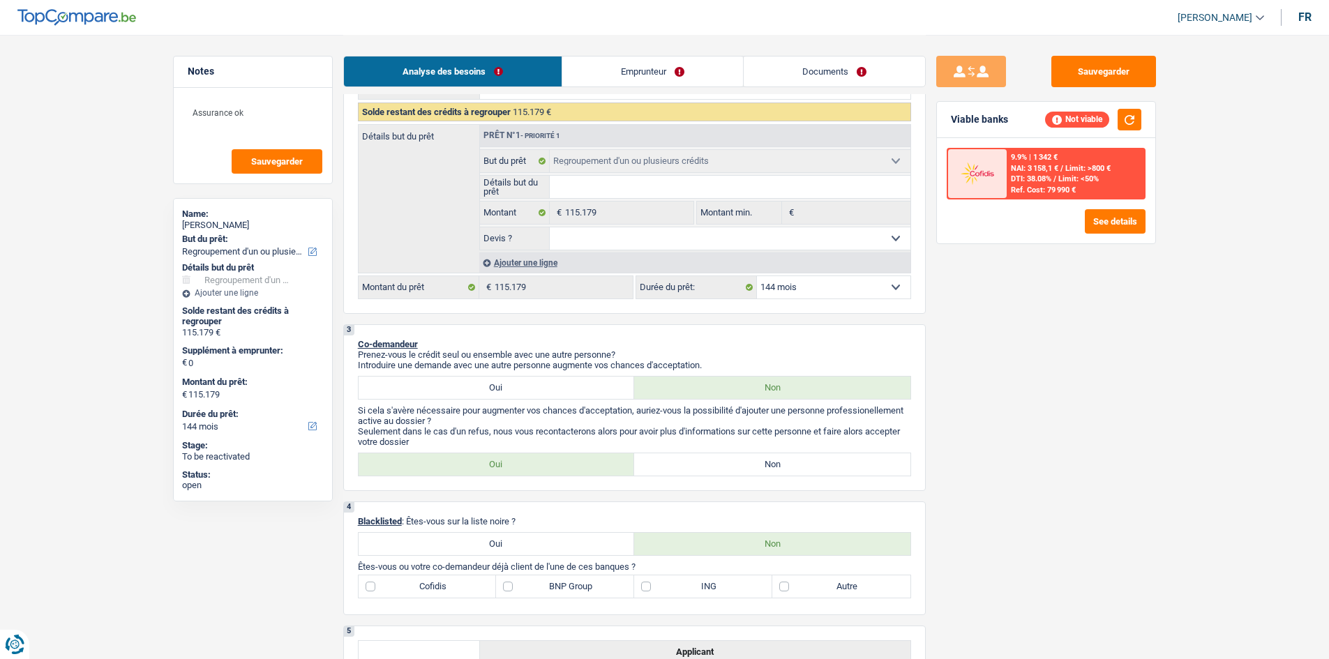
scroll to position [0, 0]
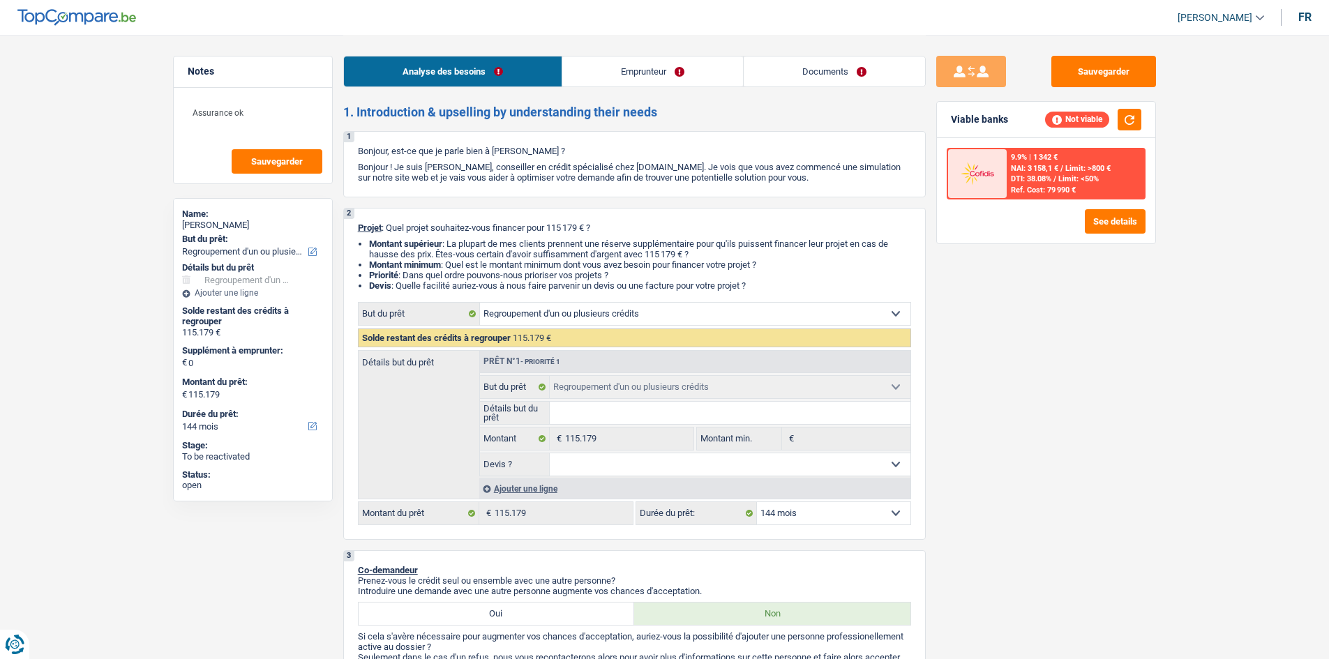
click at [797, 498] on div "Ajouter une ligne" at bounding box center [694, 489] width 431 height 20
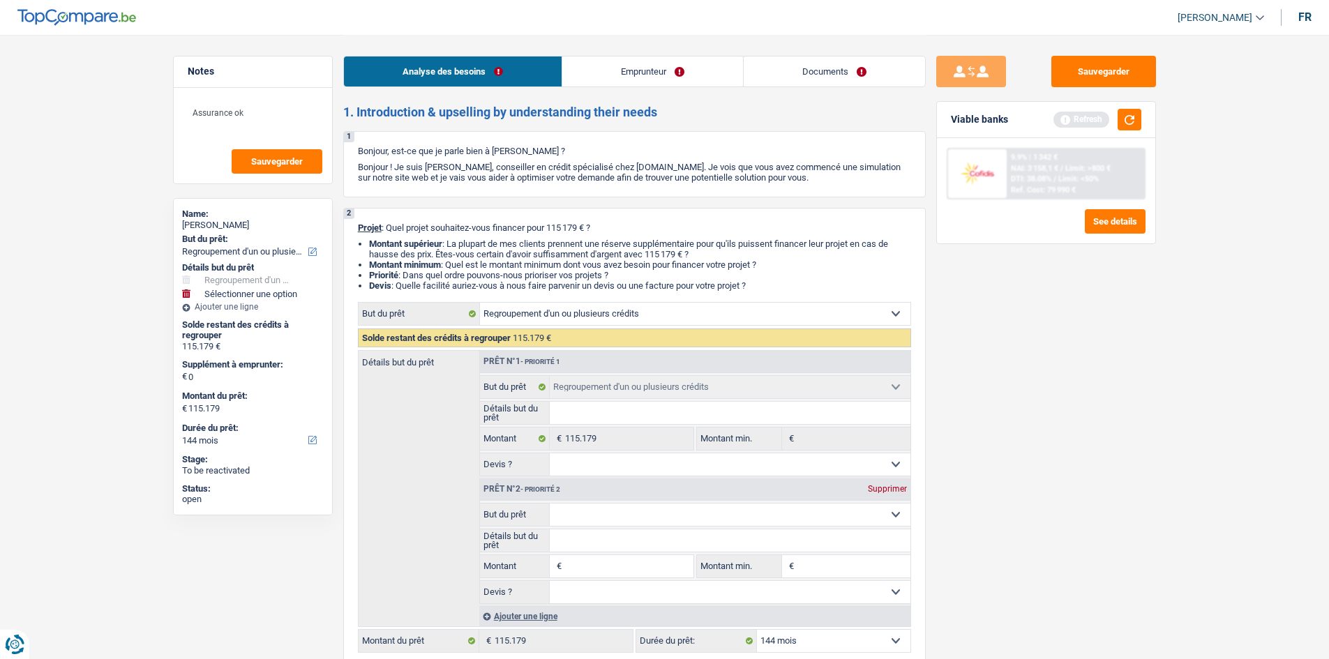
click at [894, 490] on div "Supprimer" at bounding box center [887, 489] width 46 height 8
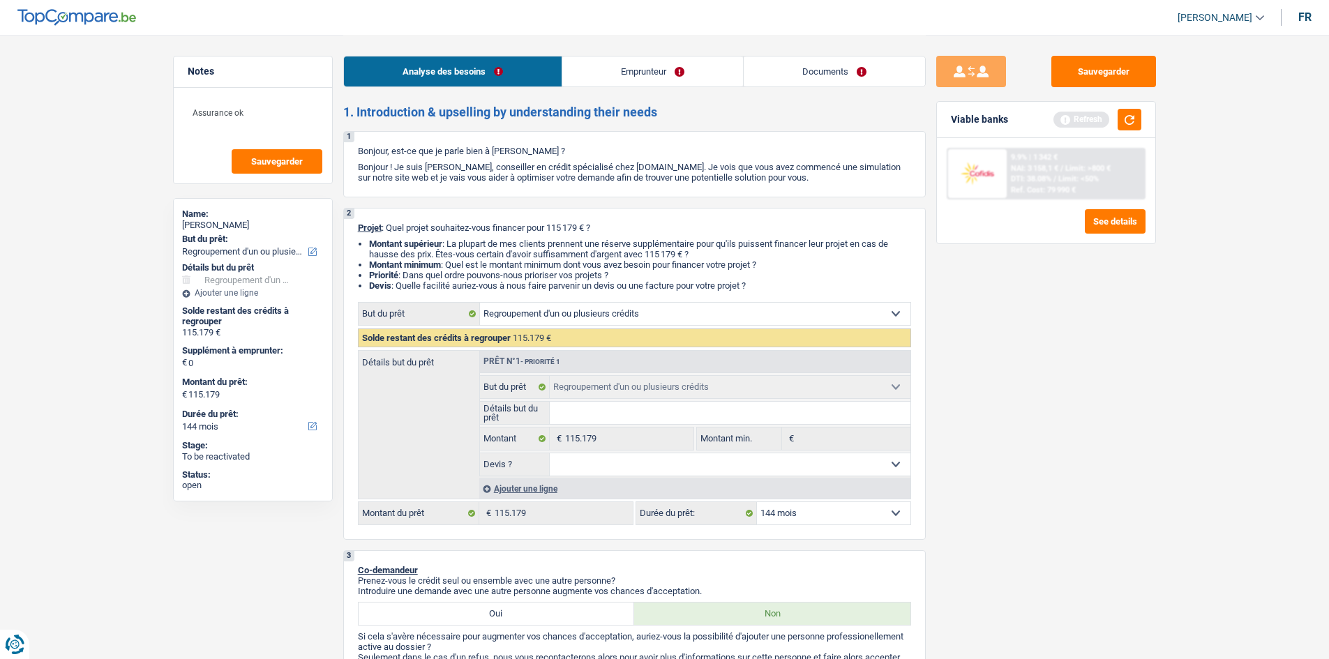
click at [808, 518] on select "12 mois 18 mois 24 mois 30 mois 36 mois 42 mois 48 mois 60 mois 72 mois 84 mois…" at bounding box center [833, 513] width 153 height 22
select select "120"
click at [757, 502] on select "12 mois 18 mois 24 mois 30 mois 36 mois 42 mois 48 mois 60 mois 72 mois 84 mois…" at bounding box center [833, 513] width 153 height 22
select select "120"
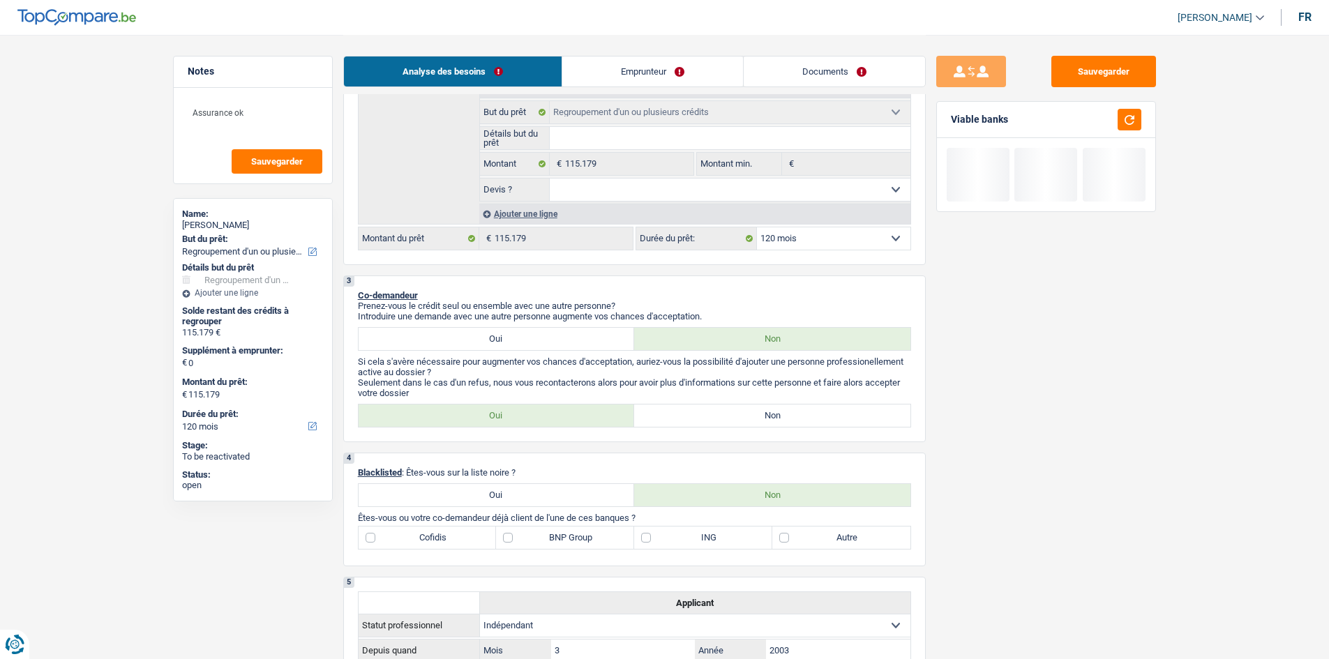
scroll to position [419, 0]
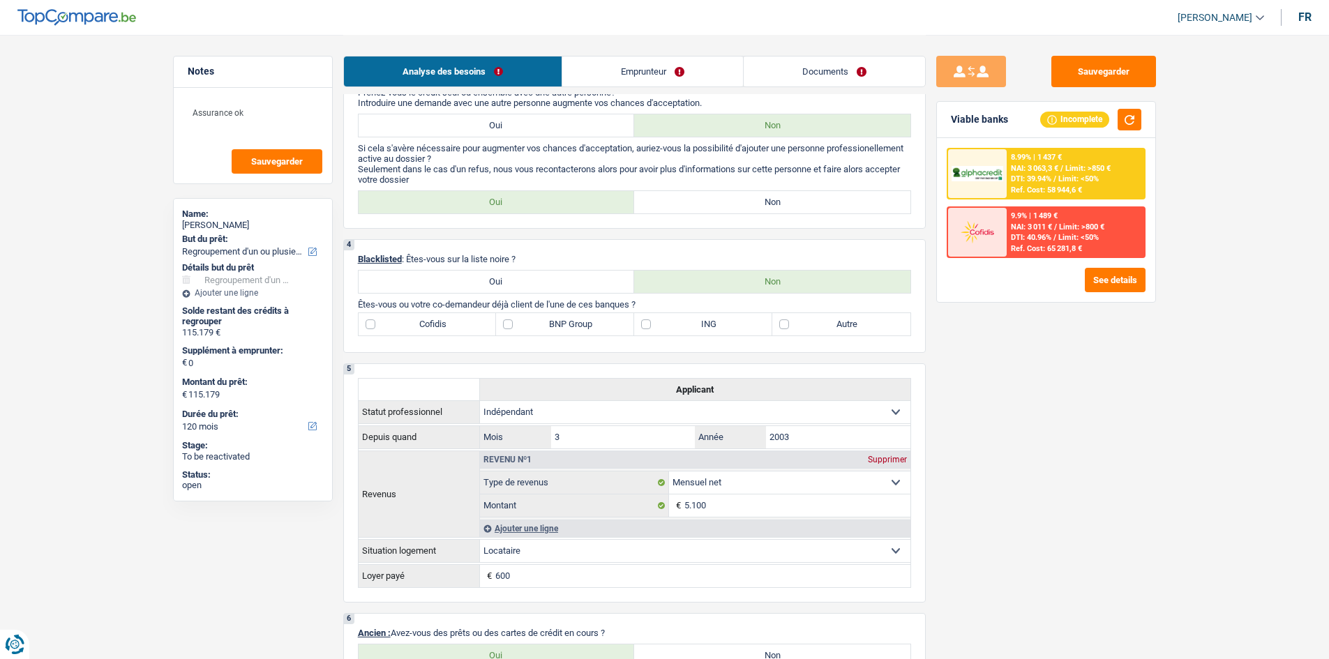
click at [836, 333] on label "Autre" at bounding box center [841, 324] width 138 height 22
click at [836, 333] on input "Autre" at bounding box center [841, 324] width 138 height 22
checkbox input "true"
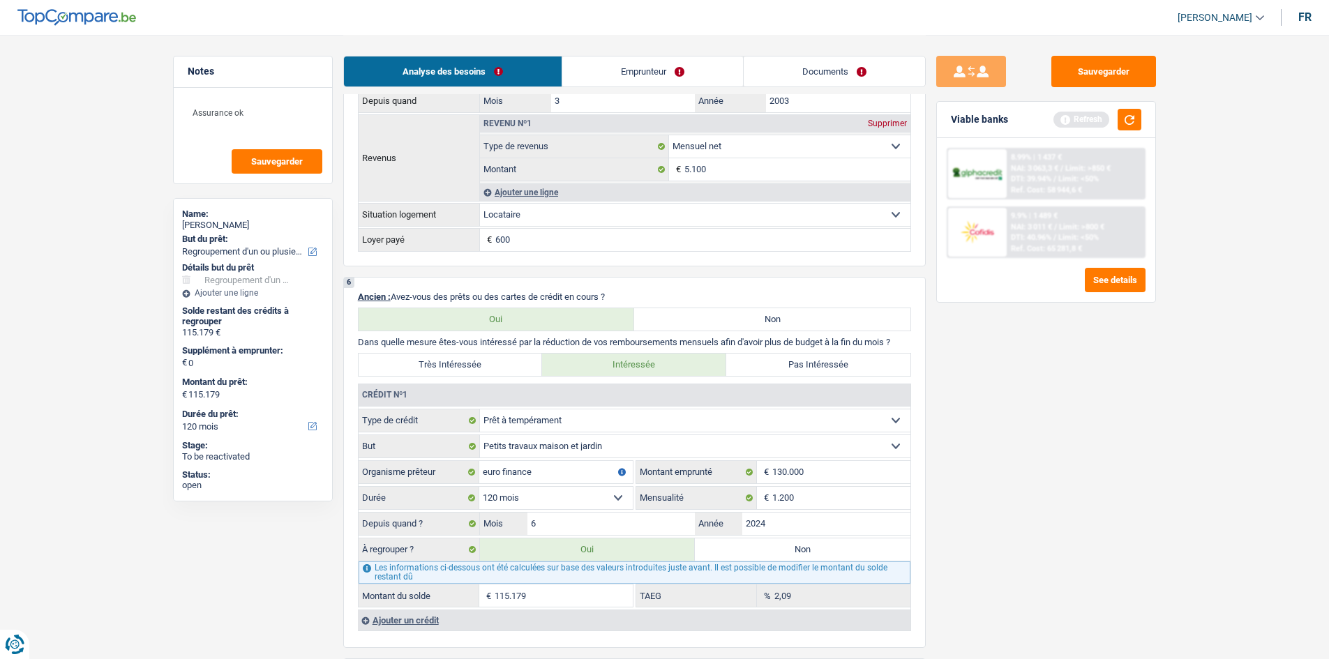
scroll to position [476, 0]
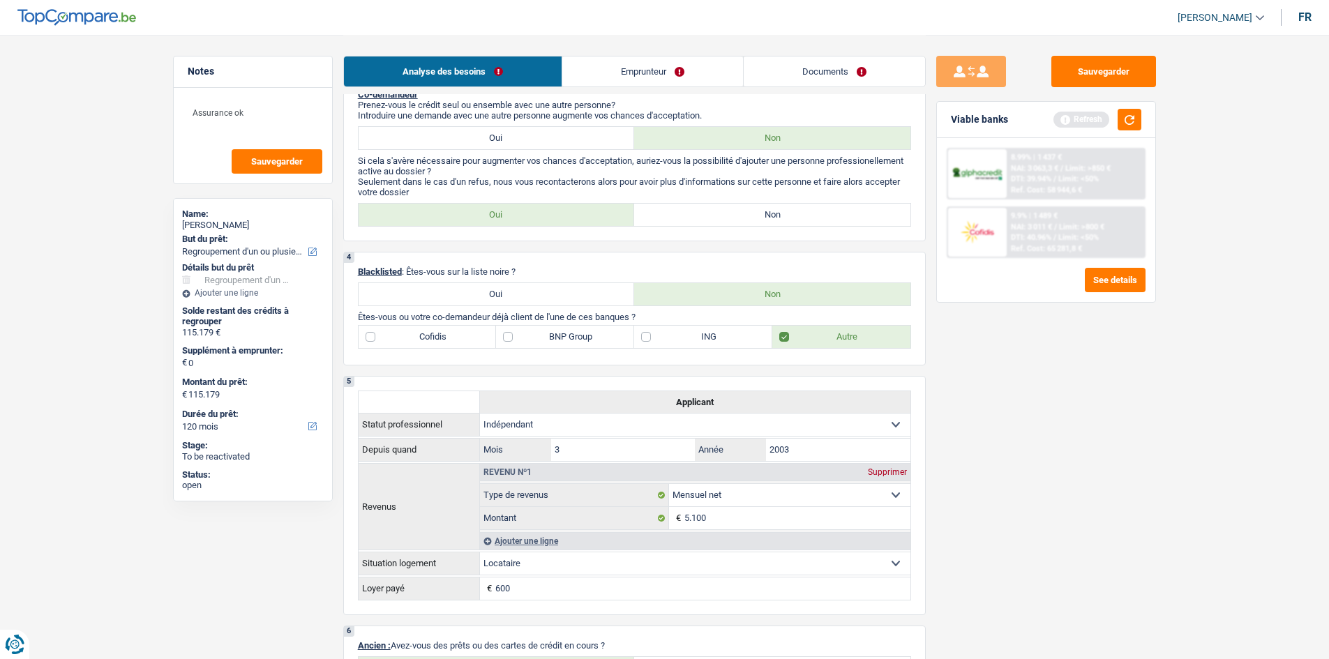
click at [625, 61] on link "Emprunteur" at bounding box center [652, 72] width 181 height 30
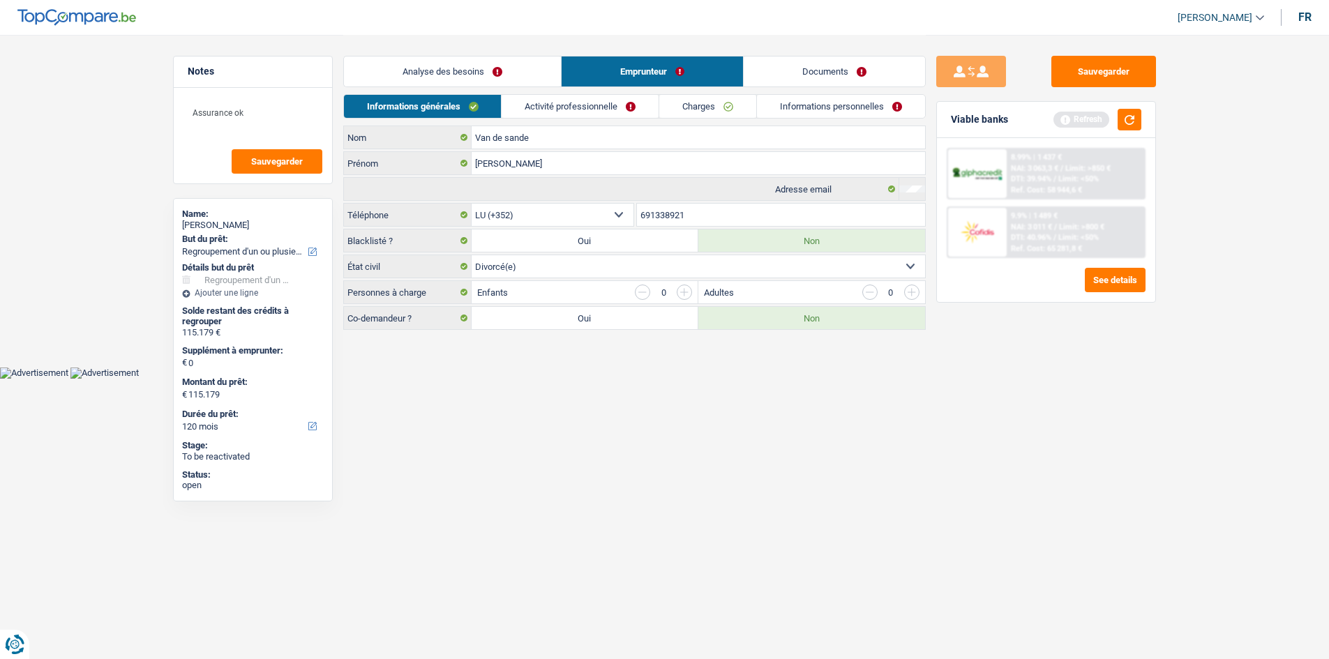
scroll to position [0, 0]
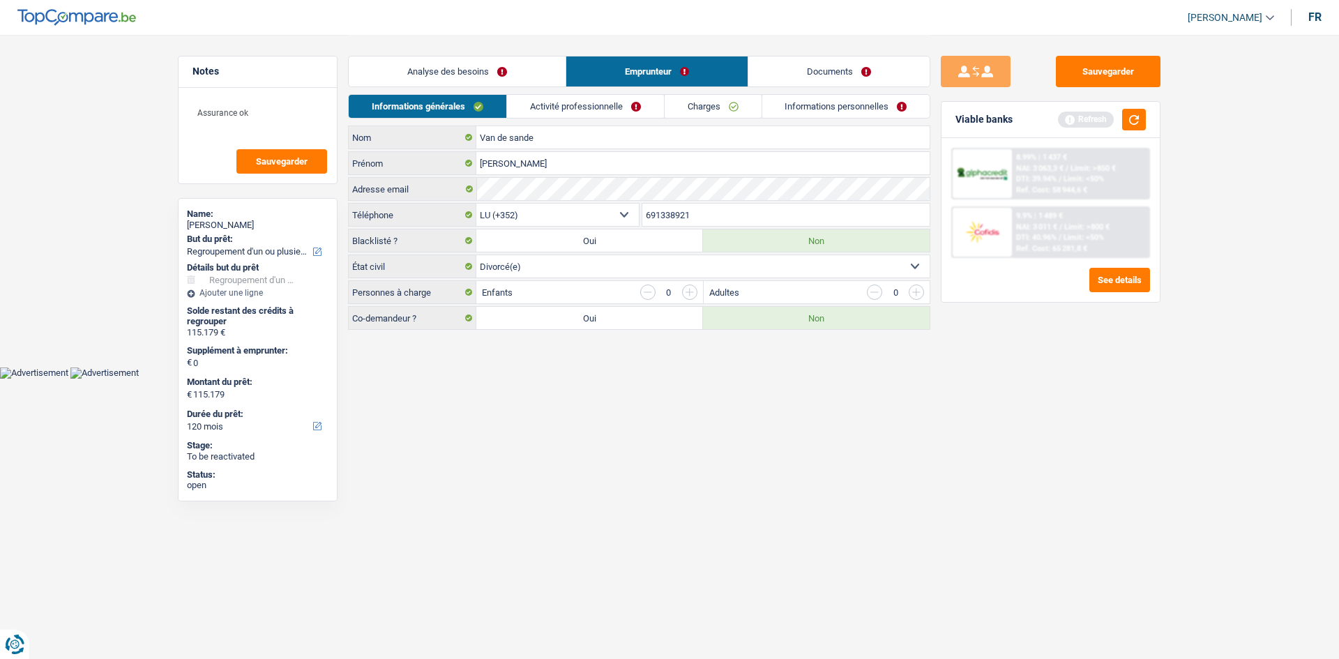
click at [570, 112] on link "Activité professionnelle" at bounding box center [585, 106] width 157 height 23
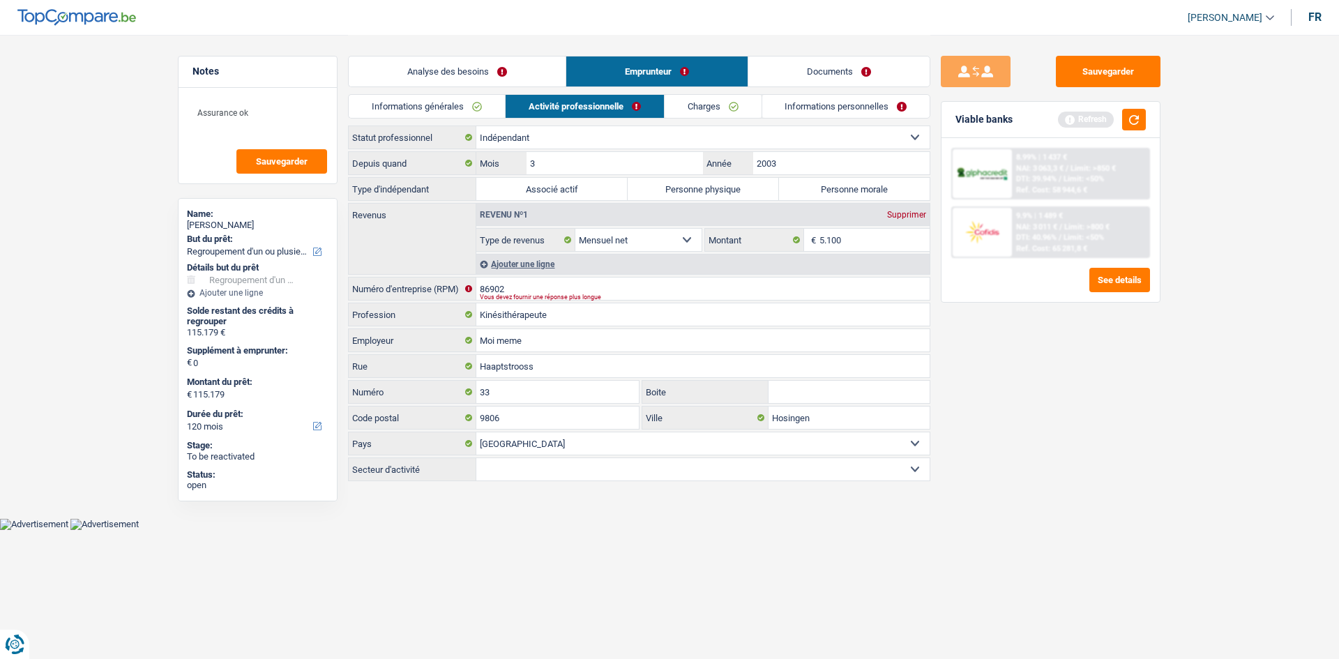
click at [525, 71] on link "Analyse des besoins" at bounding box center [457, 72] width 217 height 30
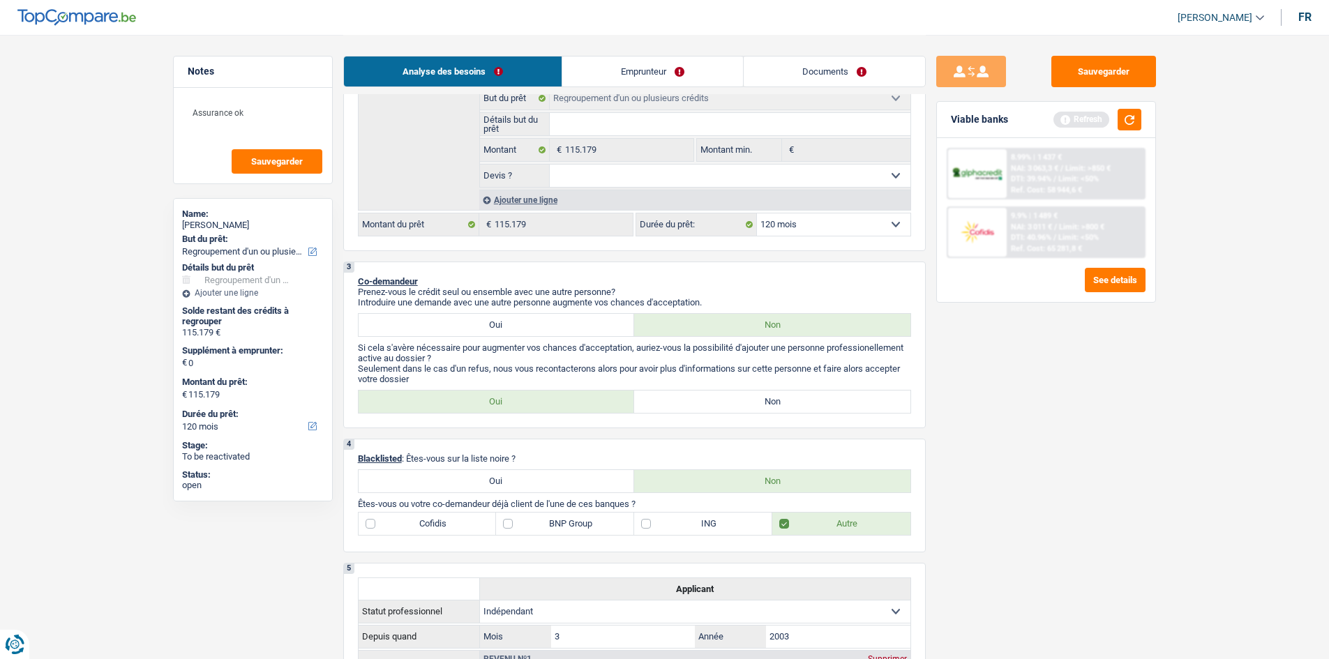
scroll to position [419, 0]
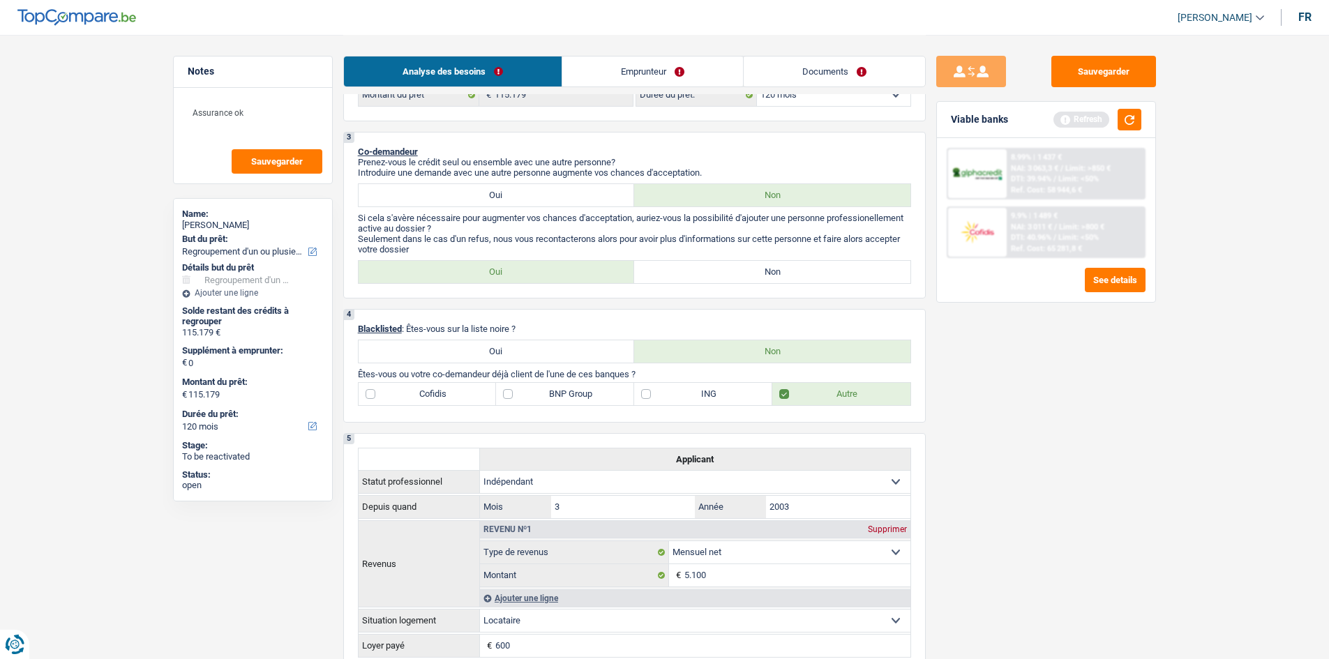
click at [873, 80] on link "Documents" at bounding box center [834, 72] width 181 height 30
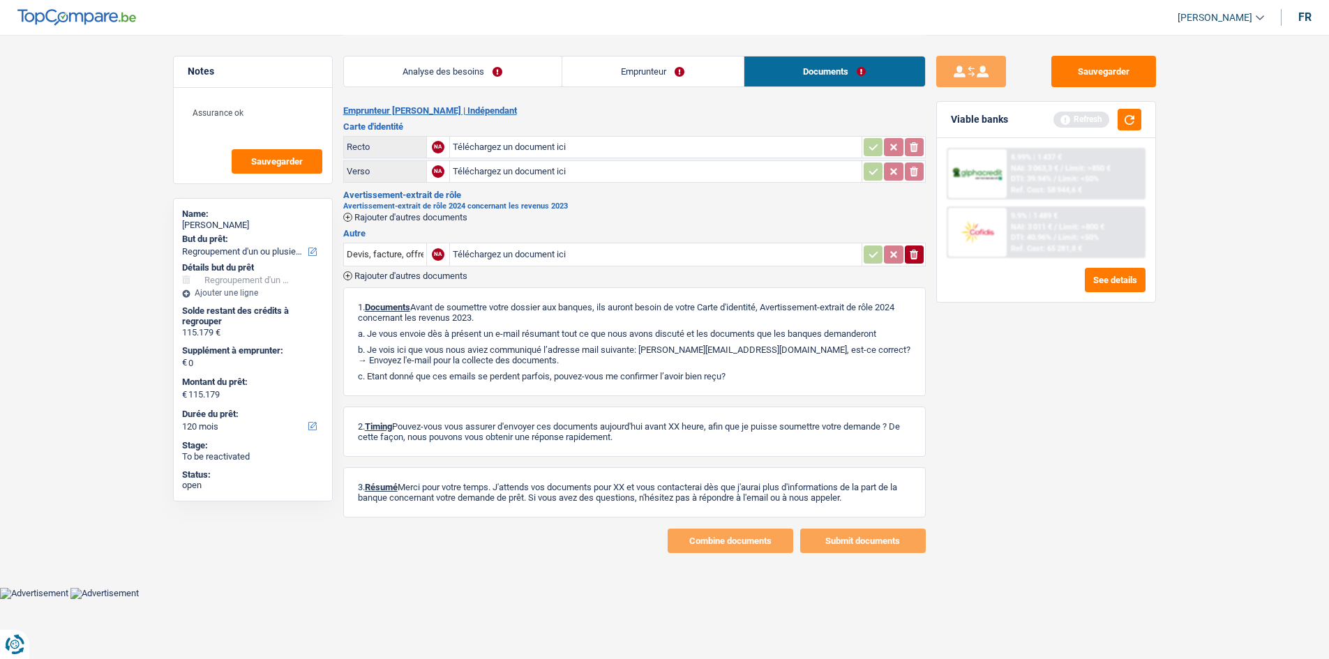
scroll to position [0, 0]
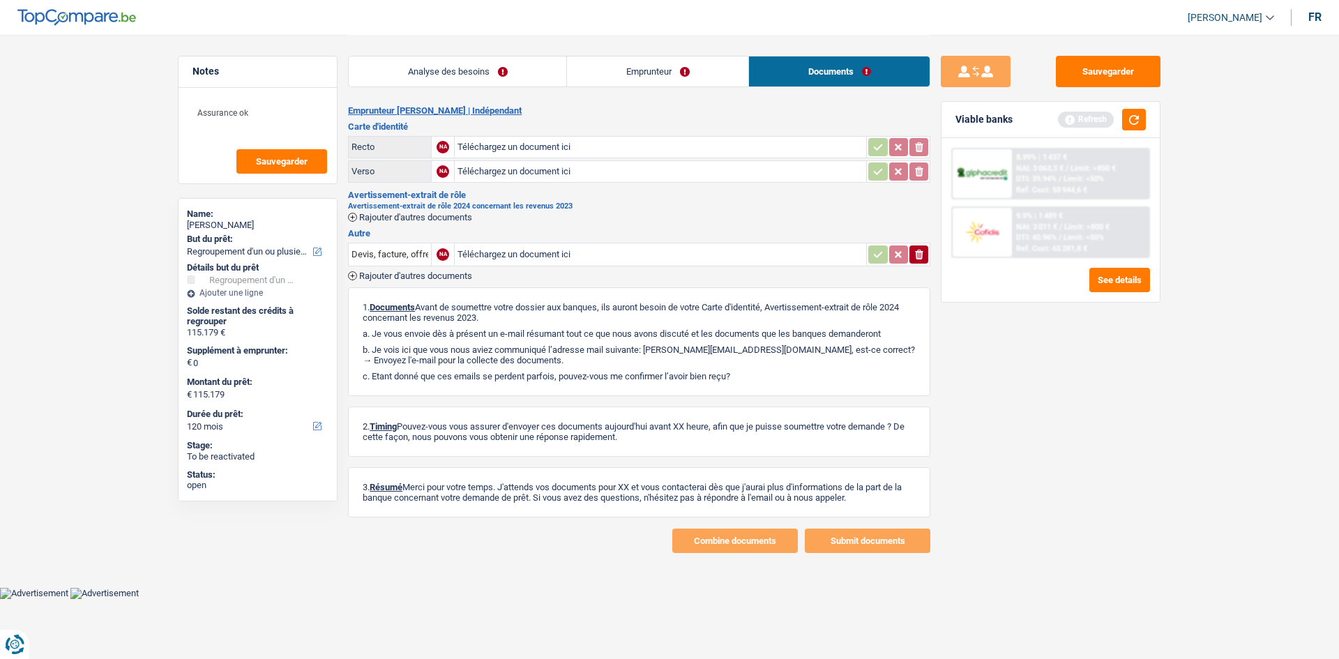
click at [698, 68] on link "Emprunteur" at bounding box center [657, 72] width 181 height 30
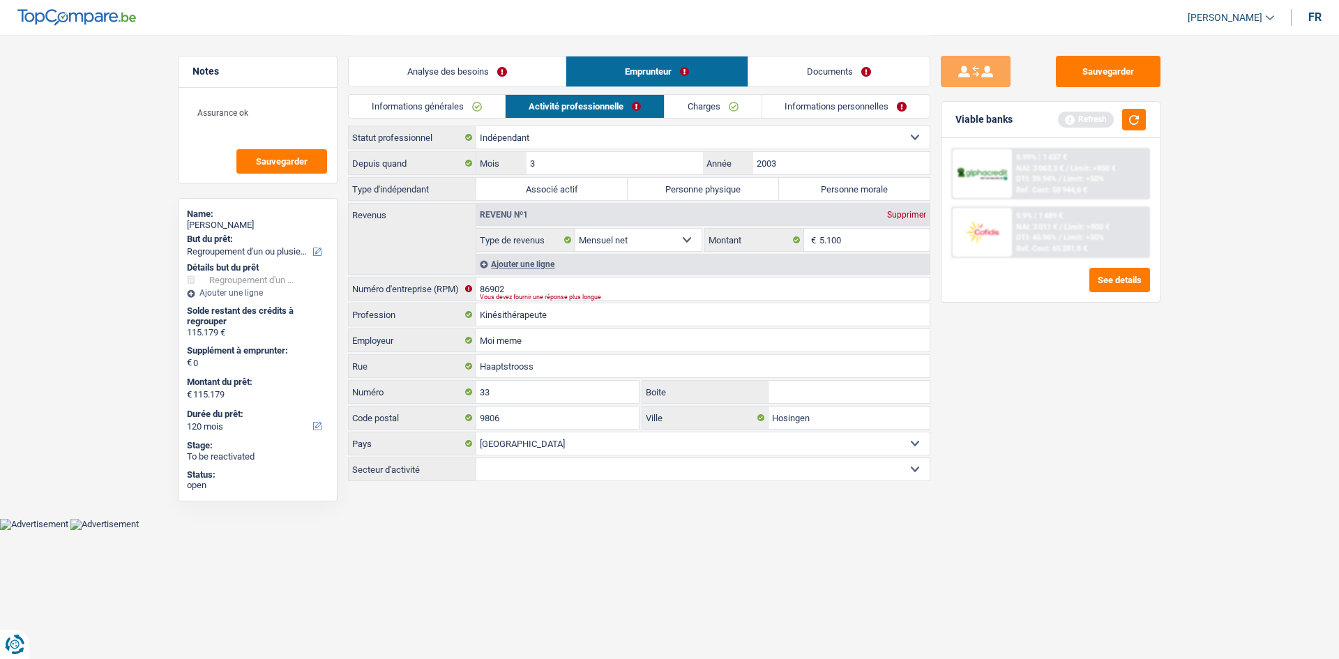
click at [837, 103] on link "Informations personnelles" at bounding box center [846, 106] width 168 height 23
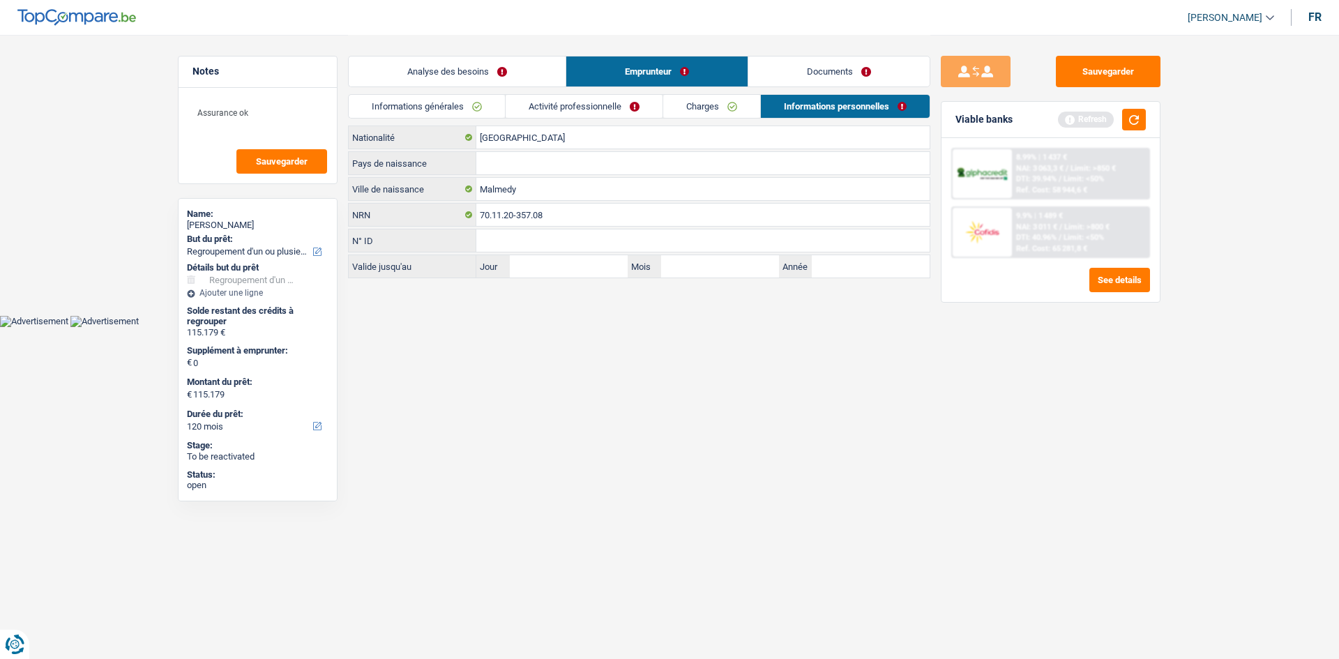
click at [706, 103] on link "Charges" at bounding box center [711, 106] width 97 height 23
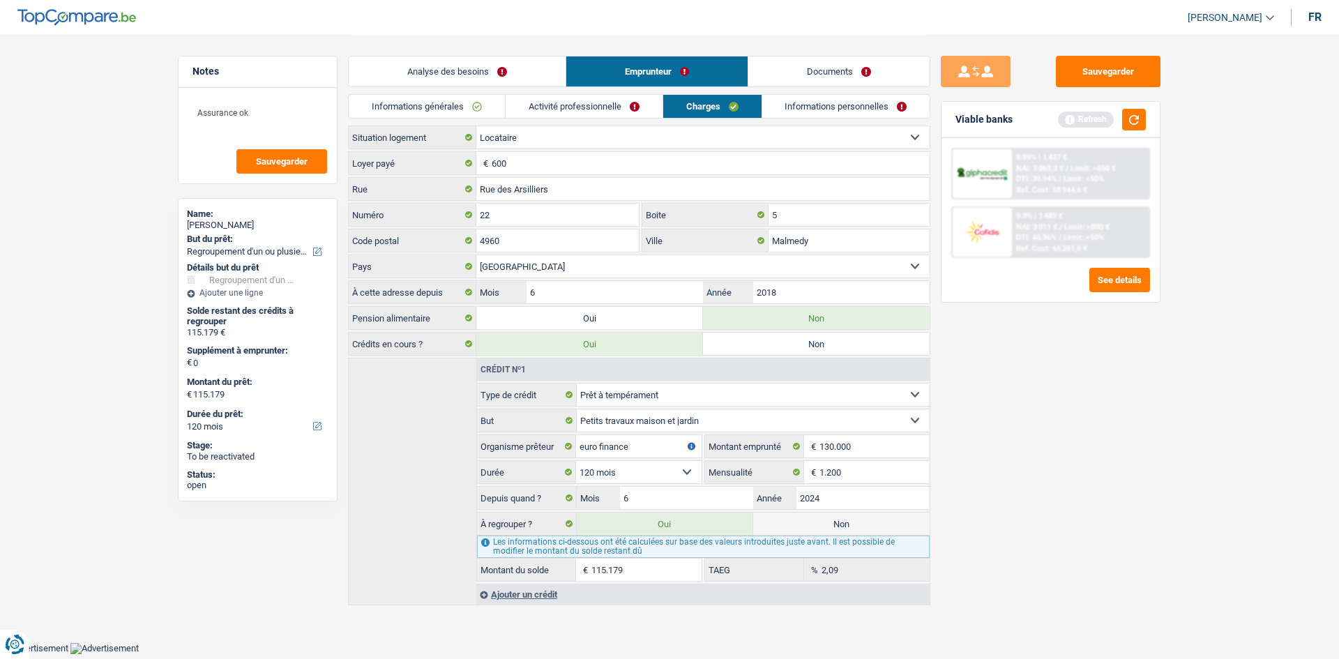
click at [617, 103] on link "Activité professionnelle" at bounding box center [584, 106] width 157 height 23
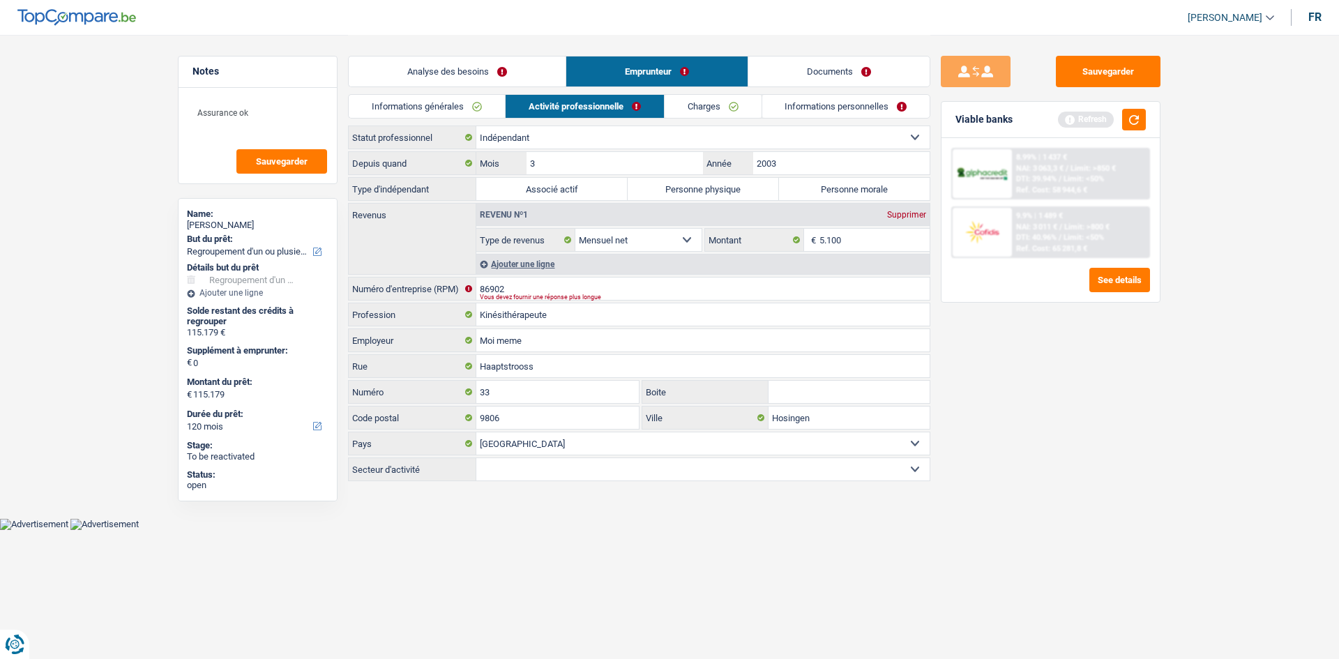
click at [474, 115] on link "Informations générales" at bounding box center [427, 106] width 156 height 23
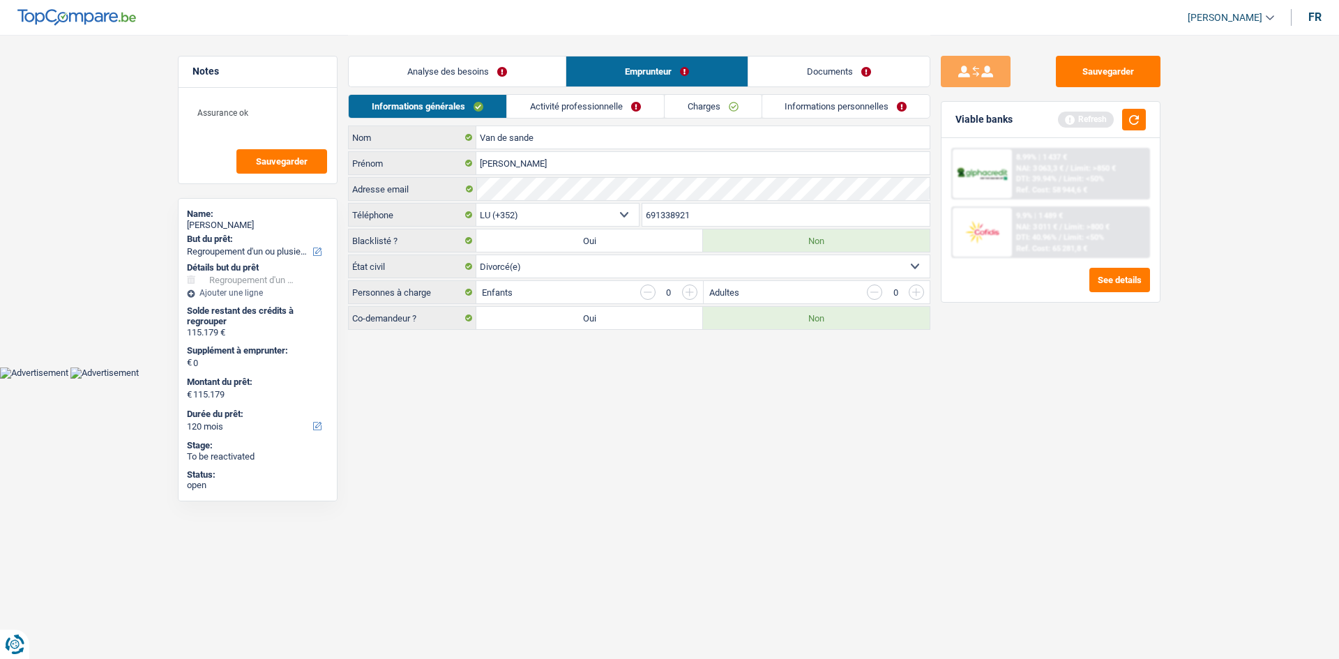
click at [476, 73] on link "Analyse des besoins" at bounding box center [457, 72] width 217 height 30
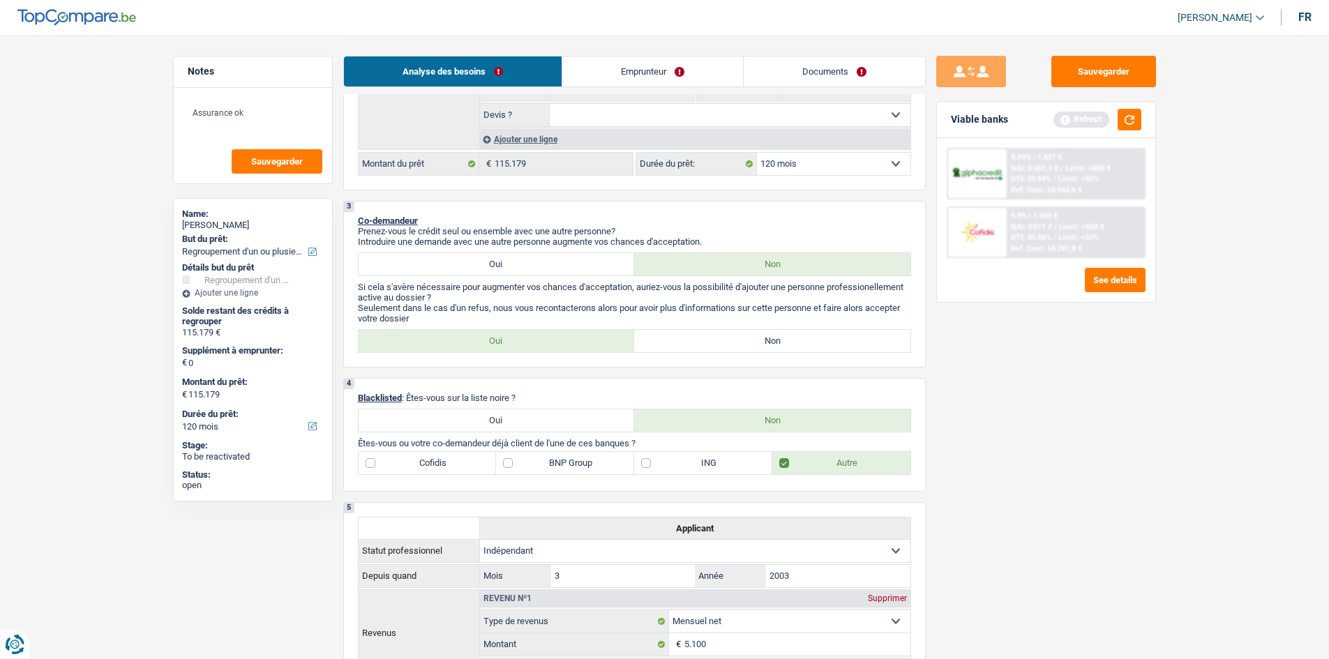
scroll to position [336, 0]
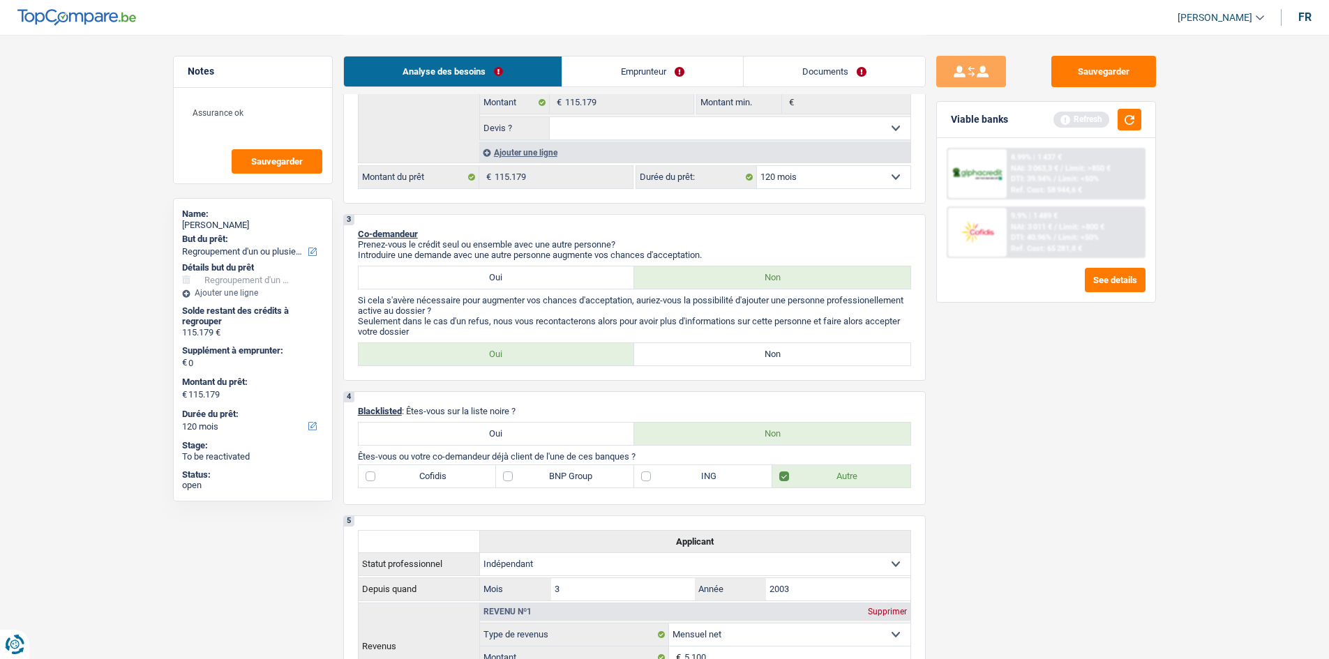
click at [869, 349] on label "Non" at bounding box center [772, 354] width 276 height 22
click at [869, 349] on input "Non" at bounding box center [772, 354] width 276 height 22
radio input "true"
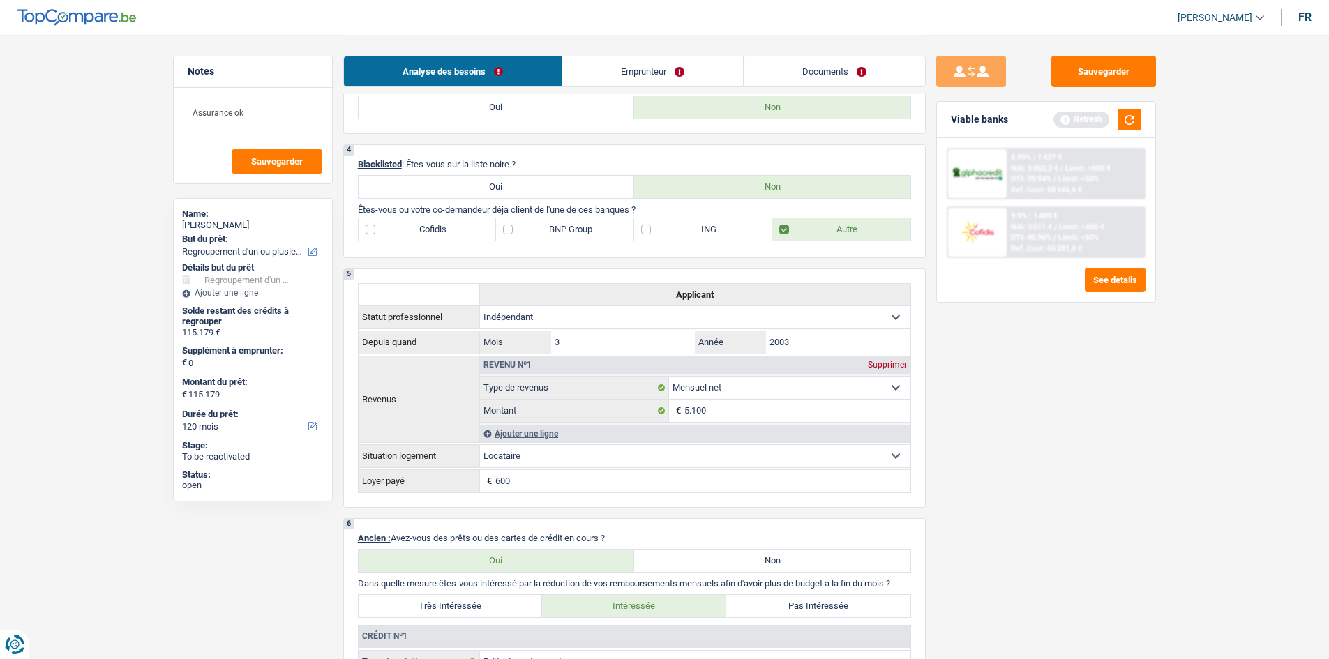
scroll to position [615, 0]
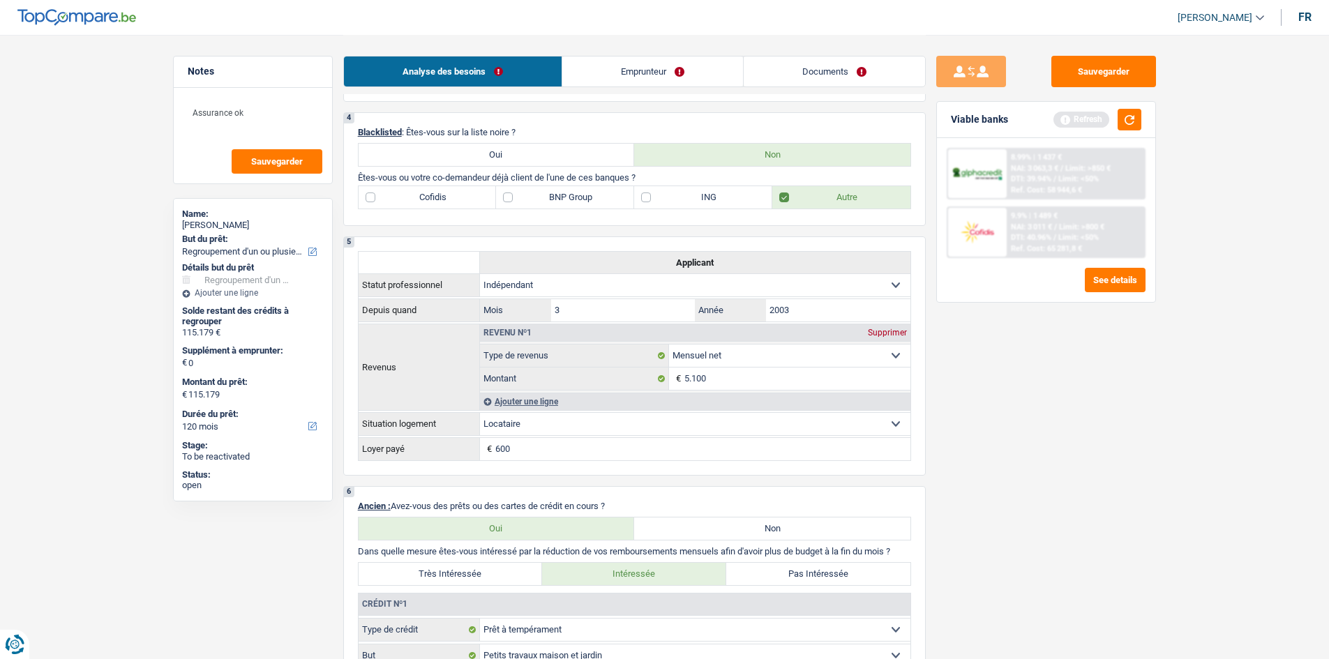
click at [647, 67] on link "Emprunteur" at bounding box center [652, 72] width 181 height 30
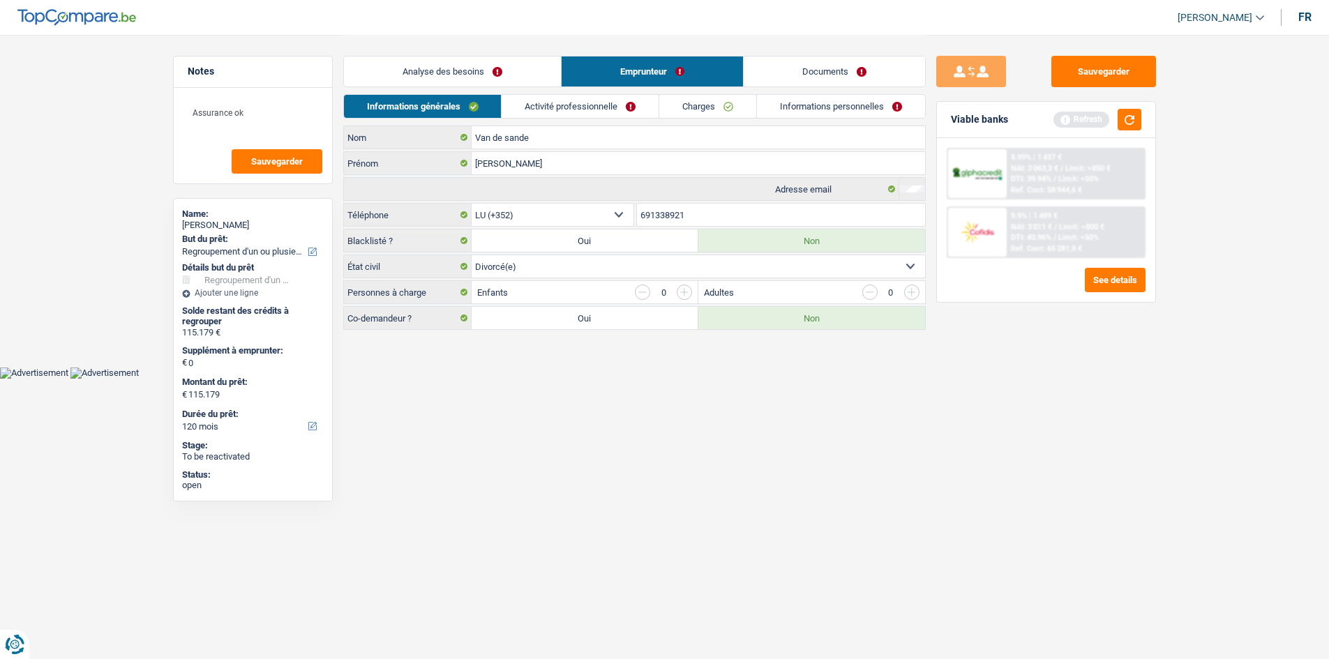
scroll to position [0, 0]
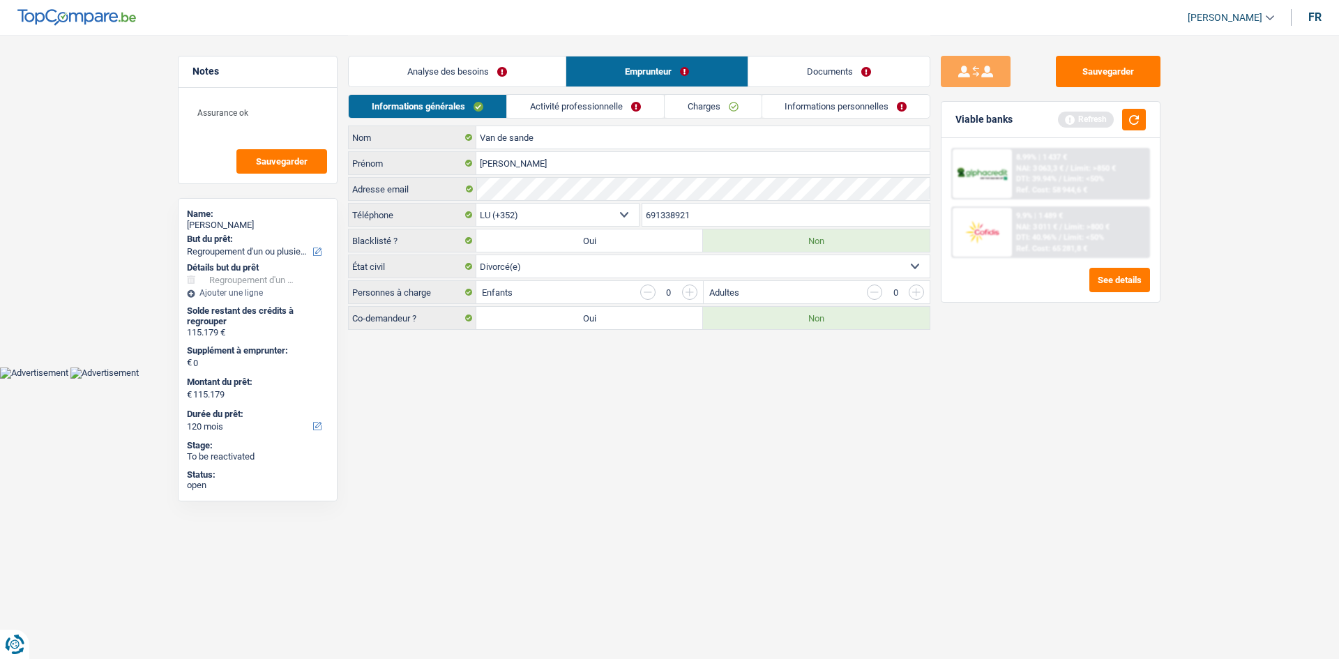
click at [552, 110] on link "Activité professionnelle" at bounding box center [585, 106] width 157 height 23
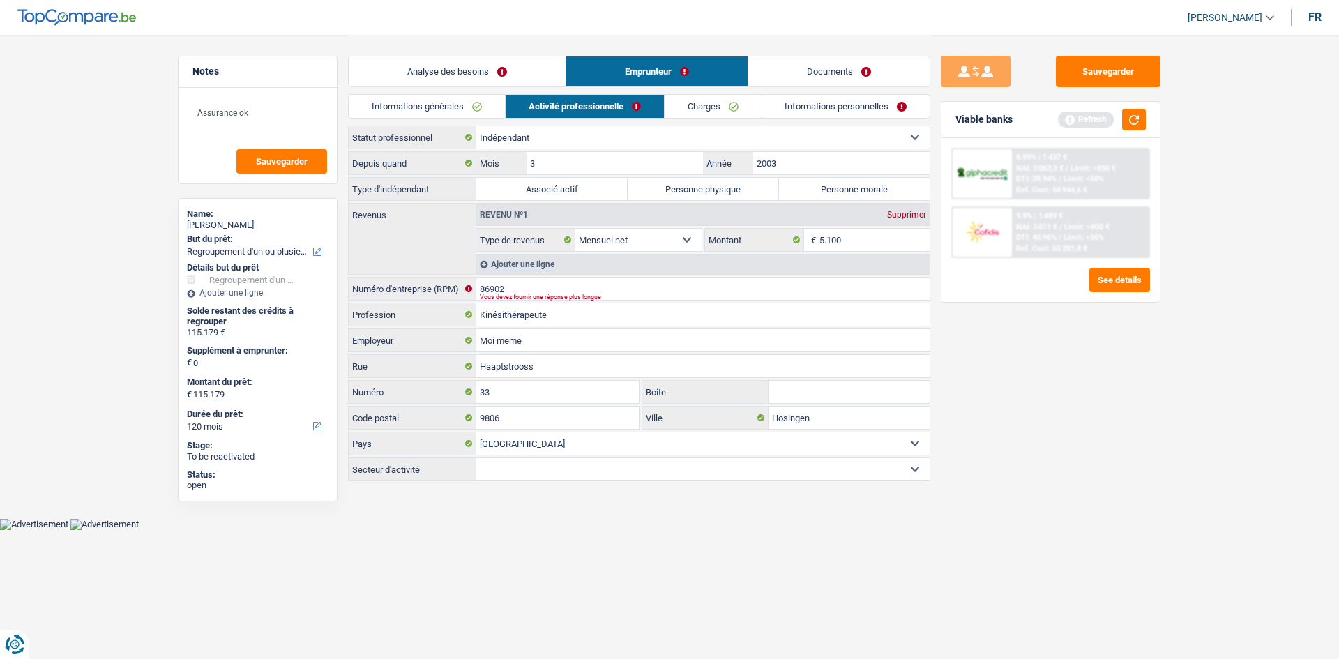
click at [474, 289] on label "Numéro d'entreprise (RPM)" at bounding box center [413, 289] width 128 height 22
click at [480, 289] on input "86902" at bounding box center [702, 289] width 453 height 22
click at [1243, 497] on main "Notes Assurance ok Sauvegarder Name: Frederic Van de sande But du prêt: Confort…" at bounding box center [669, 259] width 1339 height 518
click at [557, 289] on input "086902" at bounding box center [702, 289] width 453 height 22
click at [482, 287] on input "086902" at bounding box center [702, 289] width 453 height 22
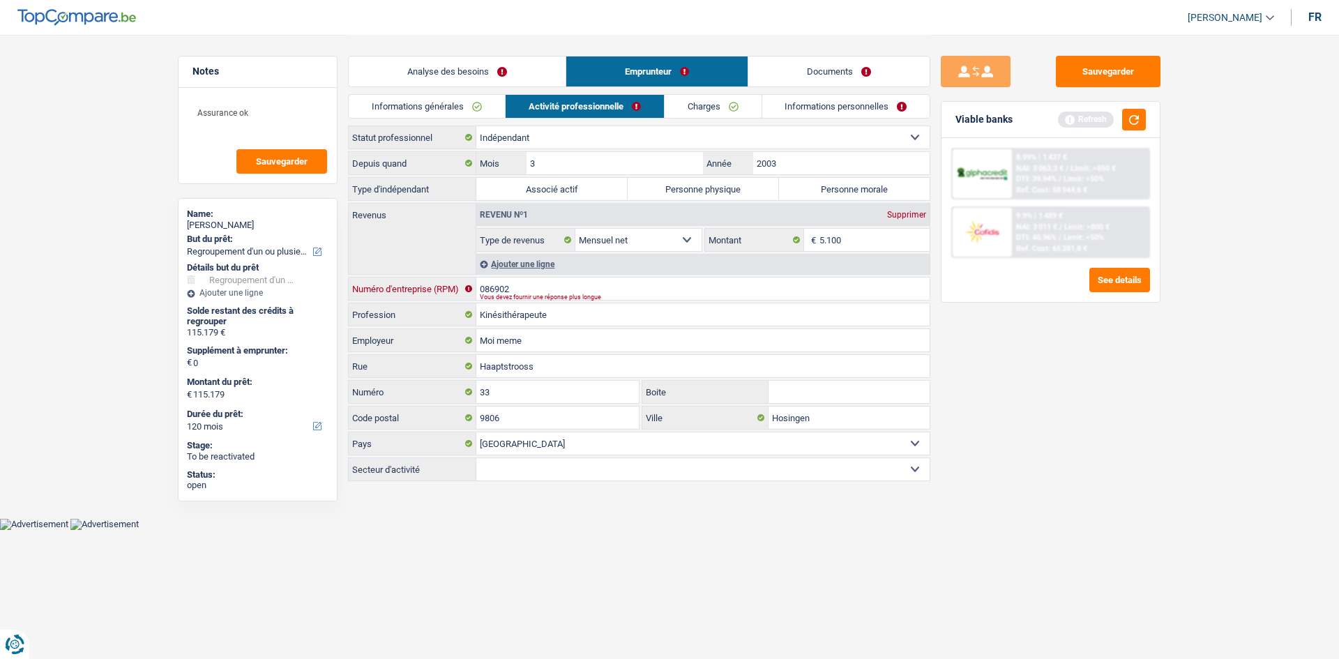
click at [484, 289] on input "086902" at bounding box center [702, 289] width 453 height 22
type input "86902"
click at [1043, 401] on div "Sauvegarder Viable banks Refresh 8.99% | 1 437 € NAI: 3 063,3 € / Limit: >850 €…" at bounding box center [1051, 346] width 241 height 581
drag, startPoint x: 1111, startPoint y: 343, endPoint x: 1057, endPoint y: 336, distance: 54.9
click at [1111, 343] on div "Sauvegarder Viable banks Refresh 8.99% | 1 437 € NAI: 3 063,3 € / Limit: >850 €…" at bounding box center [1051, 346] width 241 height 581
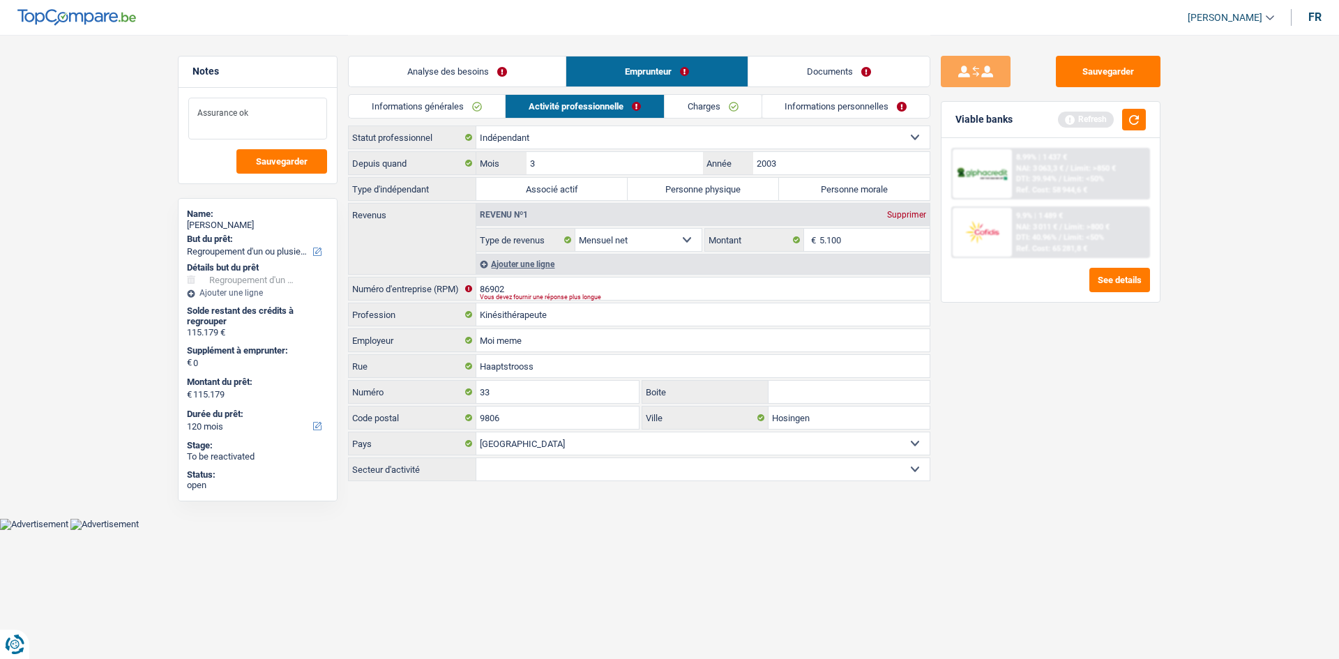
click at [293, 119] on textarea "Assurance ok" at bounding box center [257, 119] width 139 height 42
click at [735, 191] on label "Personne physique" at bounding box center [703, 189] width 151 height 22
click at [735, 191] on input "Personne physique" at bounding box center [703, 189] width 151 height 22
radio input "true"
click at [582, 194] on label "Associé actif" at bounding box center [551, 189] width 151 height 22
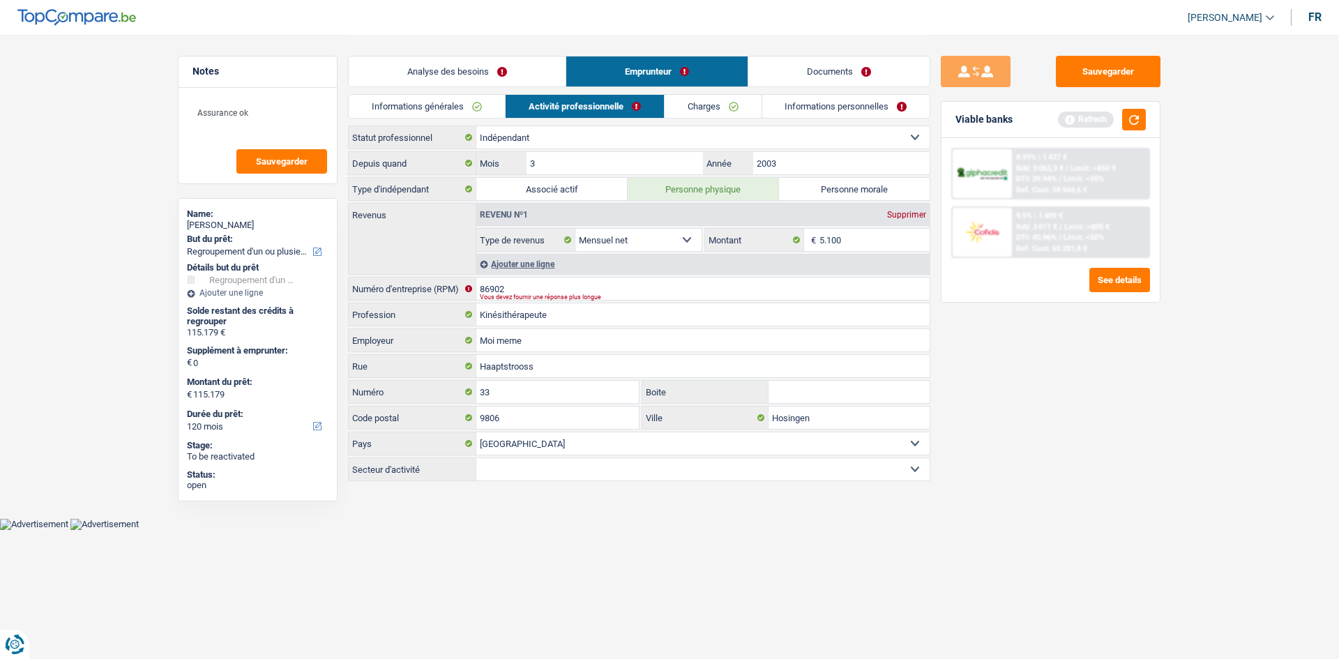
click at [582, 194] on input "Associé actif" at bounding box center [551, 189] width 151 height 22
radio input "true"
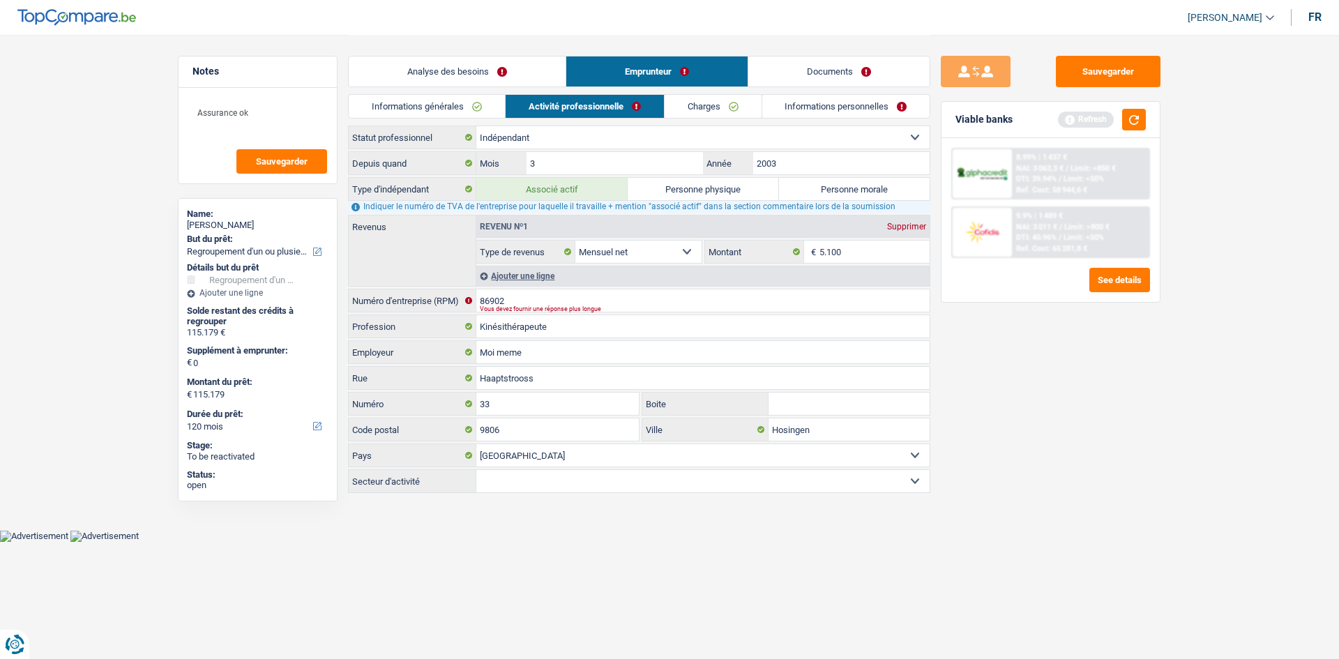
click at [760, 193] on label "Personne physique" at bounding box center [703, 189] width 151 height 22
click at [760, 193] on input "Personne physique" at bounding box center [703, 189] width 151 height 22
radio input "true"
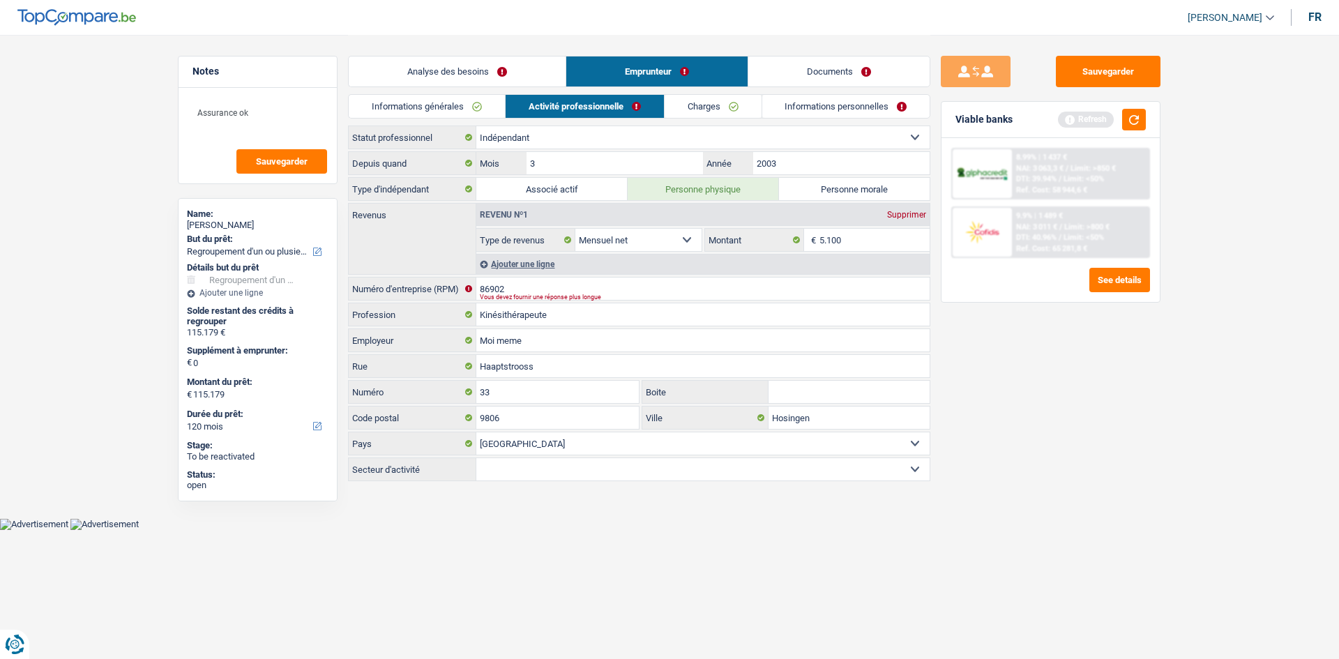
drag, startPoint x: 1060, startPoint y: 432, endPoint x: 1011, endPoint y: 390, distance: 64.8
click at [1055, 426] on div "Sauvegarder Viable banks Refresh 8.99% | 1 437 € NAI: 3 063,3 € / Limit: >850 €…" at bounding box center [1051, 346] width 241 height 581
click at [813, 159] on input "2003" at bounding box center [841, 163] width 176 height 22
click at [469, 98] on link "Informations générales" at bounding box center [427, 106] width 156 height 23
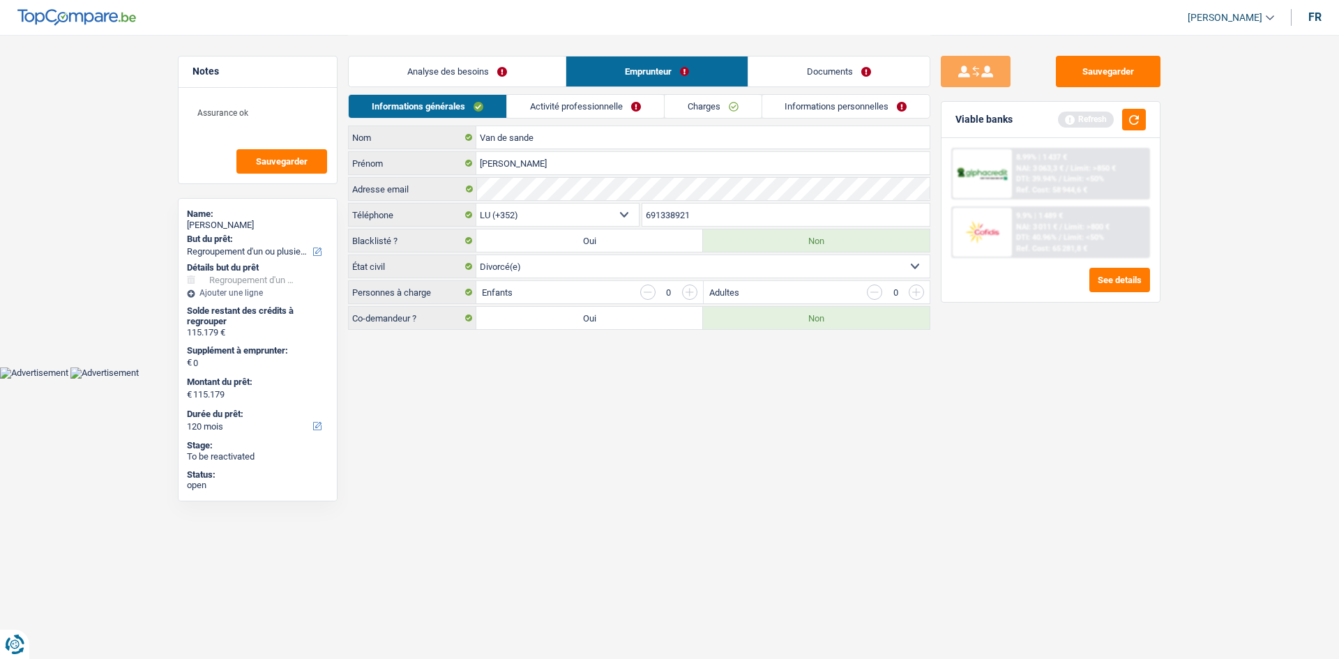
click at [552, 107] on link "Activité professionnelle" at bounding box center [585, 106] width 157 height 23
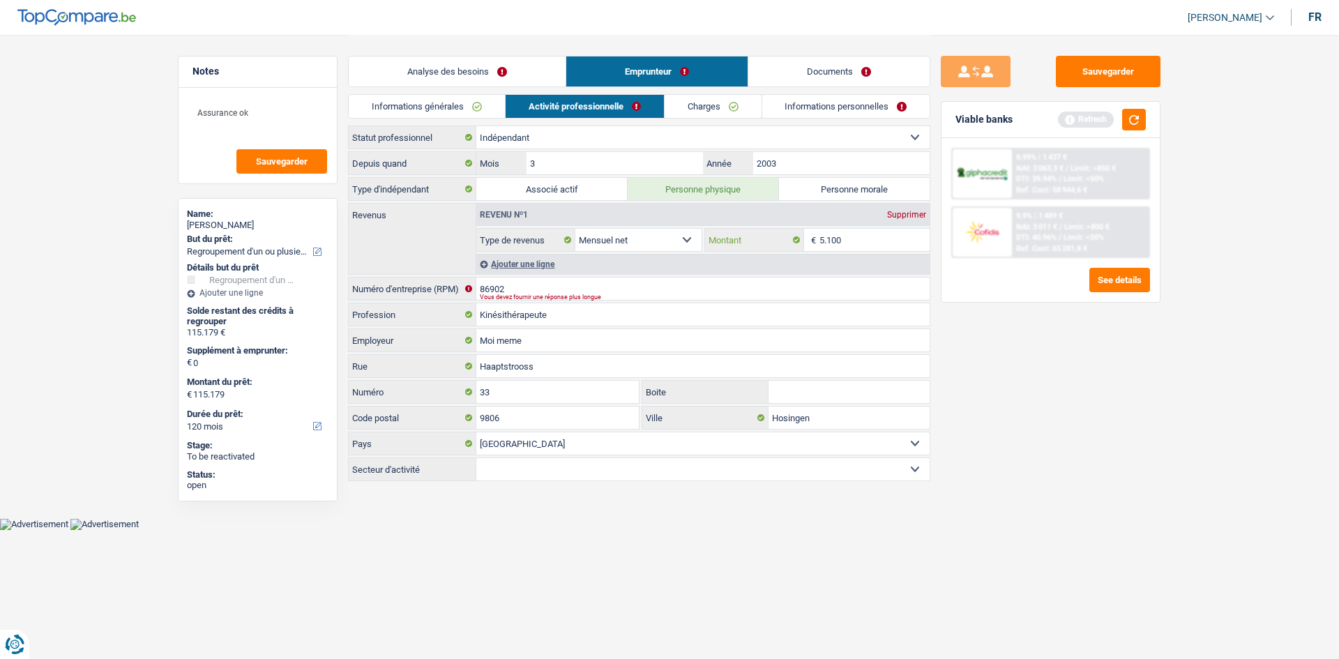
click at [883, 244] on input "5.100" at bounding box center [875, 240] width 111 height 22
click at [714, 105] on link "Charges" at bounding box center [713, 106] width 97 height 23
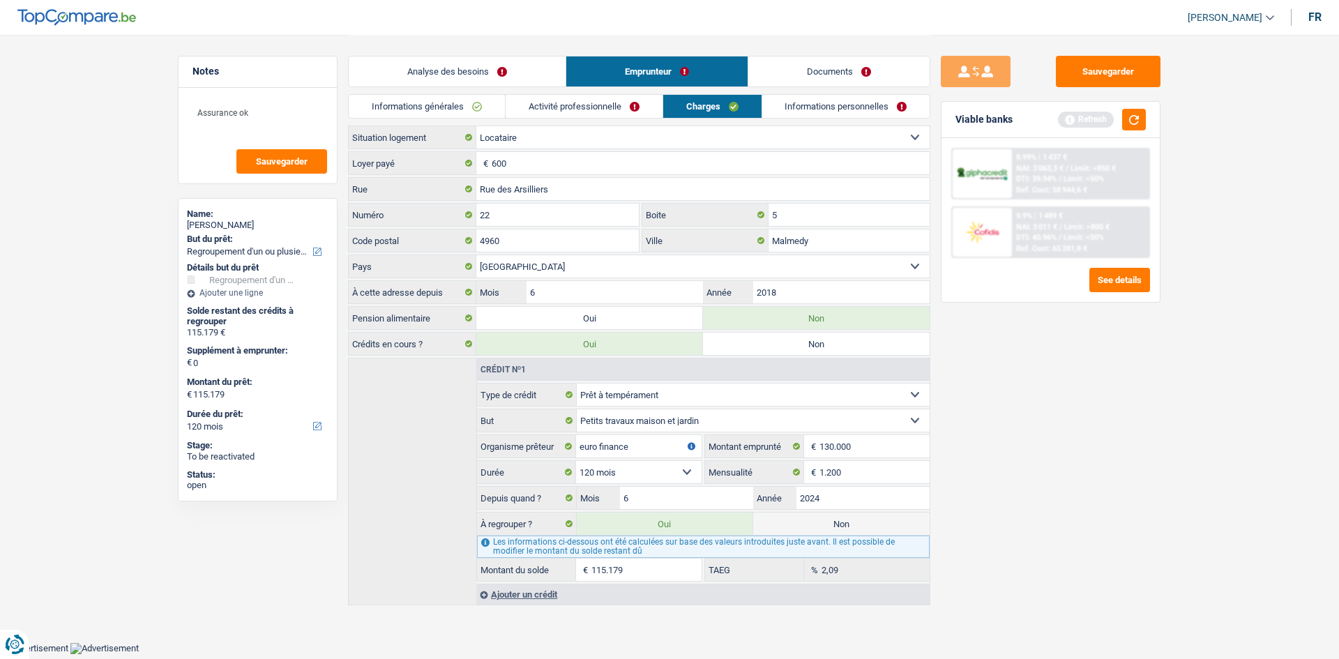
click at [619, 107] on link "Activité professionnelle" at bounding box center [584, 106] width 157 height 23
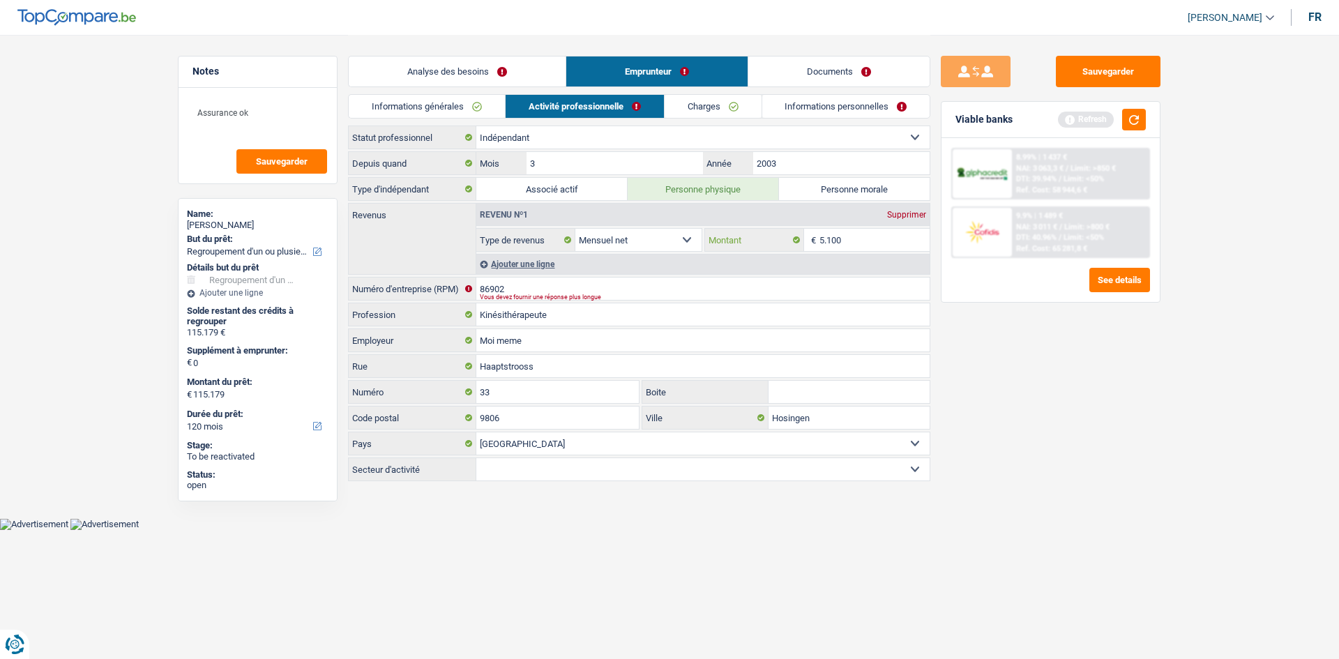
drag, startPoint x: 866, startPoint y: 243, endPoint x: 986, endPoint y: 319, distance: 141.8
click at [871, 245] on input "5.100" at bounding box center [875, 240] width 111 height 22
click at [731, 114] on link "Charges" at bounding box center [713, 106] width 97 height 23
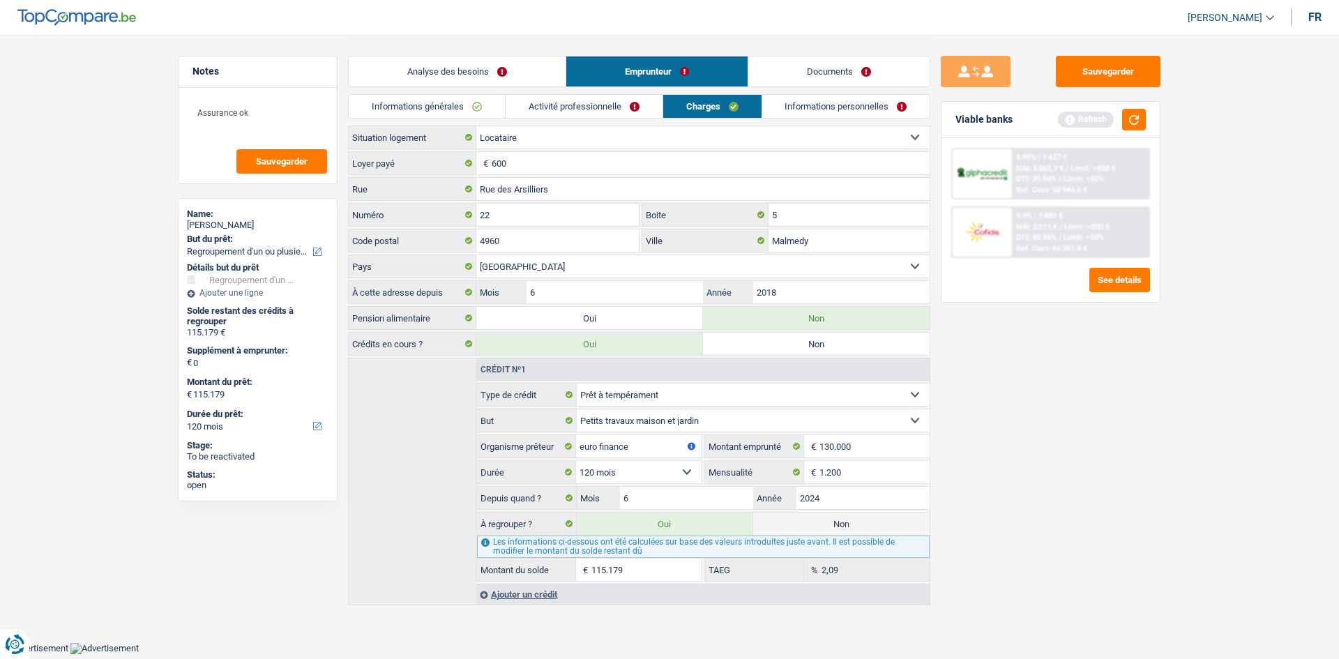
click at [614, 105] on link "Activité professionnelle" at bounding box center [584, 106] width 157 height 23
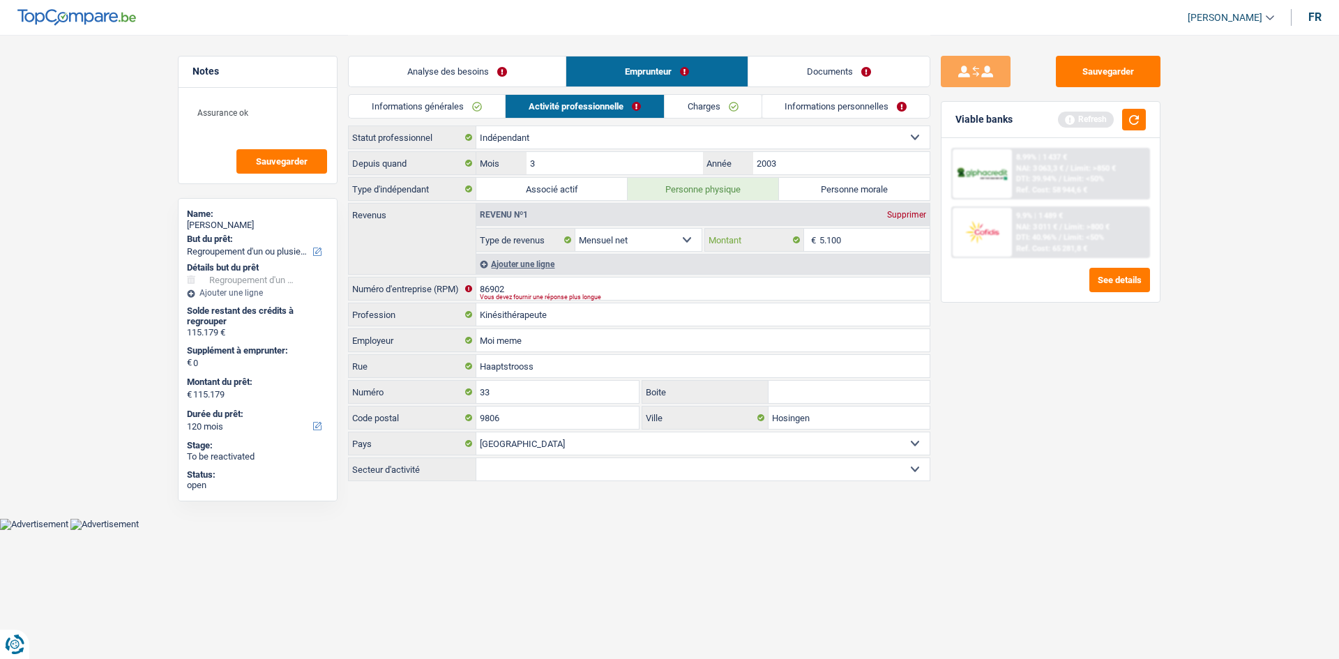
drag, startPoint x: 874, startPoint y: 243, endPoint x: 947, endPoint y: 186, distance: 92.4
click at [873, 244] on input "5.100" at bounding box center [875, 240] width 111 height 22
type input "5"
type input "6.500"
click at [1014, 353] on div "Sauvegarder Viable banks Refresh 8.99% | 1 437 € NAI: 3 063,3 € / Limit: >850 €…" at bounding box center [1051, 346] width 241 height 581
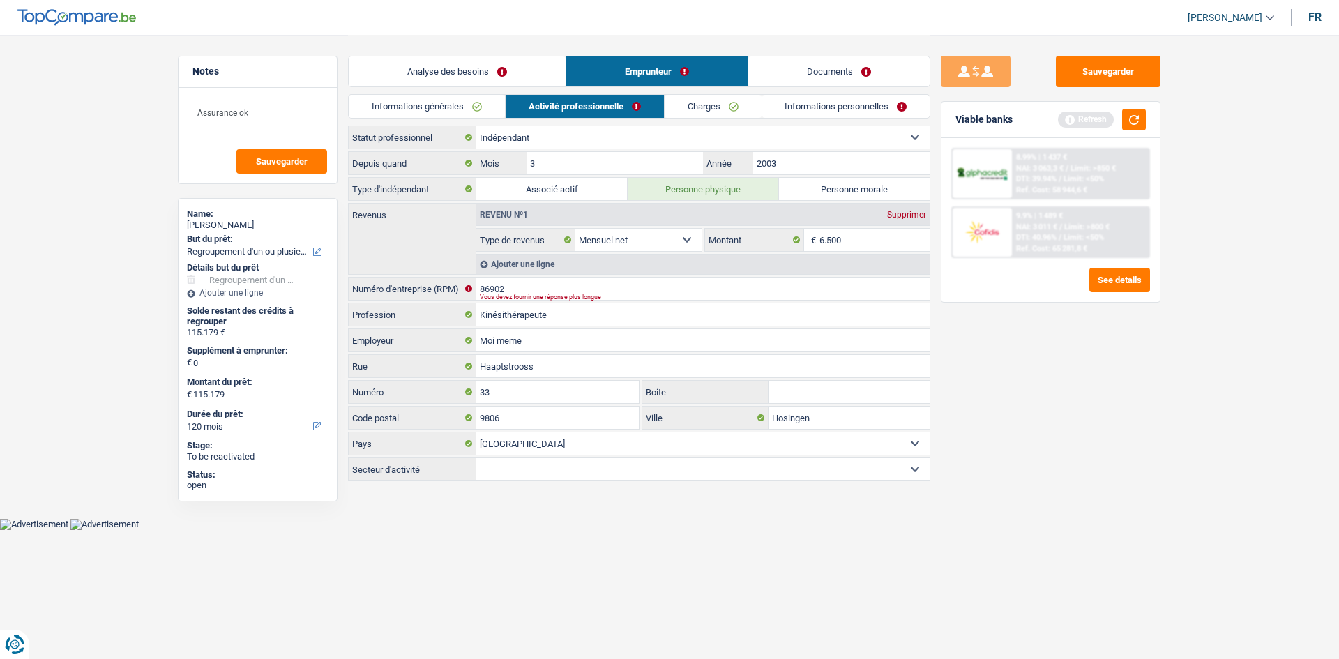
click at [716, 109] on link "Charges" at bounding box center [713, 106] width 97 height 23
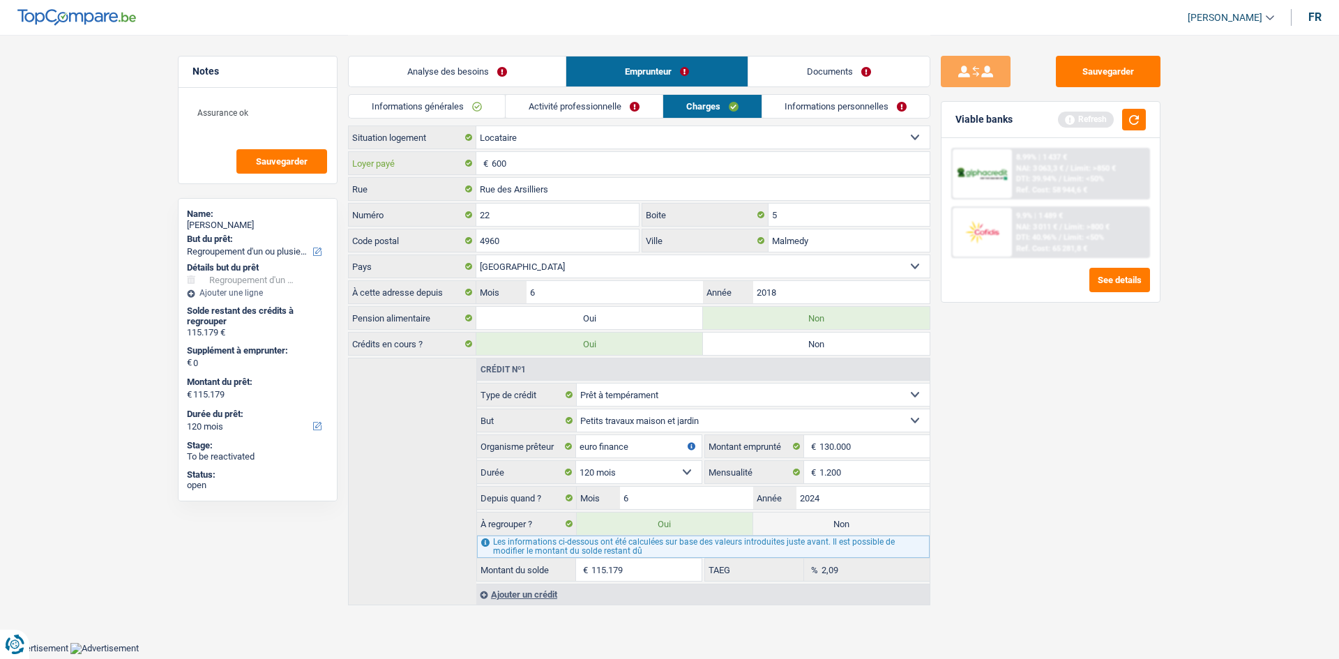
click at [553, 165] on input "600" at bounding box center [711, 163] width 438 height 22
click at [853, 108] on link "Informations personnelles" at bounding box center [846, 106] width 168 height 23
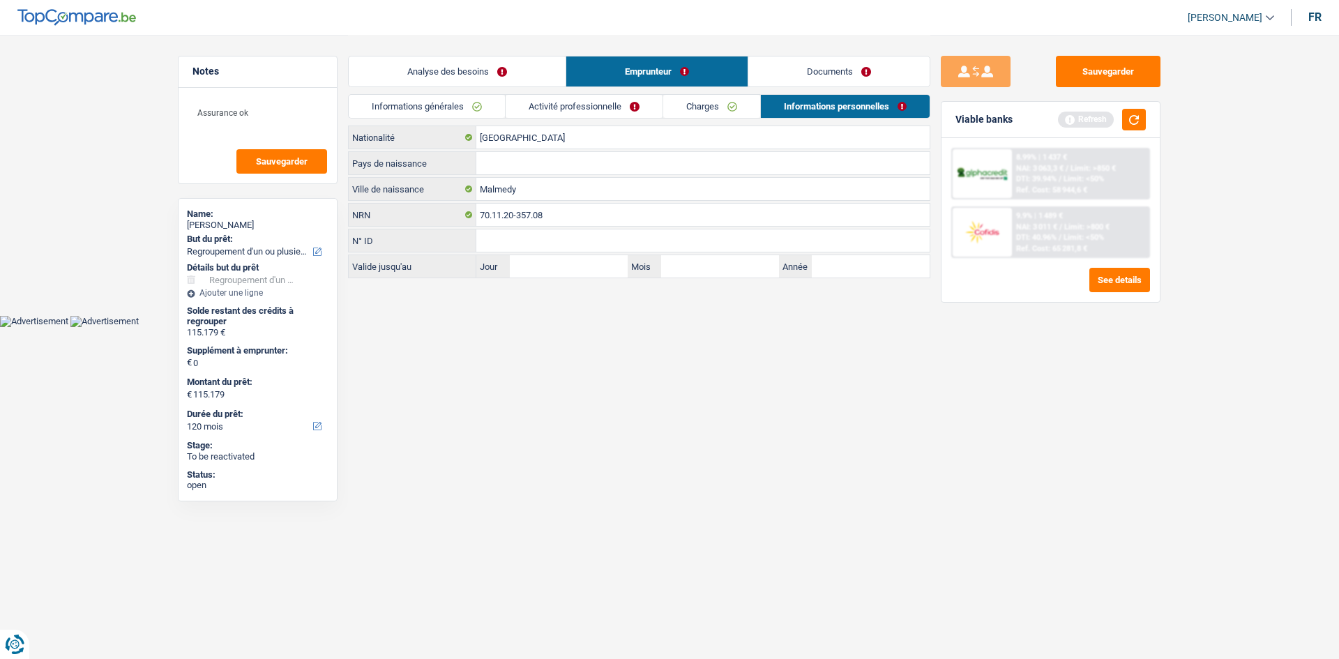
click at [527, 150] on div "Belgique Nationalité Pays de naissance Tous les champs sont obligatoires. Veuil…" at bounding box center [639, 202] width 582 height 153
click at [527, 156] on input "Pays de naissance" at bounding box center [702, 163] width 453 height 22
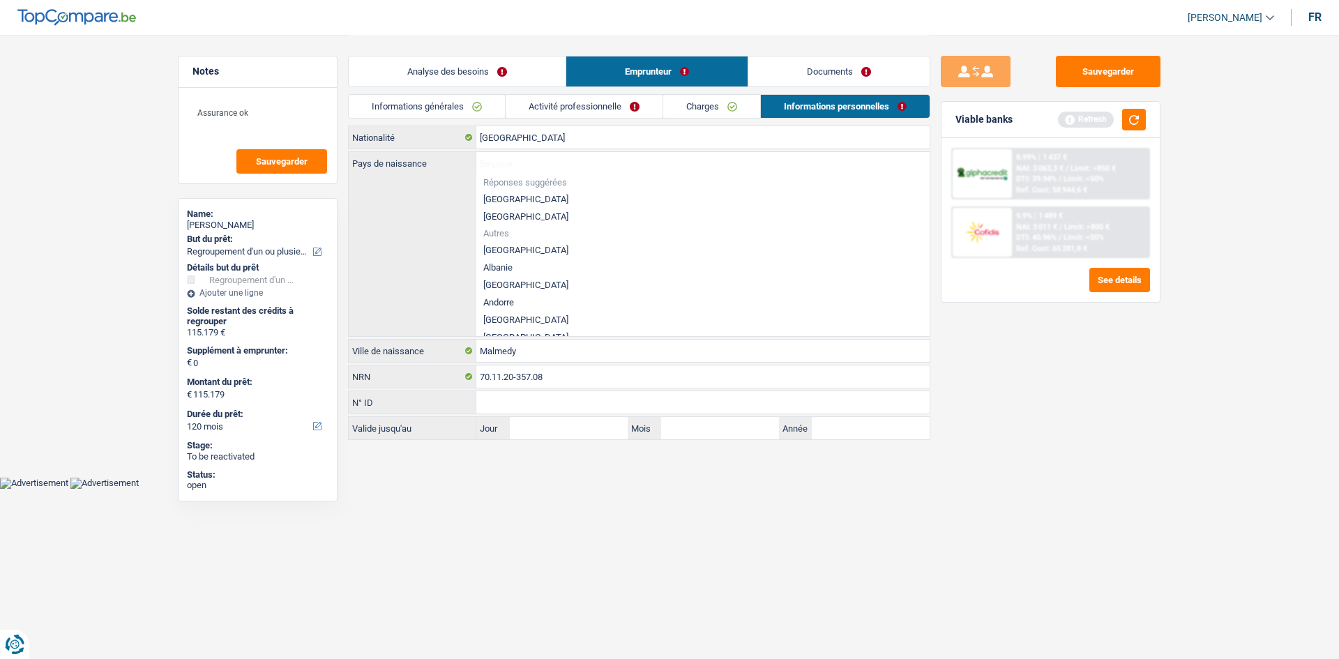
click at [508, 195] on li "[GEOGRAPHIC_DATA]" at bounding box center [702, 198] width 453 height 17
type input "[GEOGRAPHIC_DATA]"
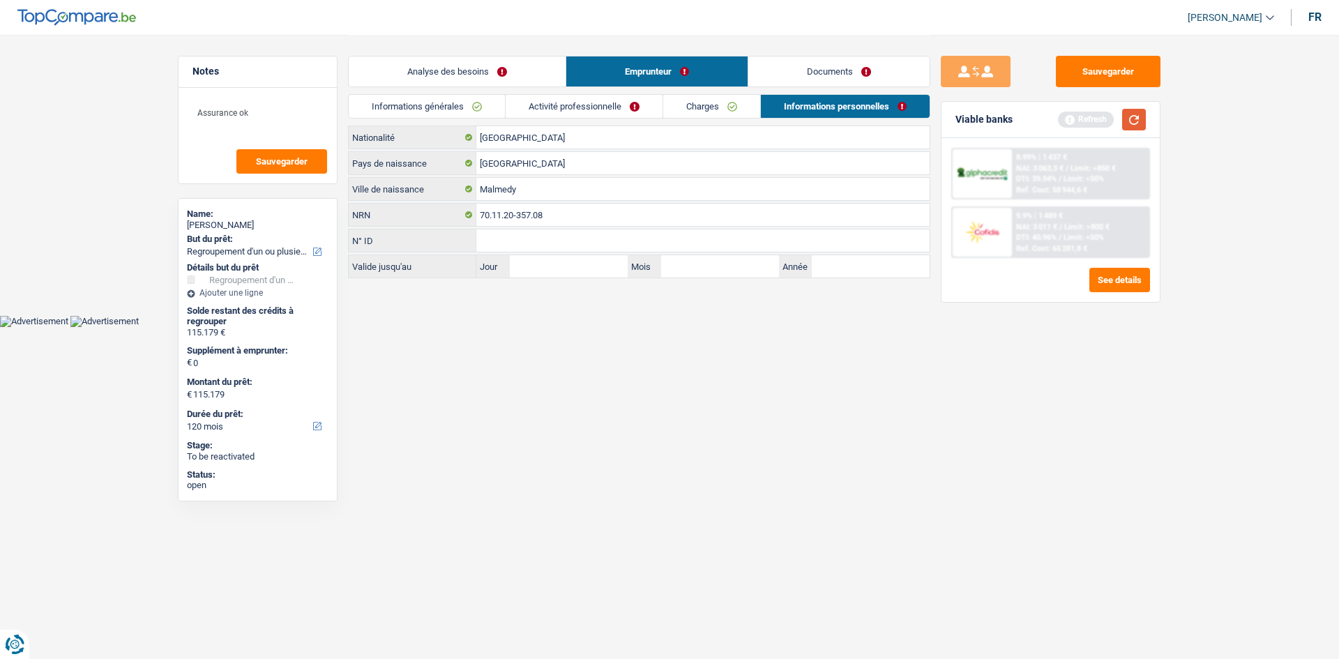
click at [1138, 117] on button "button" at bounding box center [1134, 120] width 24 height 22
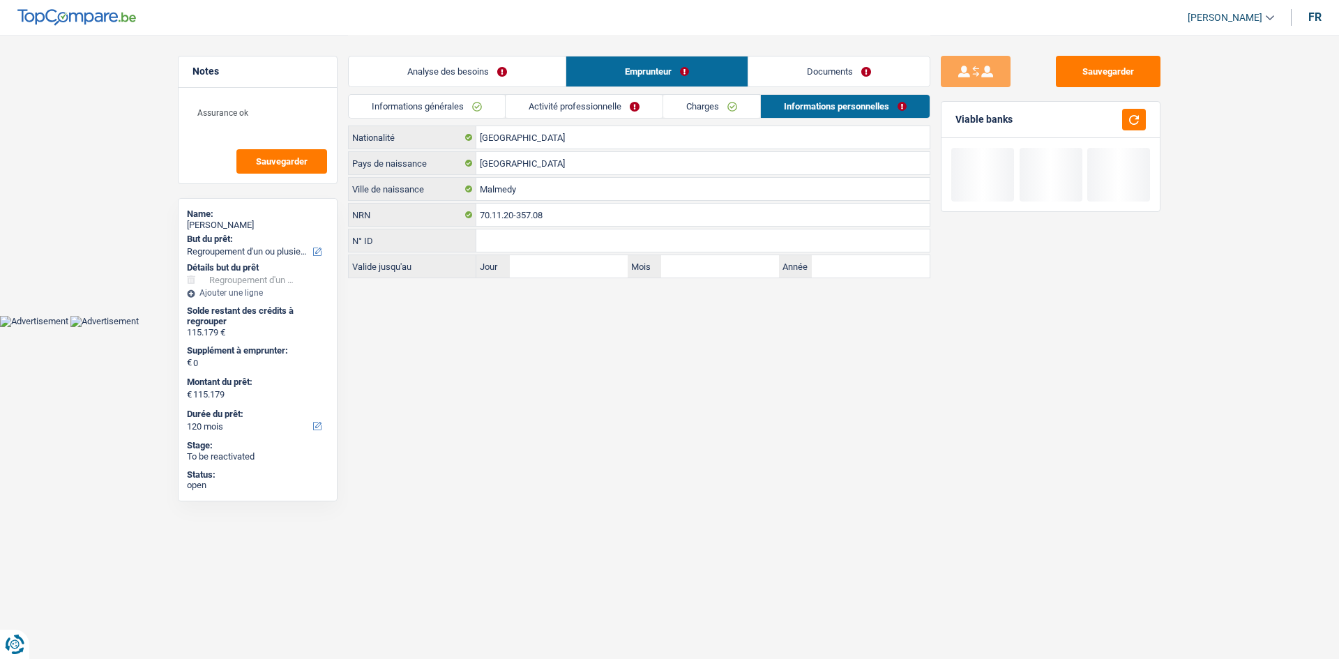
click at [856, 70] on link "Documents" at bounding box center [838, 72] width 181 height 30
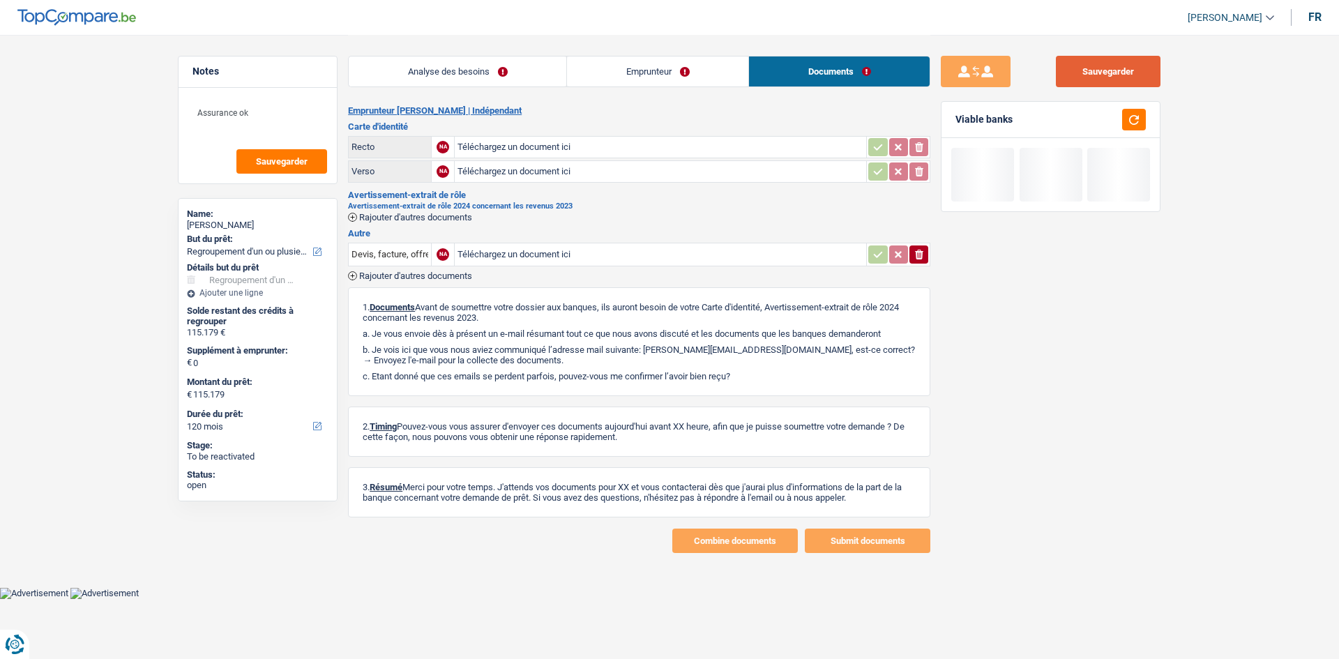
click at [1104, 57] on button "Sauvegarder" at bounding box center [1108, 71] width 105 height 31
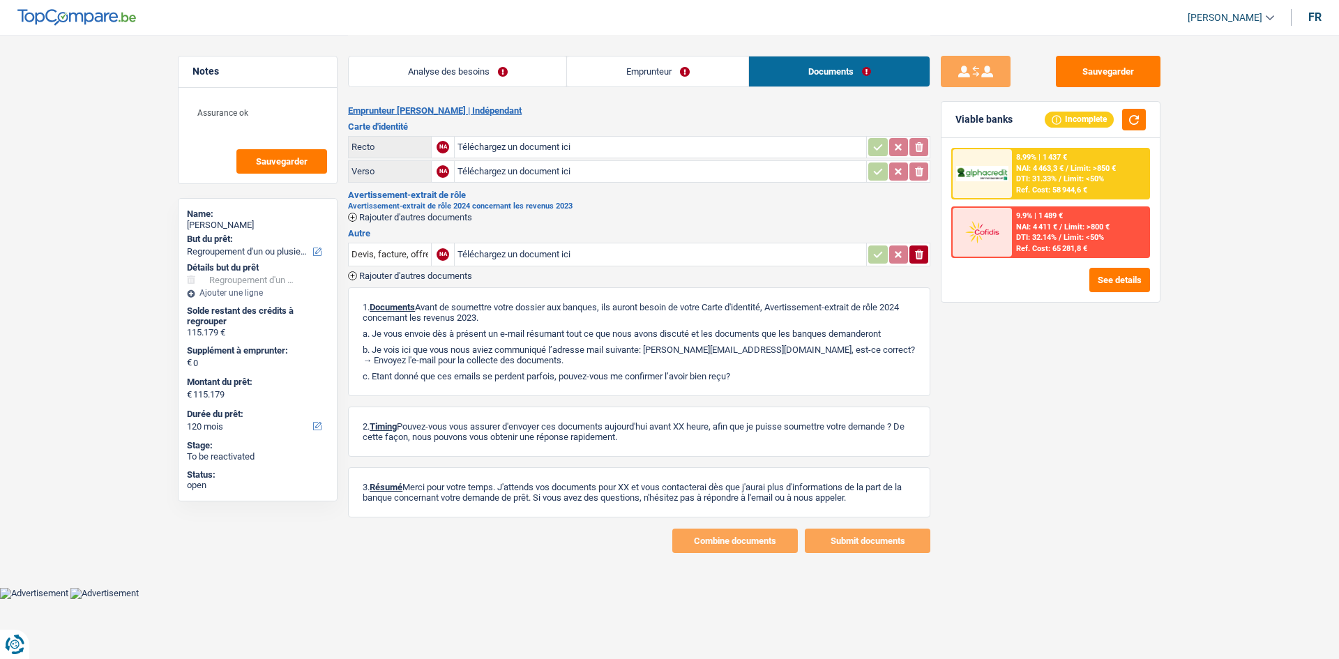
click at [514, 73] on link "Analyse des besoins" at bounding box center [458, 72] width 218 height 30
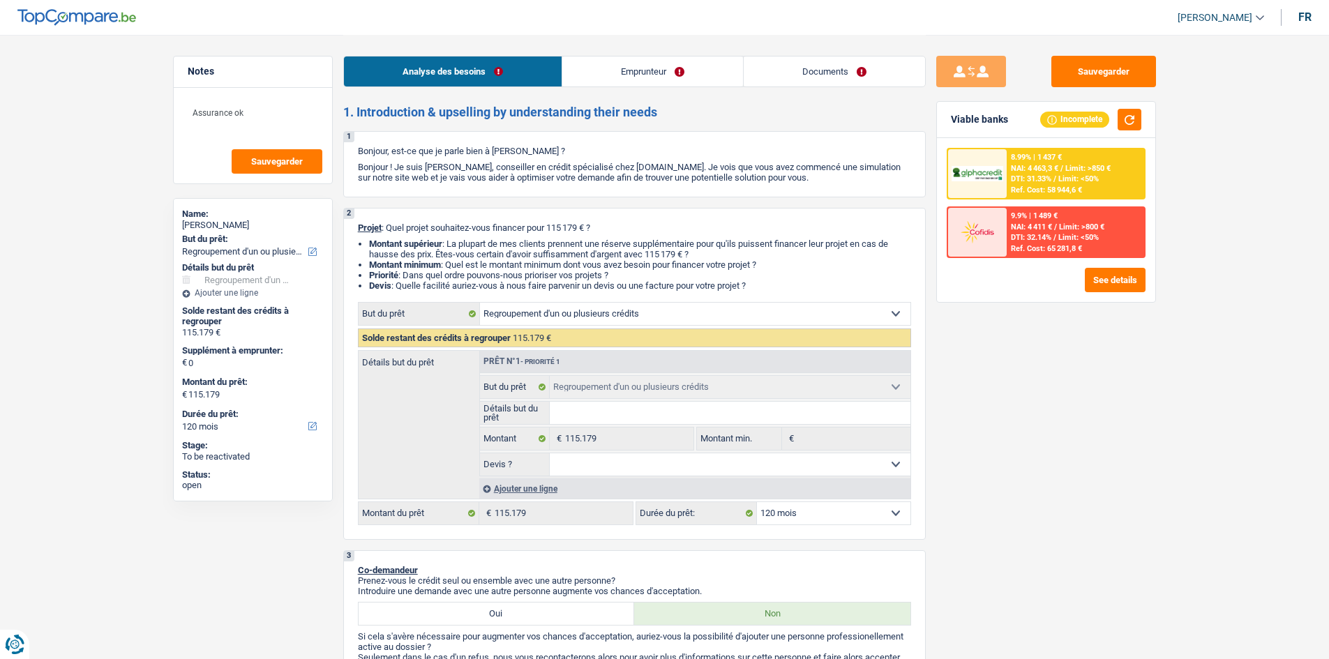
click at [893, 61] on link "Documents" at bounding box center [834, 72] width 181 height 30
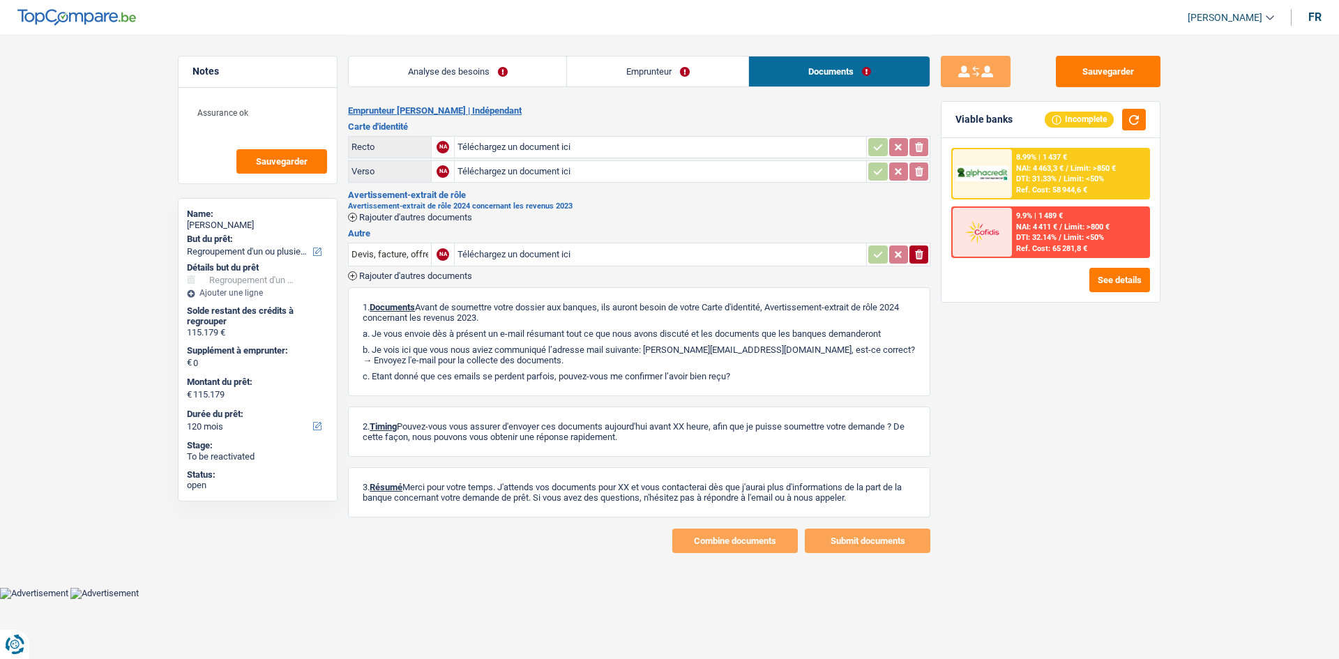
drag, startPoint x: 622, startPoint y: 63, endPoint x: 643, endPoint y: 63, distance: 20.9
click at [622, 63] on link "Emprunteur" at bounding box center [657, 72] width 181 height 30
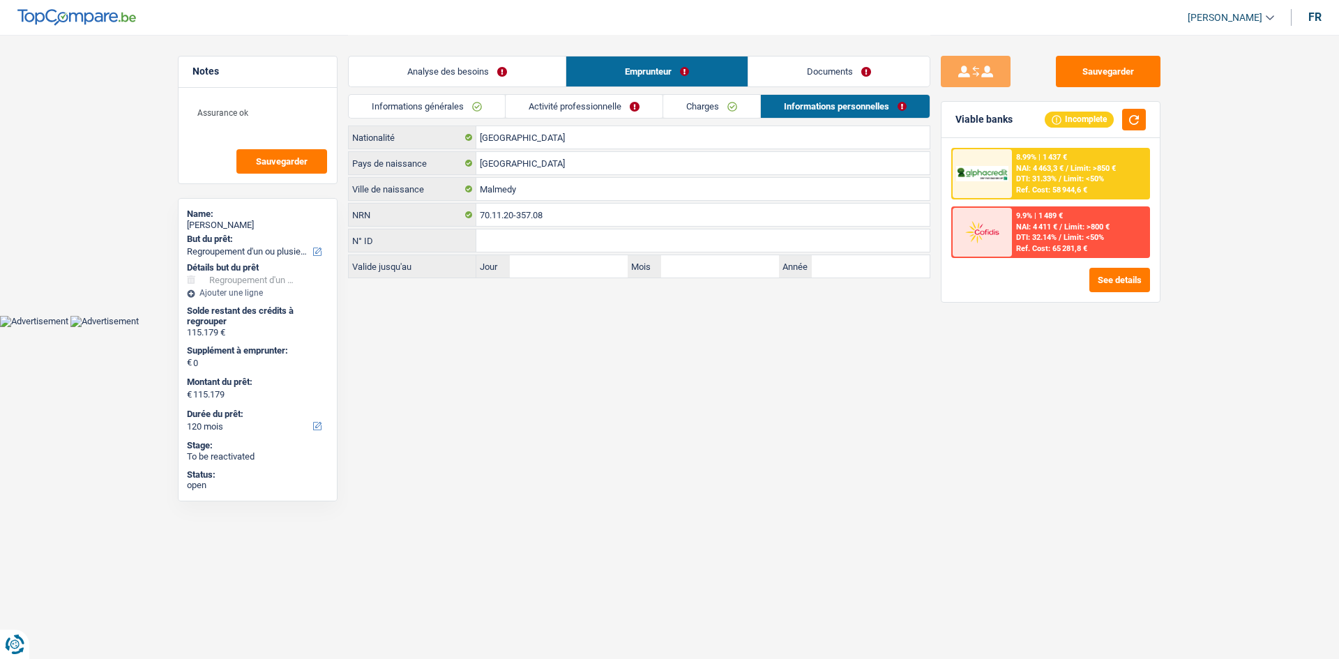
click at [738, 100] on link "Charges" at bounding box center [711, 106] width 97 height 23
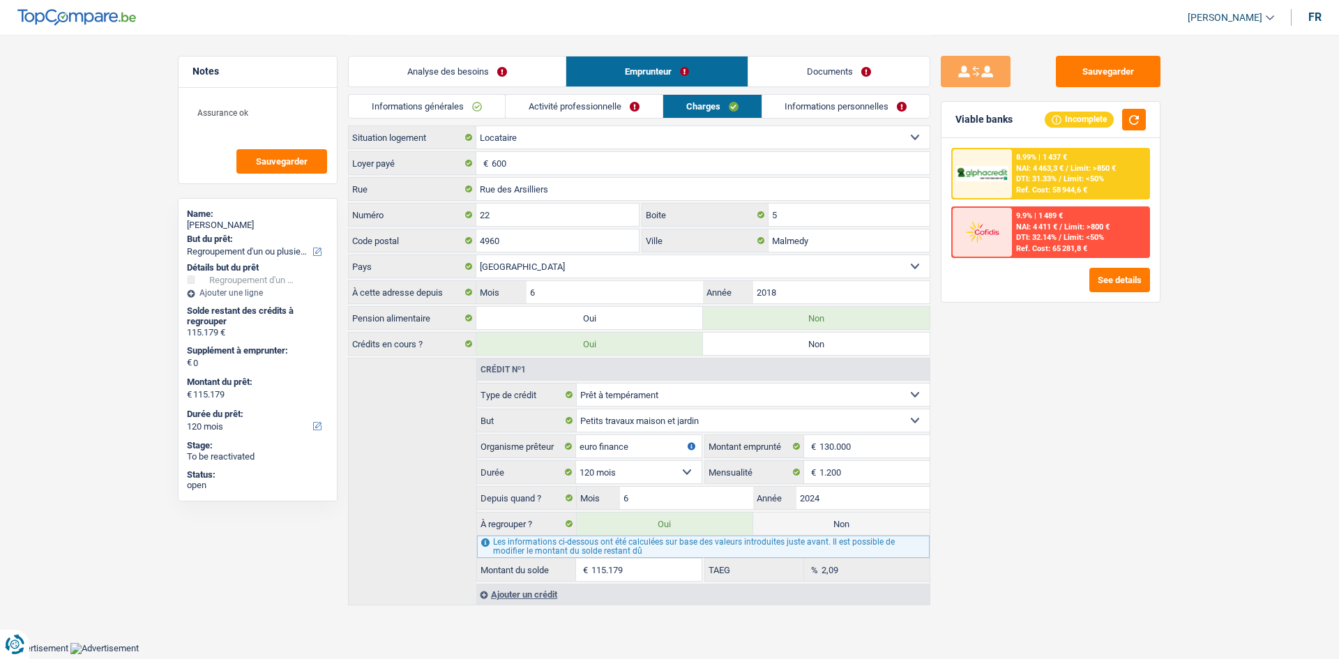
click at [616, 116] on link "Activité professionnelle" at bounding box center [584, 106] width 157 height 23
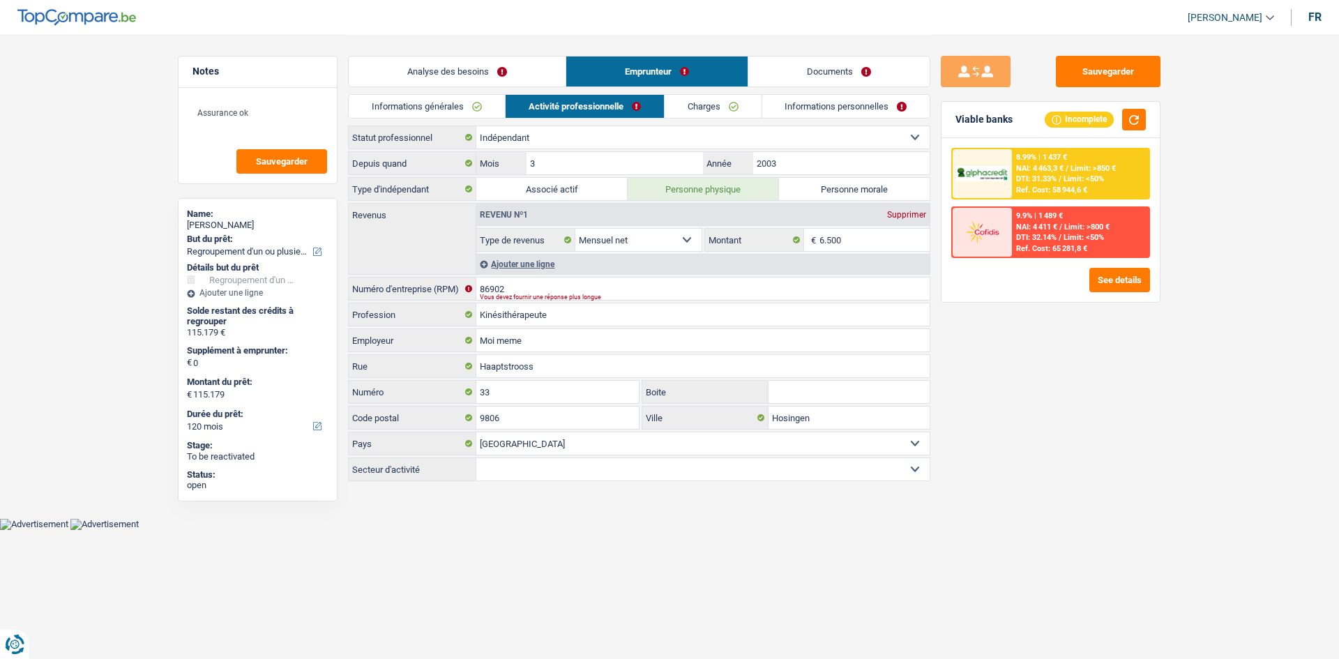
click at [864, 64] on link "Documents" at bounding box center [838, 72] width 181 height 30
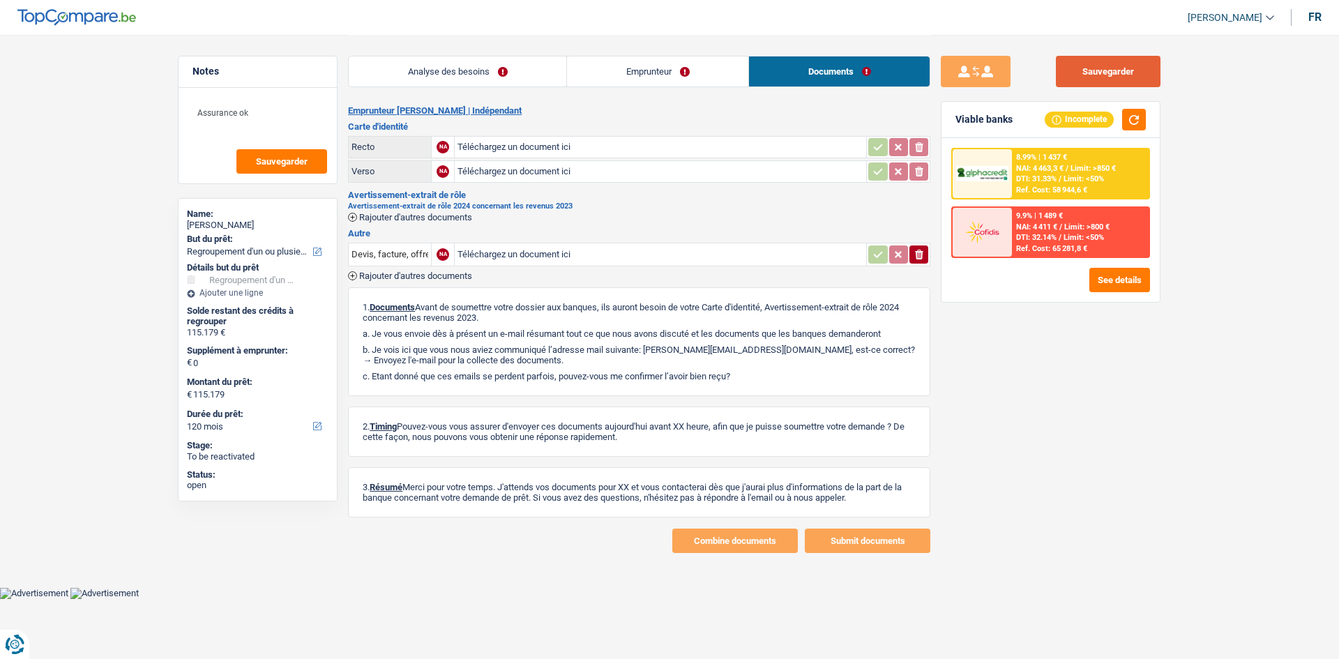
click at [1101, 68] on button "Sauvegarder" at bounding box center [1108, 71] width 105 height 31
click at [286, 89] on div "Assurance ok Sauvegarder" at bounding box center [258, 136] width 158 height 96
click at [262, 123] on textarea "Assurance ok" at bounding box center [257, 119] width 139 height 42
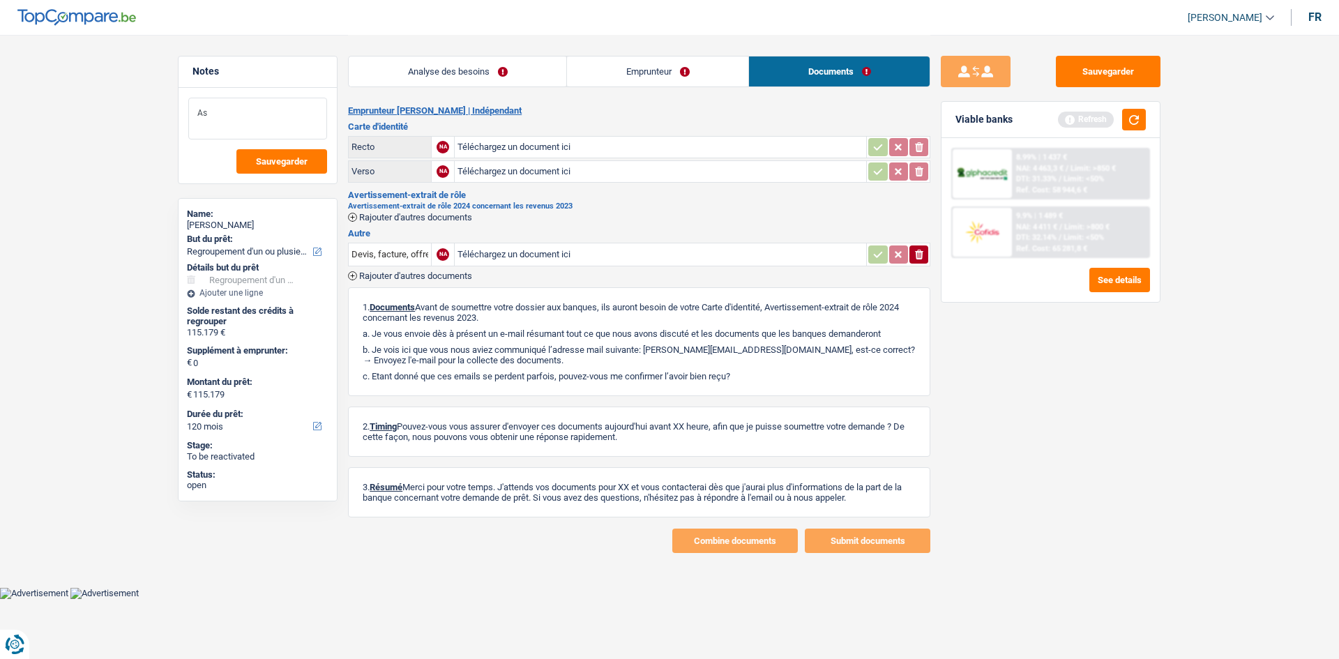
type textarea "A"
type textarea "Mettre une assurance obligatoirement."
click at [287, 153] on button "Sauvegarder" at bounding box center [281, 161] width 91 height 24
click at [478, 79] on link "Analyse des besoins" at bounding box center [458, 72] width 218 height 30
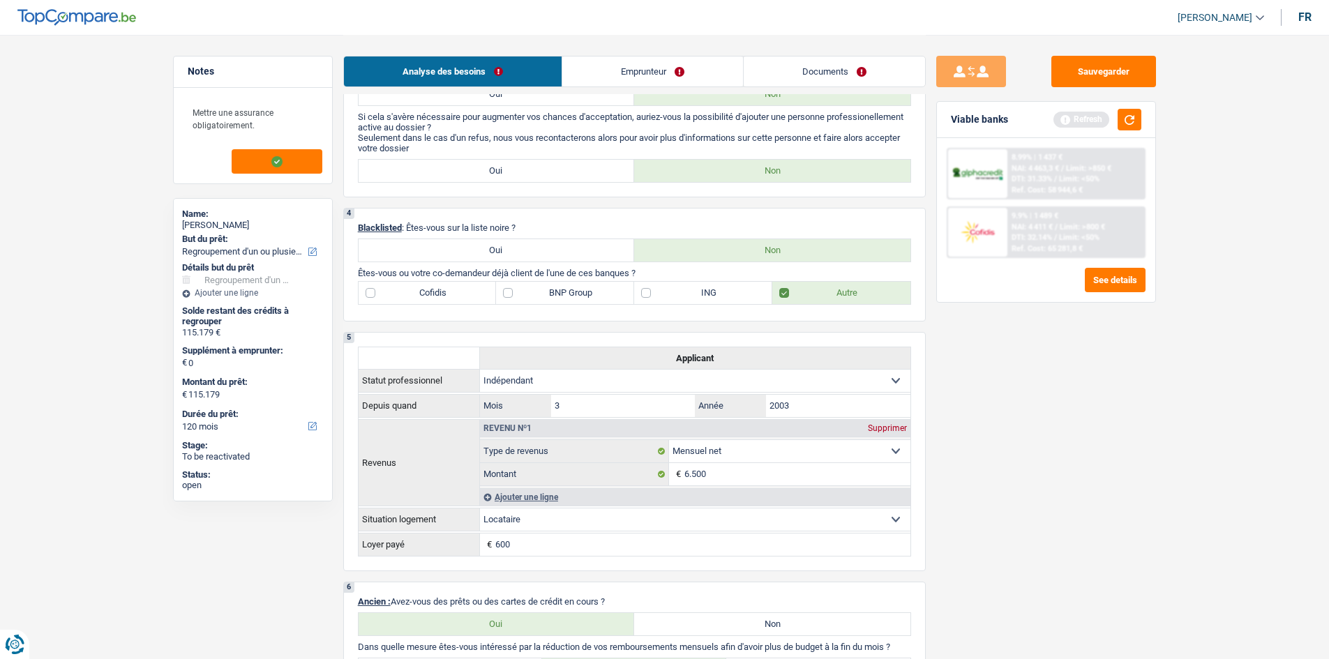
scroll to position [628, 0]
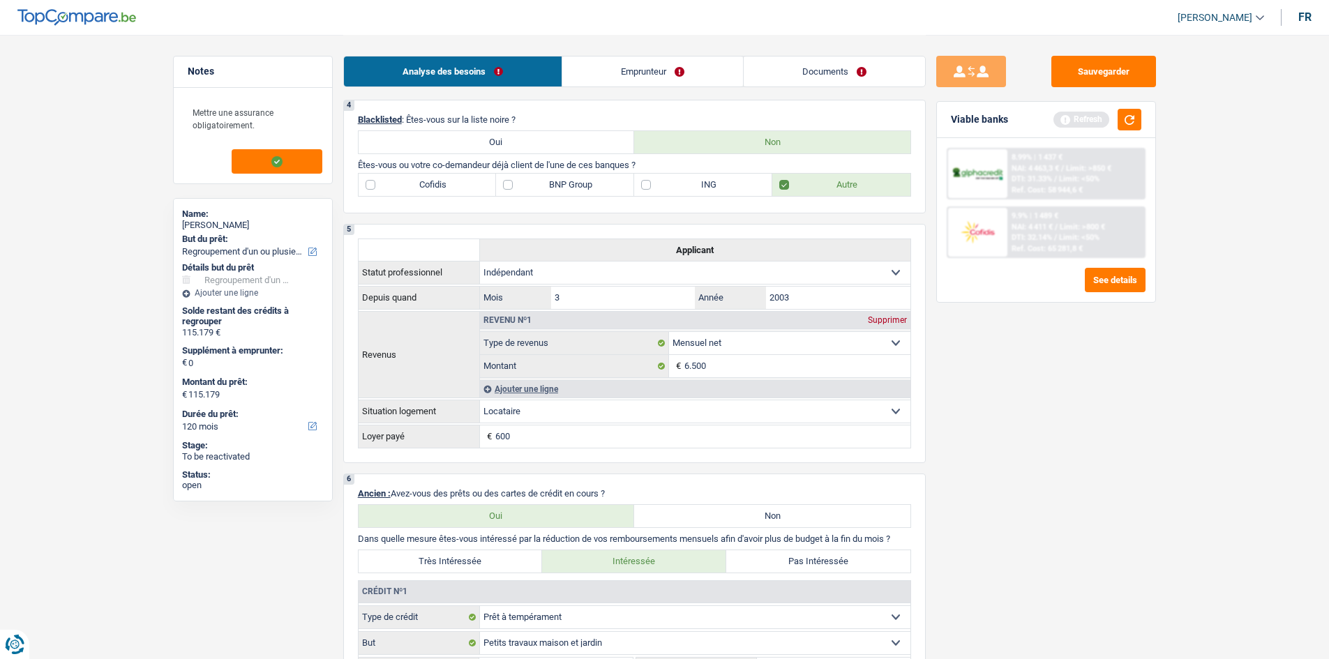
click at [606, 184] on label "BNP Group" at bounding box center [565, 185] width 138 height 22
click at [606, 184] on input "BNP Group" at bounding box center [565, 185] width 138 height 22
checkbox input "true"
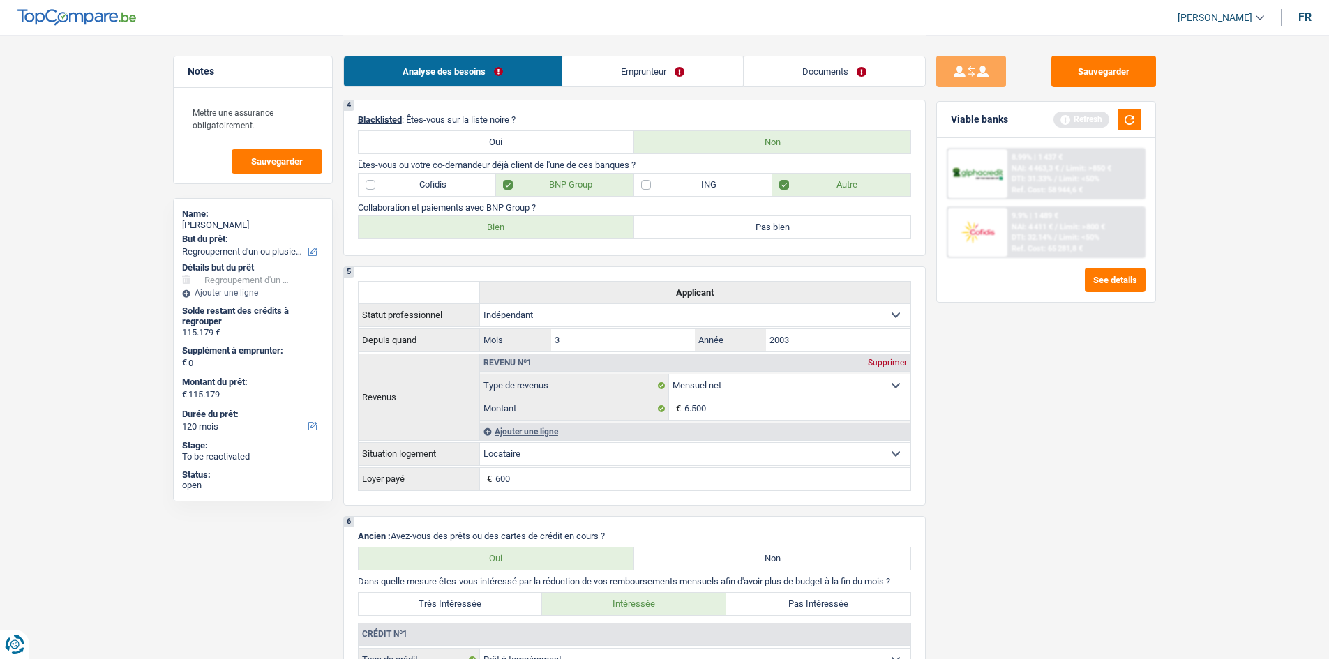
click at [506, 234] on label "Bien" at bounding box center [497, 227] width 276 height 22
click at [506, 234] on input "Bien" at bounding box center [497, 227] width 276 height 22
radio input "true"
drag, startPoint x: 1100, startPoint y: 57, endPoint x: 1150, endPoint y: 86, distance: 57.8
click at [1100, 57] on button "Sauvegarder" at bounding box center [1103, 71] width 105 height 31
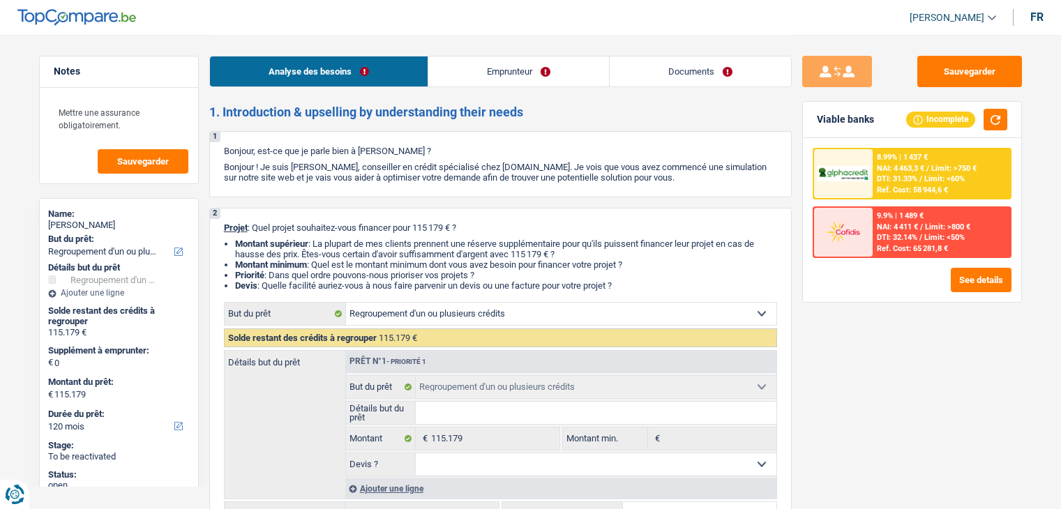
select select "refinancing"
select select "120"
select select "refinancing"
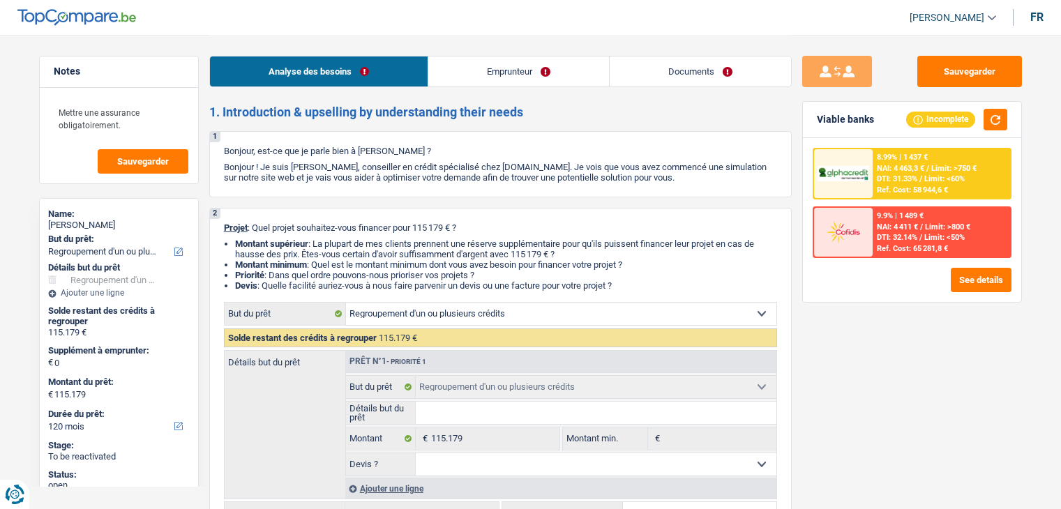
select select "120"
select select "independent"
select select "netSalary"
select select "rents"
select select "personalLoan"
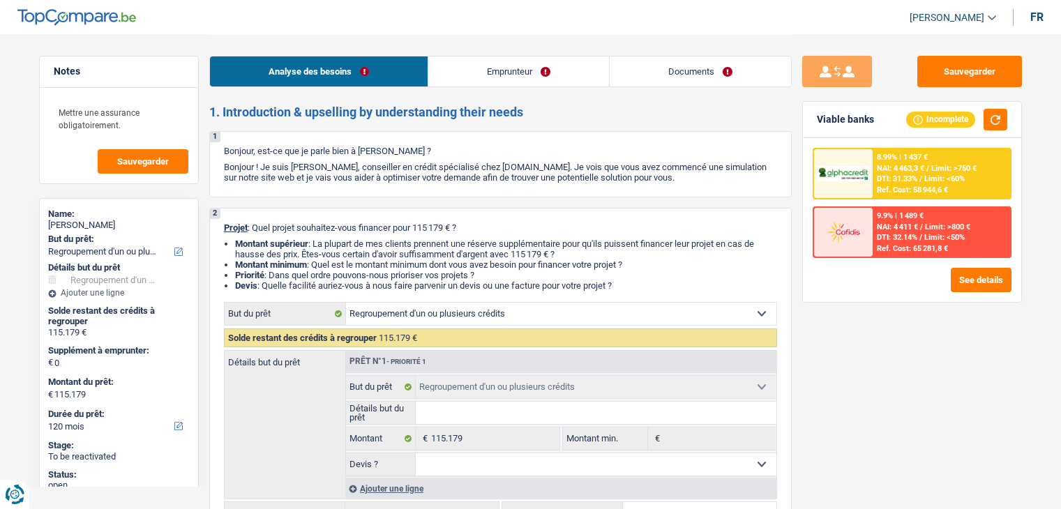
select select "smallWorks"
select select "120"
select select "refinancing"
select select "120"
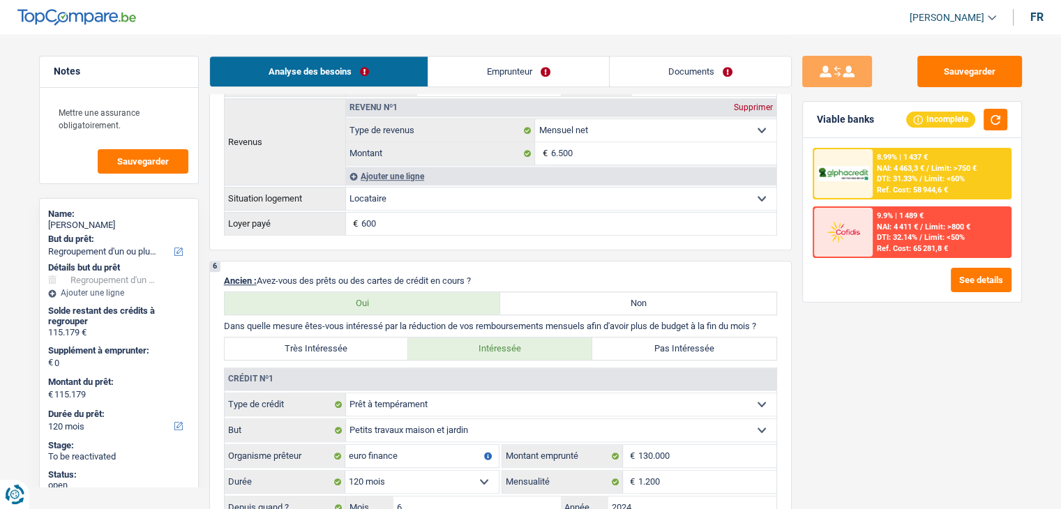
scroll to position [977, 0]
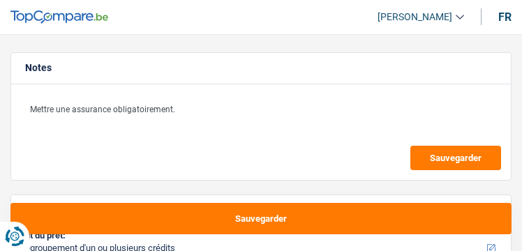
select select "refinancing"
select select "120"
select select "refinancing"
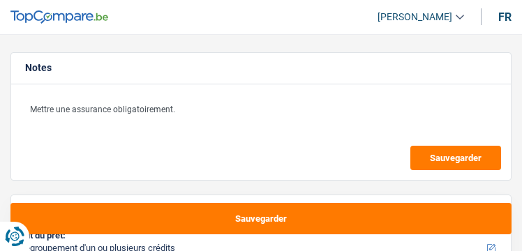
select select "120"
select select "independent"
select select "netSalary"
select select "rents"
select select "personalLoan"
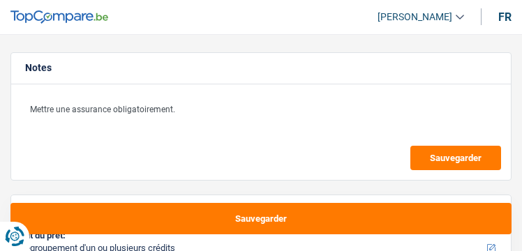
select select "smallWorks"
select select "120"
select select "refinancing"
select select "120"
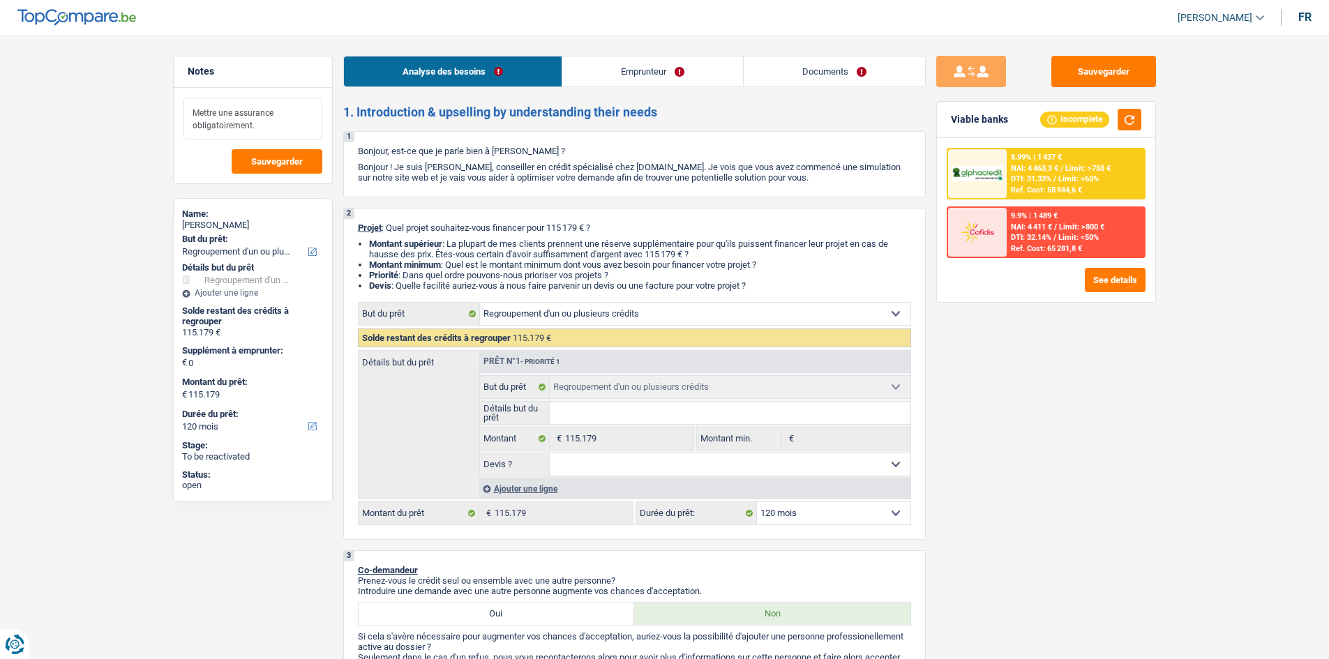
click at [268, 122] on textarea "Mettre une assurance obligatoirement." at bounding box center [252, 119] width 139 height 42
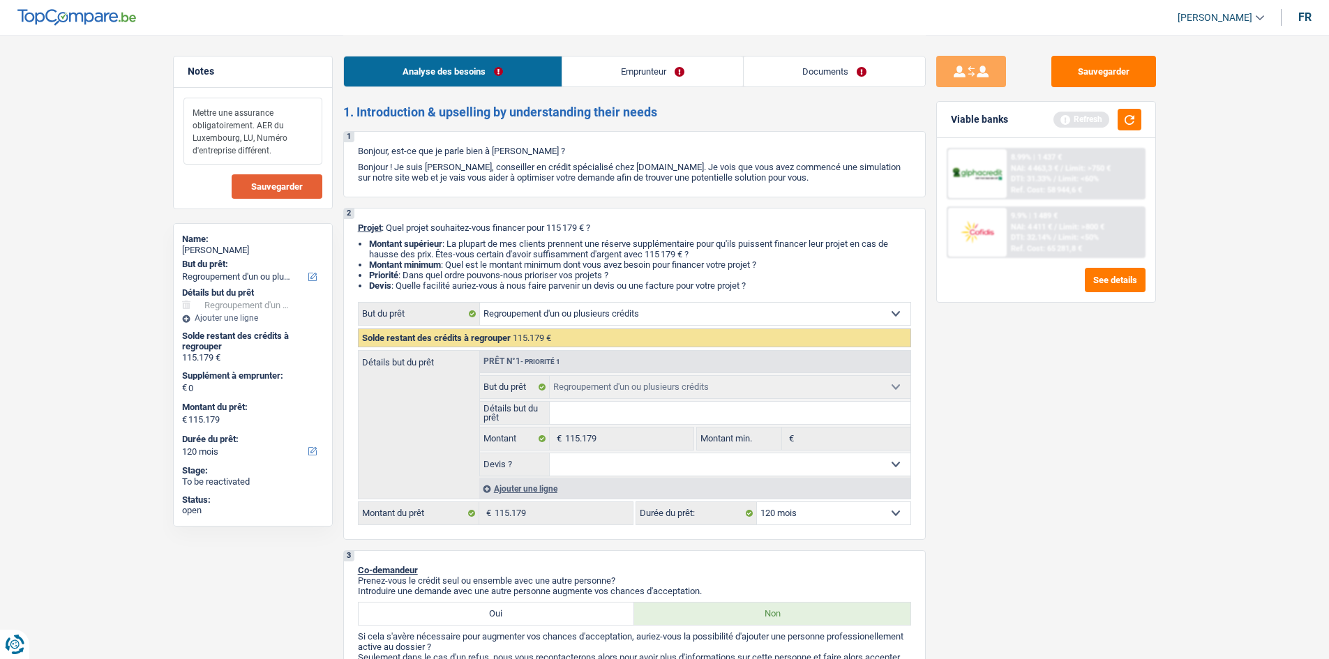
type textarea "Mettre une assurance obligatoirement. AER du Luxembourg, LU, Numéro d'entrepris…"
click at [246, 186] on button "Sauvegarder" at bounding box center [277, 186] width 91 height 24
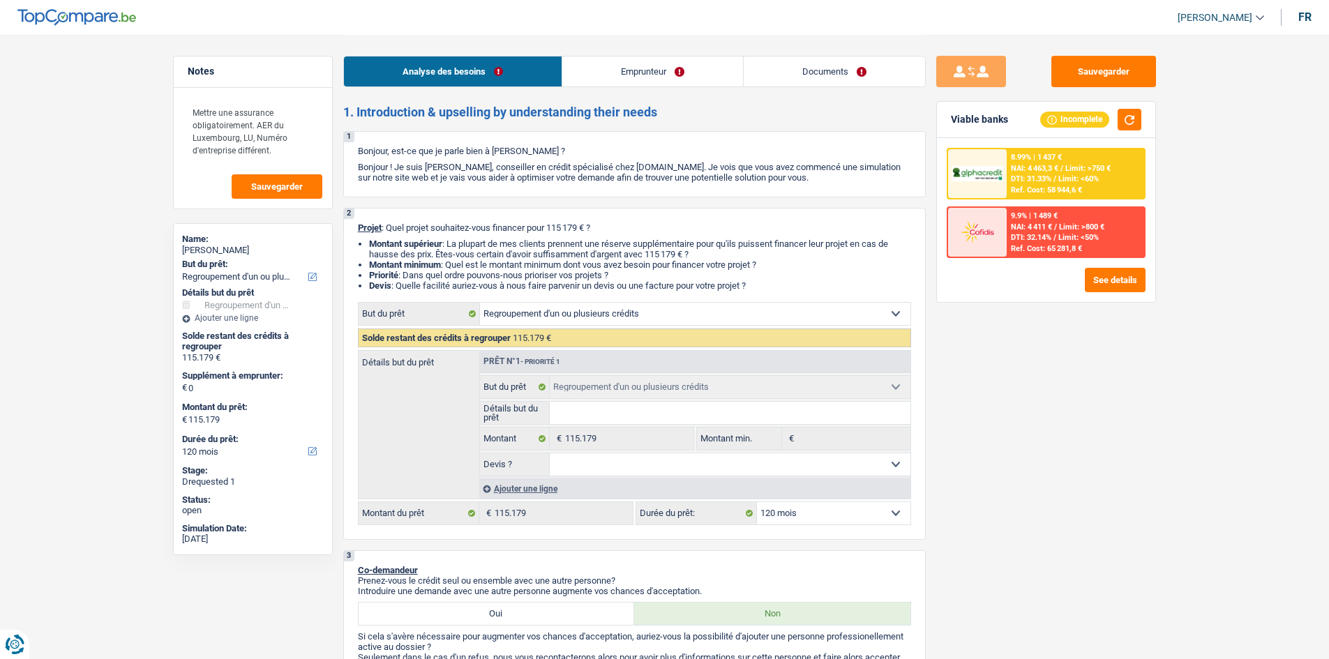
select select "refinancing"
select select "120"
select select "refinancing"
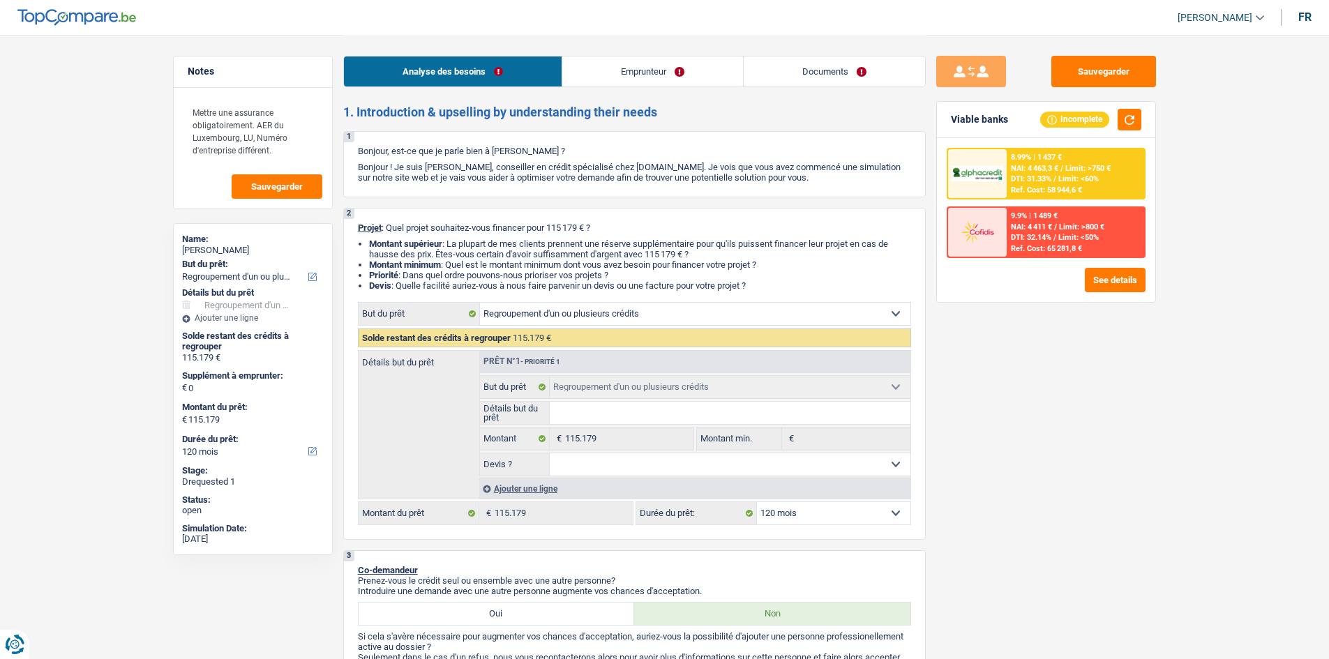
select select "120"
select select "independent"
select select "netSalary"
select select "rents"
select select "personalLoan"
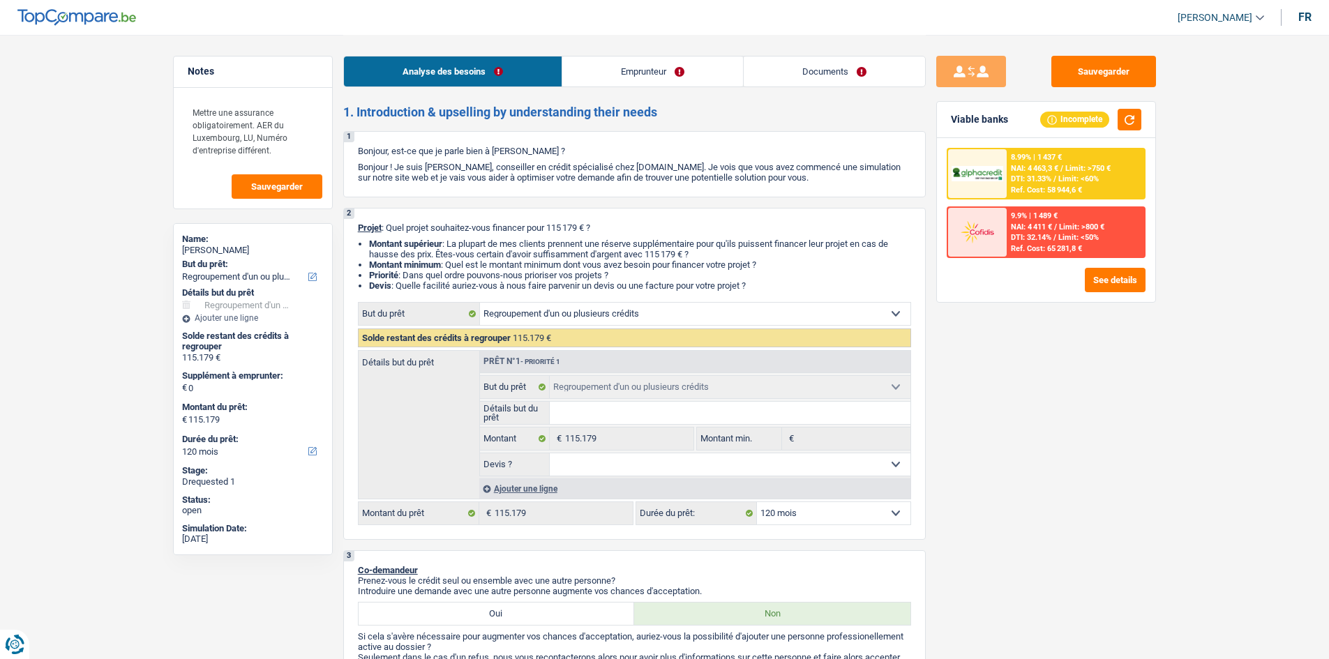
select select "smallWorks"
select select "120"
select select "refinancing"
select select "120"
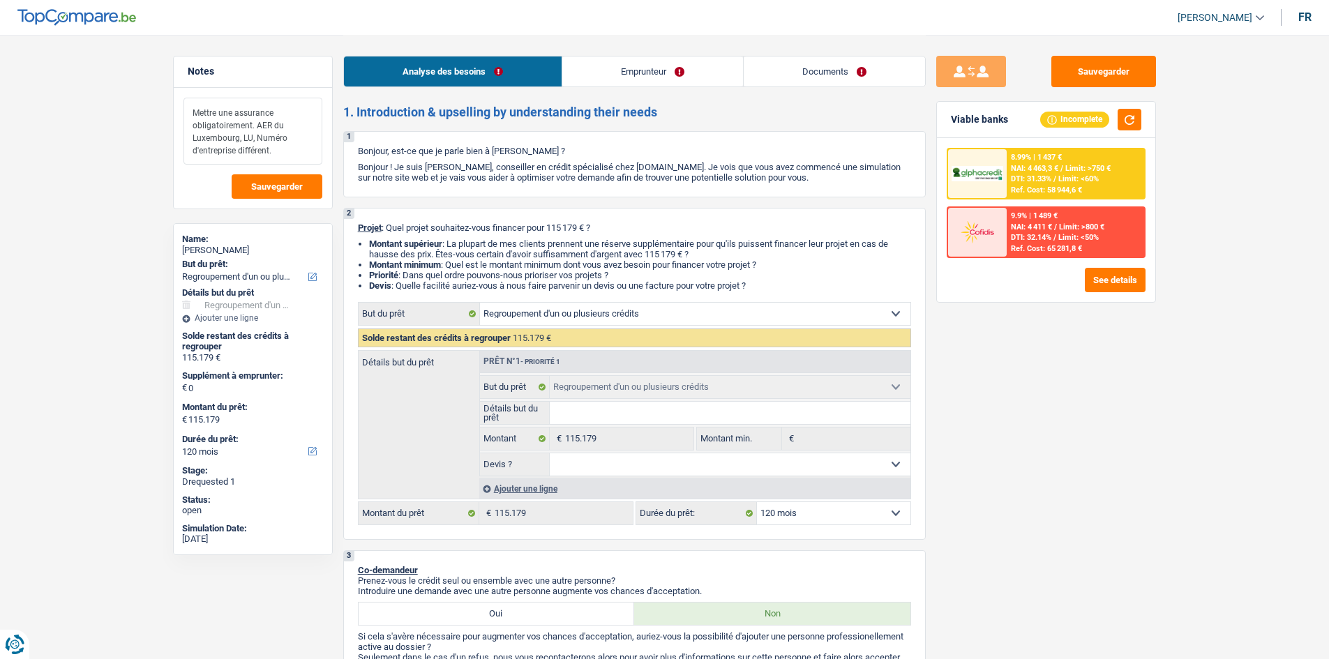
click at [289, 154] on textarea "Mettre une assurance obligatoirement. AER du Luxembourg, LU, Numéro d'entrepris…" at bounding box center [252, 131] width 139 height 67
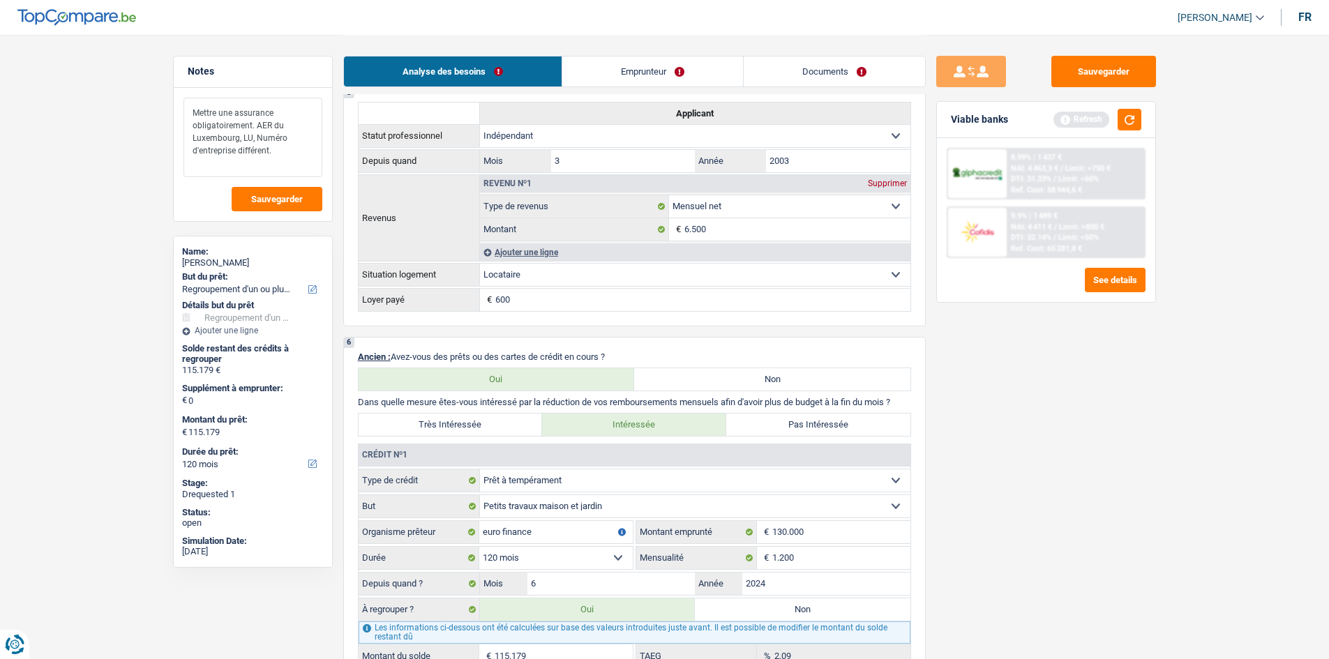
scroll to position [1046, 0]
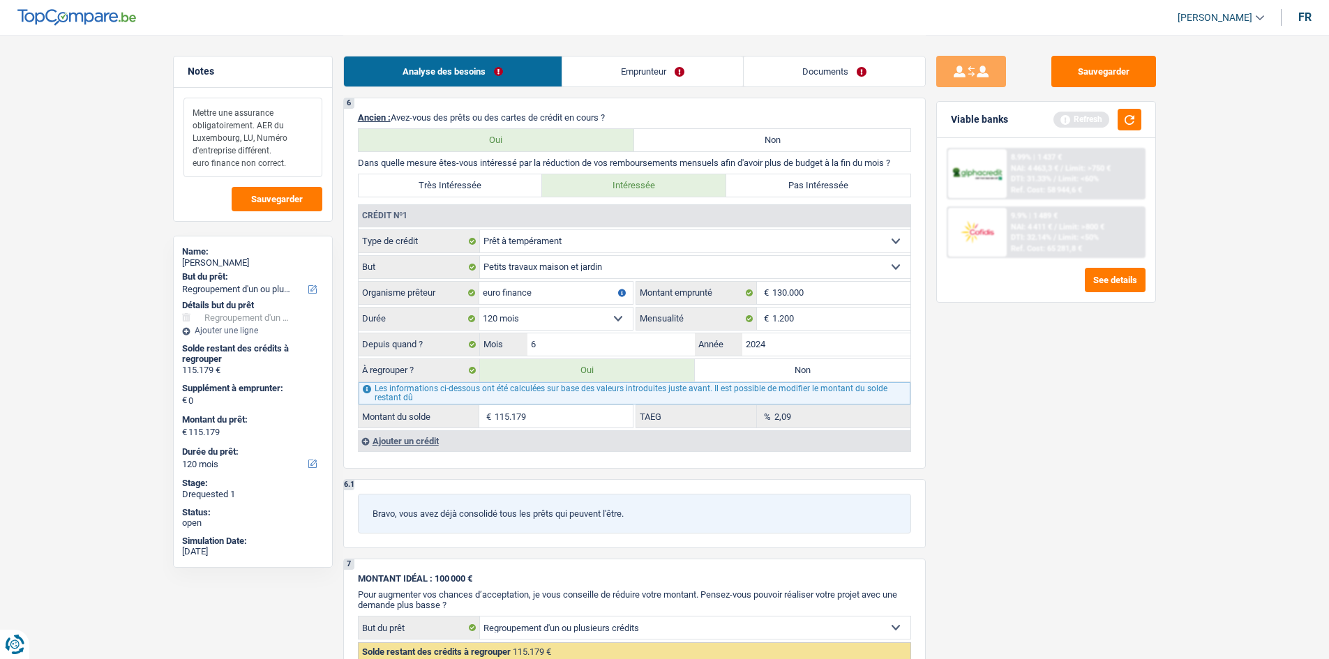
click at [190, 165] on textarea "Mettre une assurance obligatoirement. AER du Luxembourg, LU, Numéro d'entrepris…" at bounding box center [252, 138] width 139 height 80
type textarea "Mettre une assurance obligatoirement. AER du Luxembourg, LU, Numéro d'entrepris…"
click at [278, 199] on span "Sauvegarder" at bounding box center [277, 199] width 52 height 9
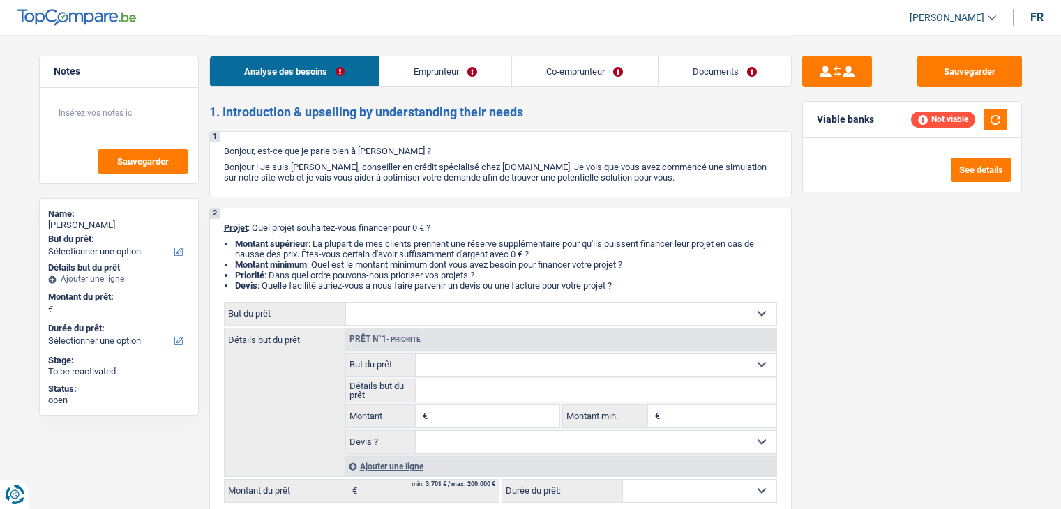
select select "privateEmployee"
select select "worker"
select select "netSalary"
select select "familyAllowances"
select select "mealVouchers"
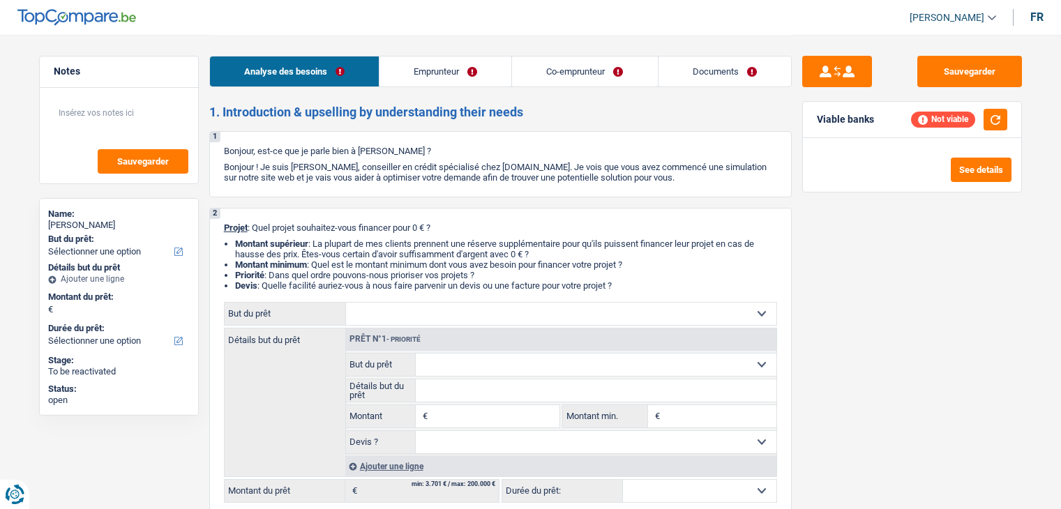
select select "netSalary"
select select "ownerWithMortgage"
select select "mortgage"
select select "300"
select select "creditConsolidation"
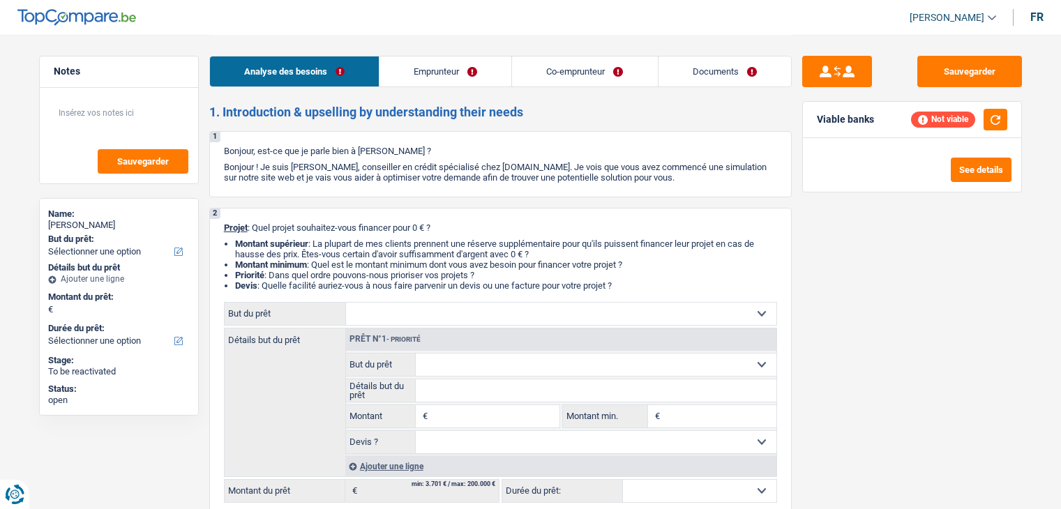
select select "120"
select select "personalSale"
select select "120"
select select "worker"
select select "invalid"
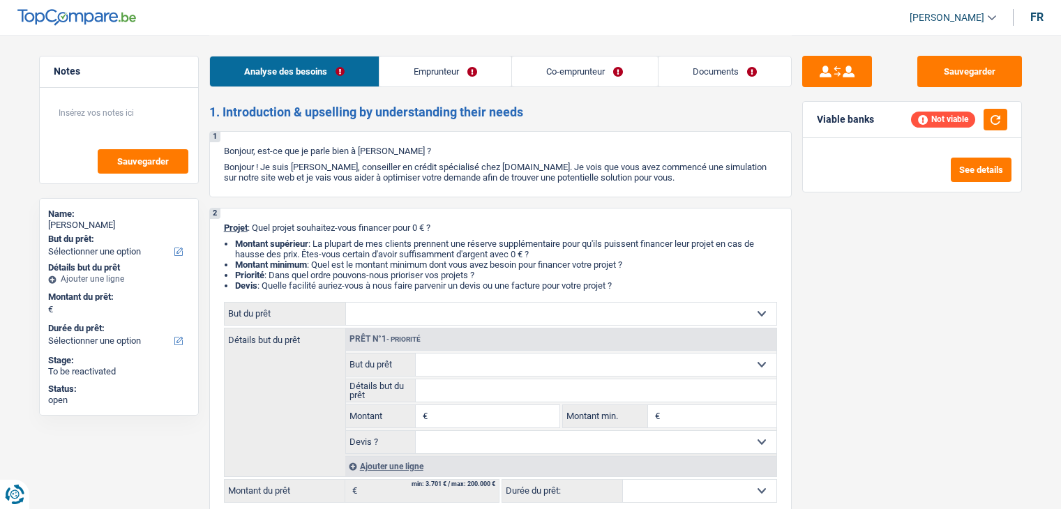
select select "netSalary"
select select "familyAllowances"
select select "other"
select select "disabilityPension"
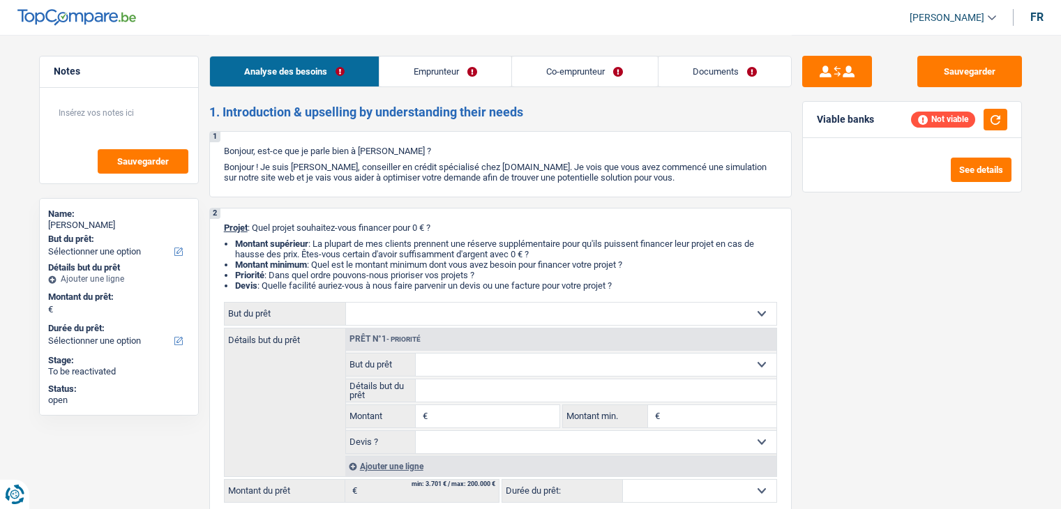
select select "rents"
select select "carLoan"
select select "84"
select select "cardOrCredit"
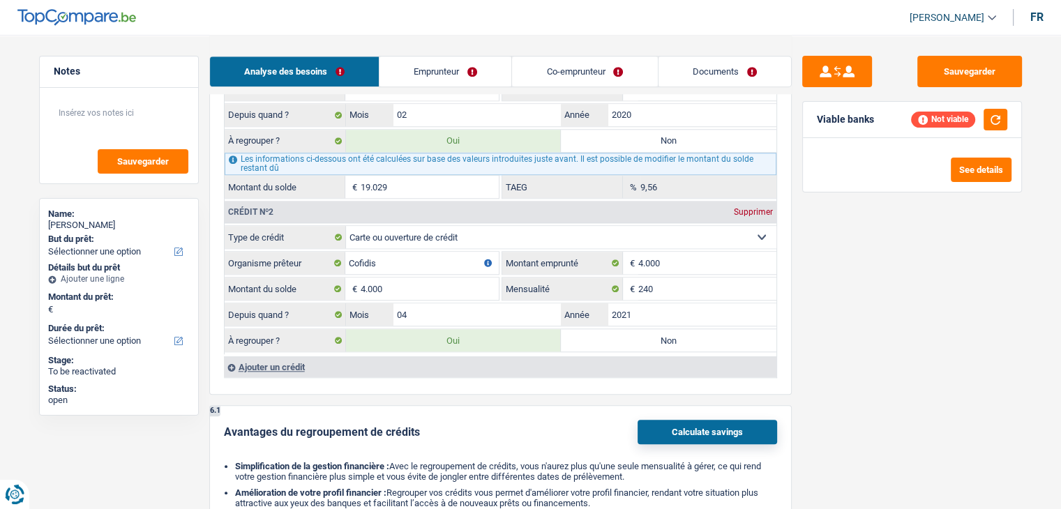
scroll to position [1256, 0]
